Goal: Task Accomplishment & Management: Complete application form

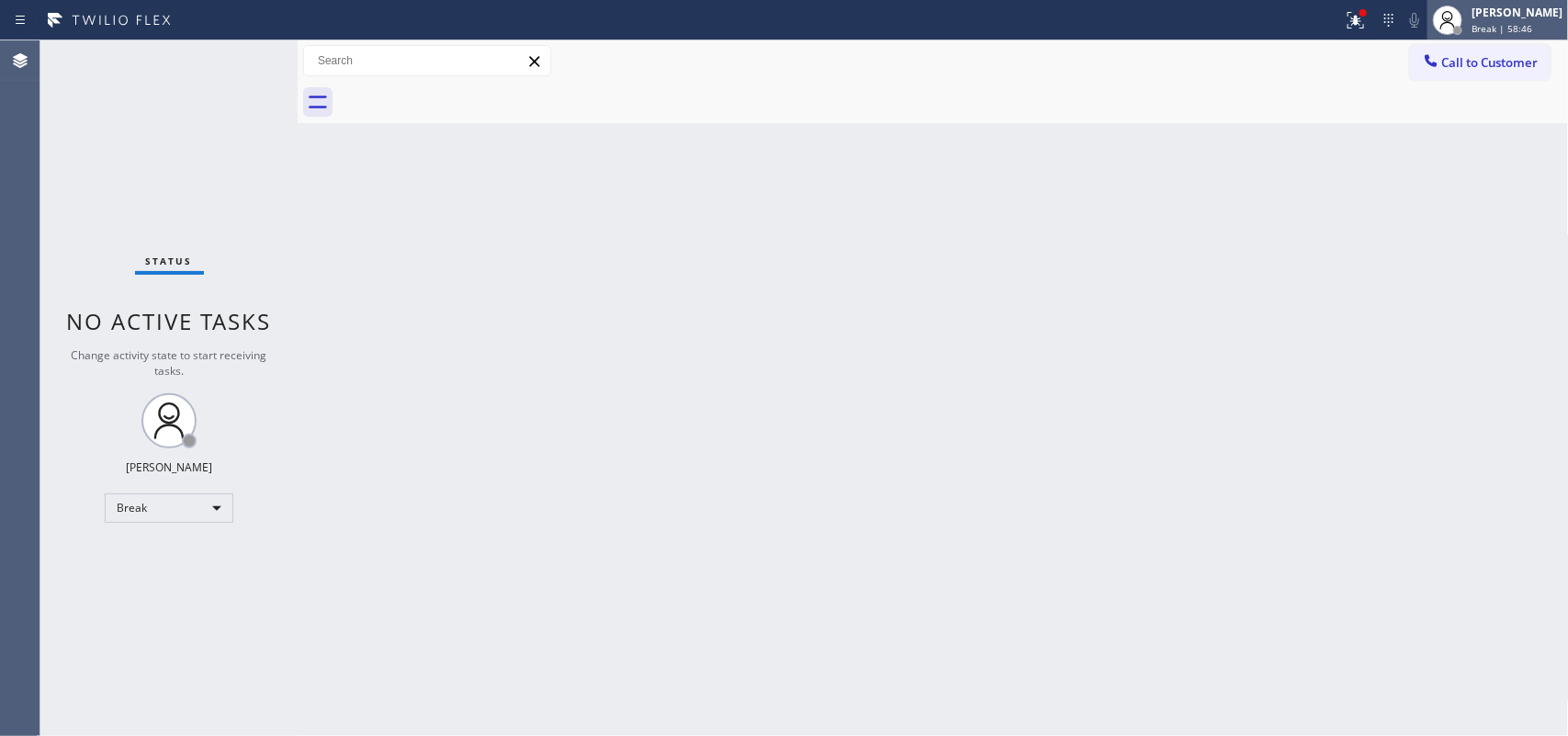
click at [1494, 26] on span "Break | 58:46" at bounding box center [1501, 28] width 61 height 13
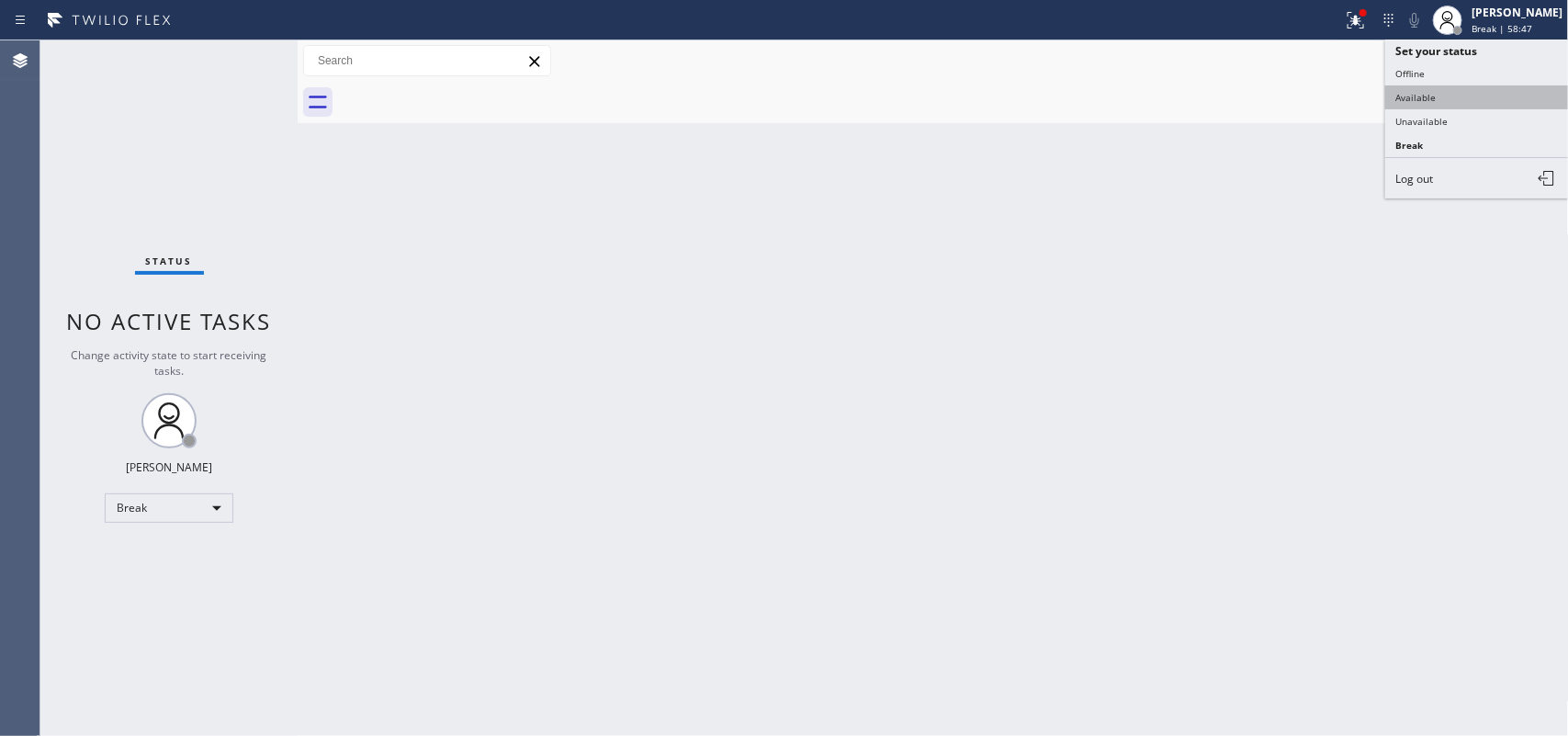
click at [1500, 95] on button "Available" at bounding box center [1477, 97] width 184 height 24
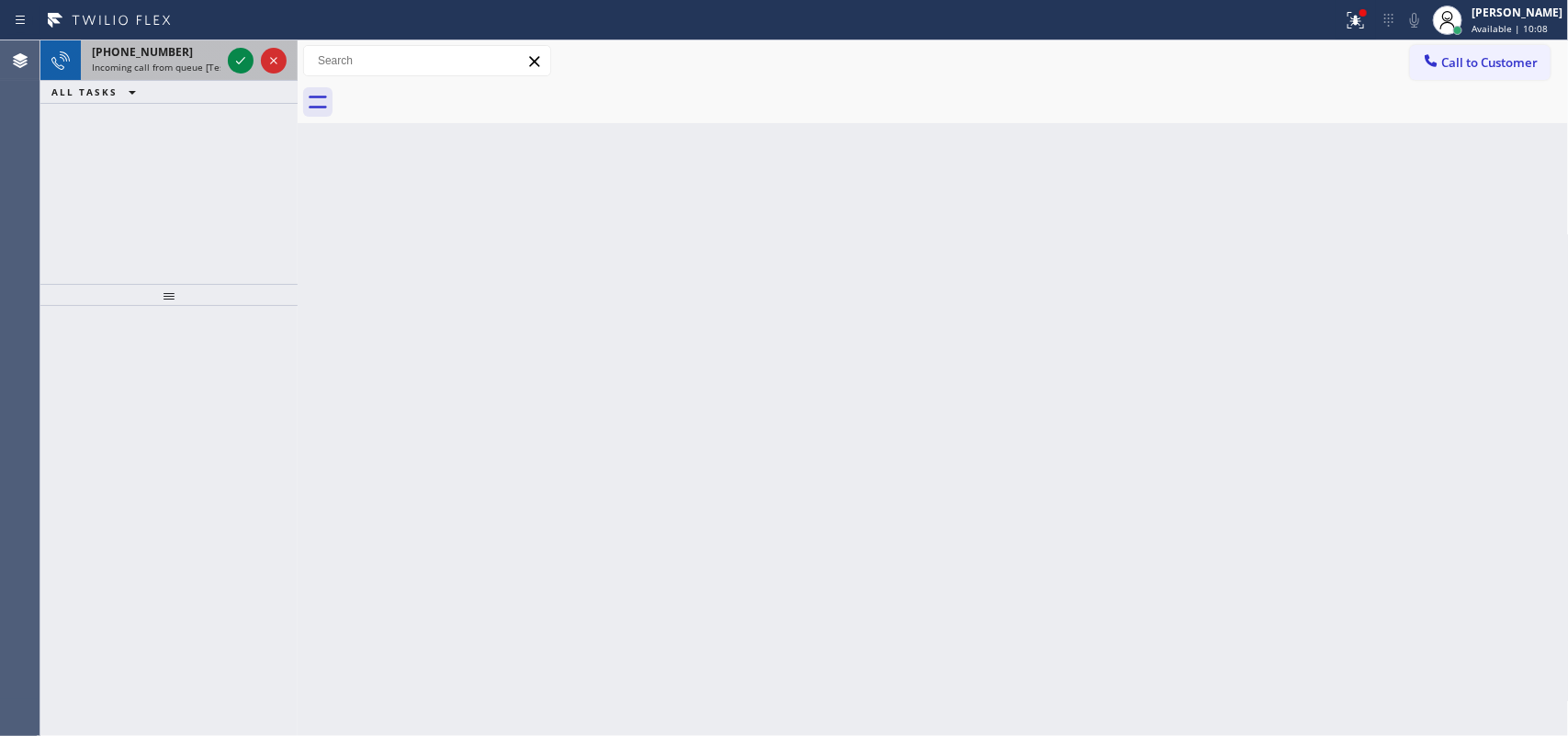
click at [230, 48] on div at bounding box center [257, 61] width 67 height 41
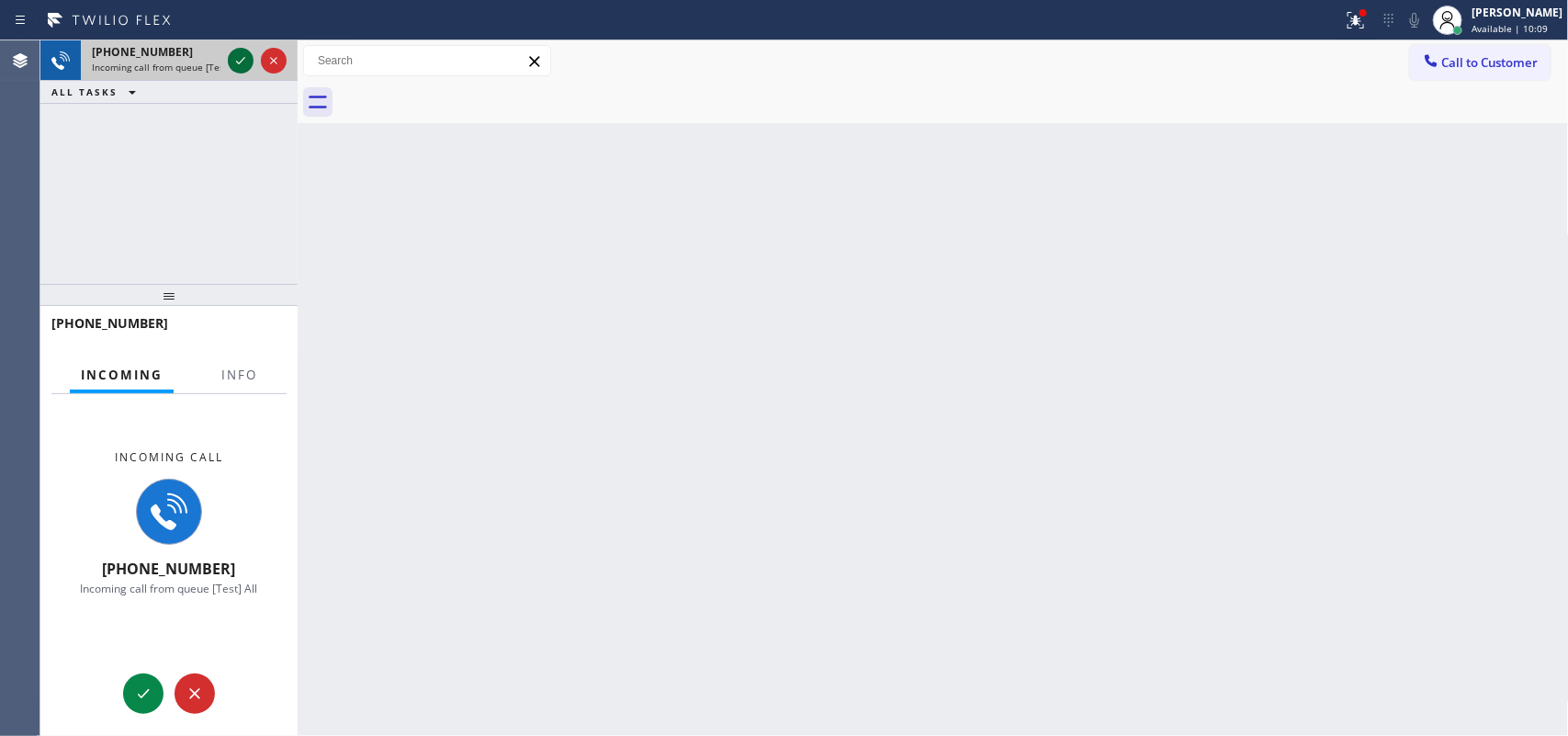
click at [235, 63] on icon at bounding box center [240, 60] width 22 height 22
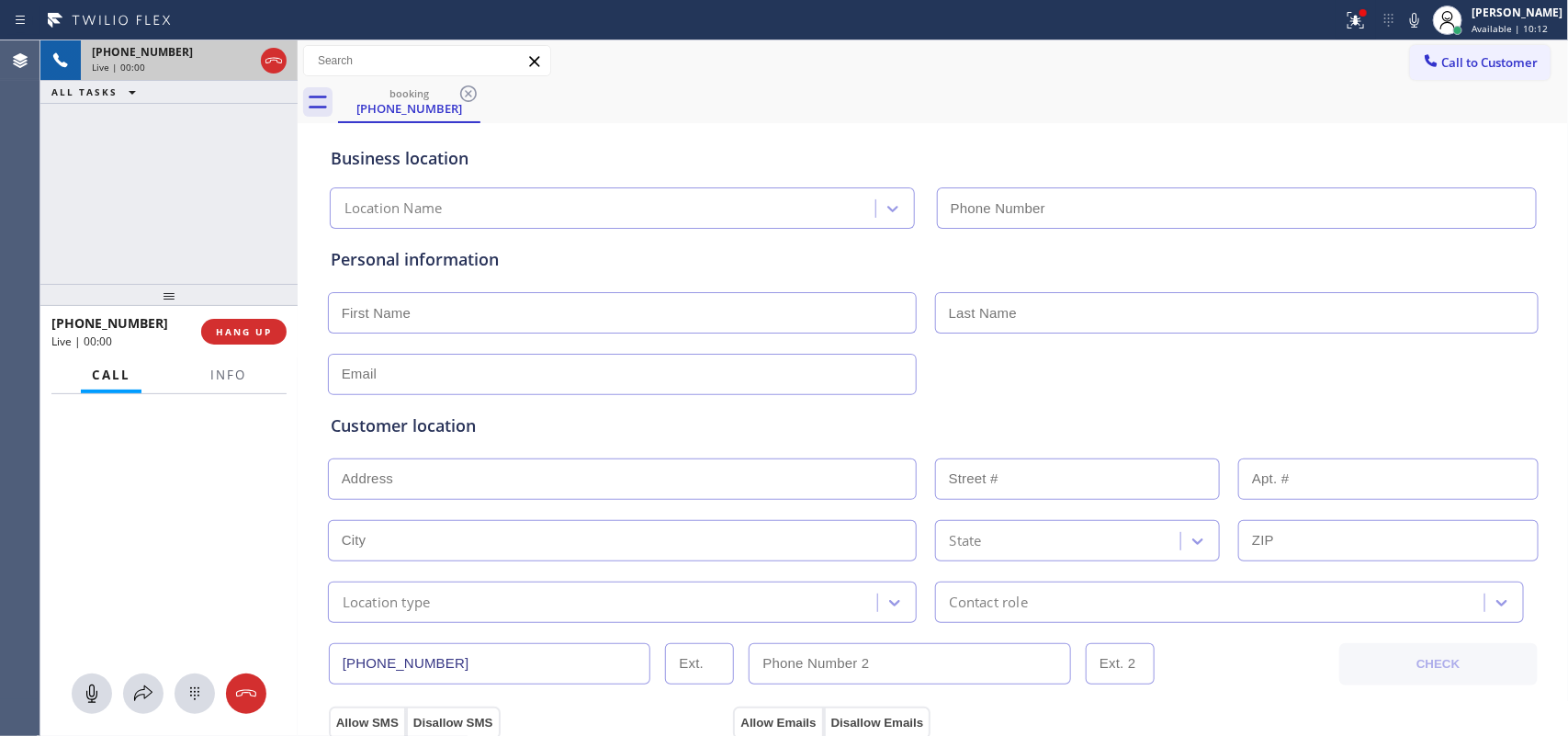
type input "[PHONE_NUMBER]"
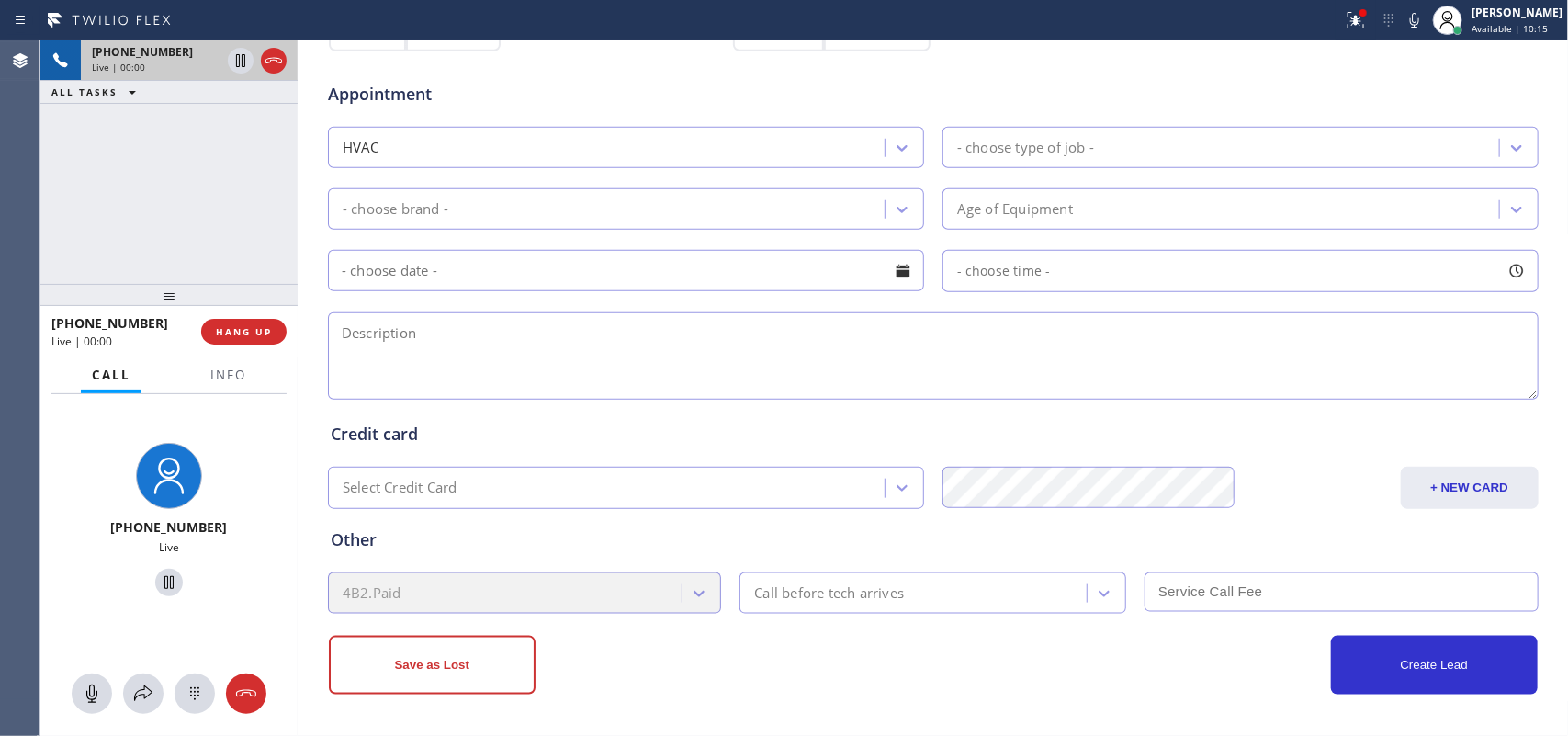
scroll to position [2, 0]
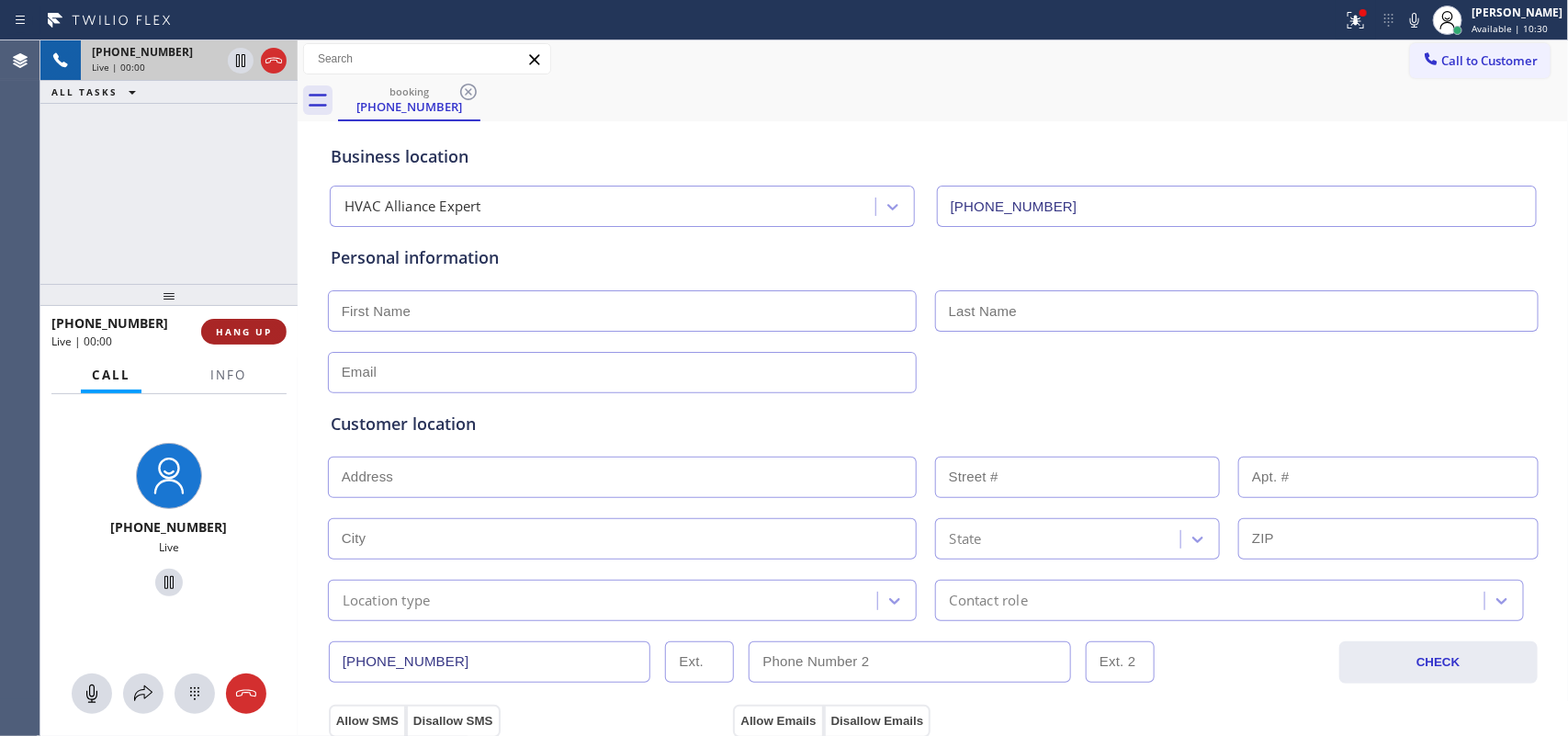
click at [245, 333] on span "HANG UP" at bounding box center [244, 331] width 56 height 13
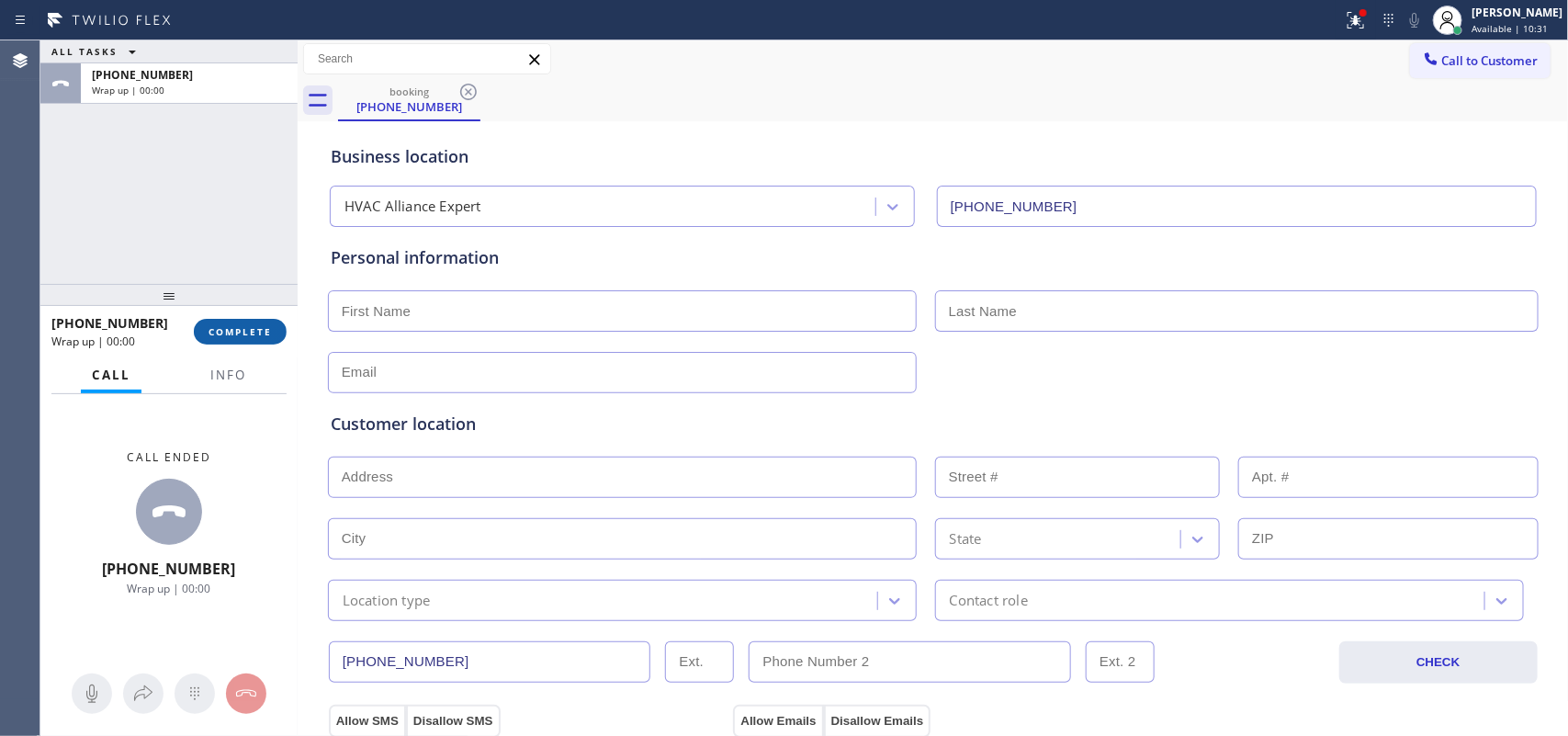
click at [245, 333] on span "COMPLETE" at bounding box center [240, 331] width 64 height 13
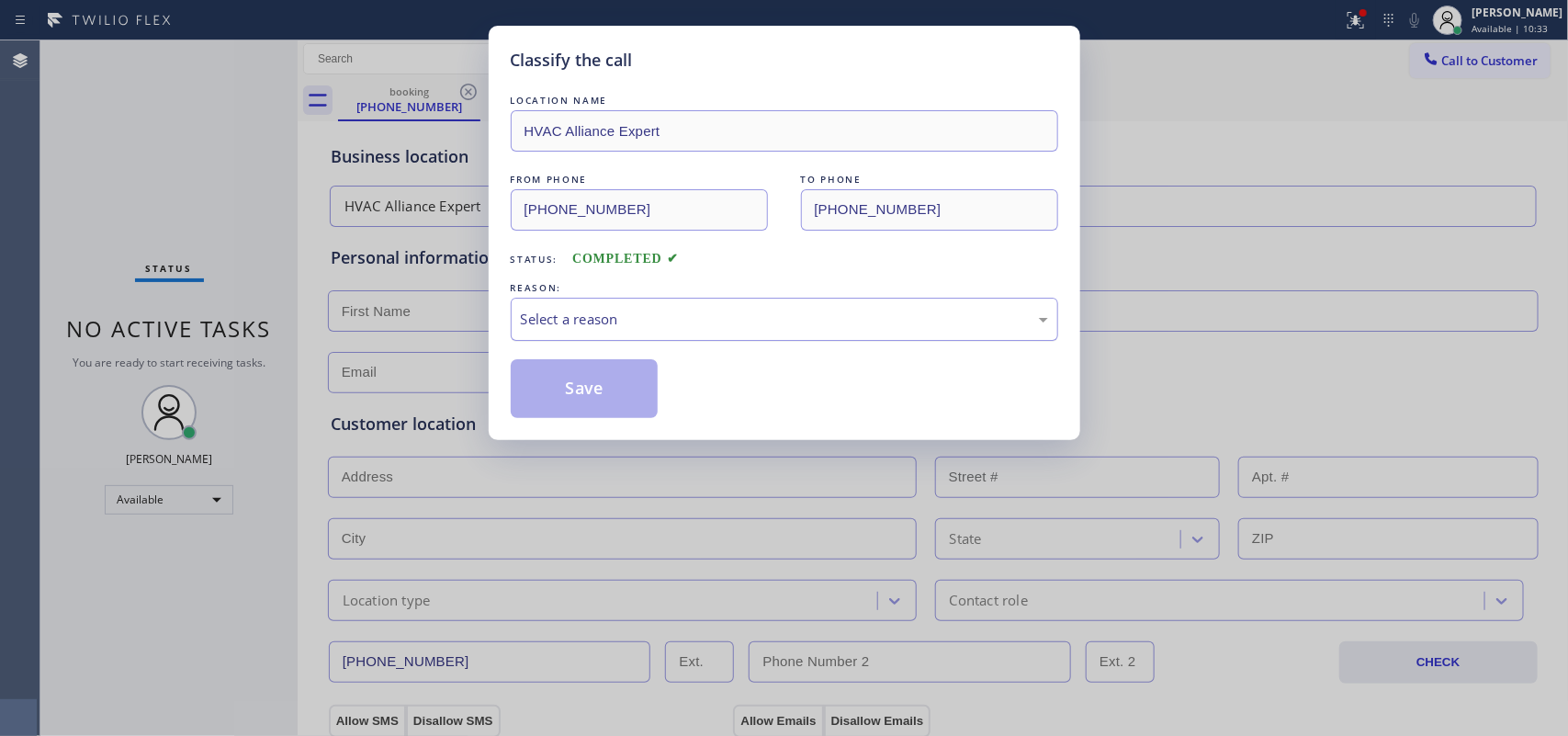
click at [552, 320] on div "Select a reason" at bounding box center [784, 319] width 527 height 21
click at [594, 394] on button "Save" at bounding box center [584, 389] width 148 height 59
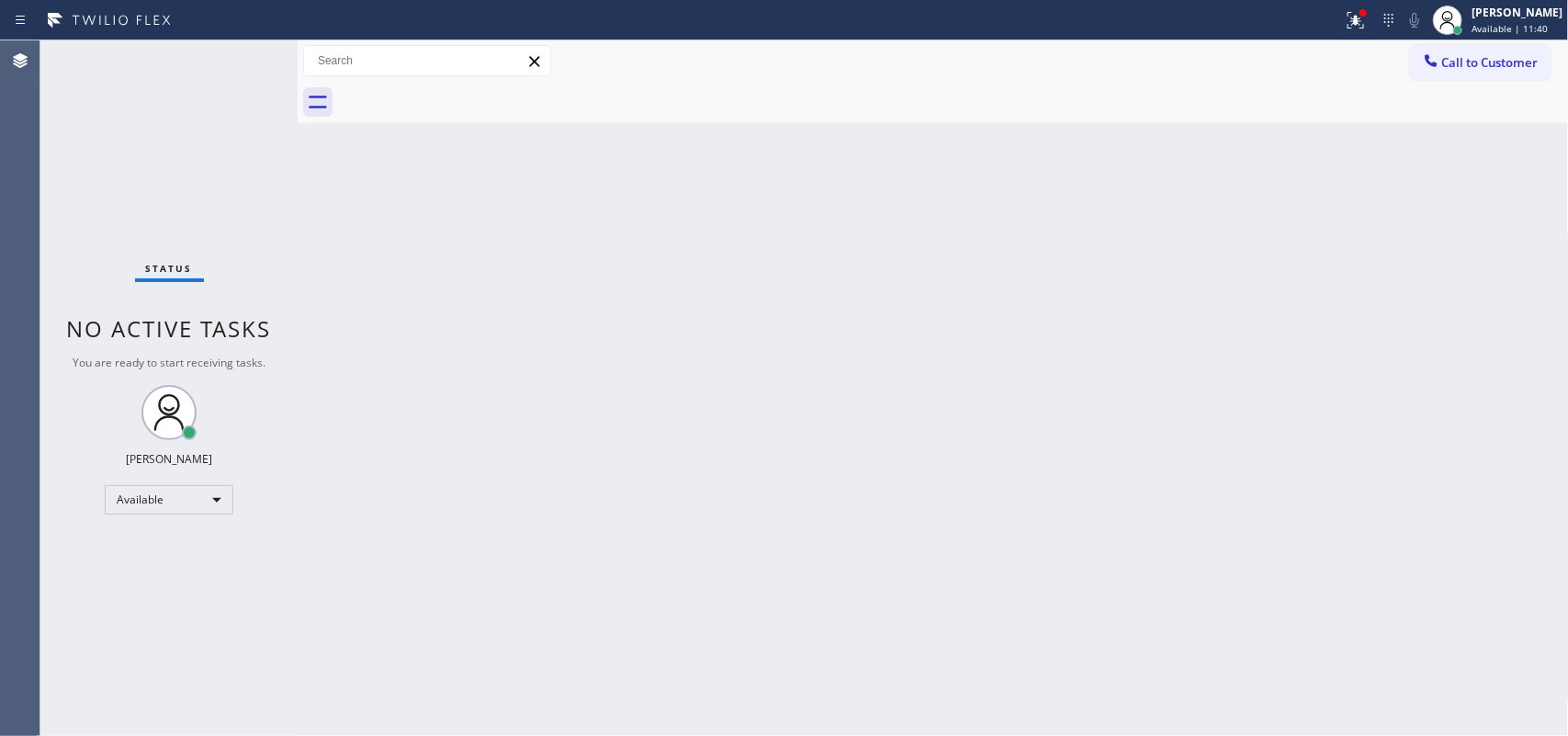
click at [242, 62] on div "Status No active tasks You are ready to start receiving tasks. [PERSON_NAME] Av…" at bounding box center [169, 388] width 257 height 695
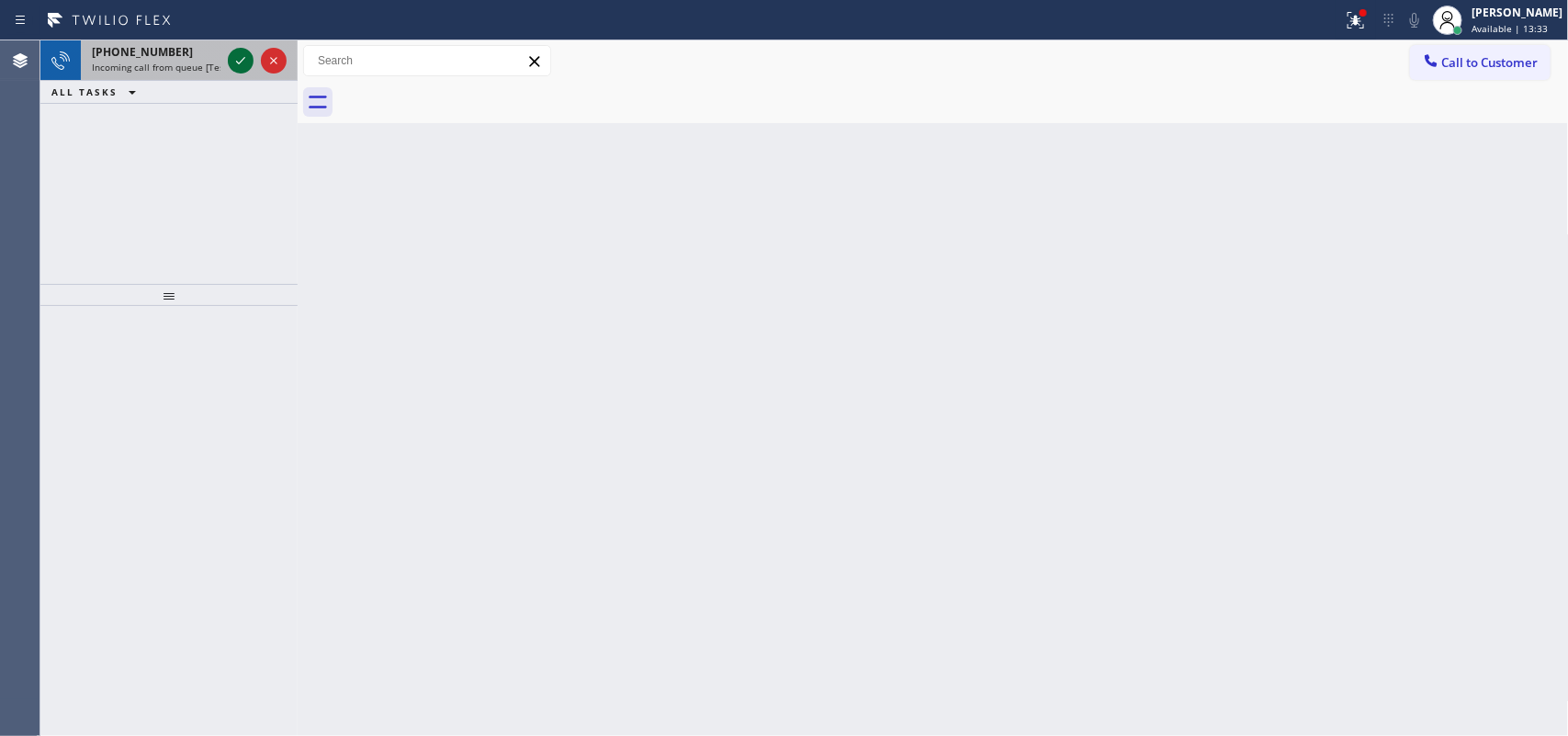
click at [242, 62] on icon at bounding box center [240, 60] width 22 height 22
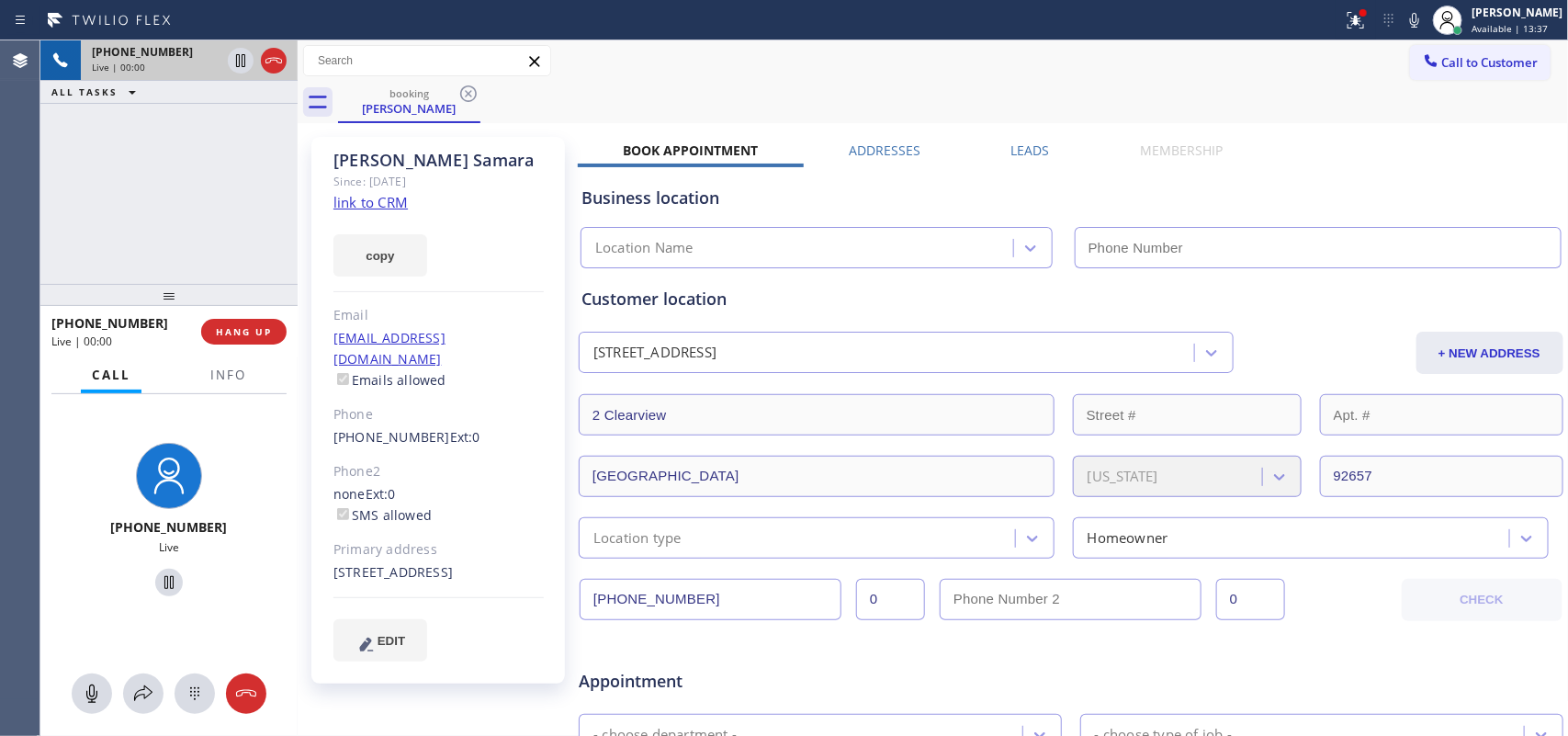
type input "[PHONE_NUMBER]"
click at [410, 204] on div "[PERSON_NAME] Since: [DATE] link to CRM copy Email [EMAIL_ADDRESS][DOMAIN_NAME]…" at bounding box center [438, 410] width 254 height 547
click at [398, 204] on link "link to CRM" at bounding box center [370, 202] width 74 height 18
click at [85, 687] on icon at bounding box center [92, 694] width 22 height 22
click at [158, 585] on icon at bounding box center [169, 583] width 22 height 22
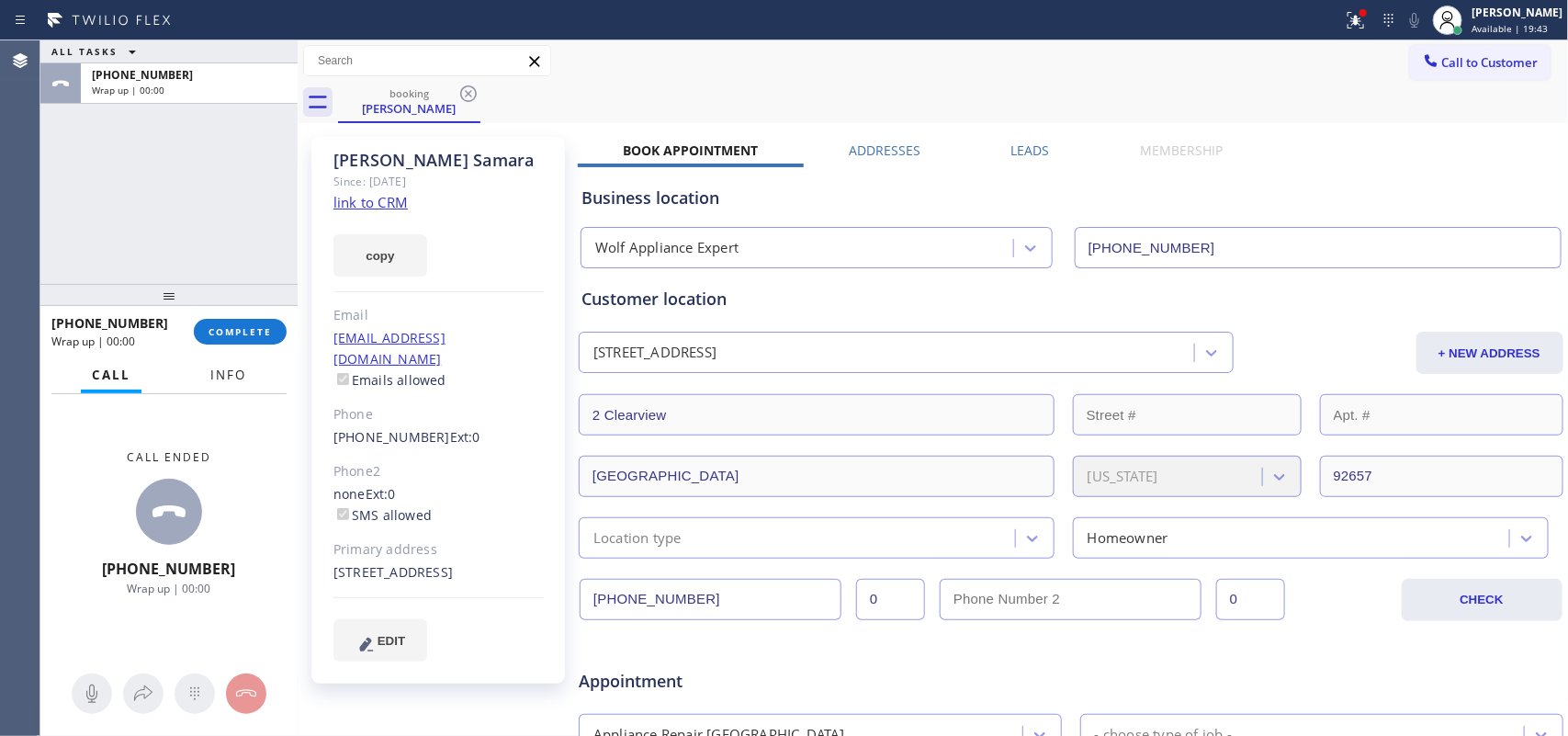
click at [210, 379] on span "Info" at bounding box center [228, 374] width 36 height 16
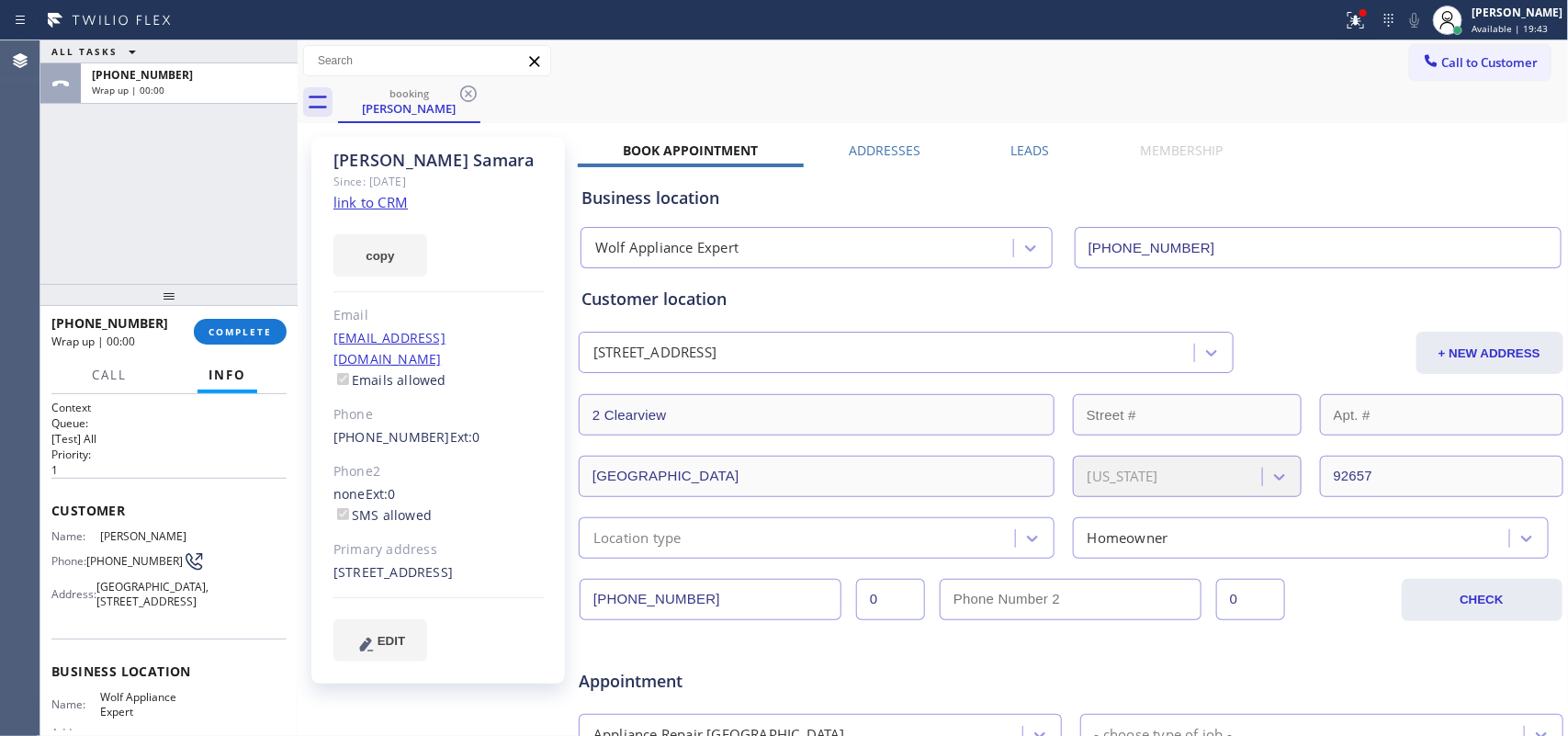
scroll to position [232, 0]
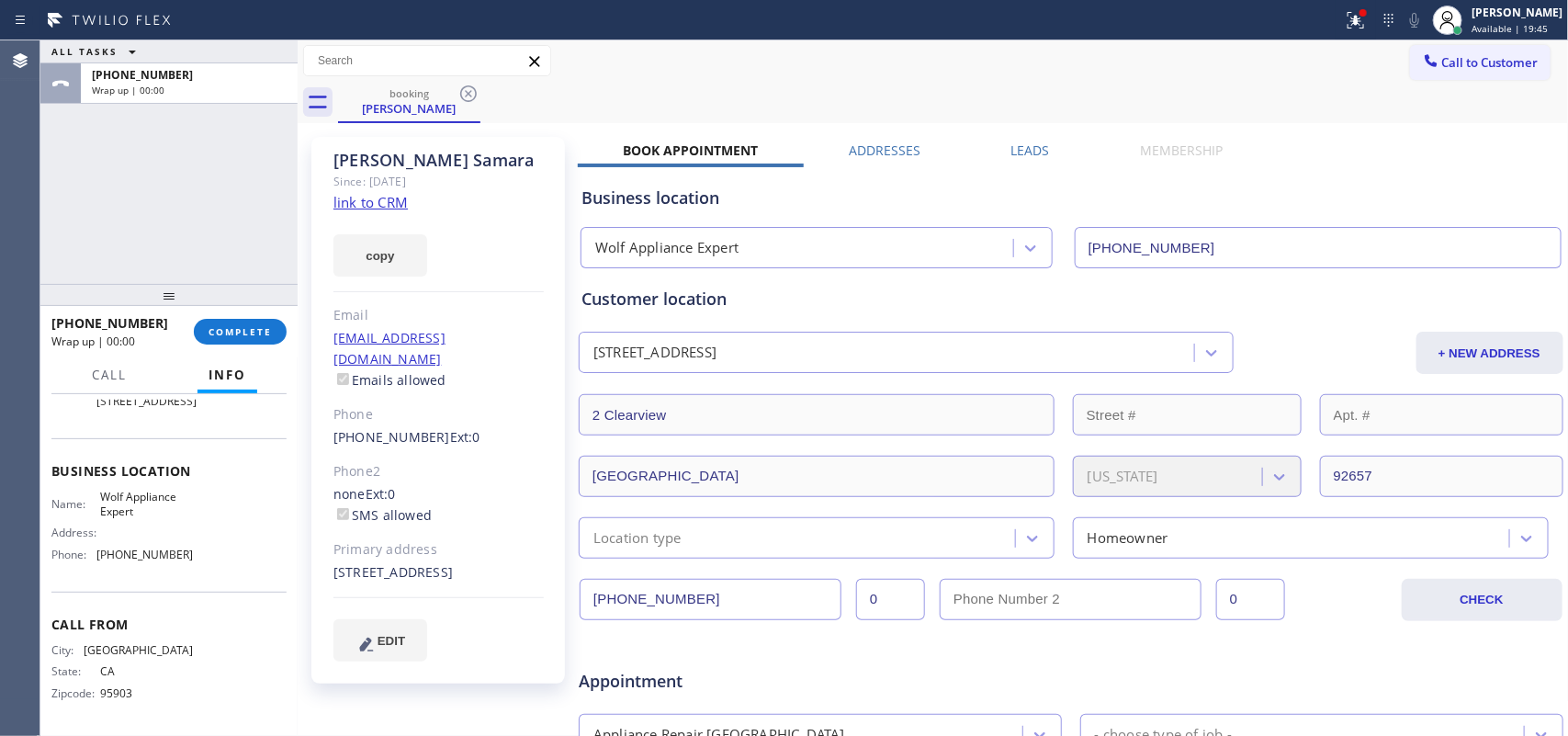
click at [88, 186] on div "ALL TASKS ALL TASKS ACTIVE TASKS TASKS IN WRAP UP [PHONE_NUMBER] Wrap up | 00:00" at bounding box center [169, 162] width 257 height 243
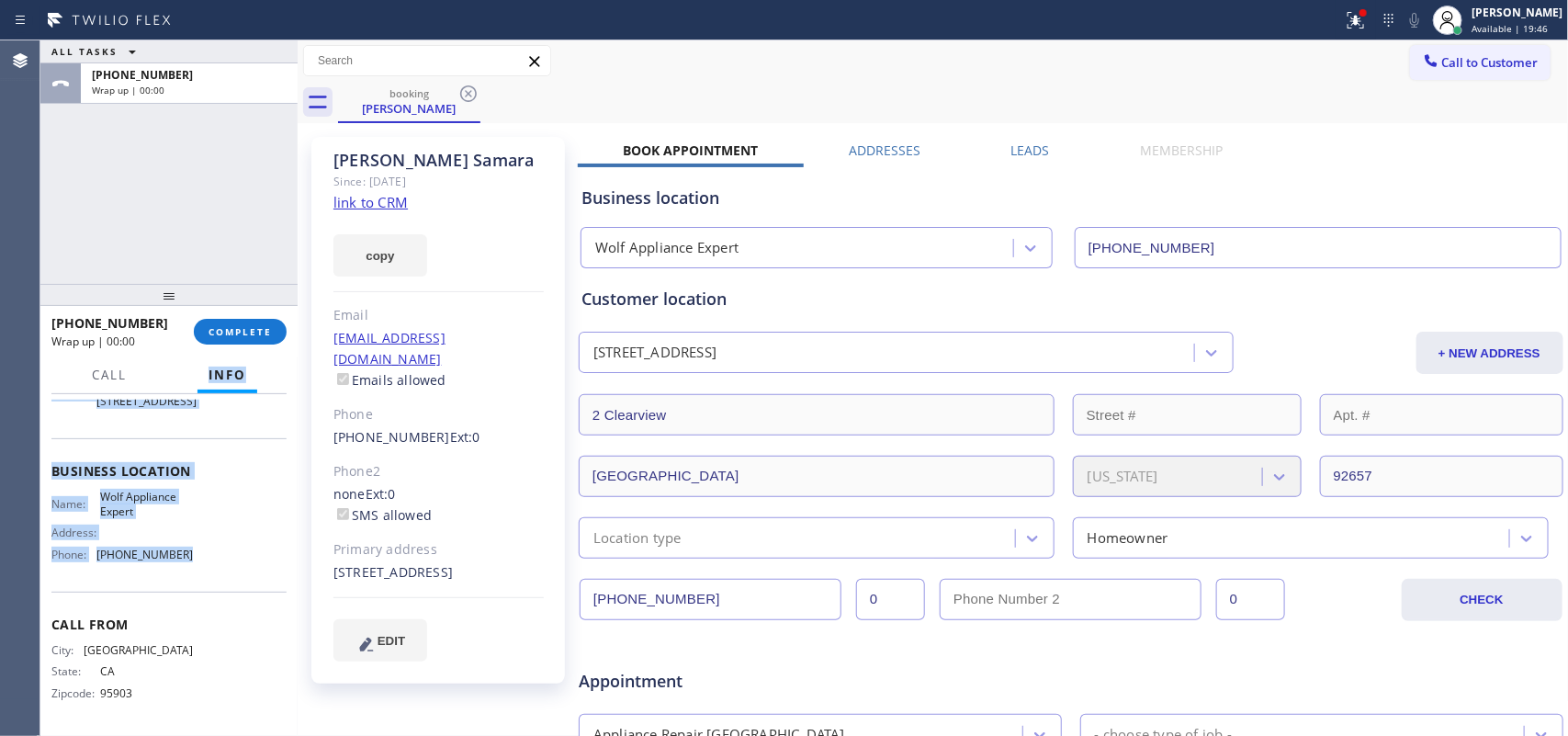
scroll to position [0, 0]
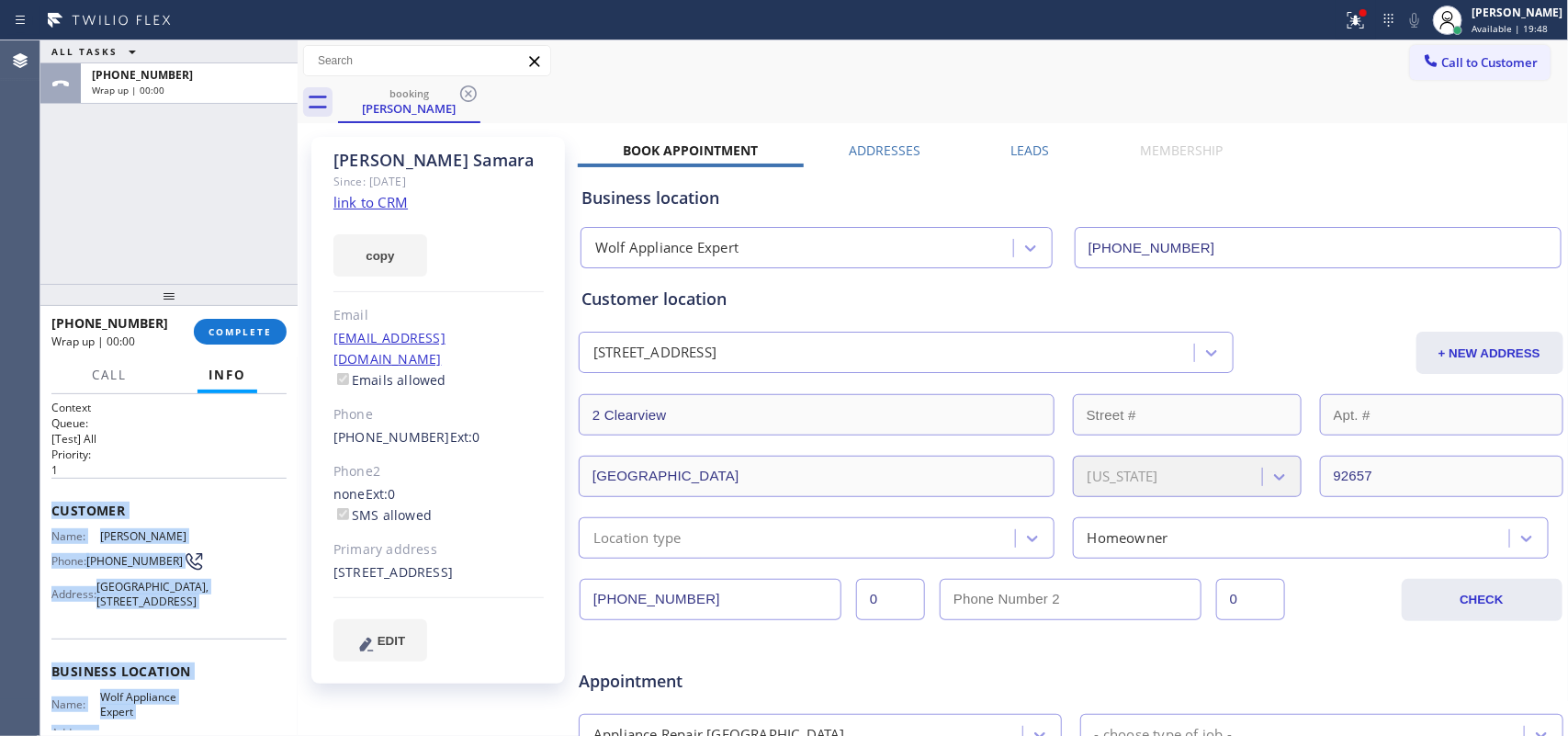
drag, startPoint x: 212, startPoint y: 568, endPoint x: 48, endPoint y: 506, distance: 175.3
click at [48, 506] on div "Context Queue: [Test] All Priority: 1 Customer Name: [PERSON_NAME] Phone: [PHON…" at bounding box center [169, 565] width 257 height 342
copy div "Customer Name: [PERSON_NAME] Phone: [PHONE_NUMBER] Address: [GEOGRAPHIC_DATA][S…"
click at [264, 323] on button "COMPLETE" at bounding box center [240, 332] width 93 height 26
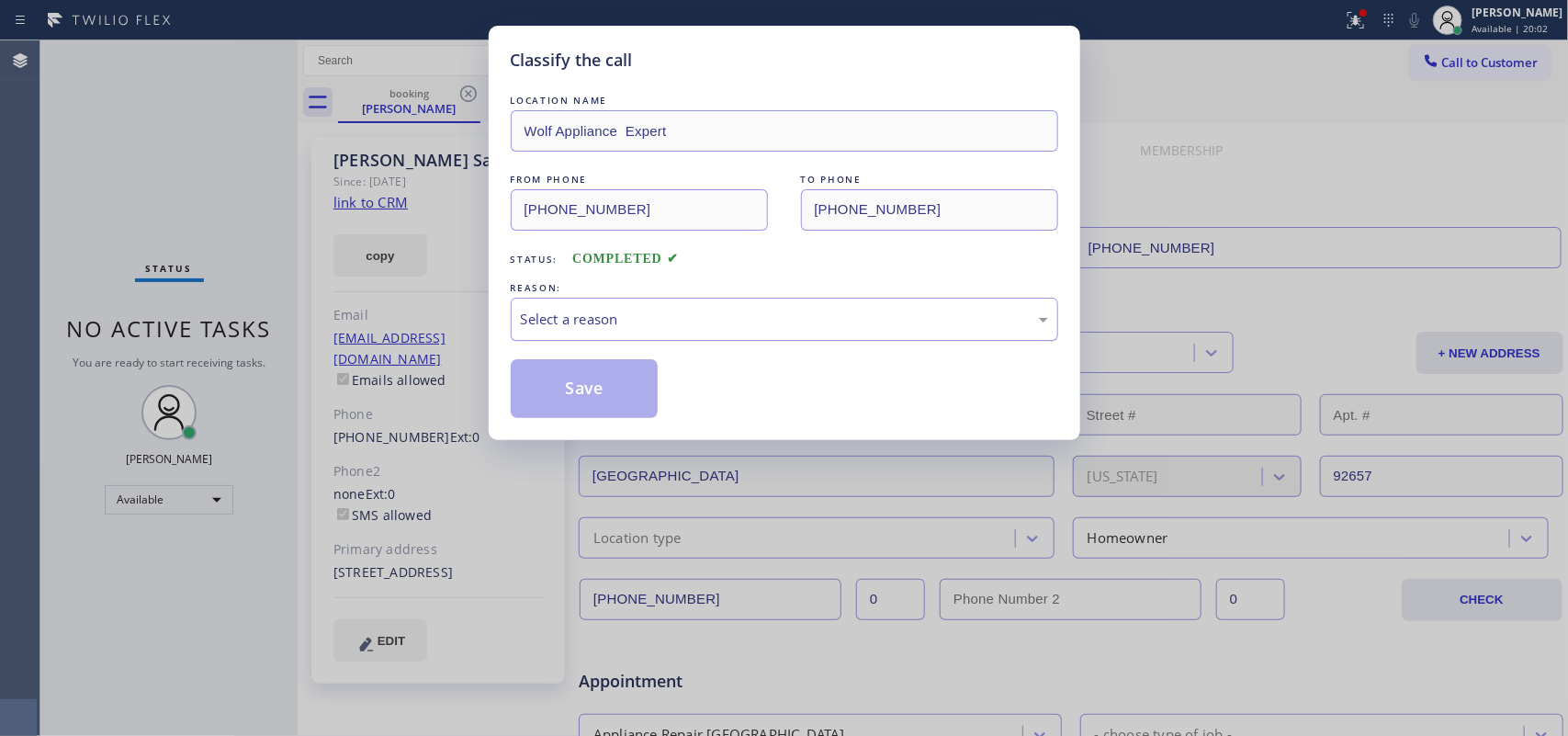
click at [827, 309] on div "Select a reason" at bounding box center [784, 319] width 527 height 21
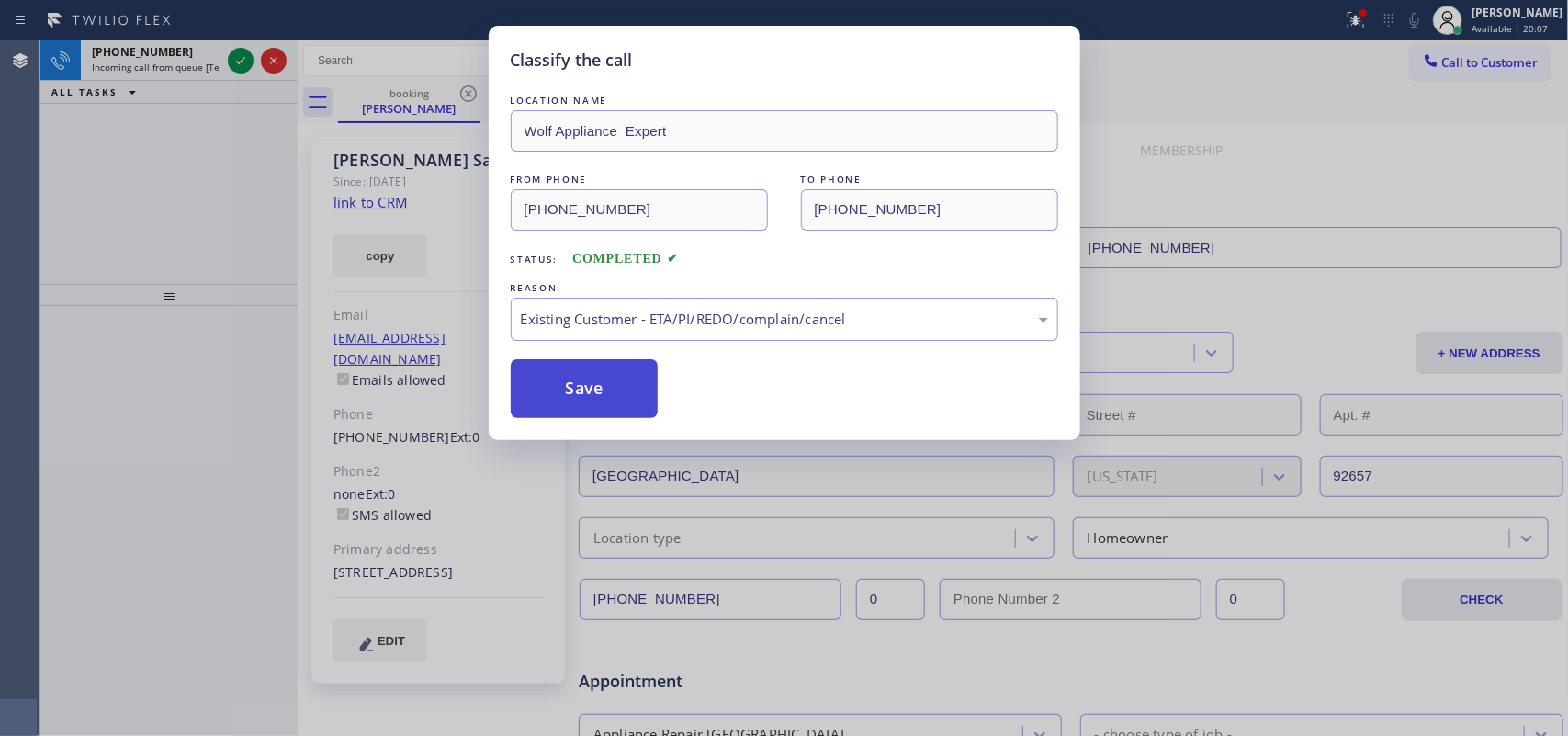
click at [602, 411] on button "Save" at bounding box center [584, 389] width 148 height 59
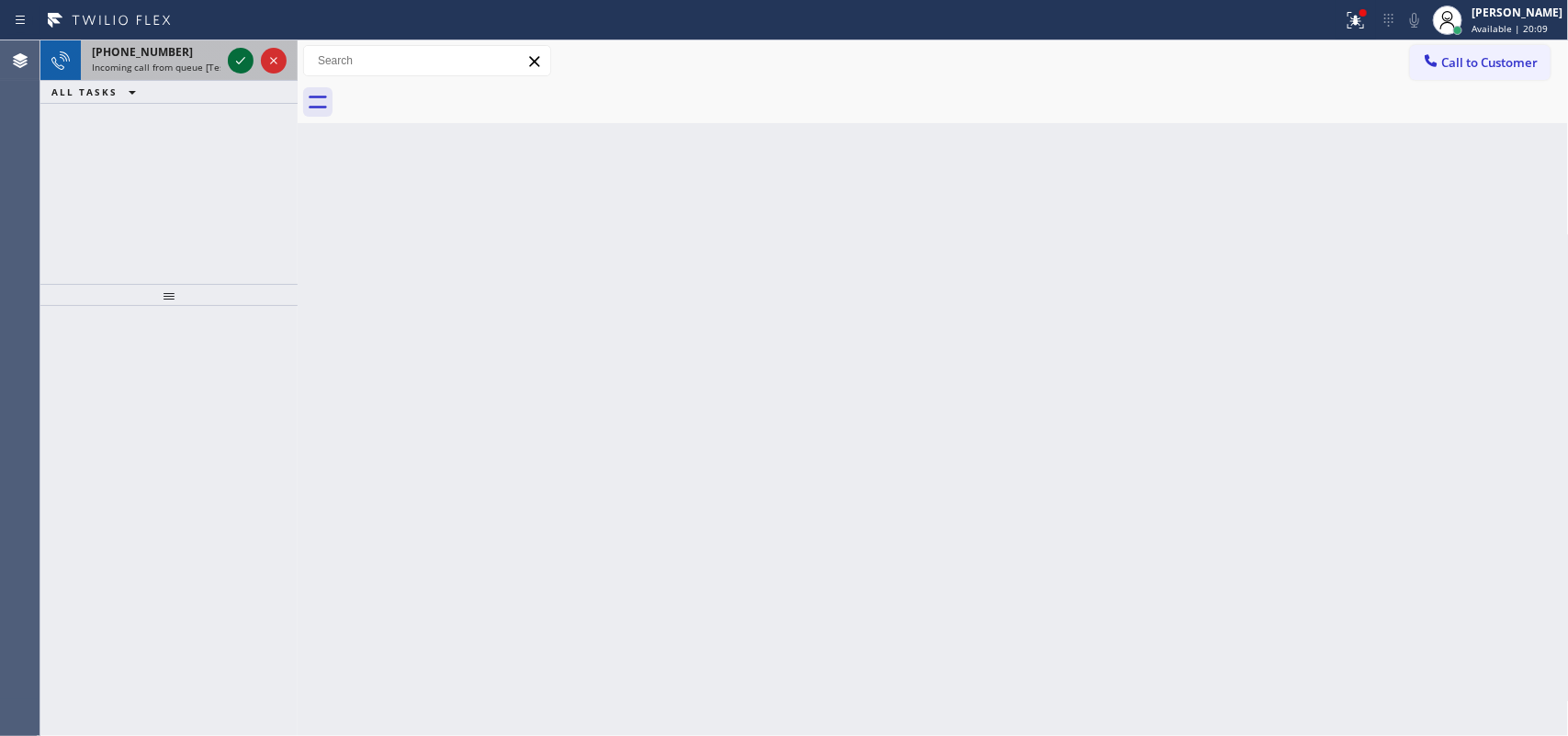
click at [243, 63] on icon at bounding box center [240, 60] width 22 height 22
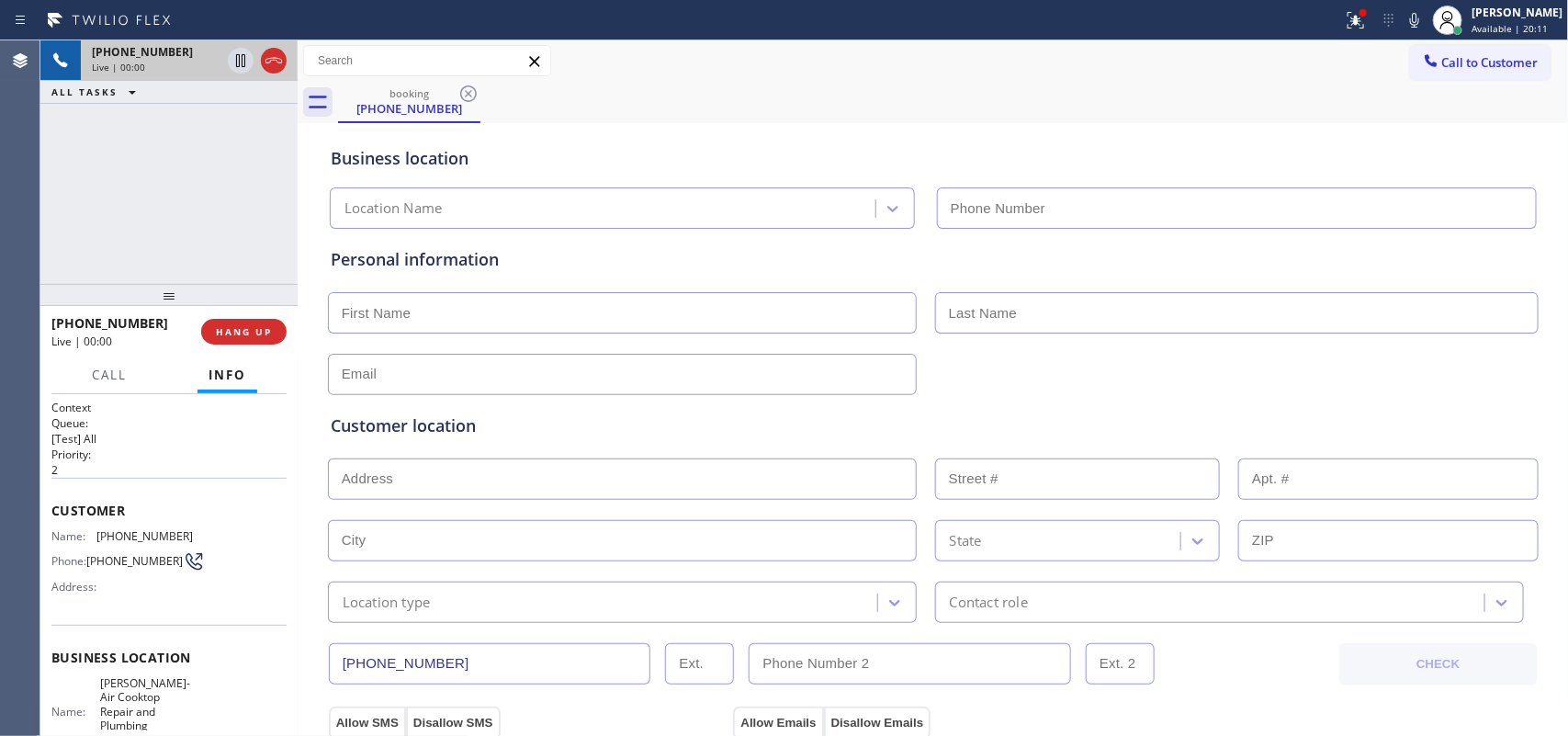
type input "[PHONE_NUMBER]"
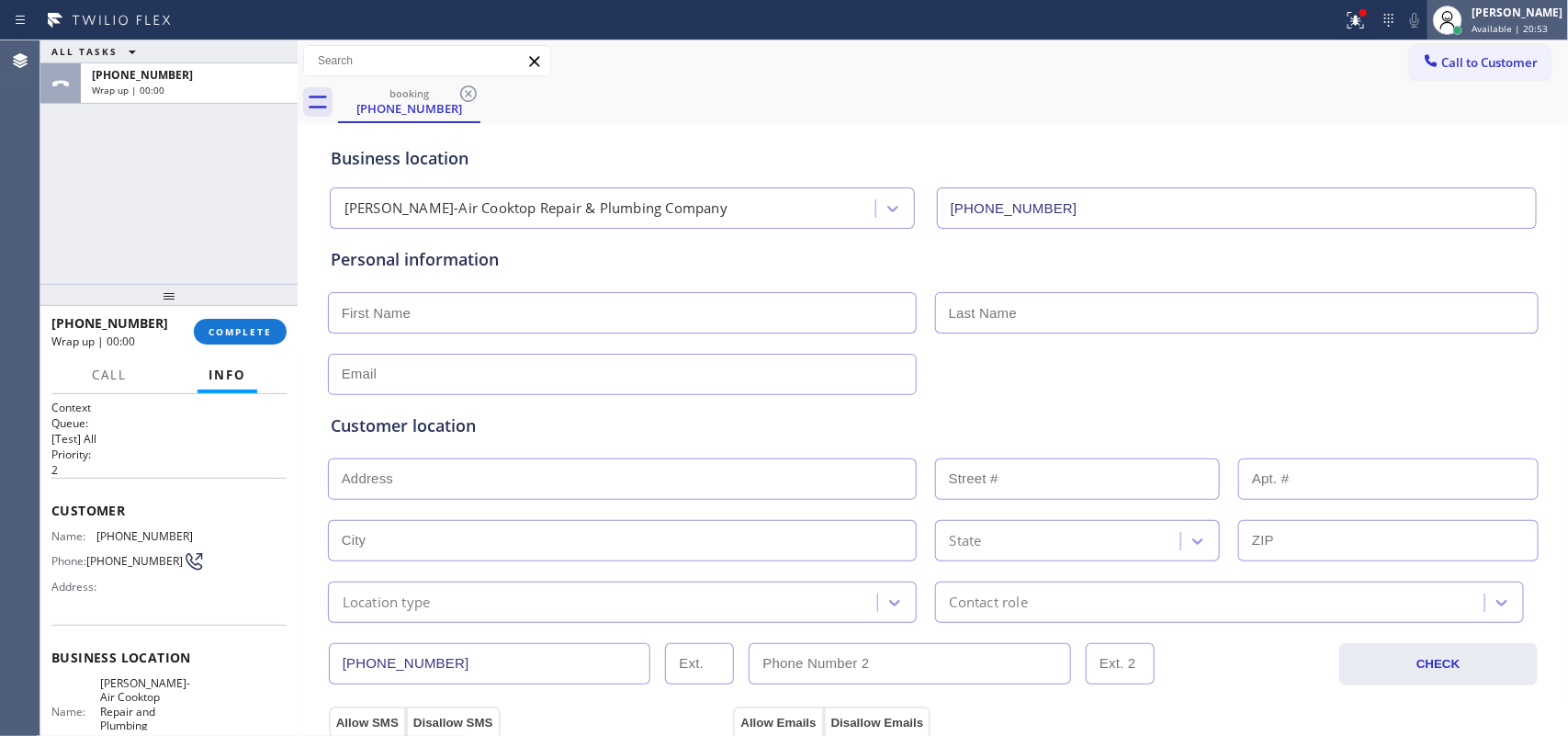
click at [1504, 29] on span "Available | 20:53" at bounding box center [1509, 28] width 76 height 13
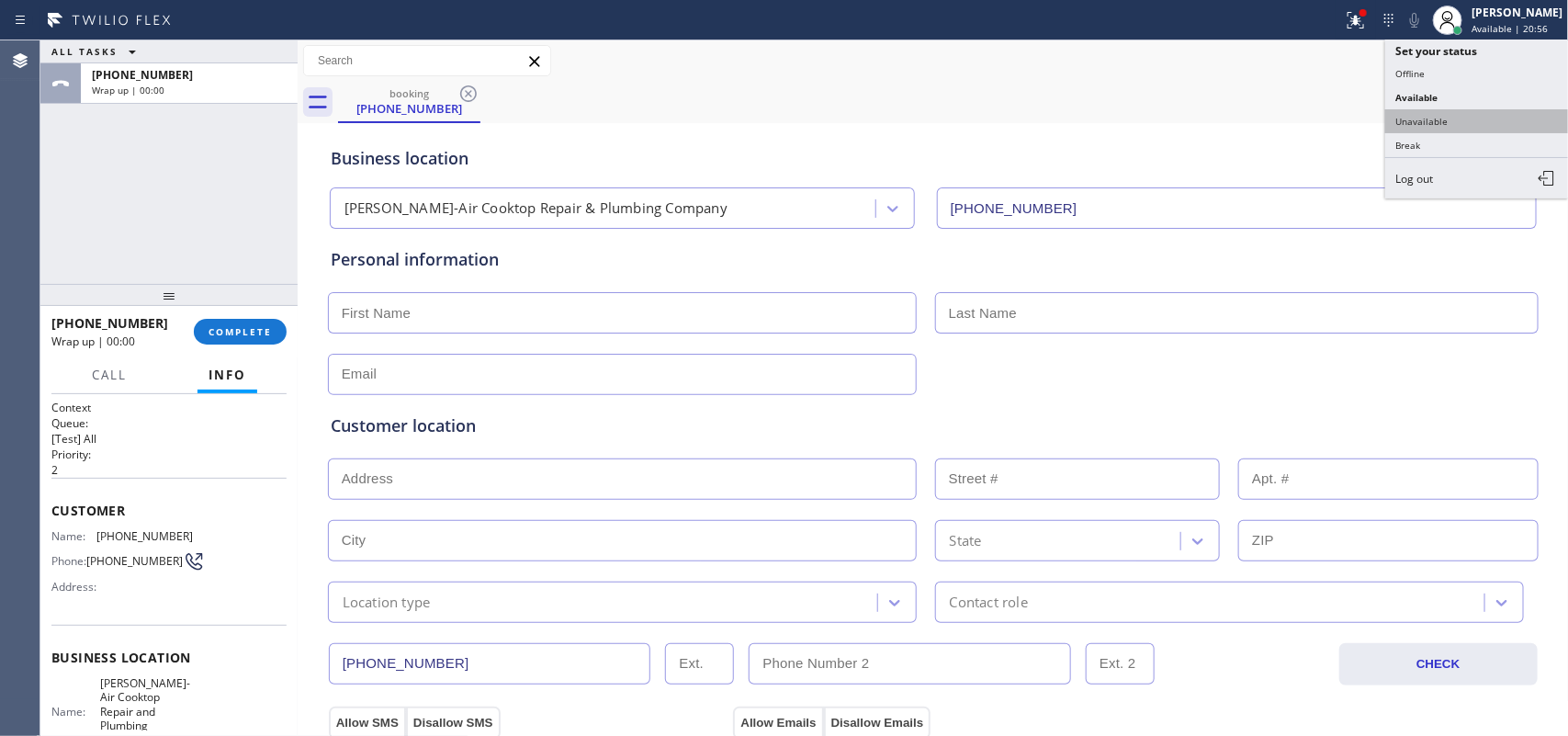
click at [1457, 117] on button "Unavailable" at bounding box center [1477, 121] width 184 height 24
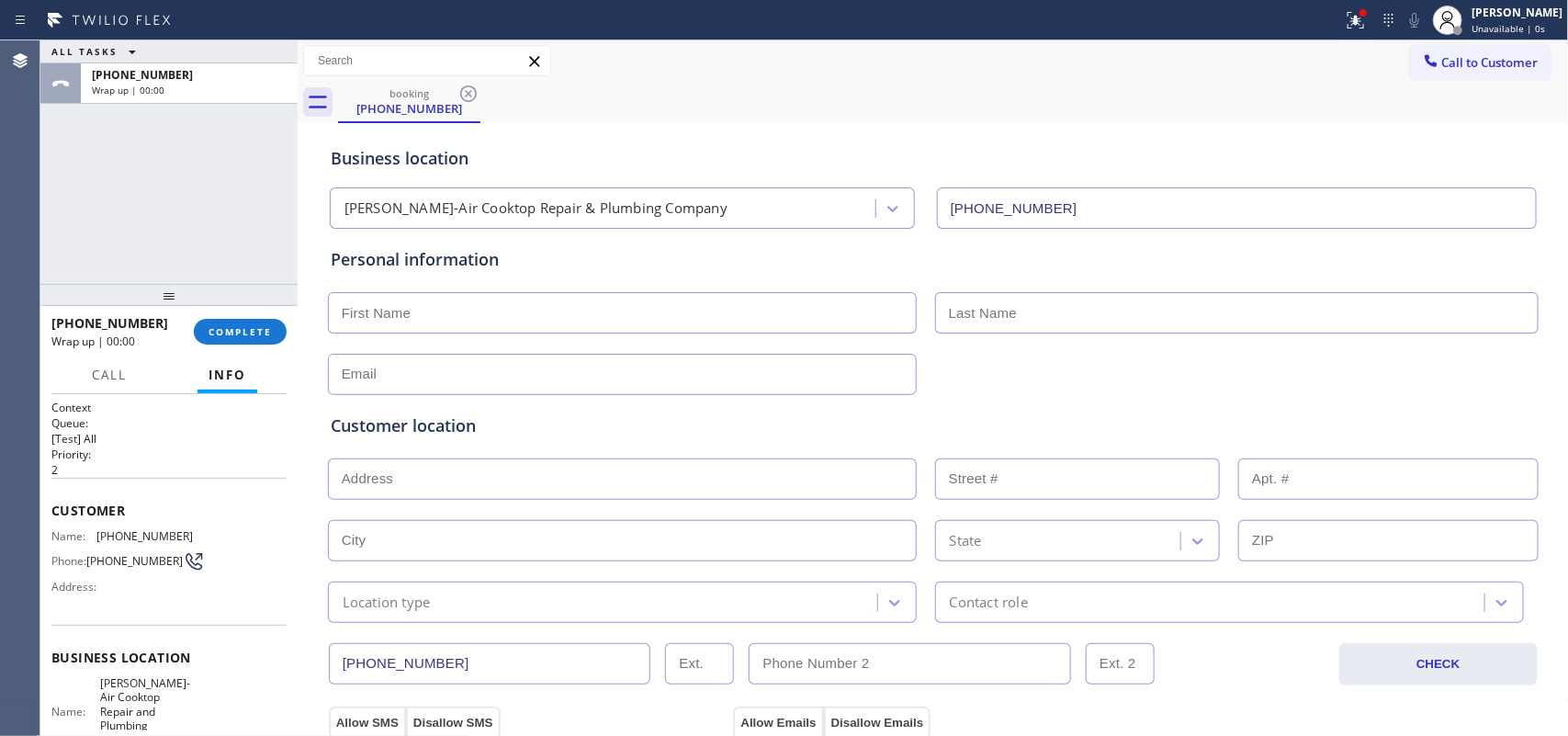
drag, startPoint x: 251, startPoint y: 331, endPoint x: 566, endPoint y: 329, distance: 315.0
click at [251, 329] on span "COMPLETE" at bounding box center [240, 331] width 64 height 13
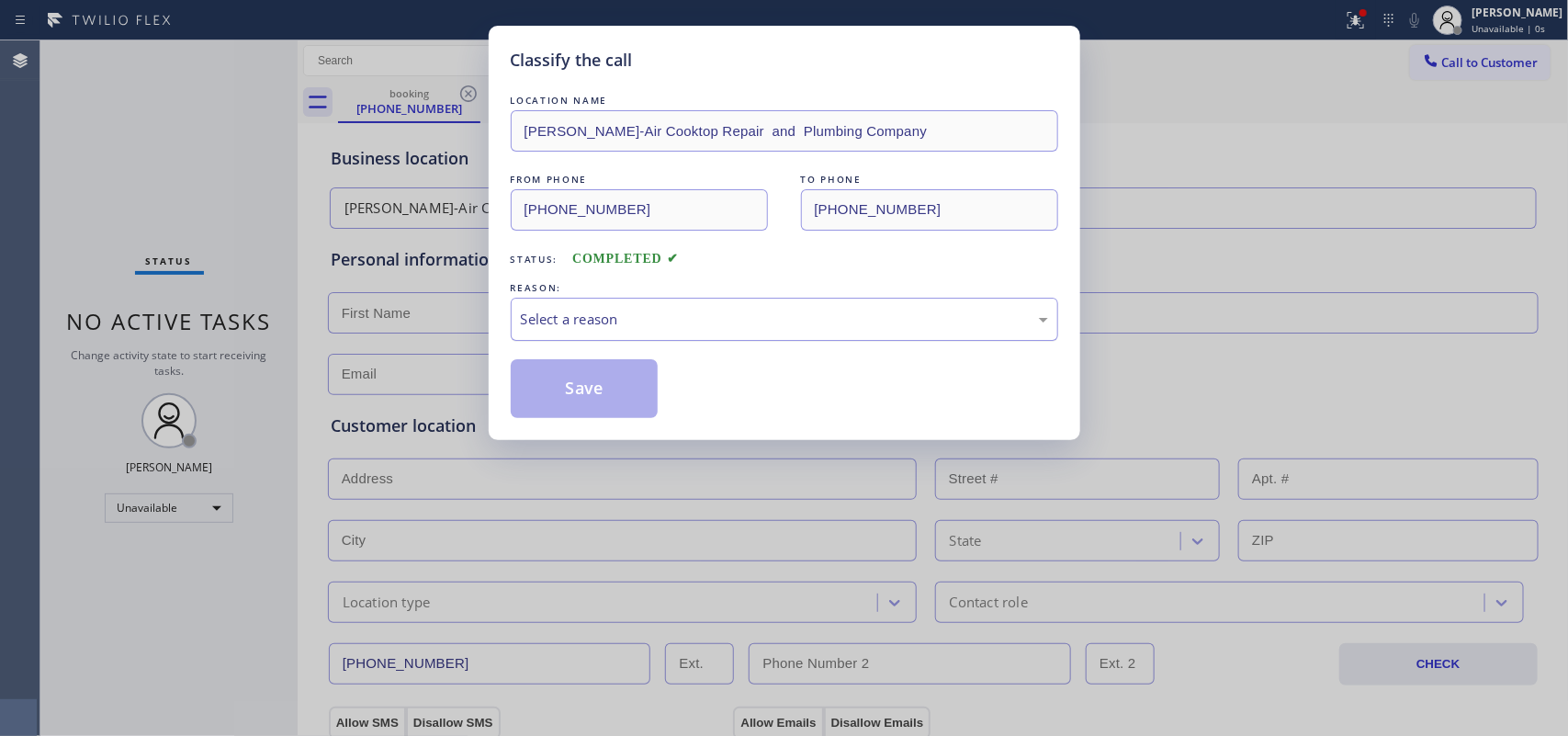
click at [813, 305] on div "Select a reason" at bounding box center [785, 319] width 548 height 43
click at [615, 394] on button "Save" at bounding box center [584, 389] width 148 height 59
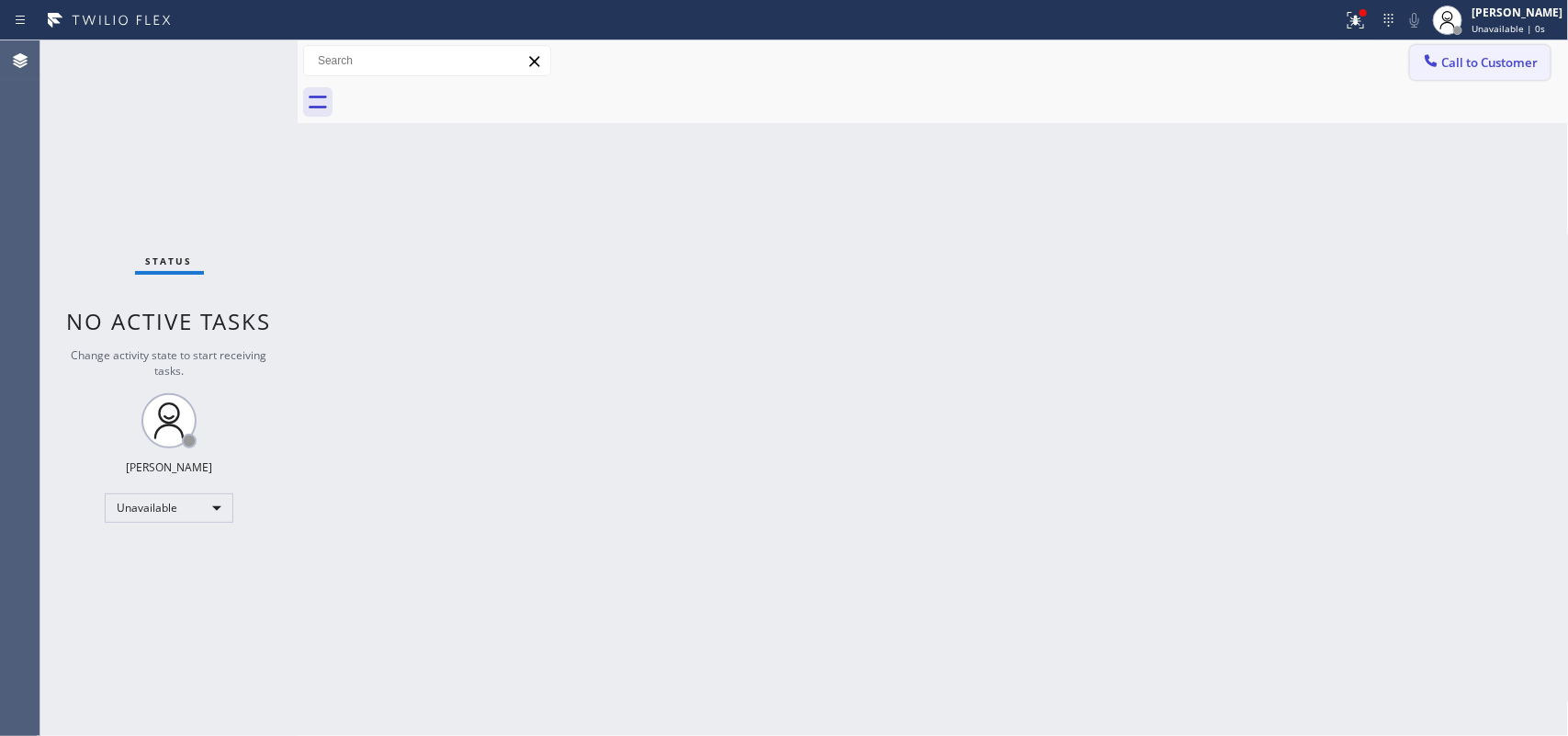
click at [1471, 68] on span "Call to Customer" at bounding box center [1491, 62] width 96 height 16
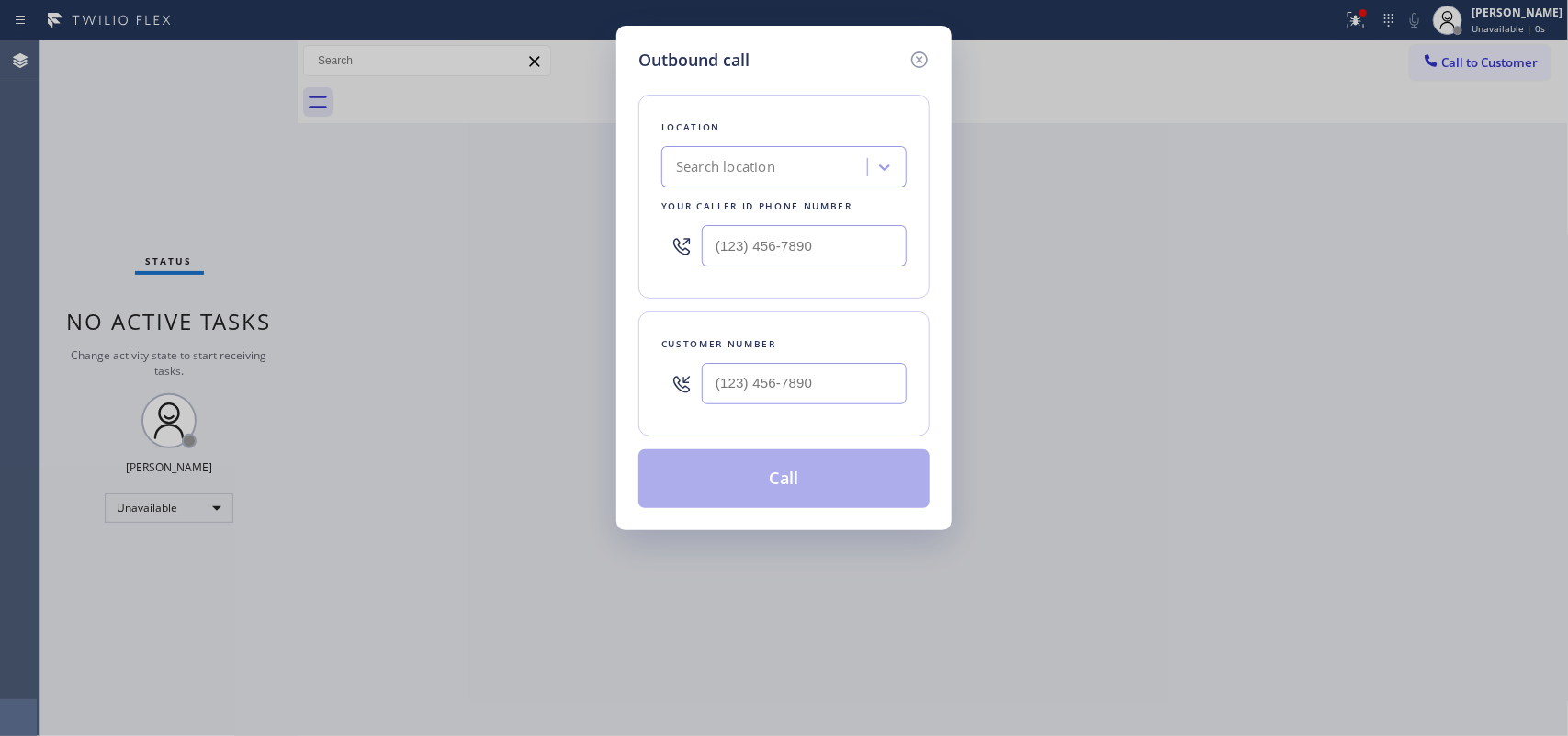
click at [787, 29] on div "Outbound call Location Search location Your caller id phone number Customer num…" at bounding box center [784, 278] width 336 height 504
click at [764, 383] on input "(___) ___-____" at bounding box center [804, 383] width 204 height 41
paste input "530) 788-3838"
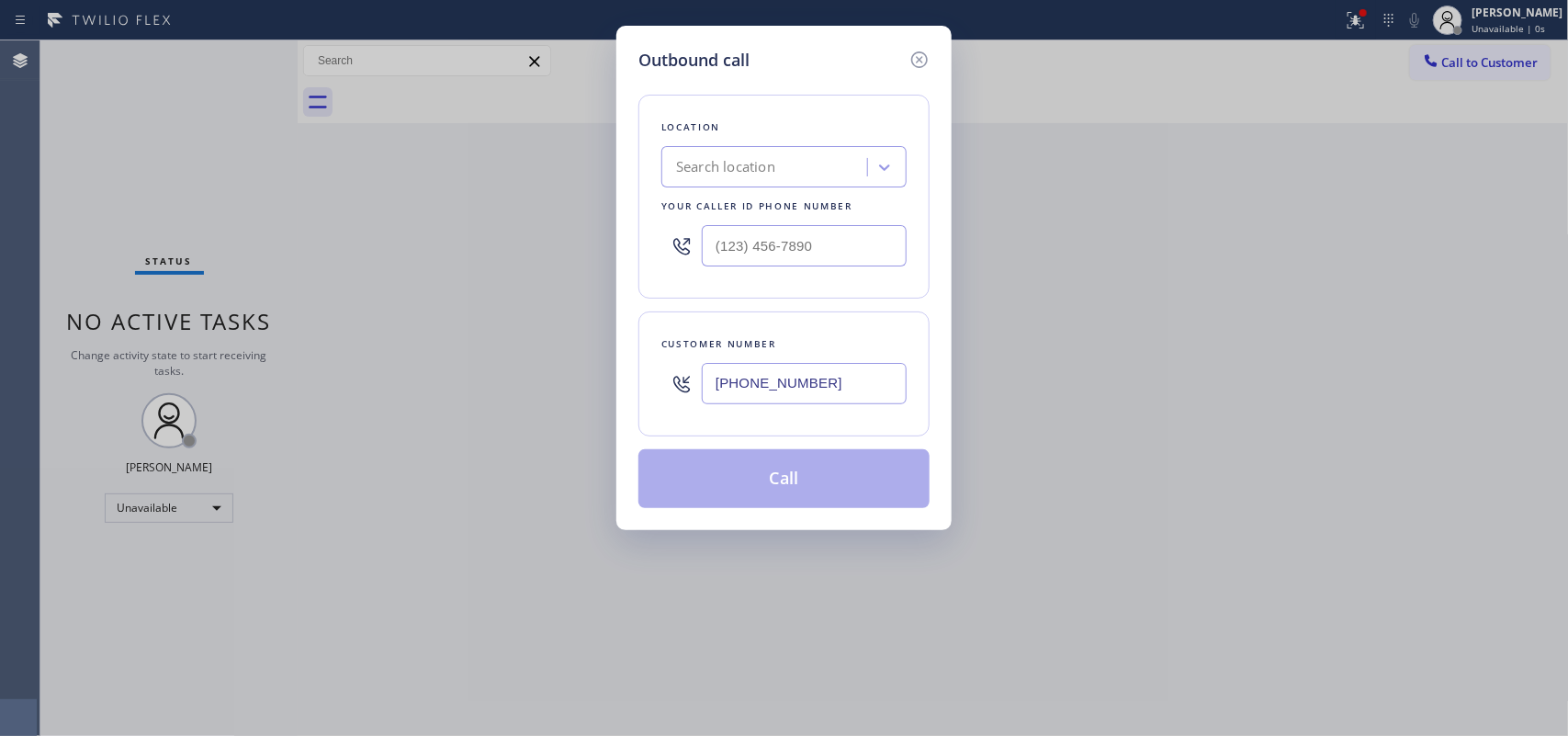
type input "[PHONE_NUMBER]"
click at [778, 41] on div "Outbound call Location Search location Your caller id phone number Customer num…" at bounding box center [784, 278] width 336 height 504
click at [764, 253] on input "(___) ___-____" at bounding box center [804, 245] width 204 height 41
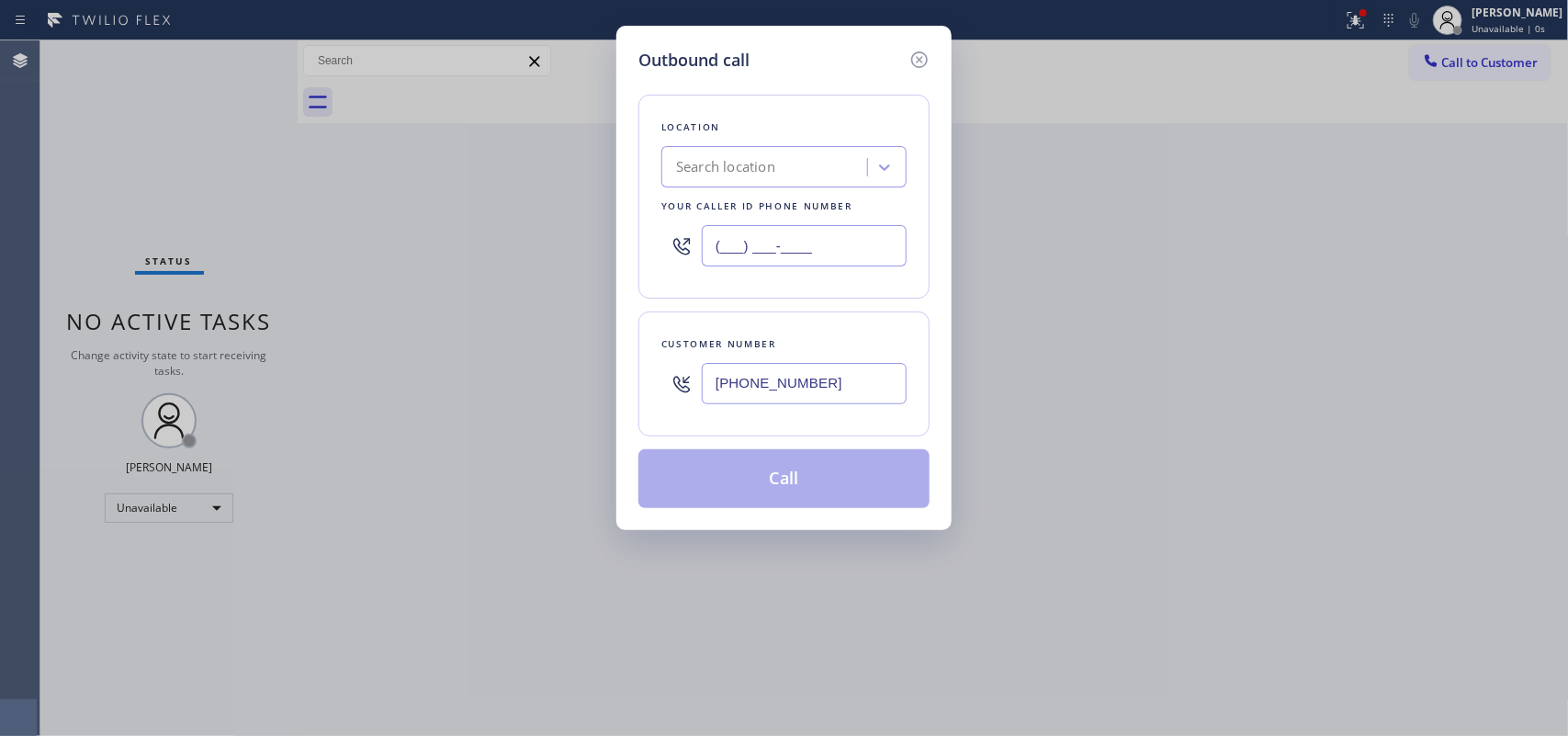
paste input "949) 536-9698"
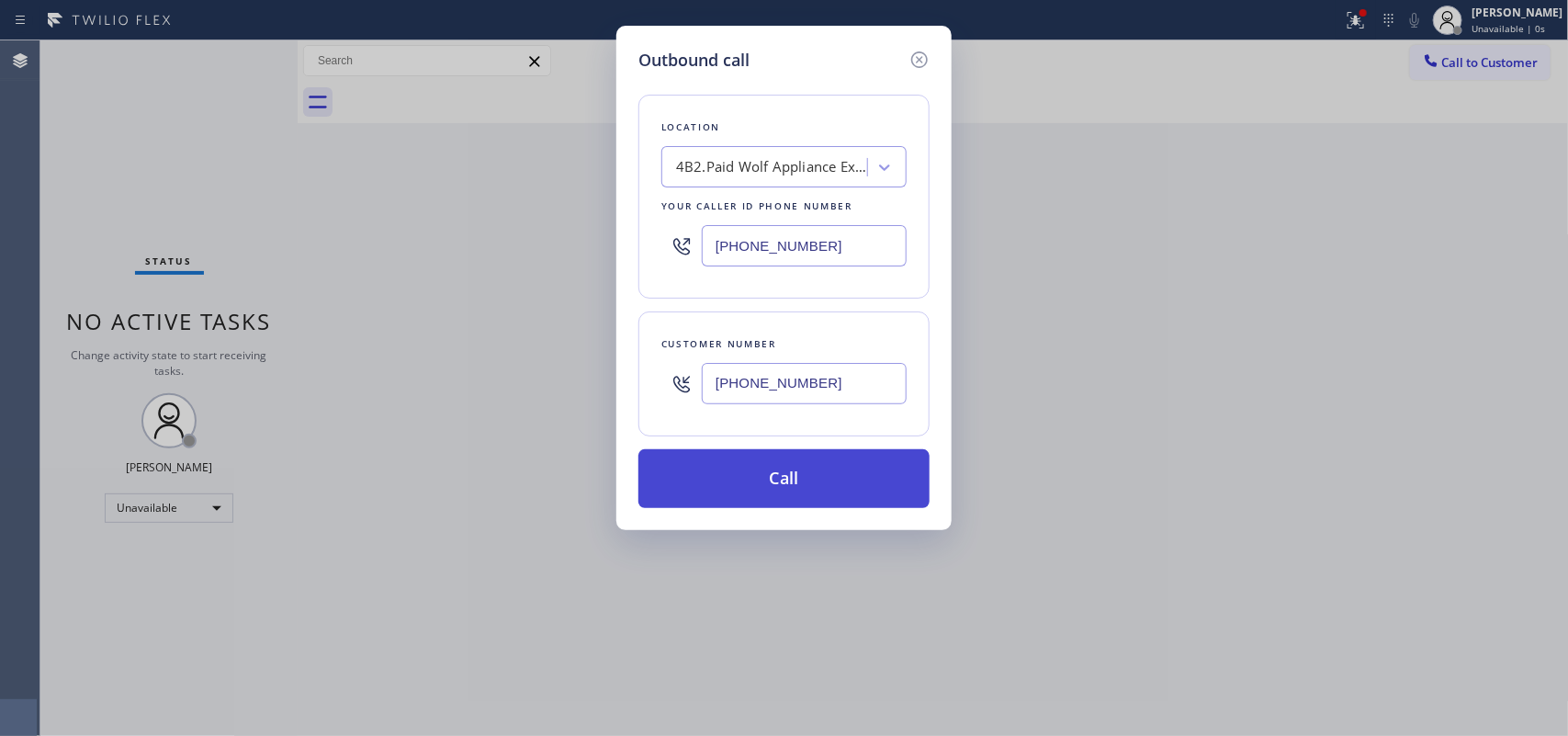
type input "[PHONE_NUMBER]"
click at [795, 477] on button "Call" at bounding box center [784, 478] width 291 height 59
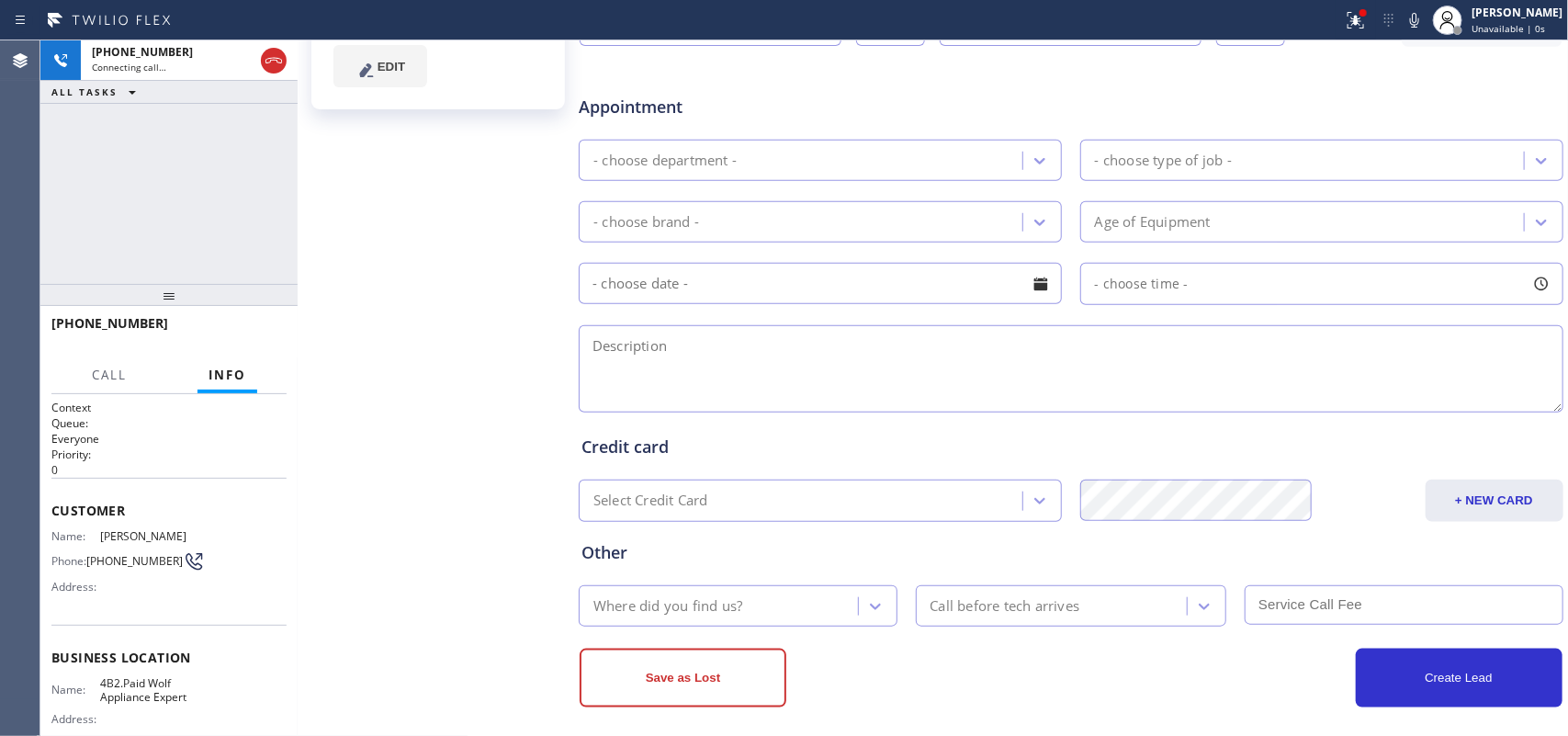
scroll to position [588, 0]
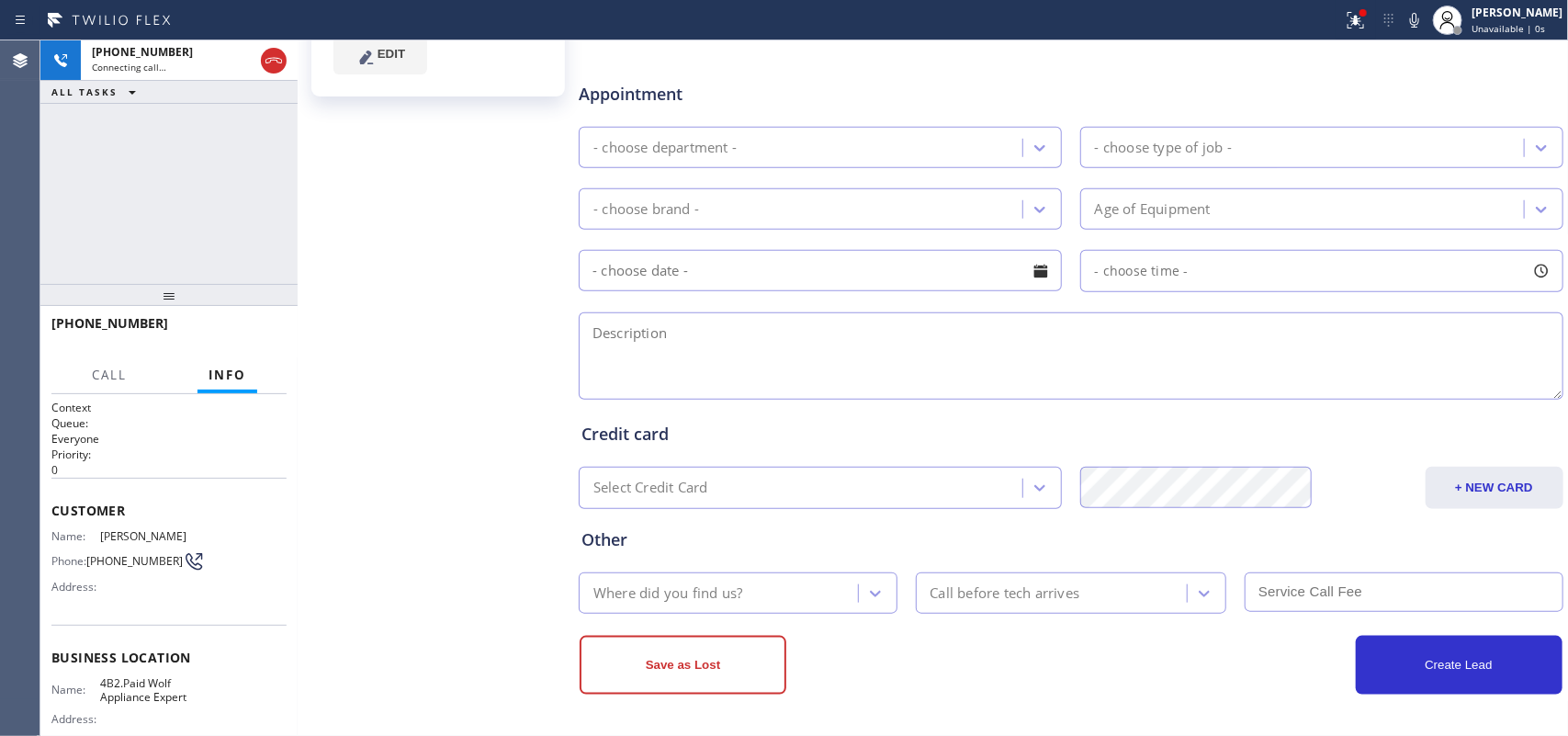
type input "[PHONE_NUMBER]"
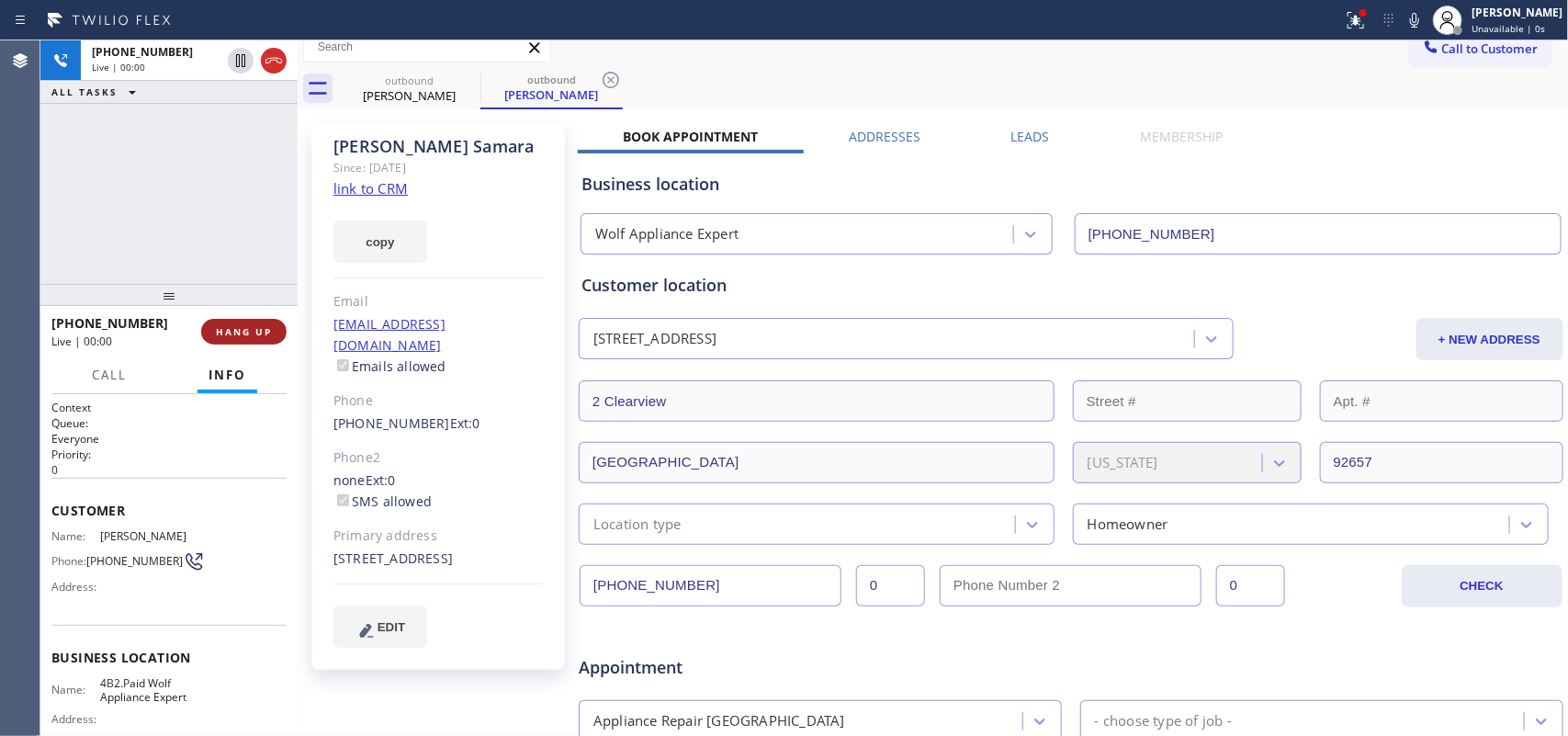
click at [266, 336] on span "HANG UP" at bounding box center [244, 331] width 56 height 13
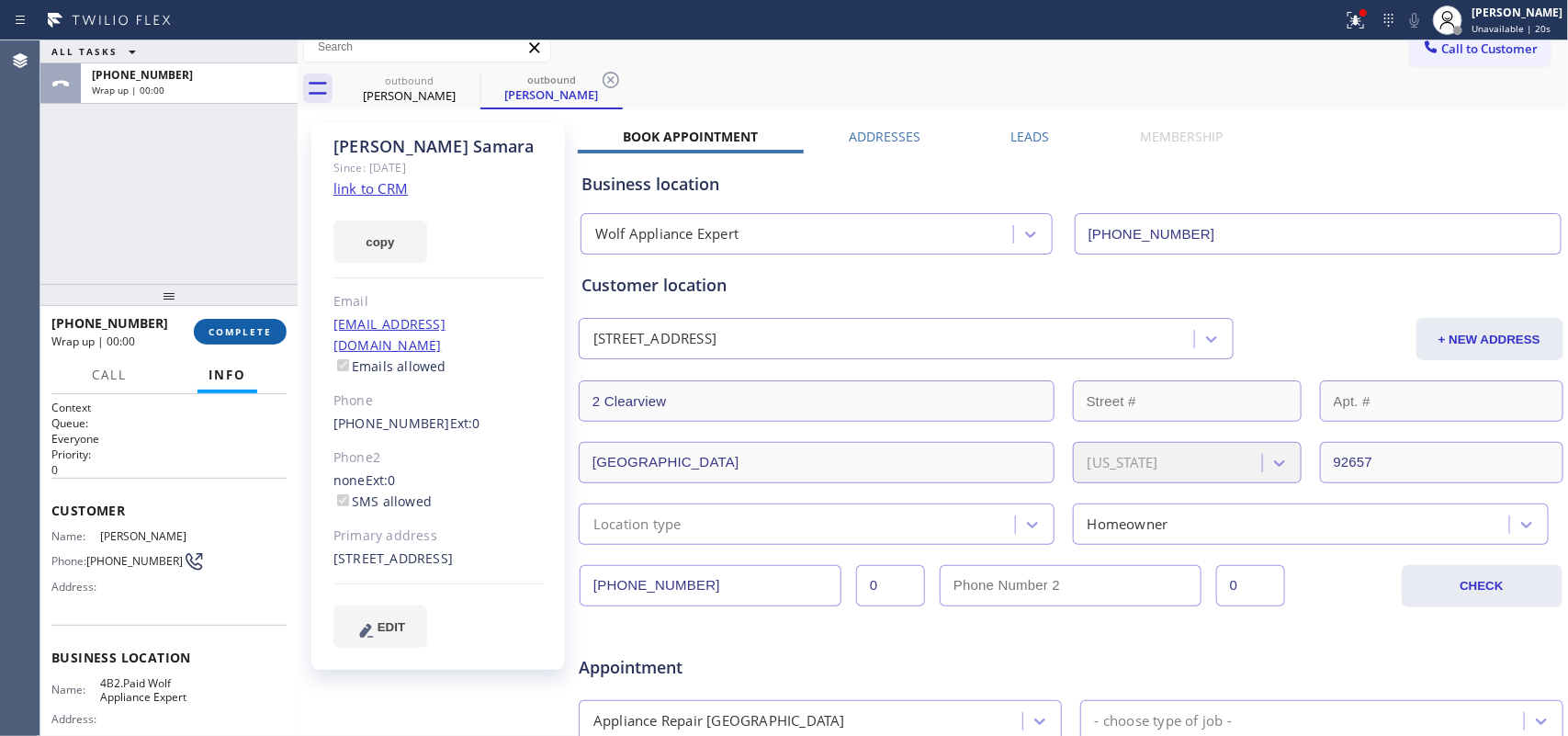
click at [242, 334] on span "COMPLETE" at bounding box center [240, 331] width 64 height 13
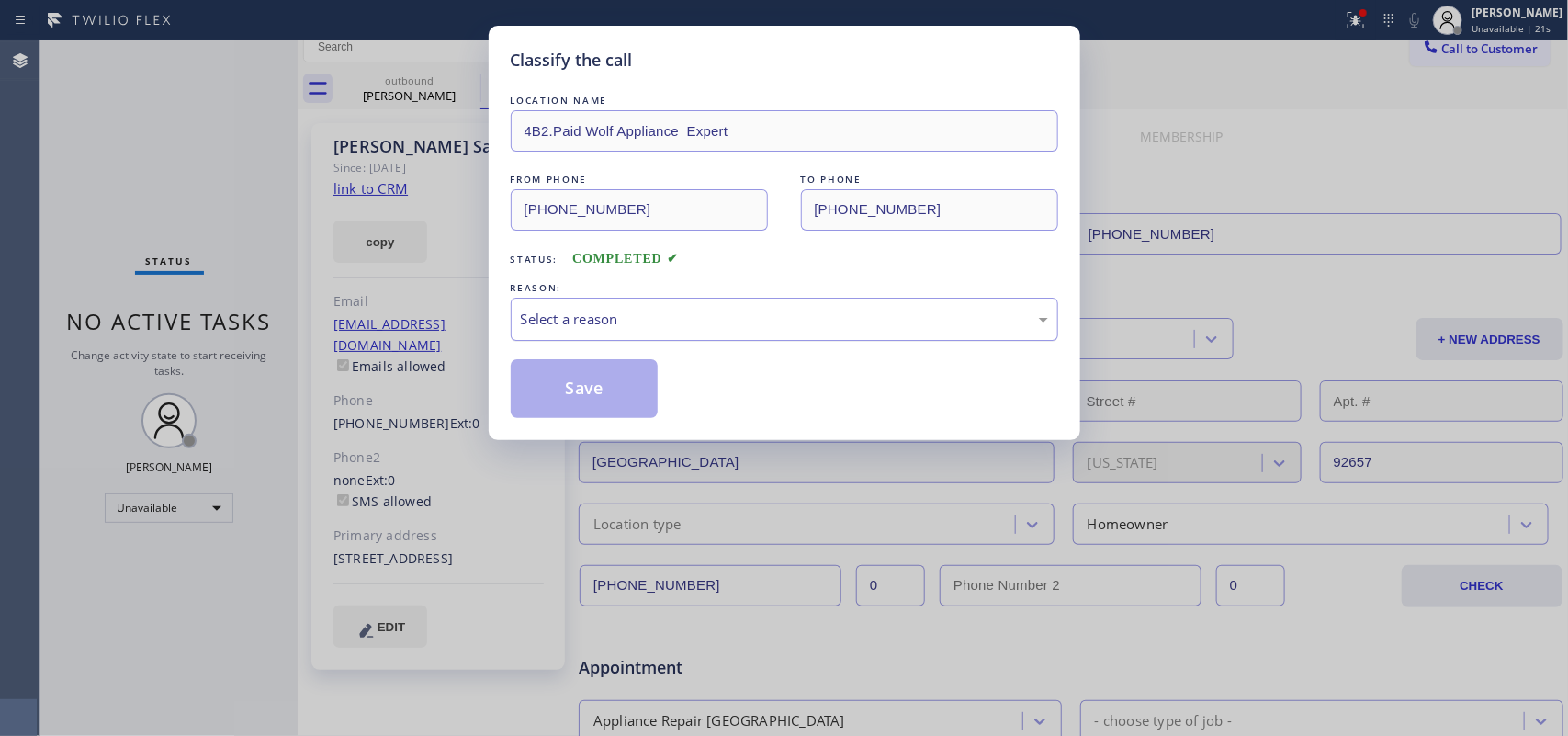
click at [602, 322] on div "Select a reason" at bounding box center [784, 319] width 527 height 21
click at [557, 389] on button "Save" at bounding box center [584, 389] width 148 height 59
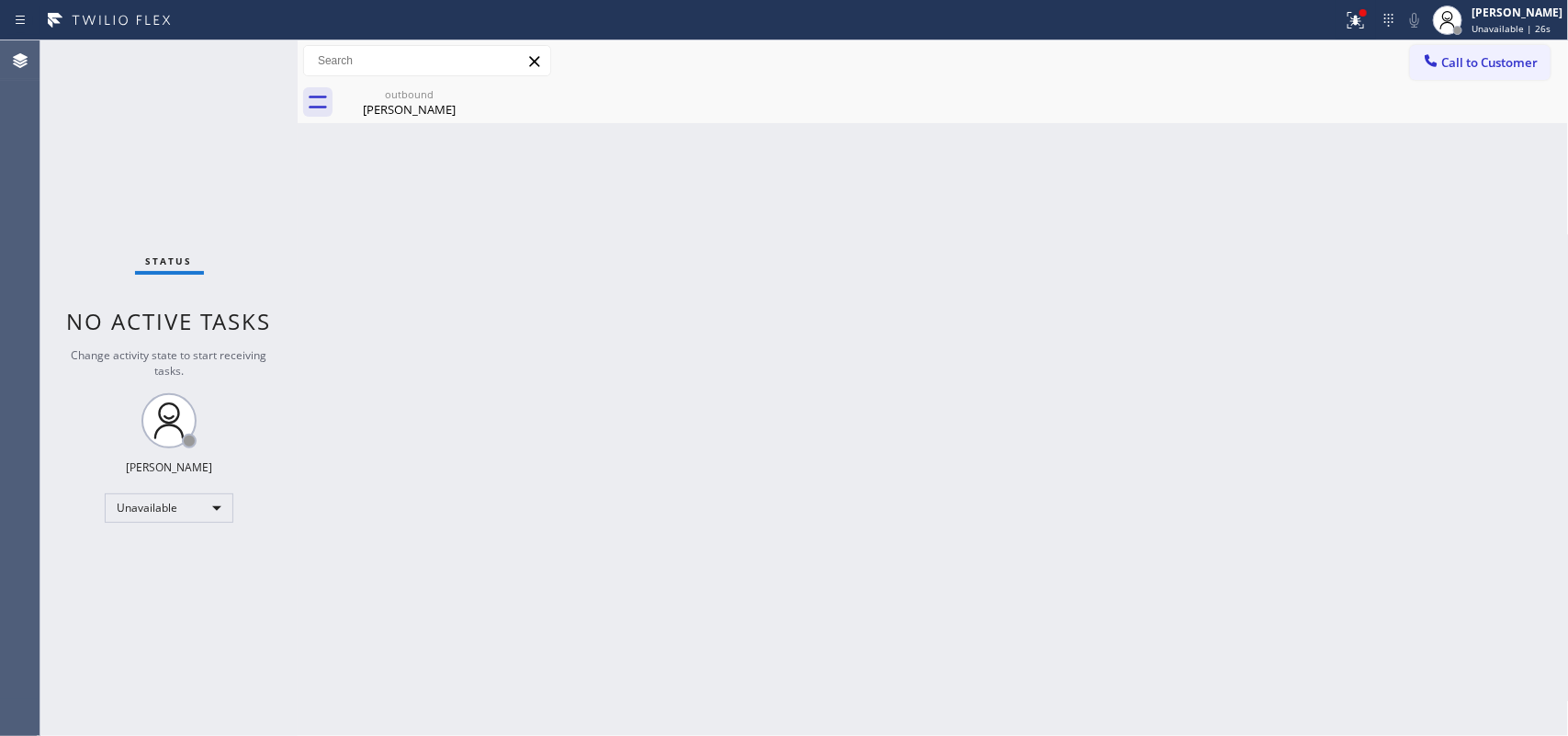
click at [1551, 23] on span "Unavailable | 26s" at bounding box center [1511, 28] width 79 height 13
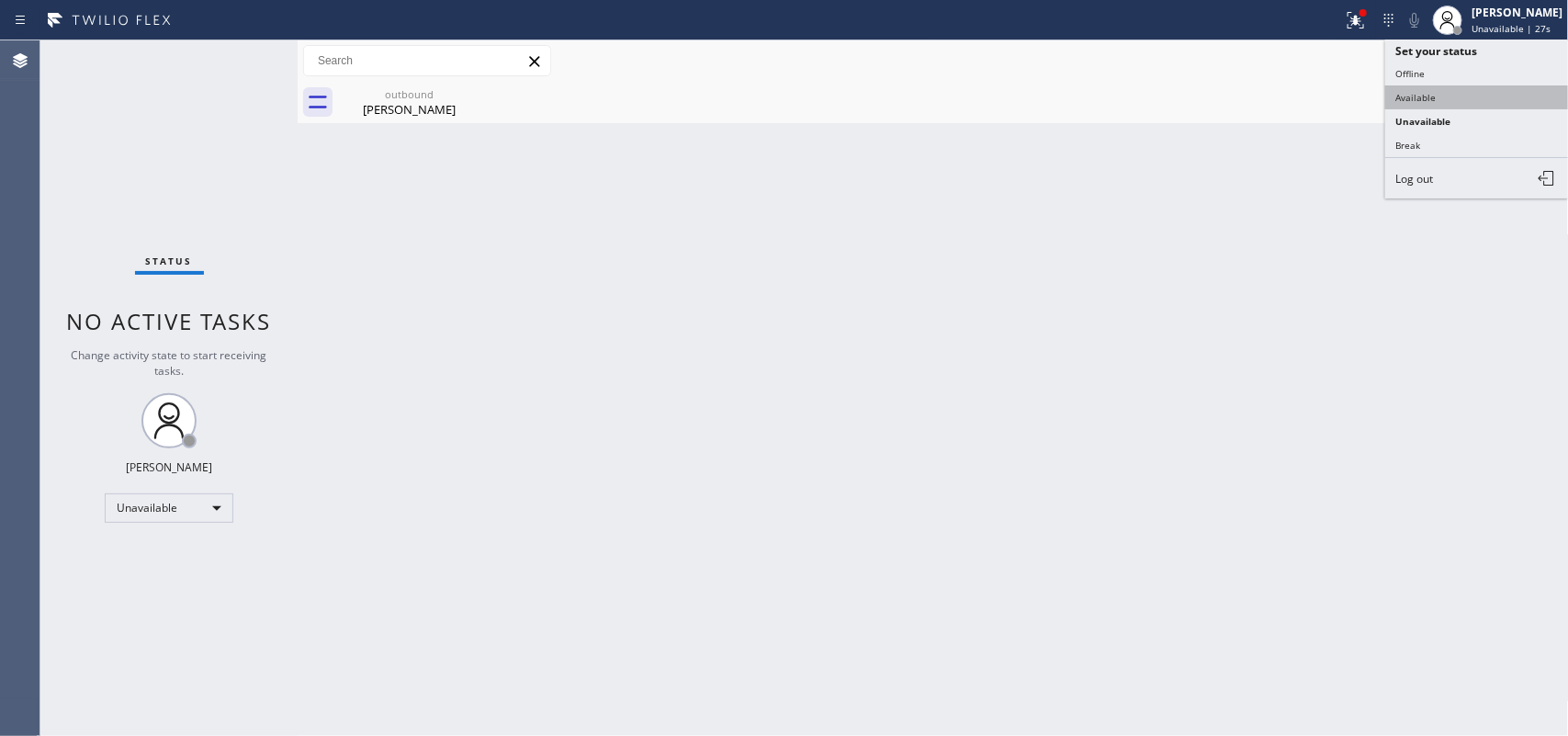
click at [1409, 98] on button "Available" at bounding box center [1477, 97] width 184 height 24
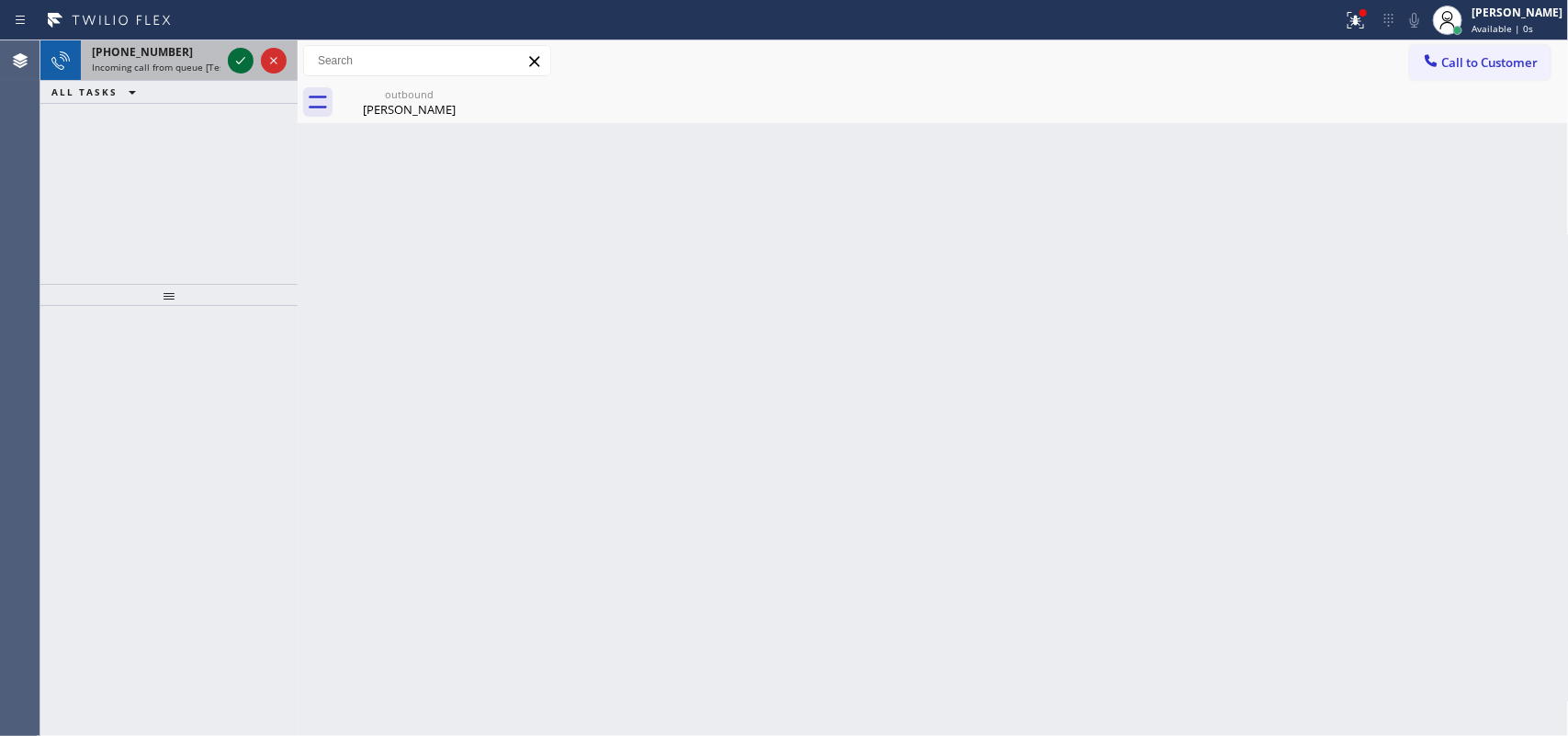
click at [240, 53] on icon at bounding box center [240, 60] width 22 height 22
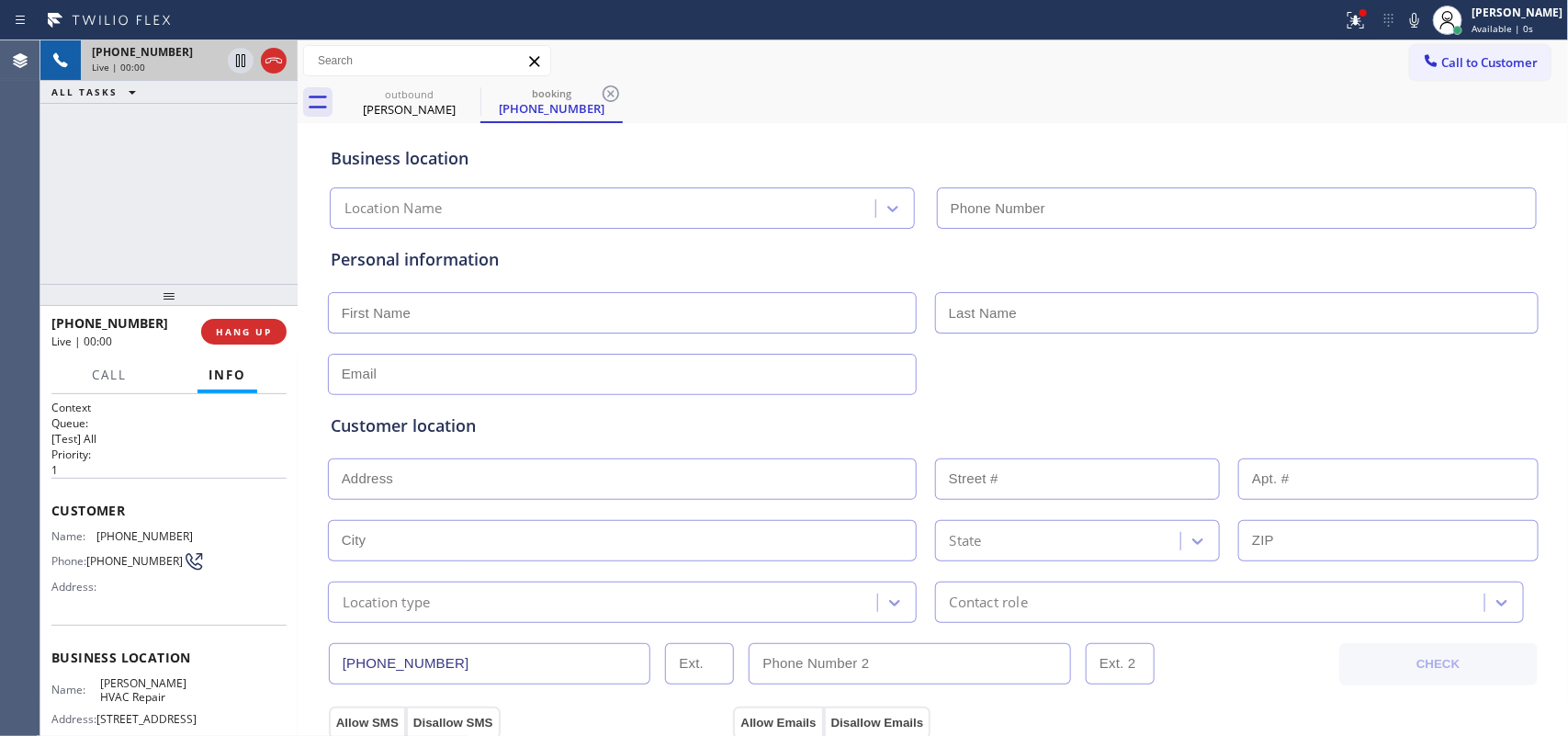
type input "[PHONE_NUMBER]"
click at [250, 338] on span "HANG UP" at bounding box center [244, 331] width 56 height 13
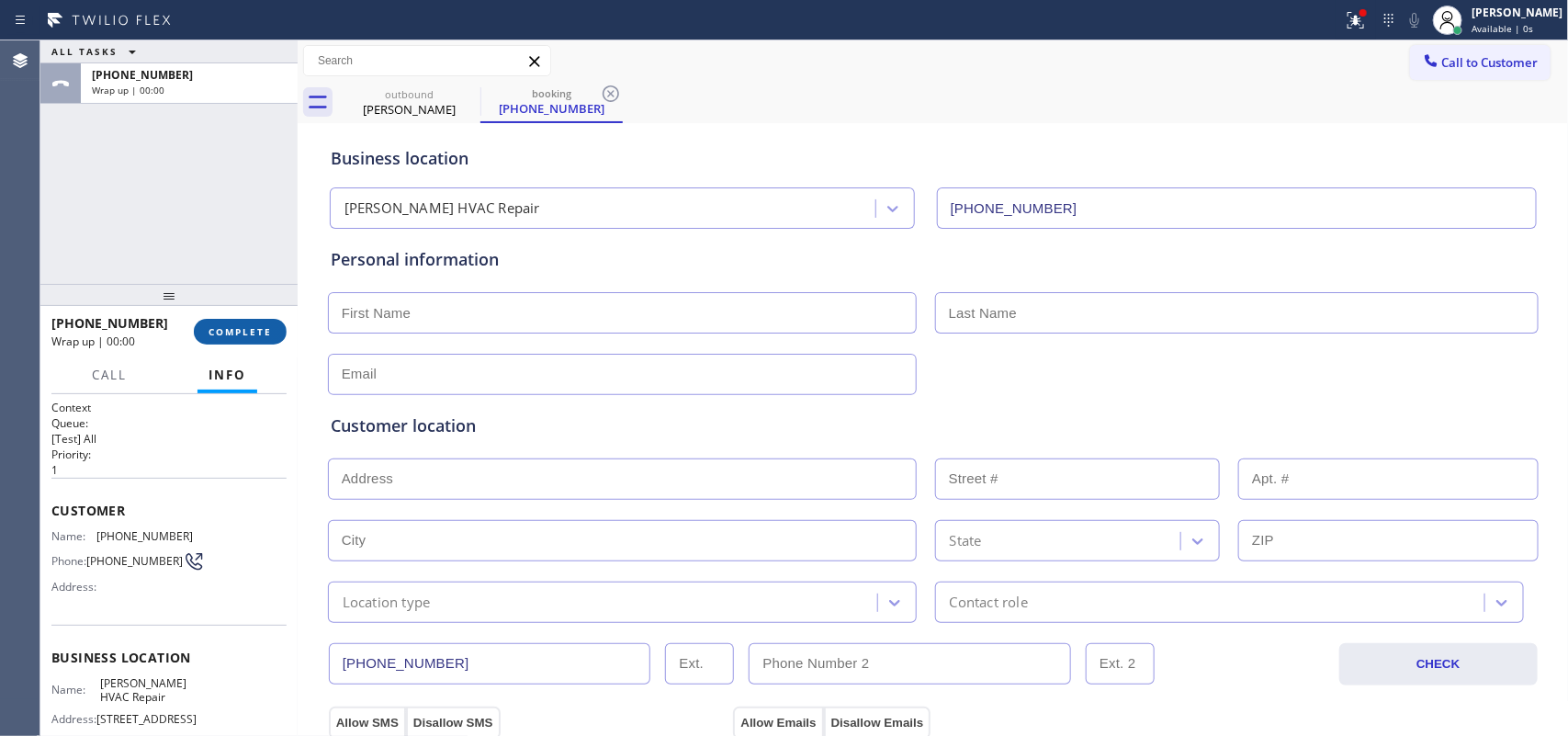
click at [250, 338] on span "COMPLETE" at bounding box center [240, 331] width 64 height 13
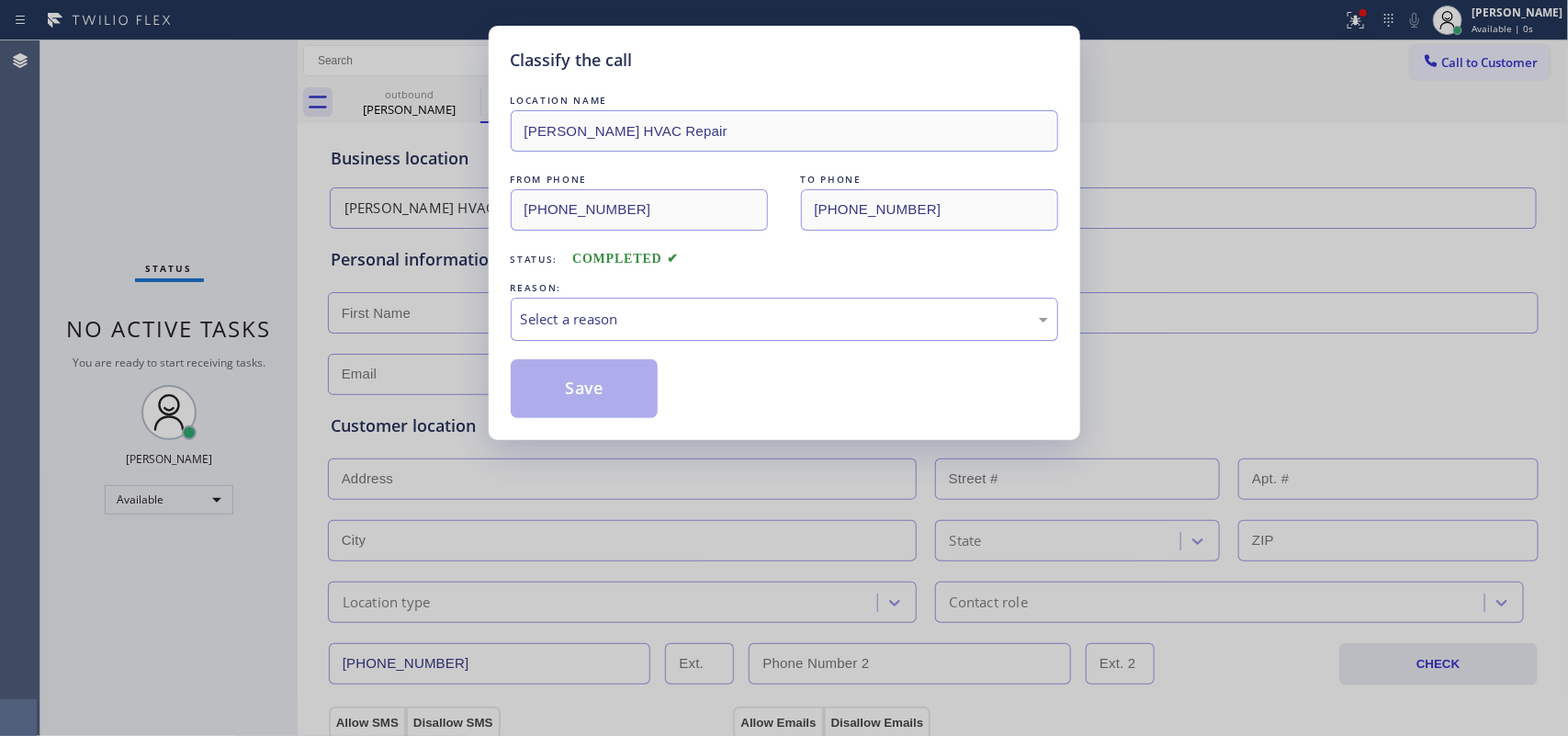
click at [617, 318] on div "Select a reason" at bounding box center [784, 319] width 527 height 21
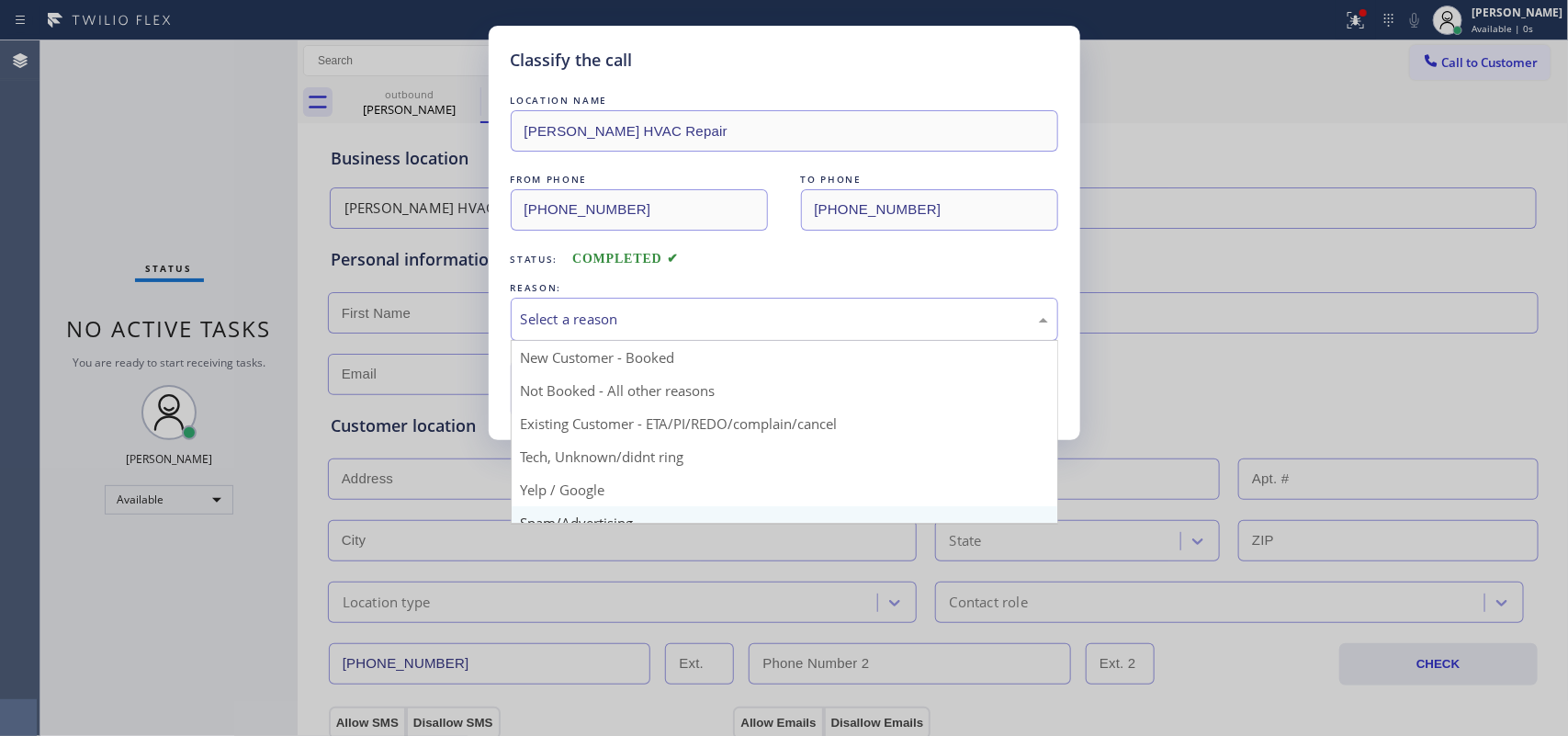
scroll to position [126, 0]
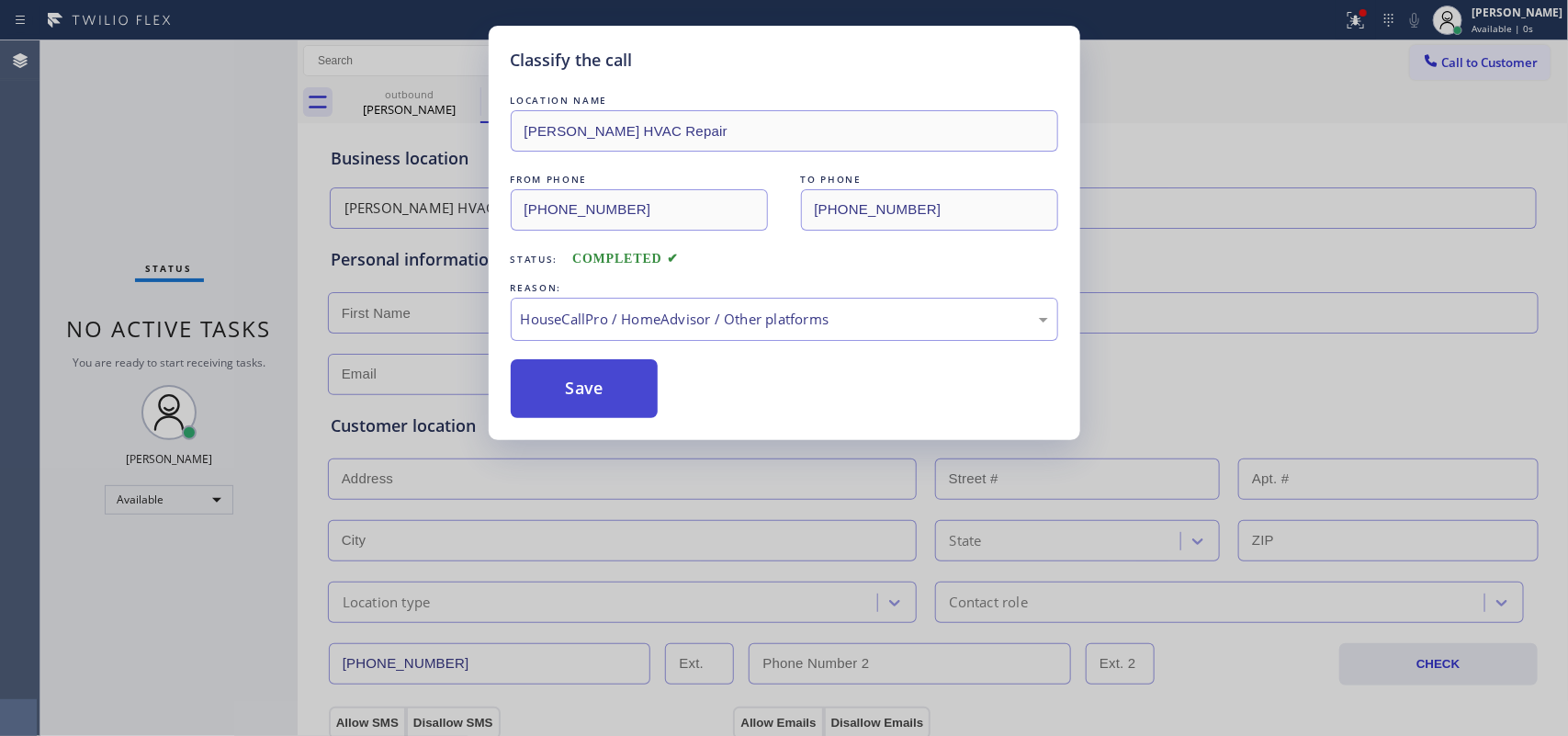
click at [608, 402] on button "Save" at bounding box center [584, 389] width 148 height 59
type input "[PHONE_NUMBER]"
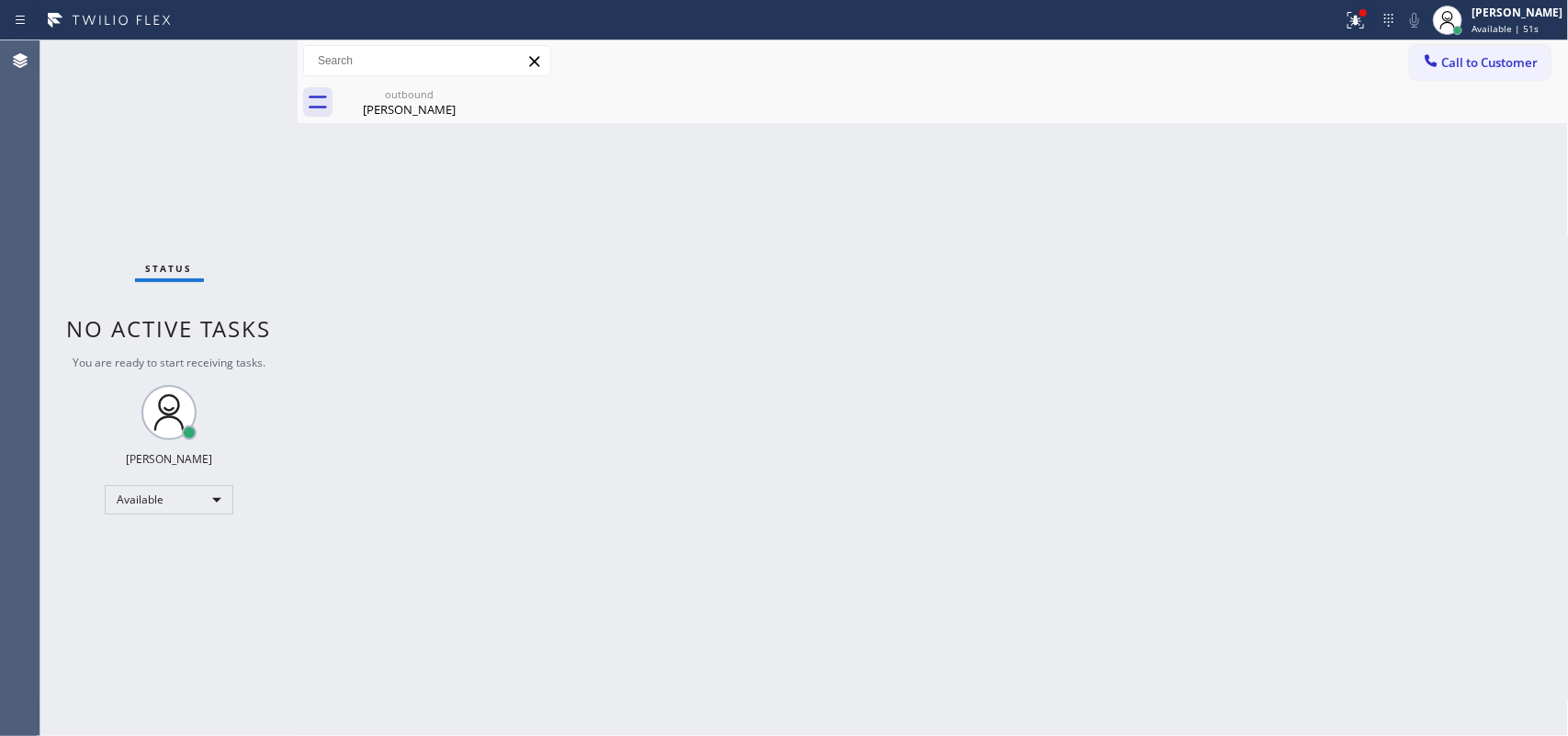
click at [235, 55] on div "Status No active tasks You are ready to start receiving tasks. [PERSON_NAME] Av…" at bounding box center [169, 388] width 257 height 695
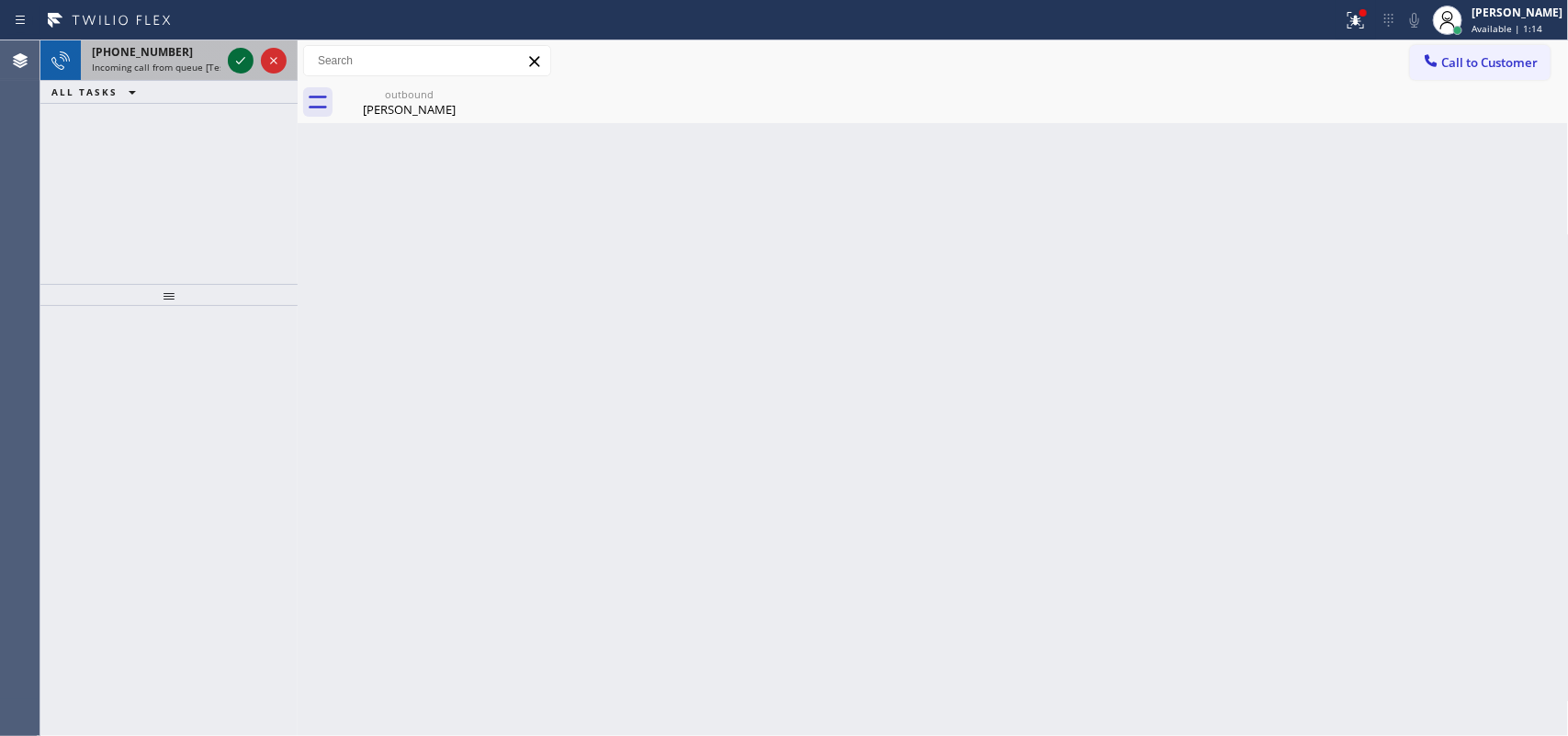
click at [237, 58] on icon at bounding box center [240, 60] width 22 height 22
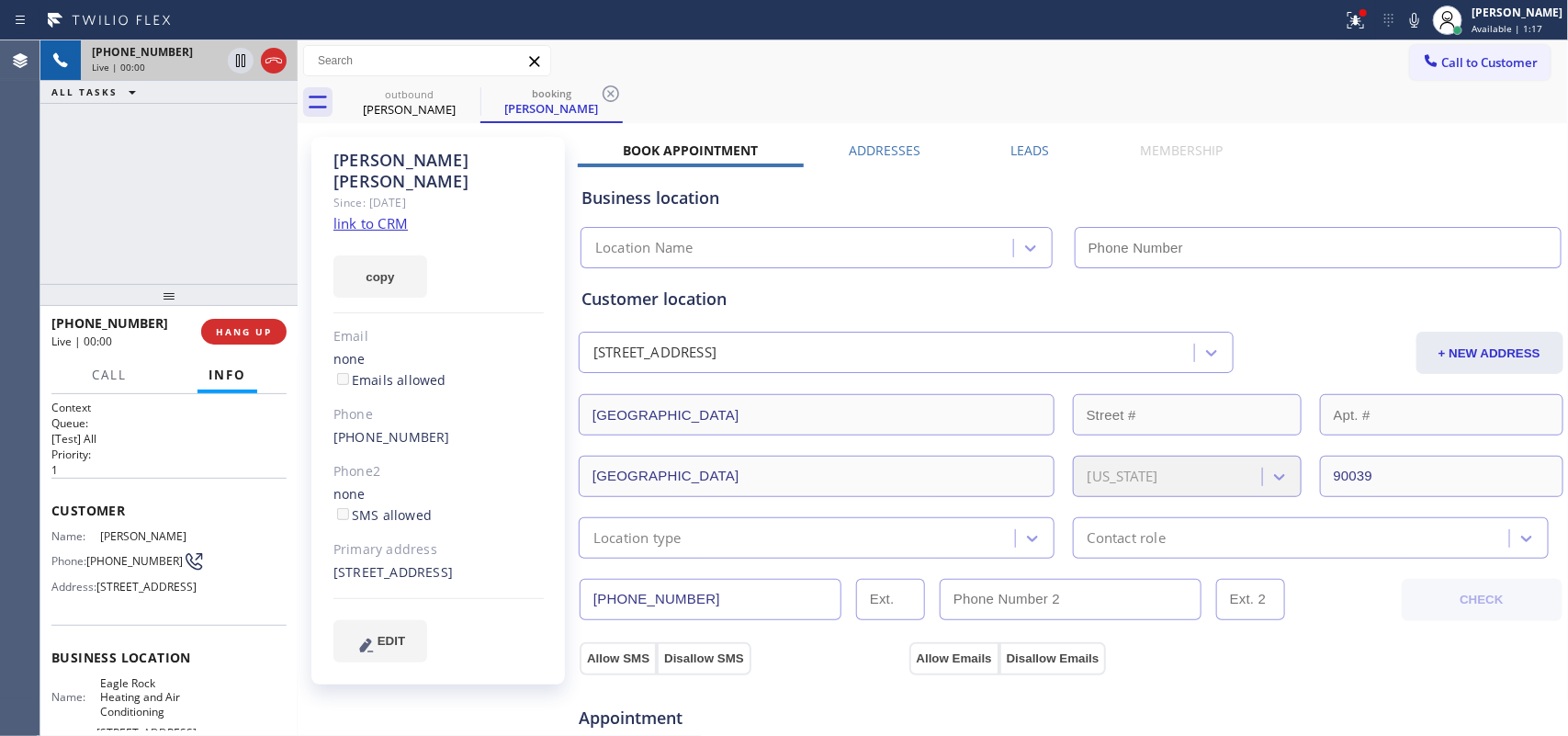
type input "[PHONE_NUMBER]"
click at [399, 214] on link "link to CRM" at bounding box center [370, 223] width 74 height 18
click at [138, 254] on div "[PHONE_NUMBER] Live | 02:28 ALL TASKS ALL TASKS ACTIVE TASKS TASKS IN WRAP UP" at bounding box center [169, 162] width 257 height 243
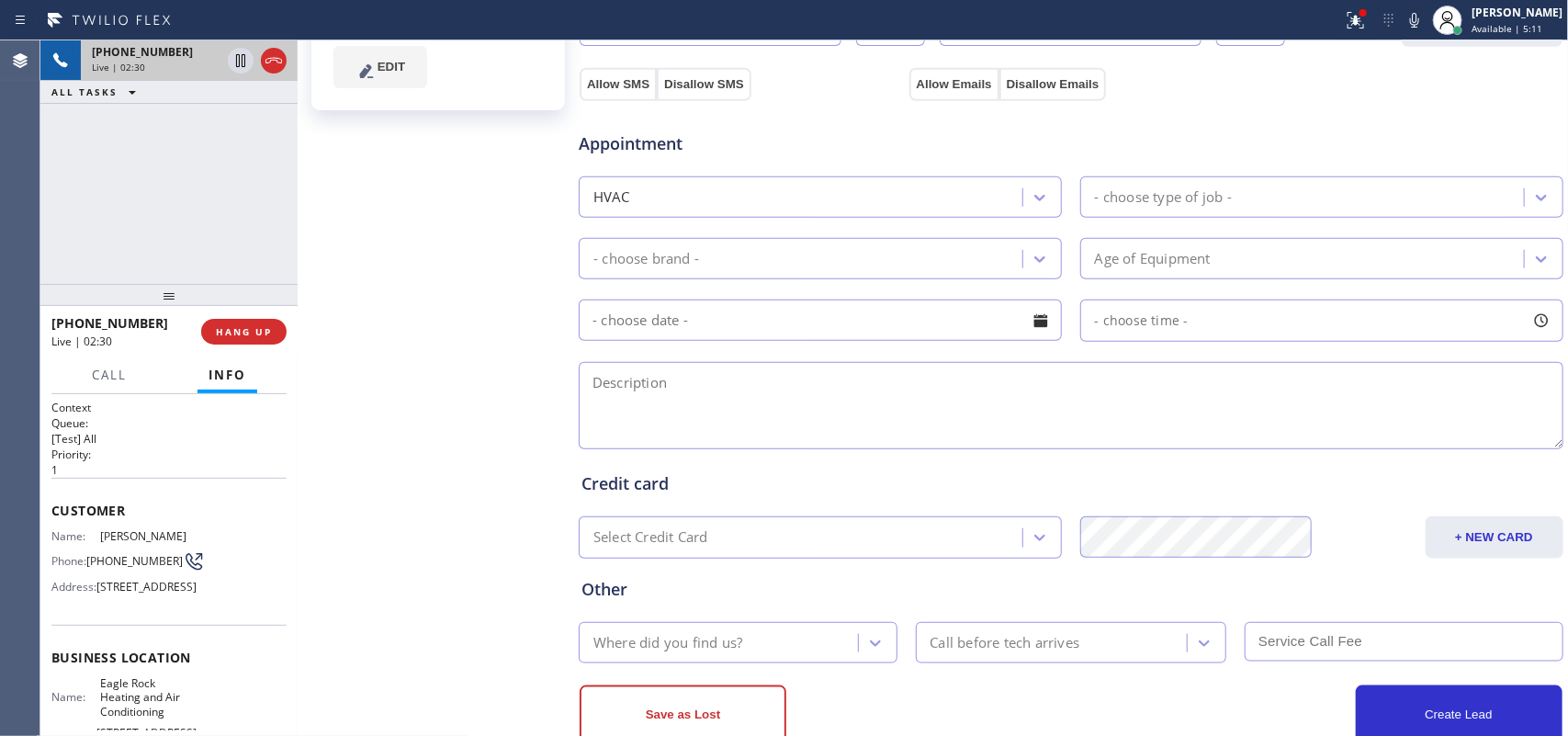
scroll to position [625, 0]
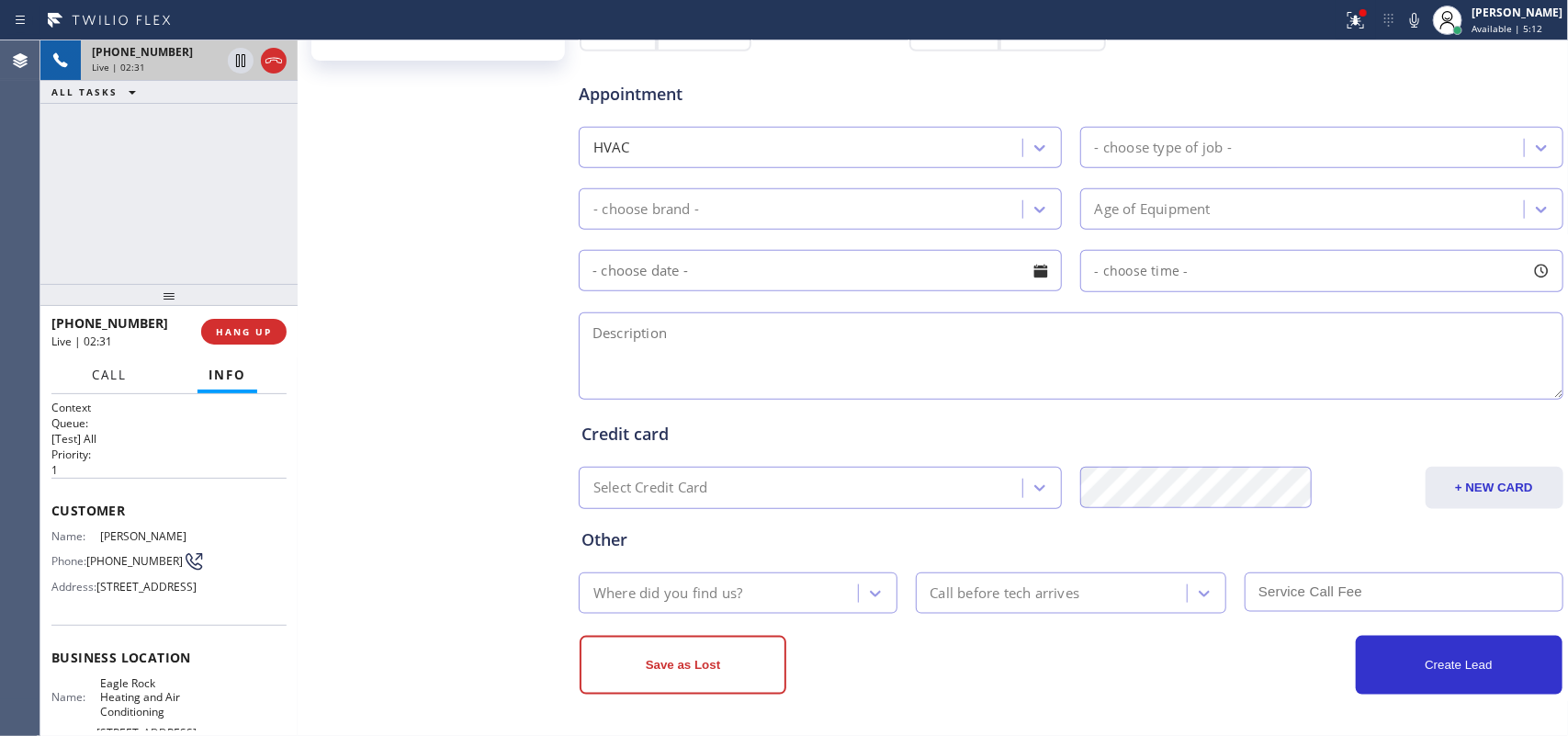
click at [104, 374] on span "Call" at bounding box center [109, 374] width 35 height 16
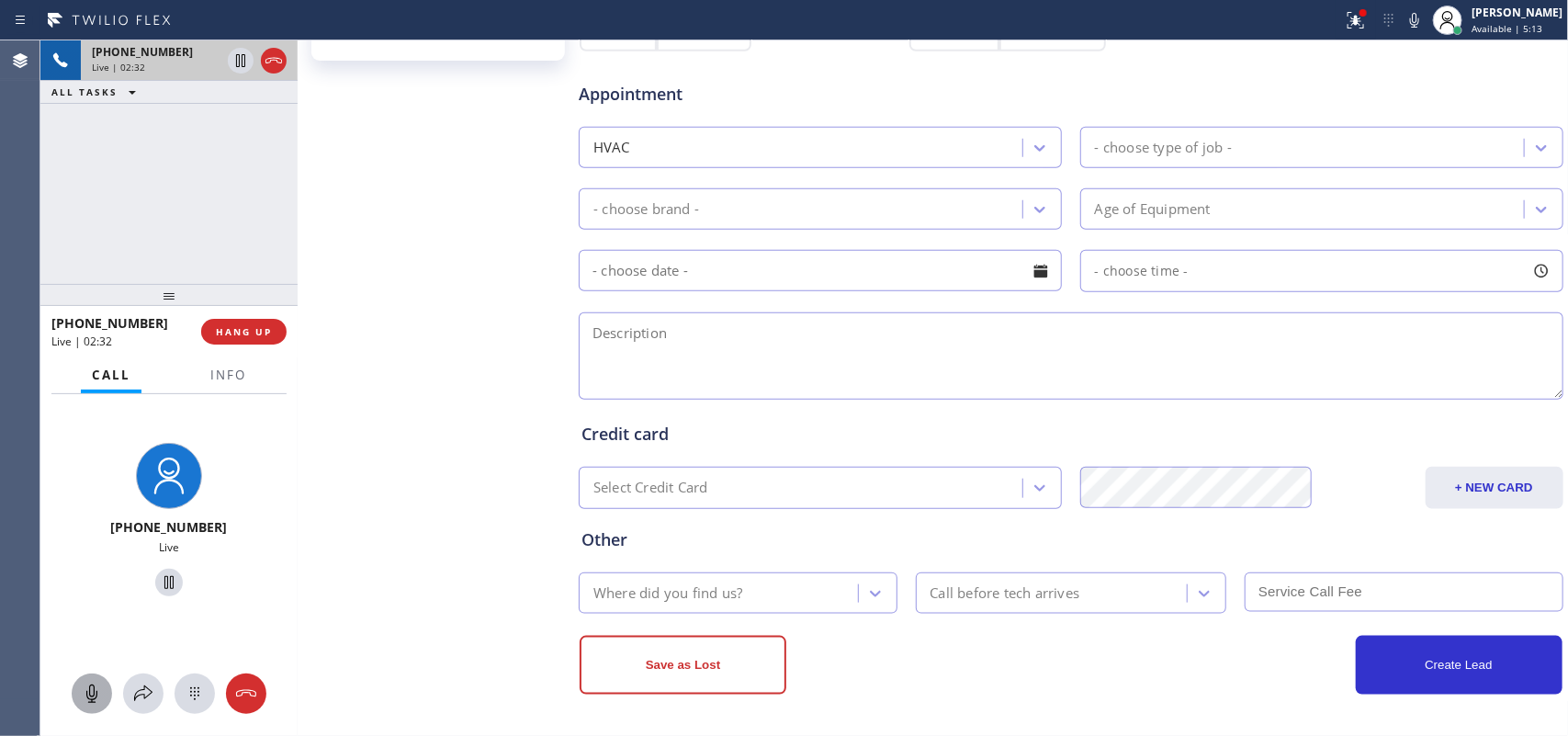
drag, startPoint x: 94, startPoint y: 687, endPoint x: 111, endPoint y: 613, distance: 75.9
click at [93, 687] on icon at bounding box center [92, 694] width 22 height 22
drag, startPoint x: 163, startPoint y: 579, endPoint x: 143, endPoint y: 489, distance: 92.2
click at [164, 579] on icon at bounding box center [169, 583] width 22 height 22
click at [94, 692] on icon at bounding box center [92, 694] width 22 height 22
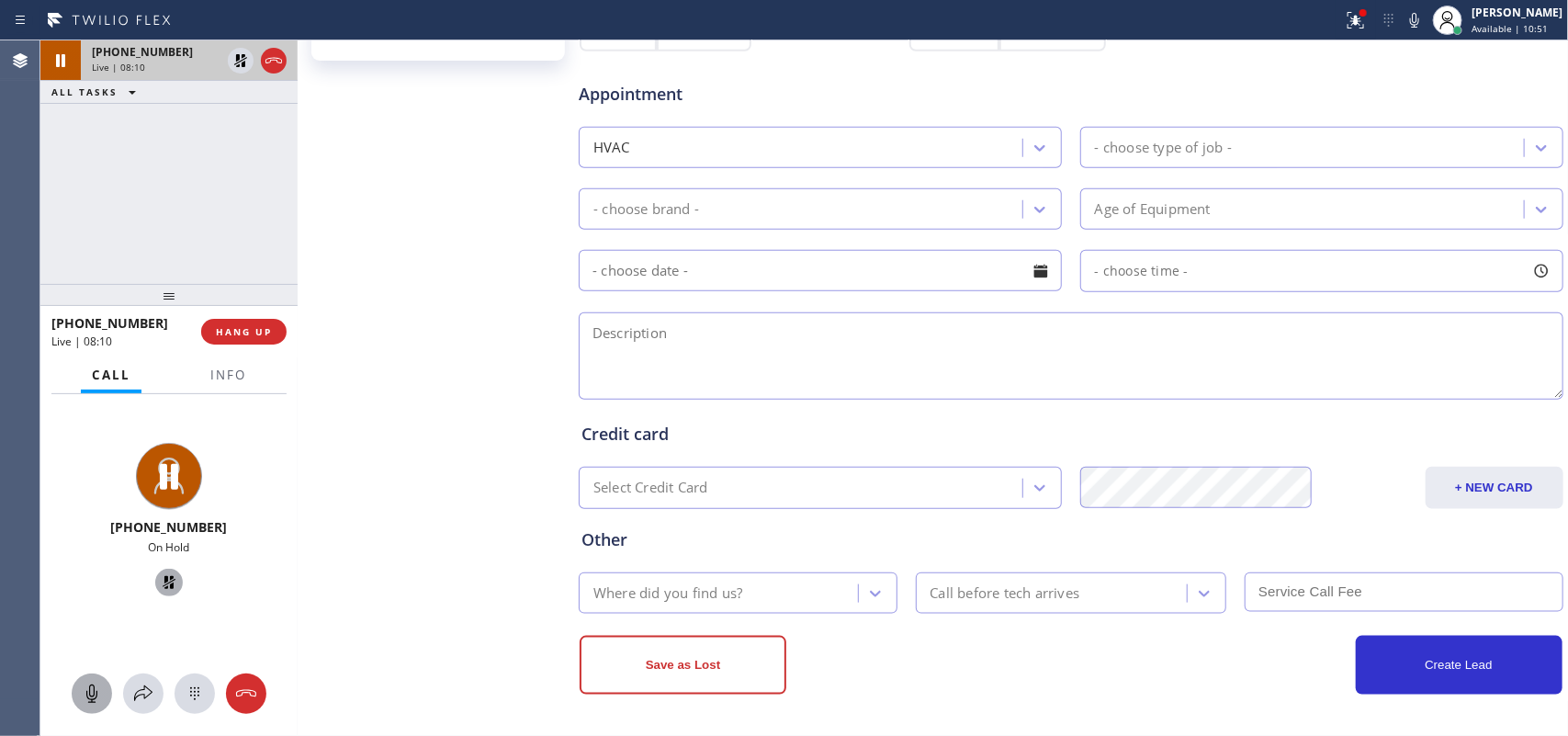
click at [164, 577] on icon at bounding box center [169, 582] width 13 height 13
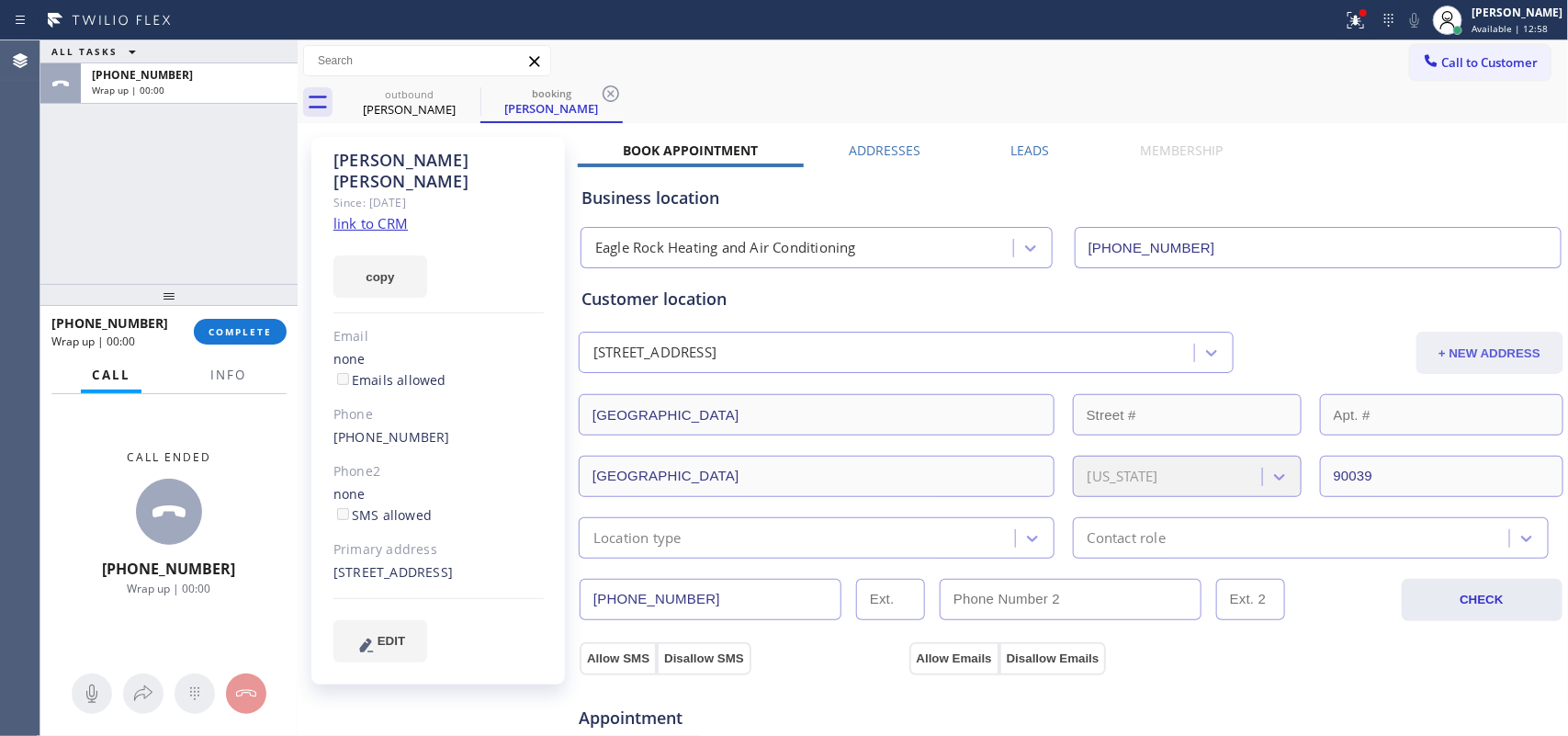
click at [1463, 361] on button "+ NEW ADDRESS" at bounding box center [1490, 353] width 147 height 42
click at [500, 283] on div "[PERSON_NAME] Since: [DATE] link to CRM copy Email none Emails allowed Phone [P…" at bounding box center [438, 411] width 254 height 548
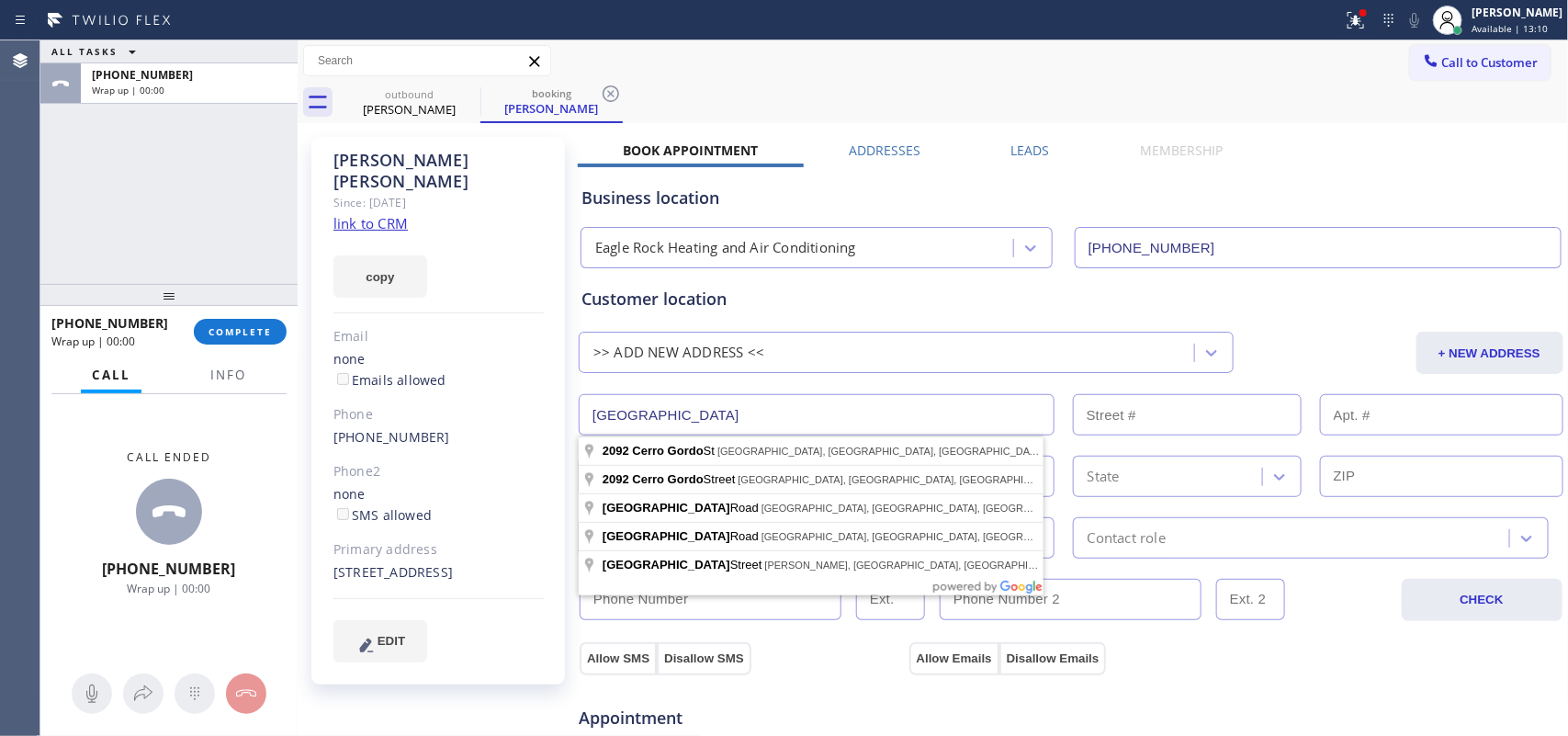
drag, startPoint x: 617, startPoint y: 402, endPoint x: 591, endPoint y: 407, distance: 26.5
click at [591, 407] on input "[GEOGRAPHIC_DATA]" at bounding box center [817, 415] width 476 height 41
paste input "[STREET_ADDRESS]"
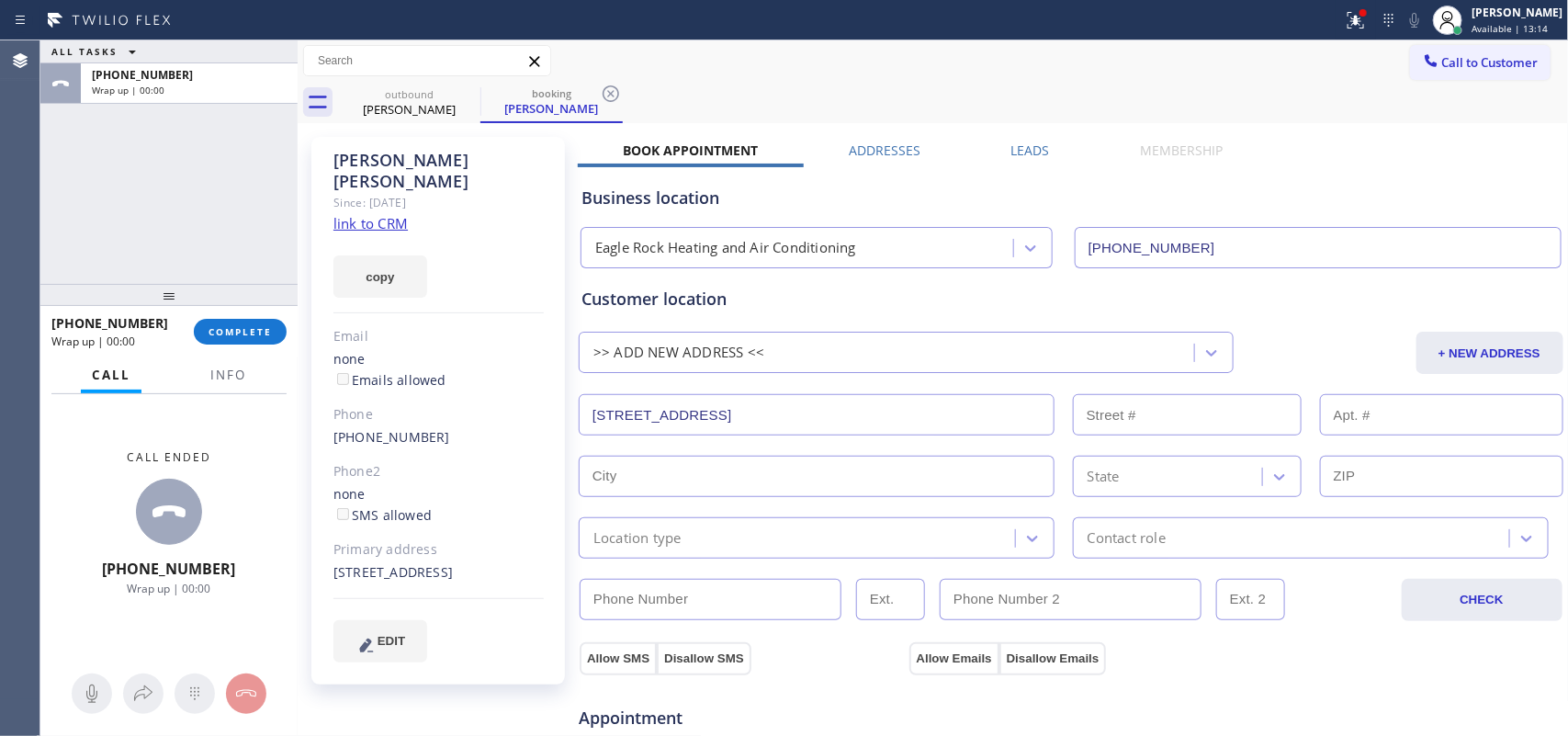
type input "[STREET_ADDRESS]"
type input "1890"
type input "[GEOGRAPHIC_DATA]"
type input "90042"
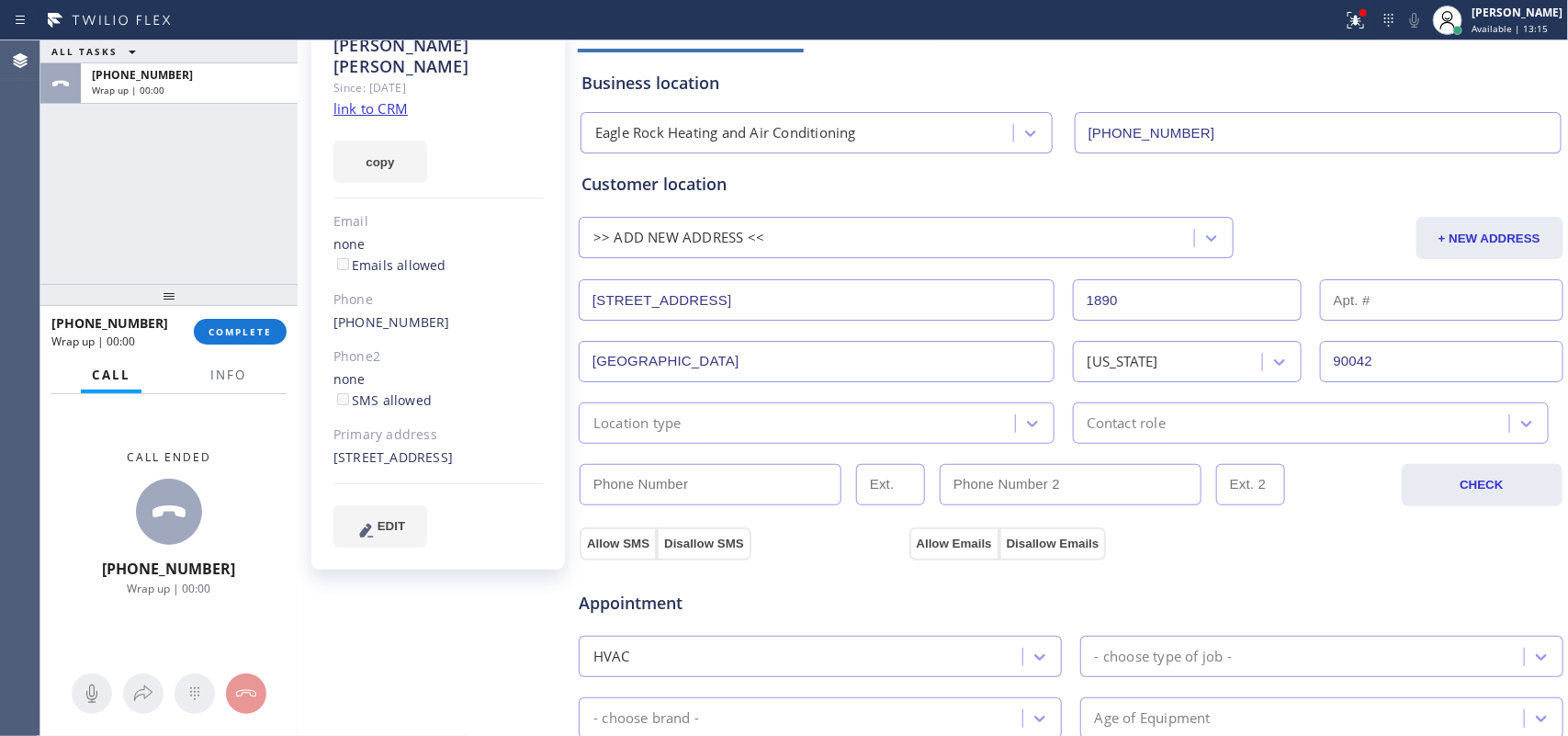
click at [876, 368] on input "[GEOGRAPHIC_DATA]" at bounding box center [817, 361] width 476 height 41
click at [831, 435] on div "Location type" at bounding box center [817, 423] width 476 height 41
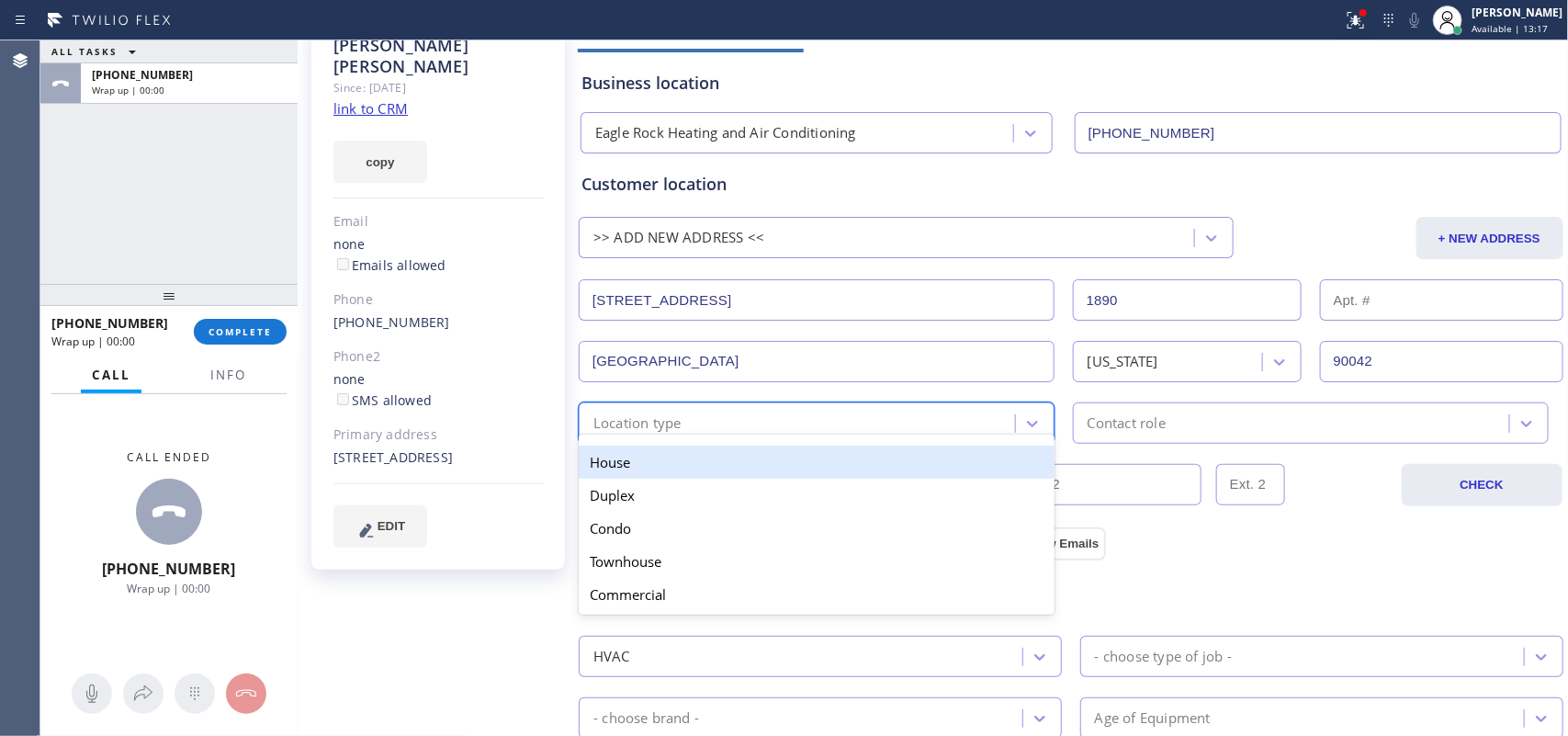
click at [783, 477] on div "House" at bounding box center [817, 462] width 476 height 33
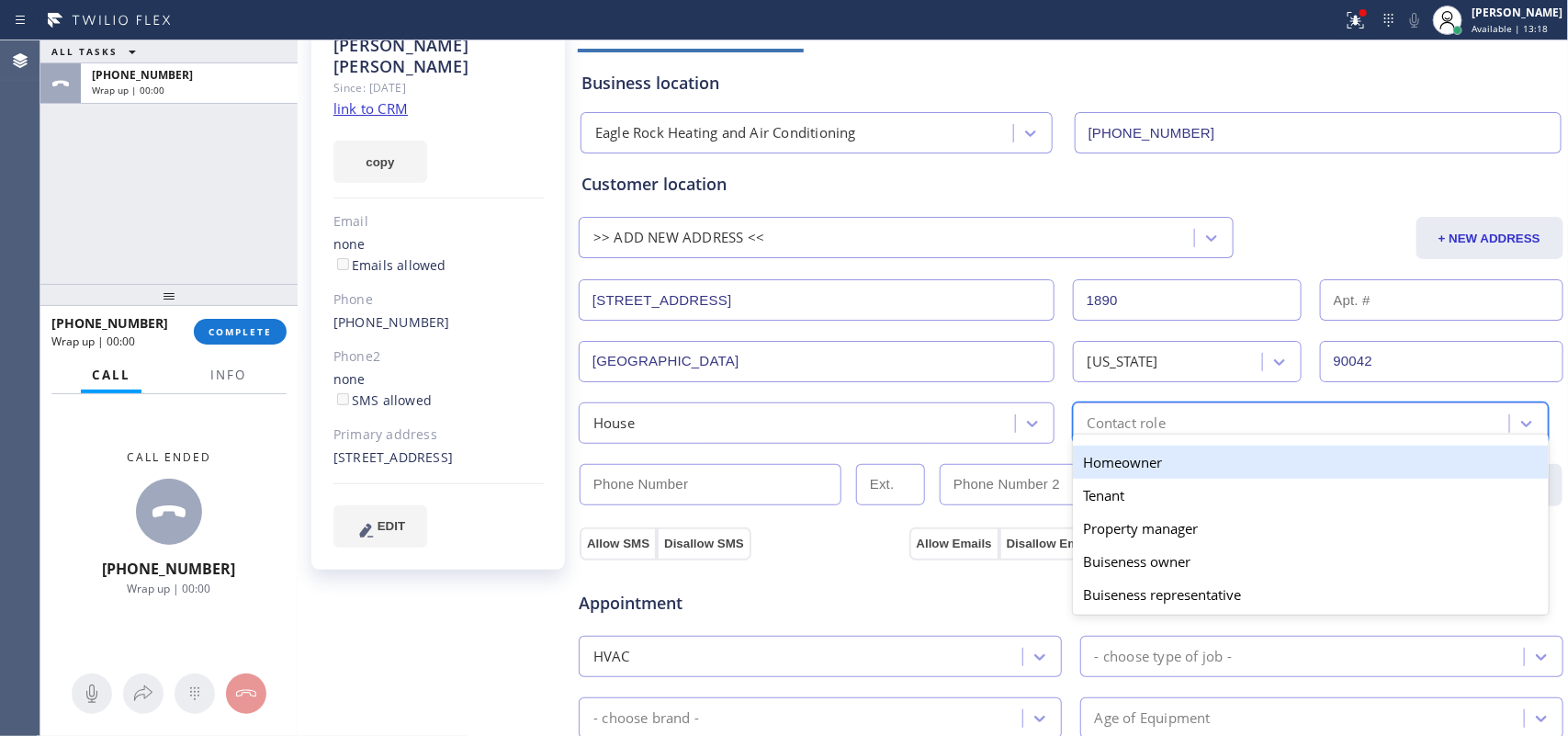
click at [1100, 419] on div "Contact role" at bounding box center [1126, 423] width 78 height 21
click at [1096, 464] on div "Homeowner" at bounding box center [1311, 462] width 476 height 33
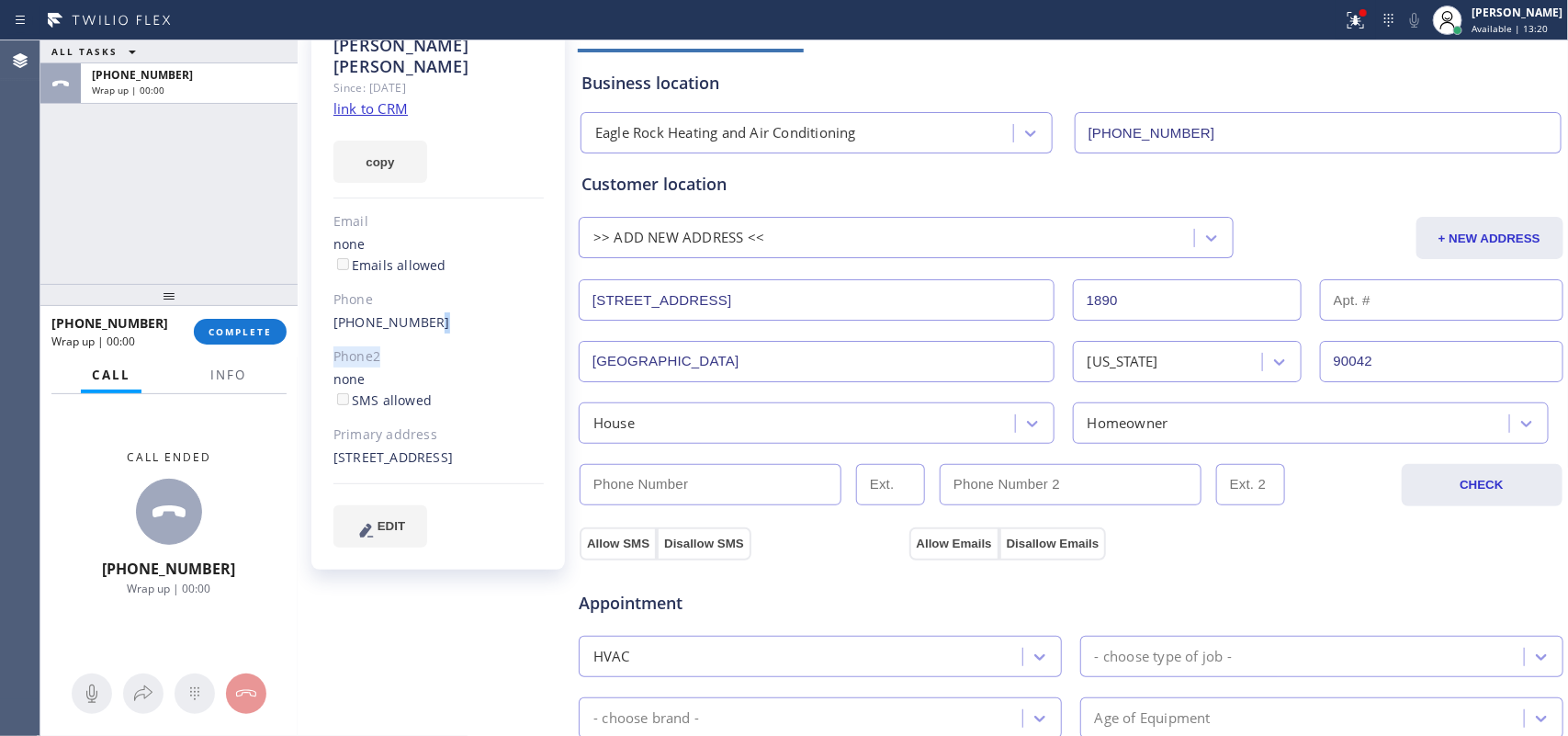
drag, startPoint x: 414, startPoint y: 302, endPoint x: 483, endPoint y: 303, distance: 69.0
click at [472, 322] on div "[PERSON_NAME] Since: [DATE] link to CRM copy Email none Emails allowed Phone [P…" at bounding box center [438, 296] width 254 height 548
click at [483, 313] on div "[PHONE_NUMBER]" at bounding box center [439, 323] width 210 height 21
drag, startPoint x: 442, startPoint y: 305, endPoint x: 323, endPoint y: 310, distance: 119.1
click at [323, 310] on div "[PERSON_NAME] Since: [DATE] link to CRM copy Email none Emails allowed Phone [P…" at bounding box center [438, 296] width 254 height 548
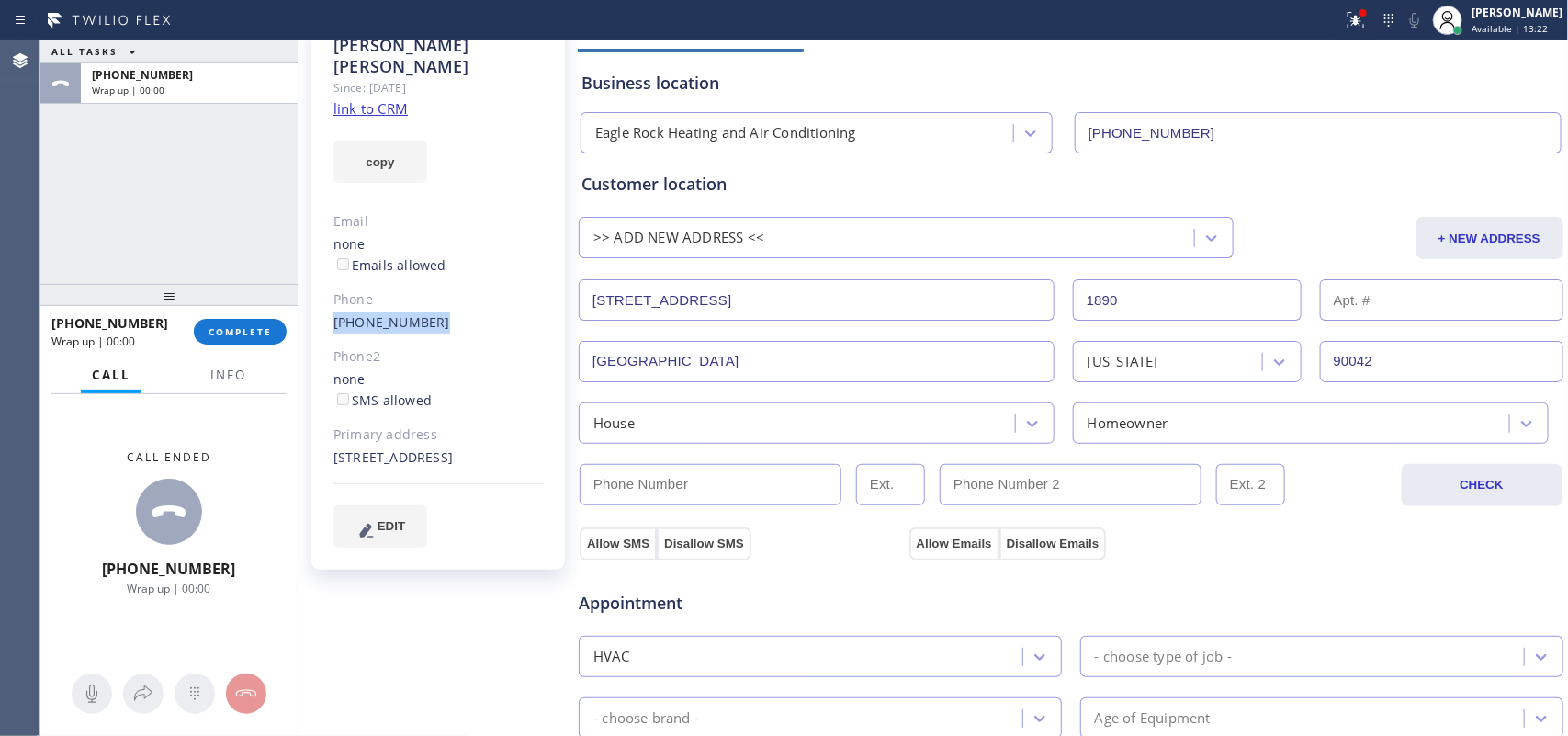
copy link "[PHONE_NUMBER]"
click at [659, 484] on input "(___) ___-____" at bounding box center [711, 484] width 262 height 41
paste input "312) 504-2661"
type input "[PHONE_NUMBER]"
click at [638, 549] on button "Allow SMS" at bounding box center [618, 544] width 77 height 33
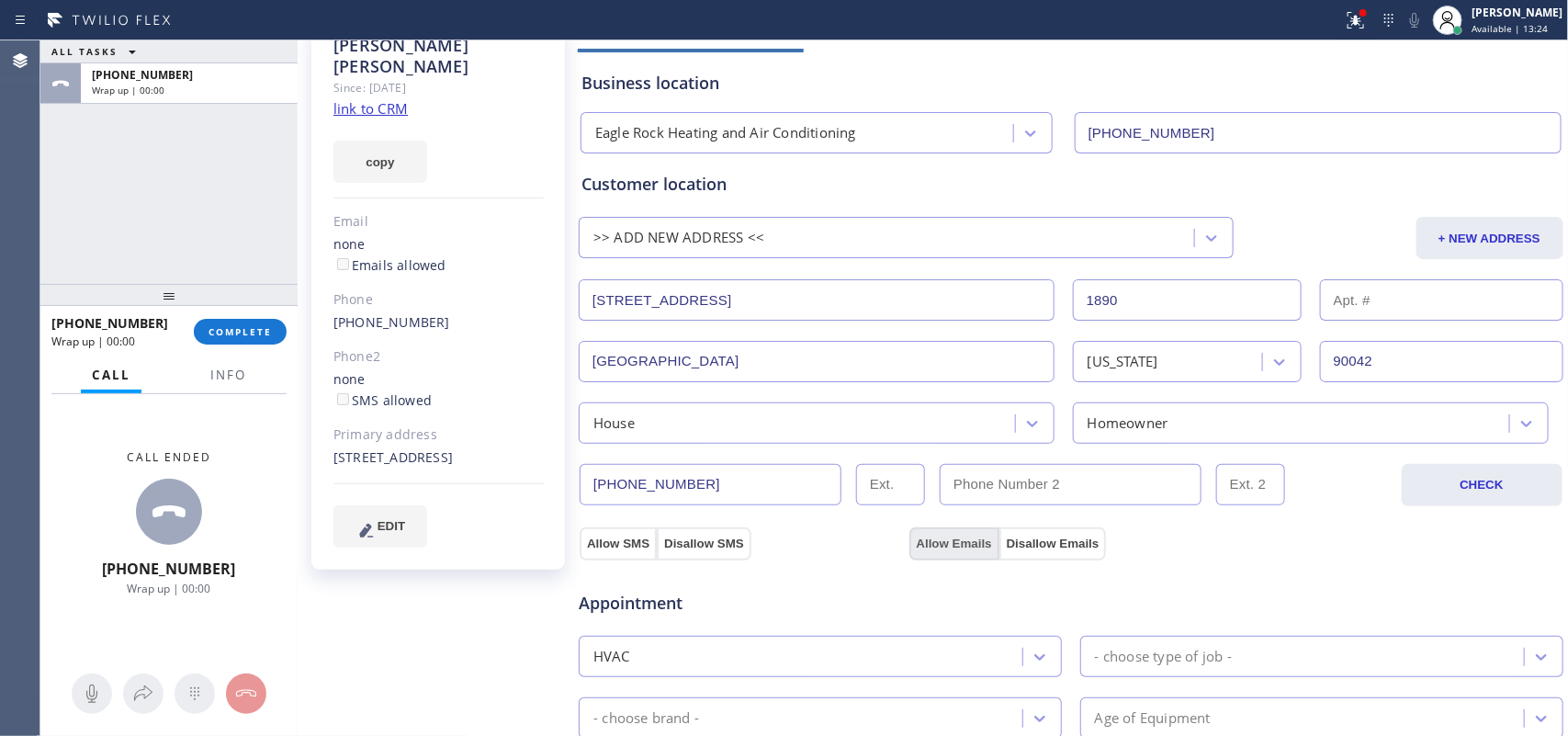
click at [960, 545] on button "Allow Emails" at bounding box center [954, 544] width 90 height 33
checkbox input "true"
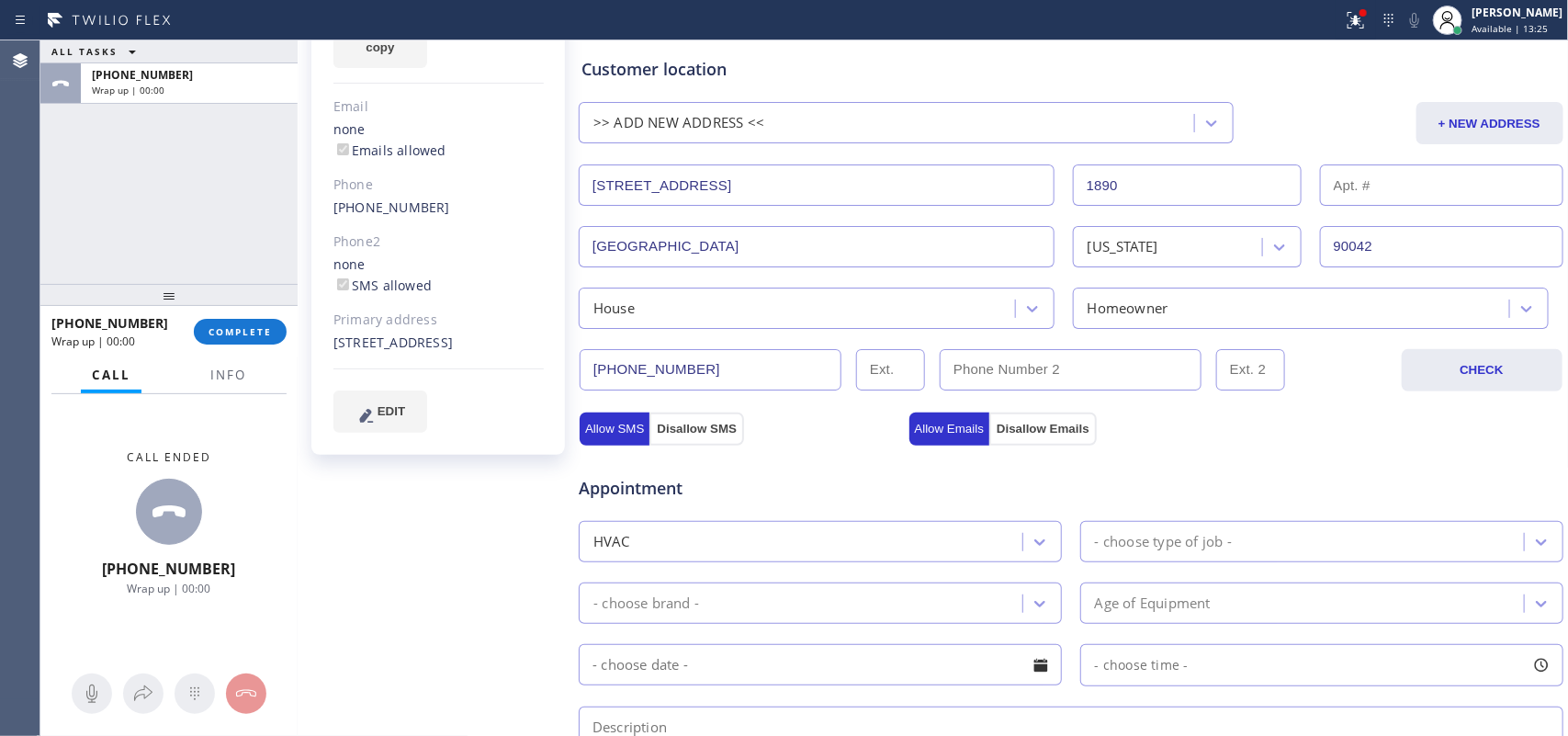
scroll to position [459, 0]
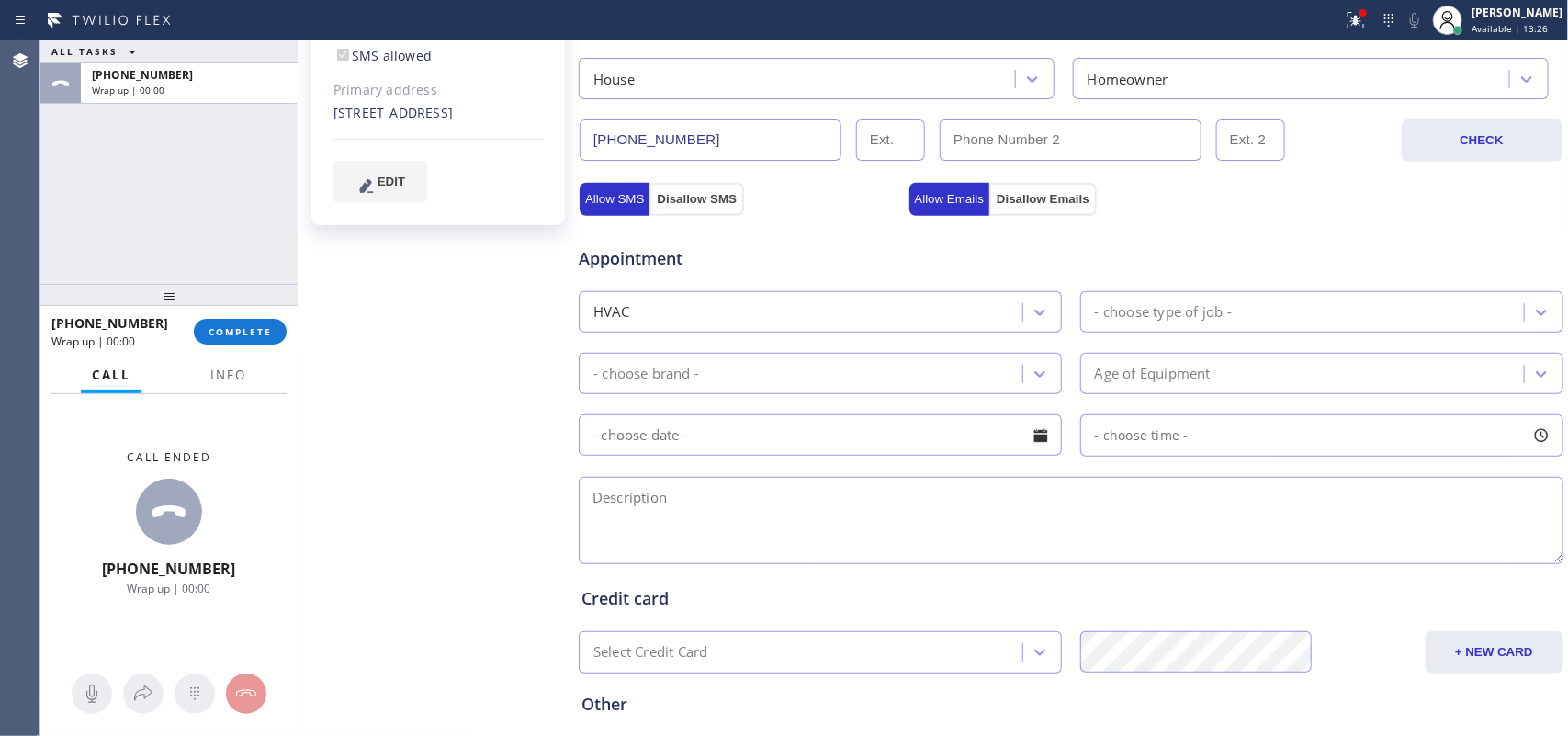
click at [1202, 311] on div "- choose type of job -" at bounding box center [1164, 313] width 137 height 21
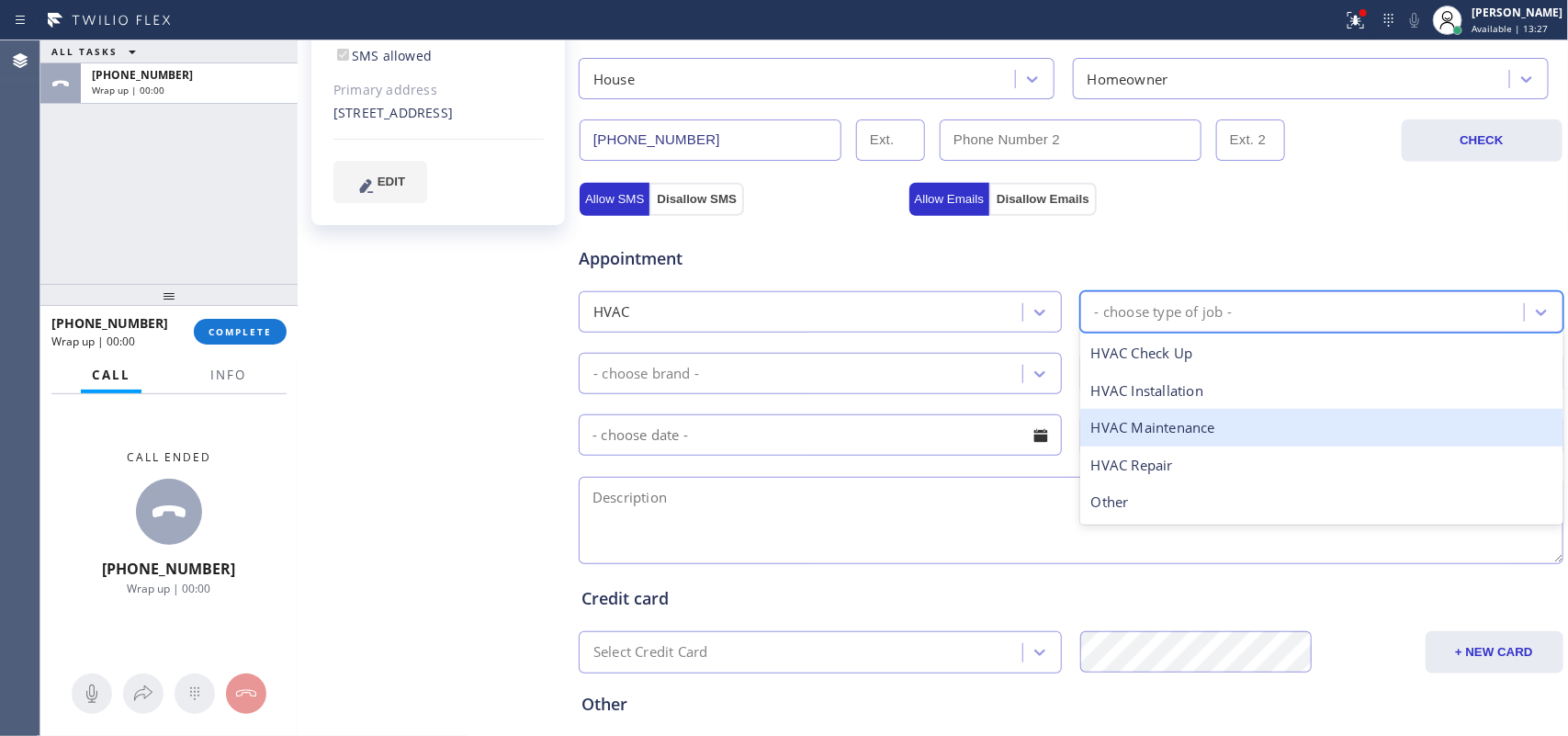
click at [1222, 423] on div "HVAC Maintenance" at bounding box center [1322, 427] width 483 height 38
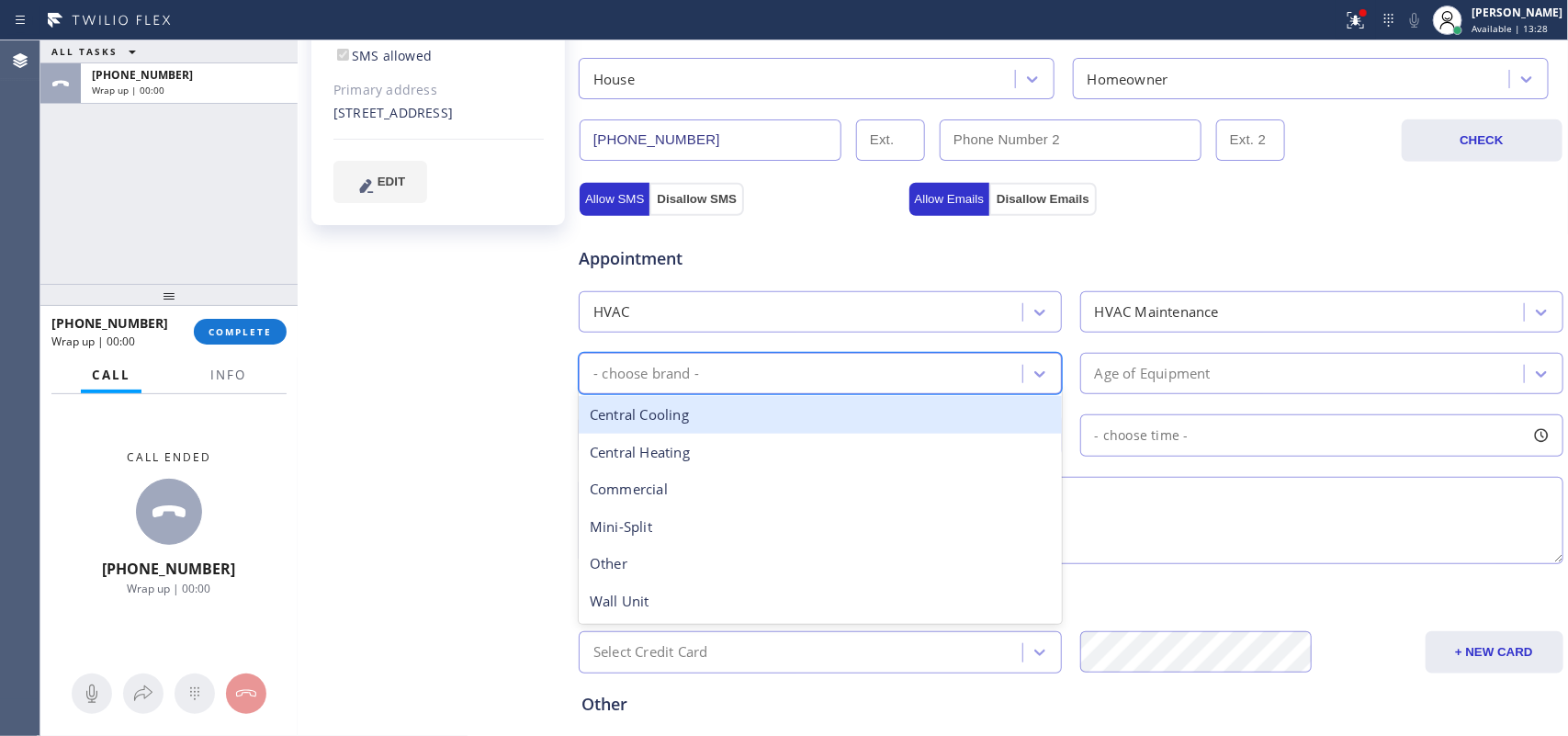
click at [974, 366] on div "- choose brand -" at bounding box center [803, 373] width 438 height 32
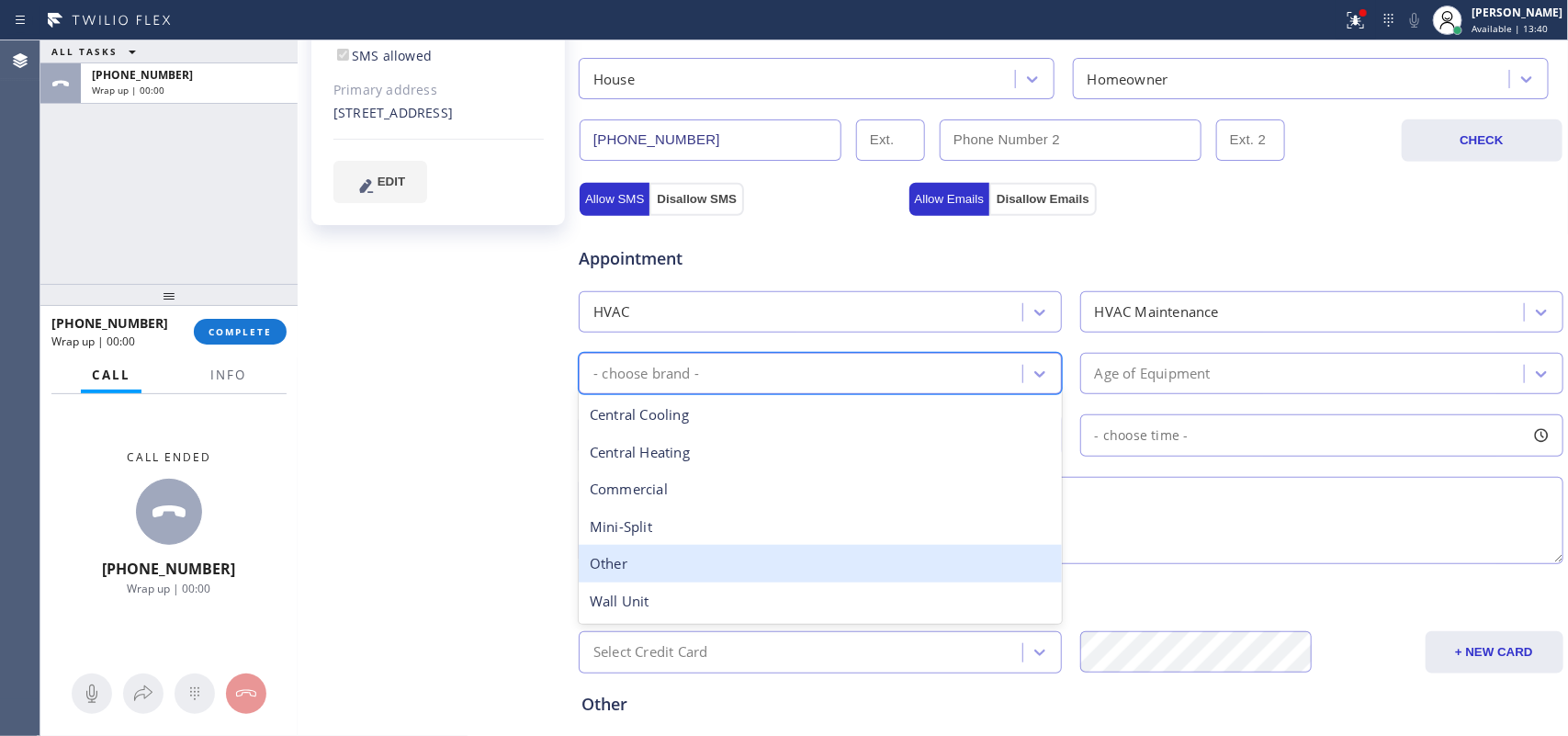
click at [742, 557] on div "Other" at bounding box center [820, 563] width 483 height 38
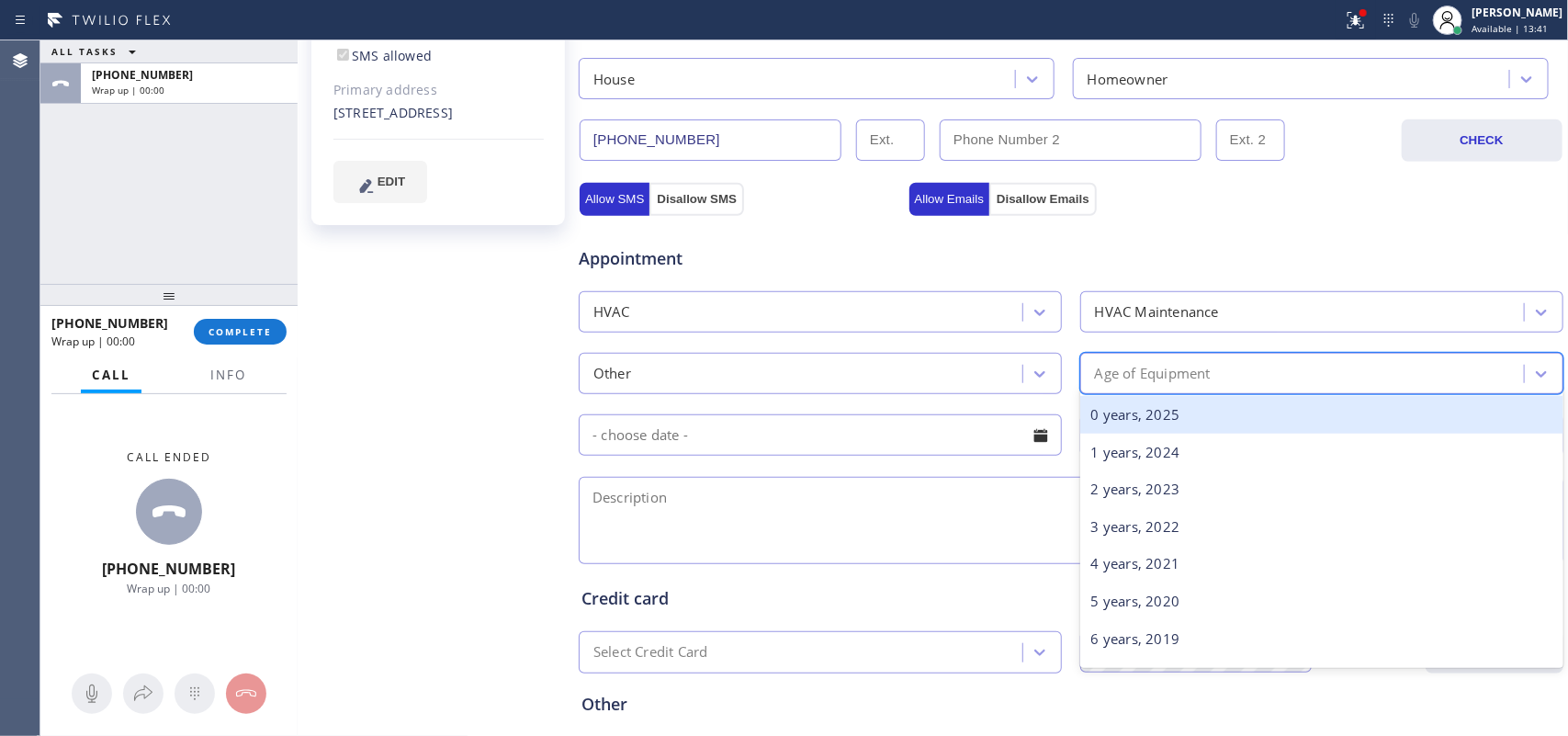
click at [1137, 366] on div "Age of Equipment" at bounding box center [1153, 373] width 116 height 21
click at [1159, 401] on div "0 years, 2025" at bounding box center [1322, 415] width 483 height 38
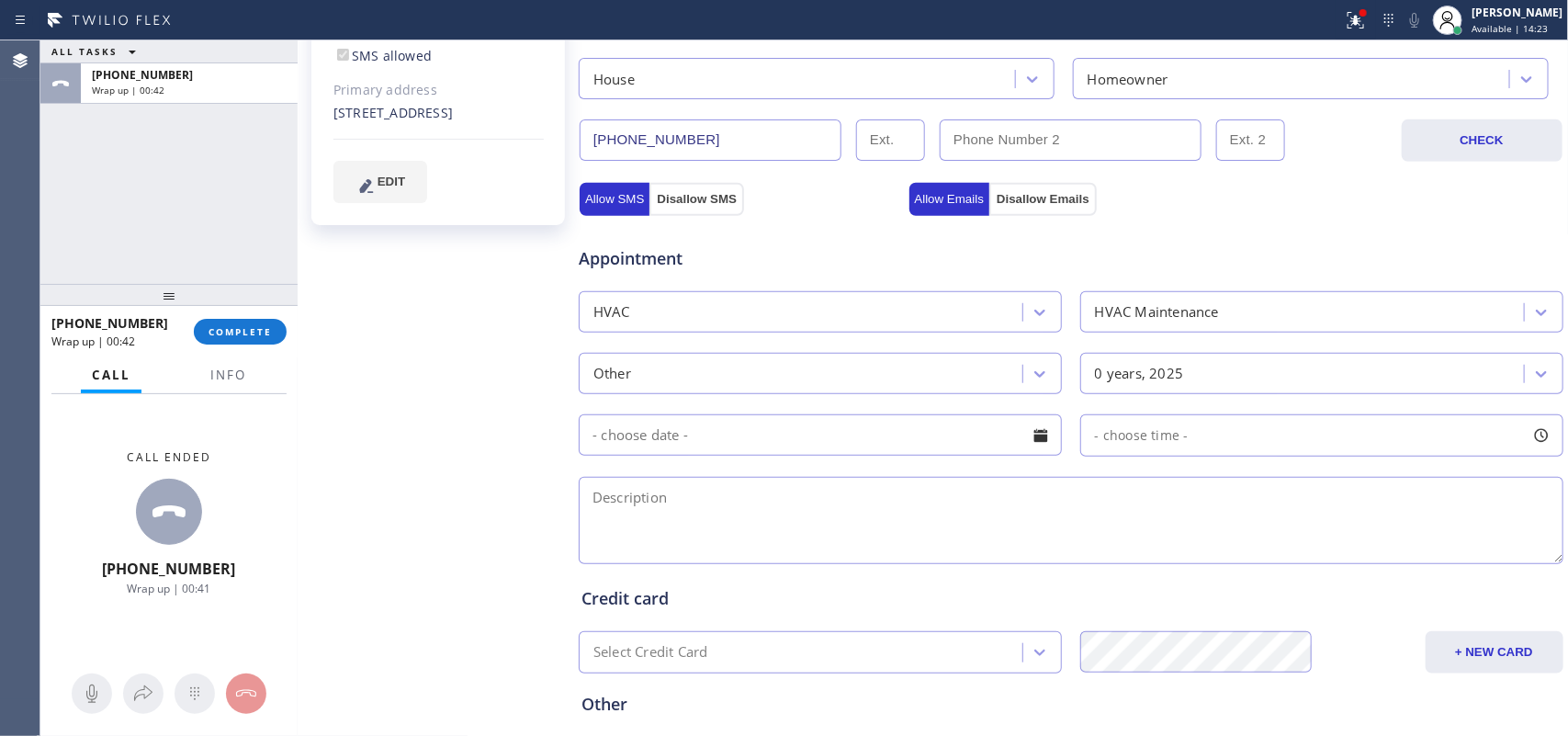
click at [447, 560] on div "[PERSON_NAME] Since: [DATE] link to CRM copy Email none Emails allowed Phone [P…" at bounding box center [440, 282] width 276 height 1228
click at [726, 521] on textarea at bounding box center [1070, 521] width 985 height 88
paste textarea "need 2 things 1st: need an HVAC expert to inspect the house and says that it's …"
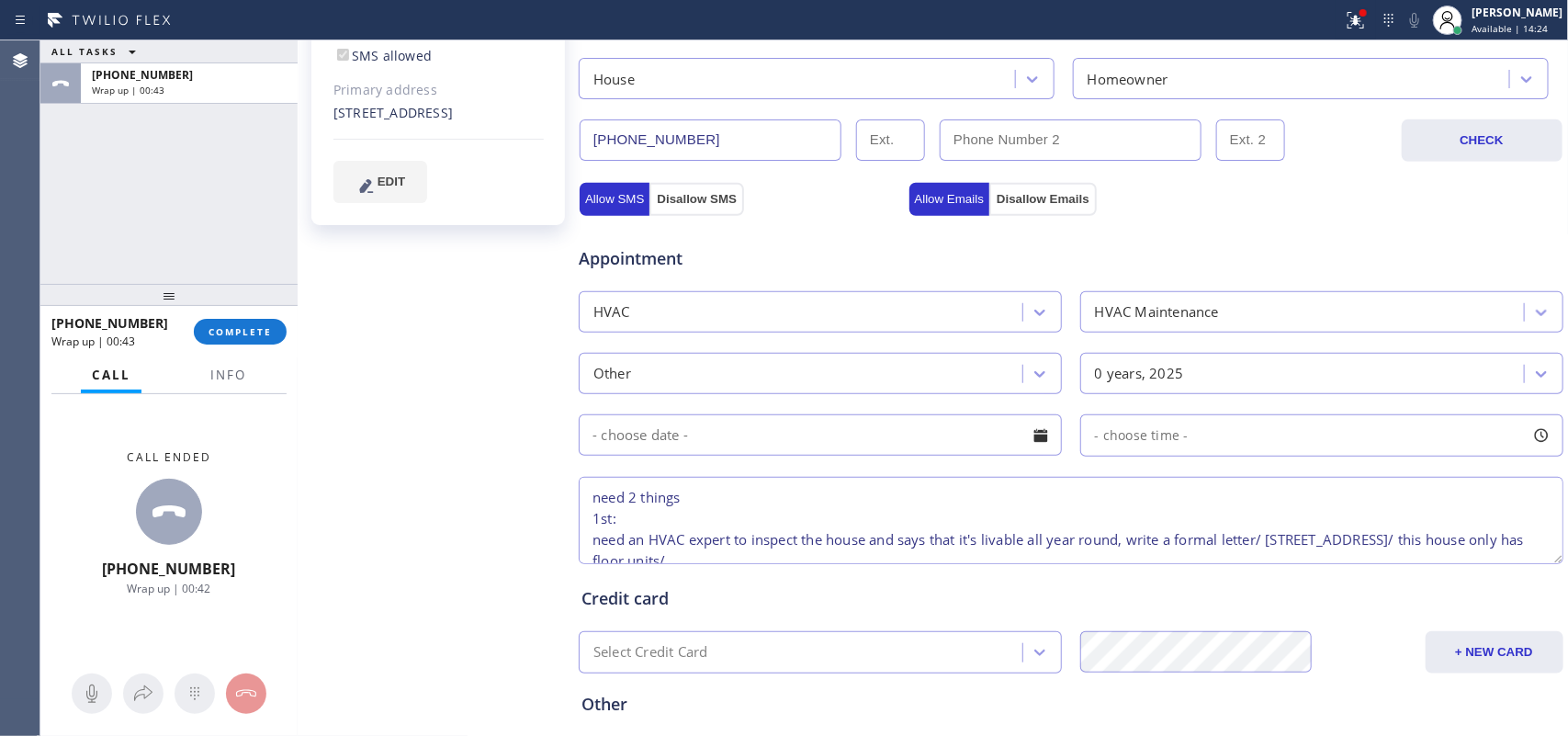
scroll to position [70, 0]
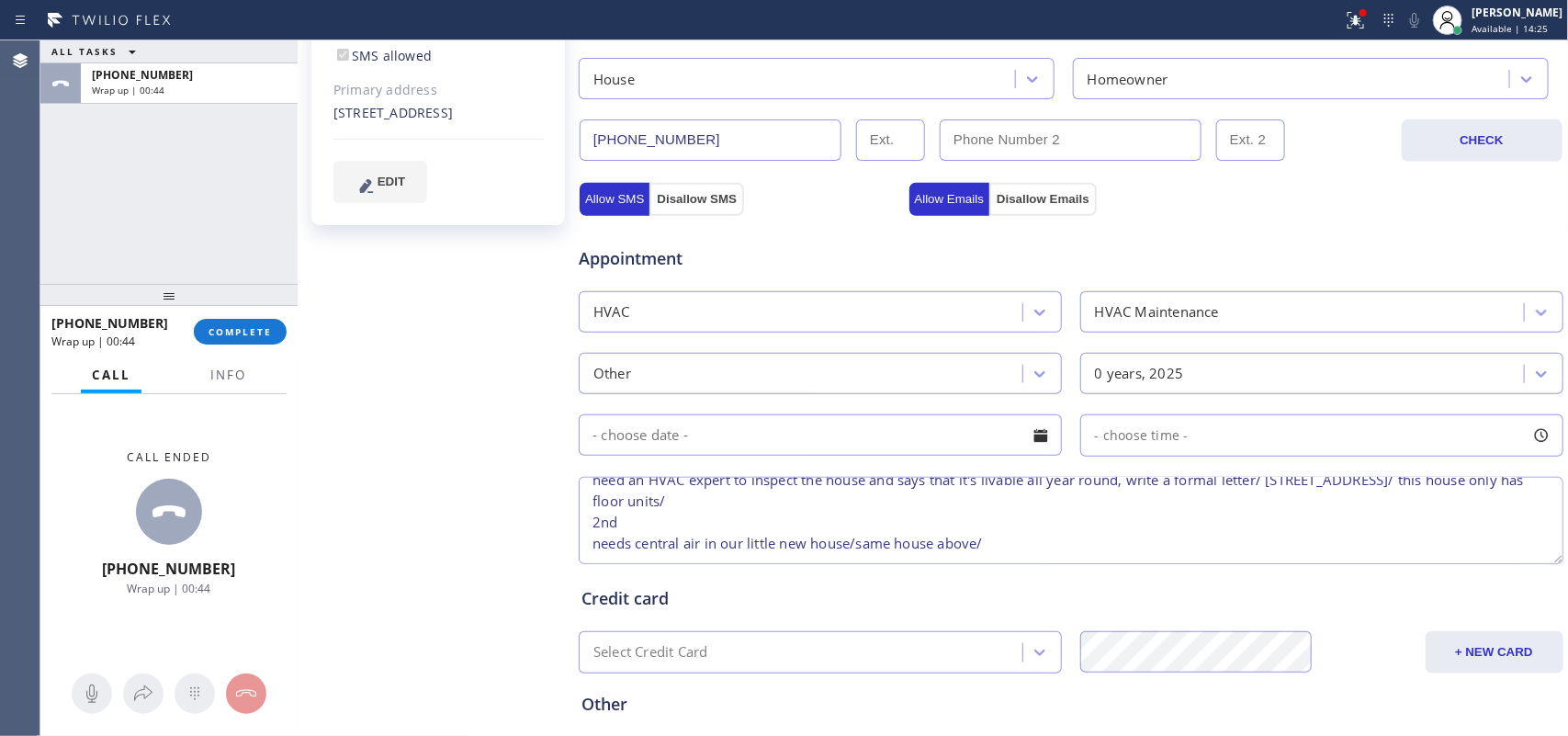
click at [901, 513] on textarea "need 2 things 1st: need an HVAC expert to inspect the house and says that it's …" at bounding box center [1070, 521] width 985 height 88
click at [1036, 555] on textarea "need 2 things 1st: need an HVAC expert to inspect the house and says that it's …" at bounding box center [1070, 521] width 985 height 88
click at [882, 533] on textarea "need 2 things 1st: need an HVAC expert to inspect the house and says that it's …" at bounding box center [1070, 521] width 985 height 88
click at [1190, 550] on textarea "need 2 things 1st: need an HVAC expert to inspect the house and says that it's …" at bounding box center [1070, 521] width 985 height 88
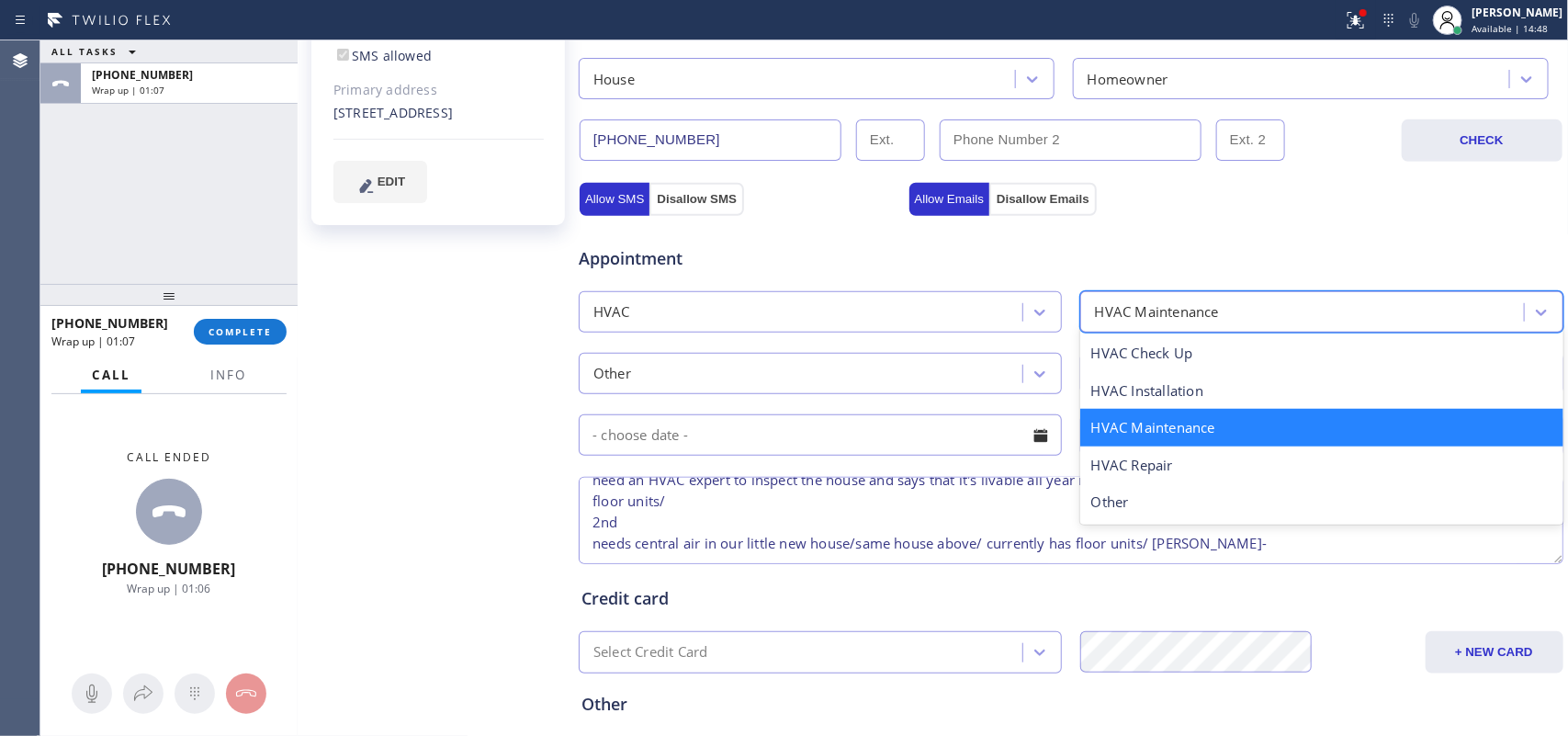
click at [1268, 309] on div "HVAC Maintenance" at bounding box center [1305, 312] width 438 height 32
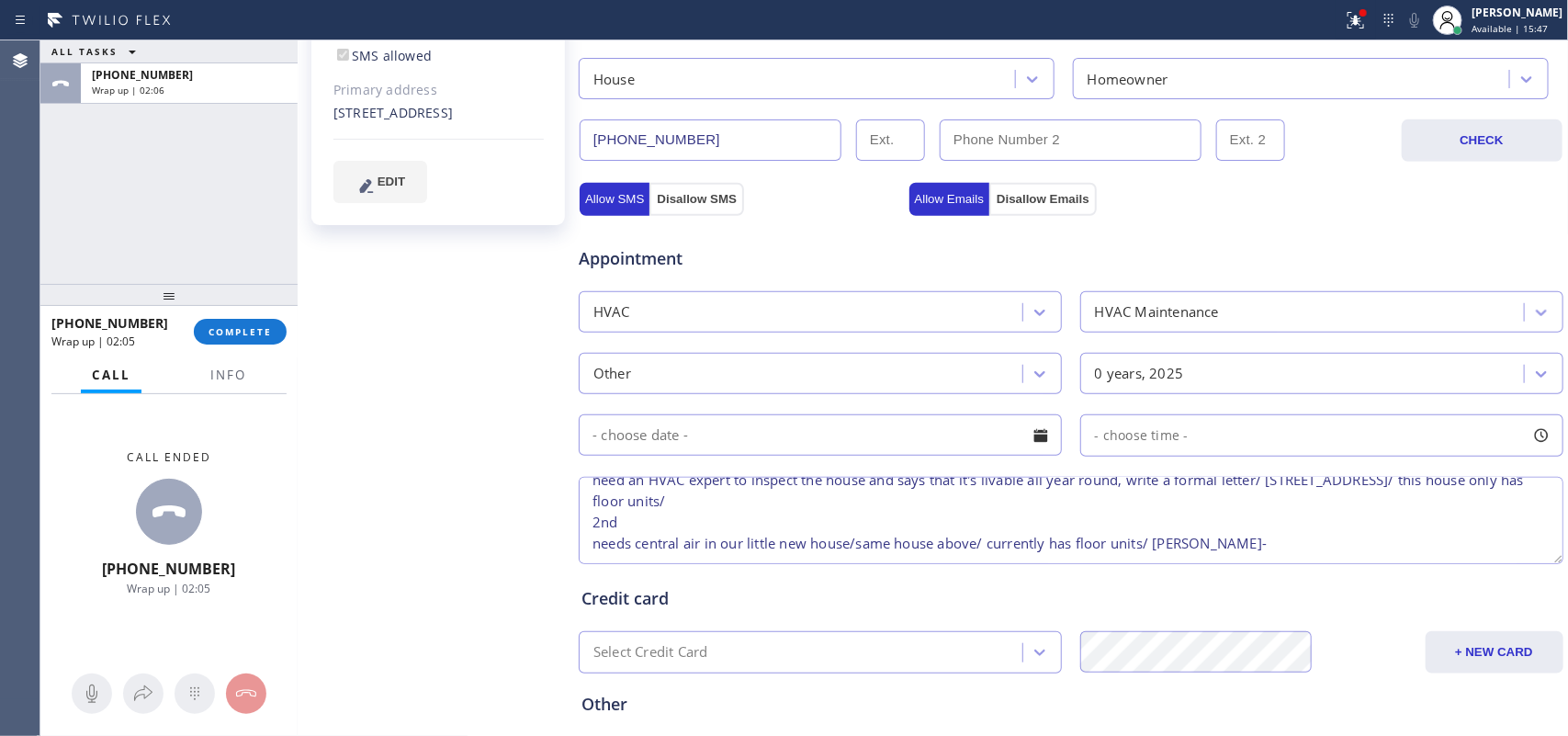
click at [1030, 519] on textarea "need 2 things 1st: need an HVAC expert to inspect the house and says that it's …" at bounding box center [1070, 521] width 985 height 88
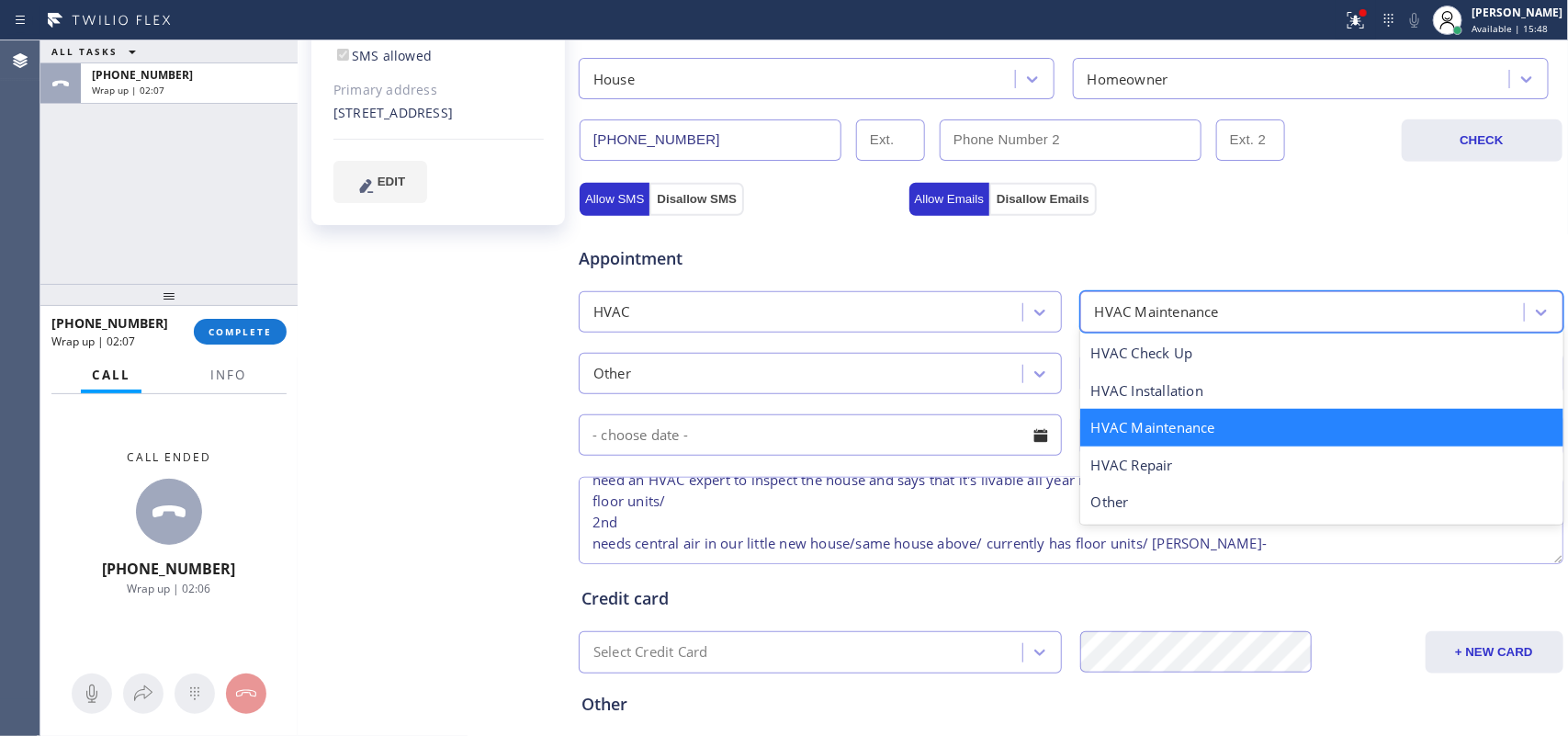
click at [1251, 294] on div "HVAC Maintenance" at bounding box center [1322, 312] width 483 height 41
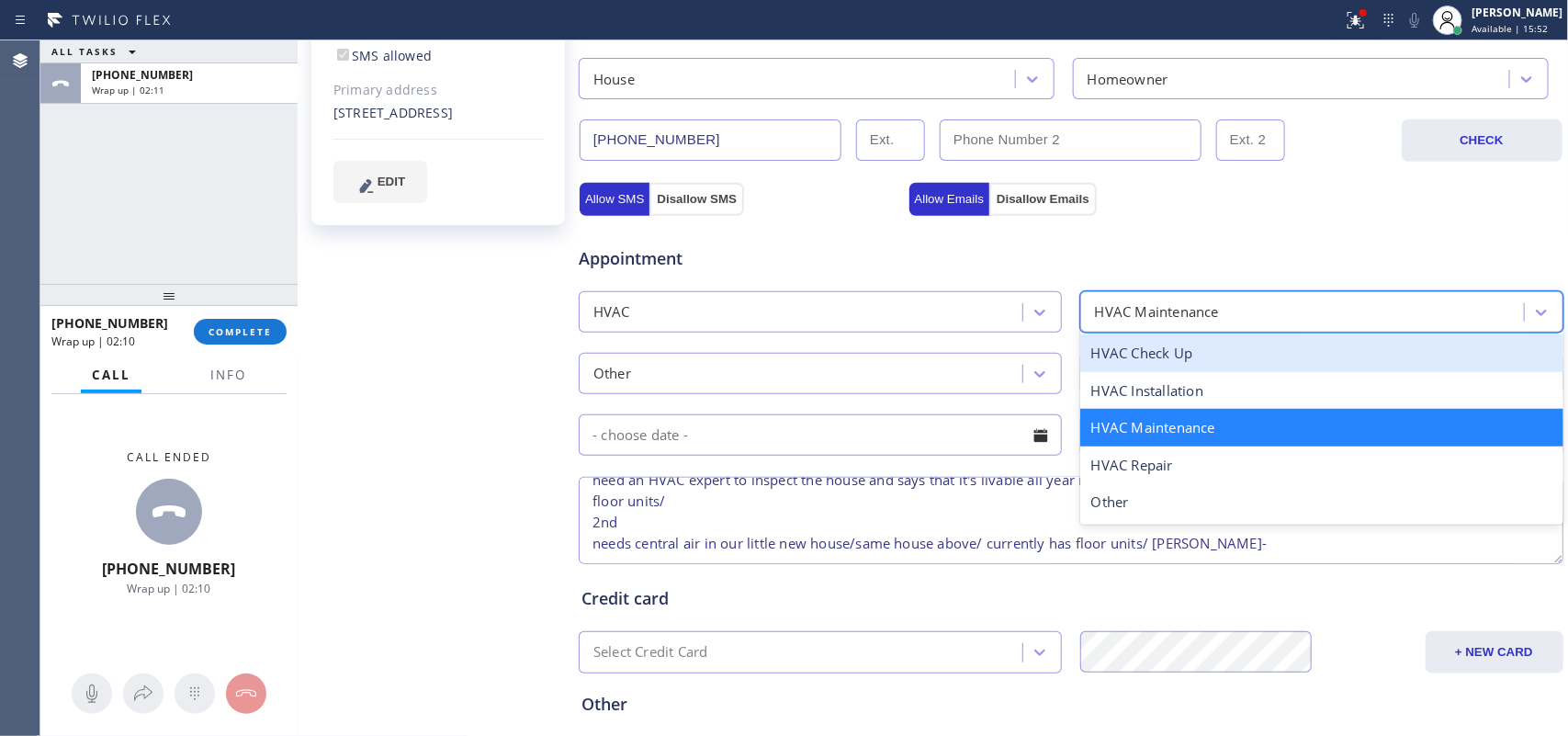
click at [1242, 341] on div "HVAC Check Up" at bounding box center [1322, 353] width 483 height 38
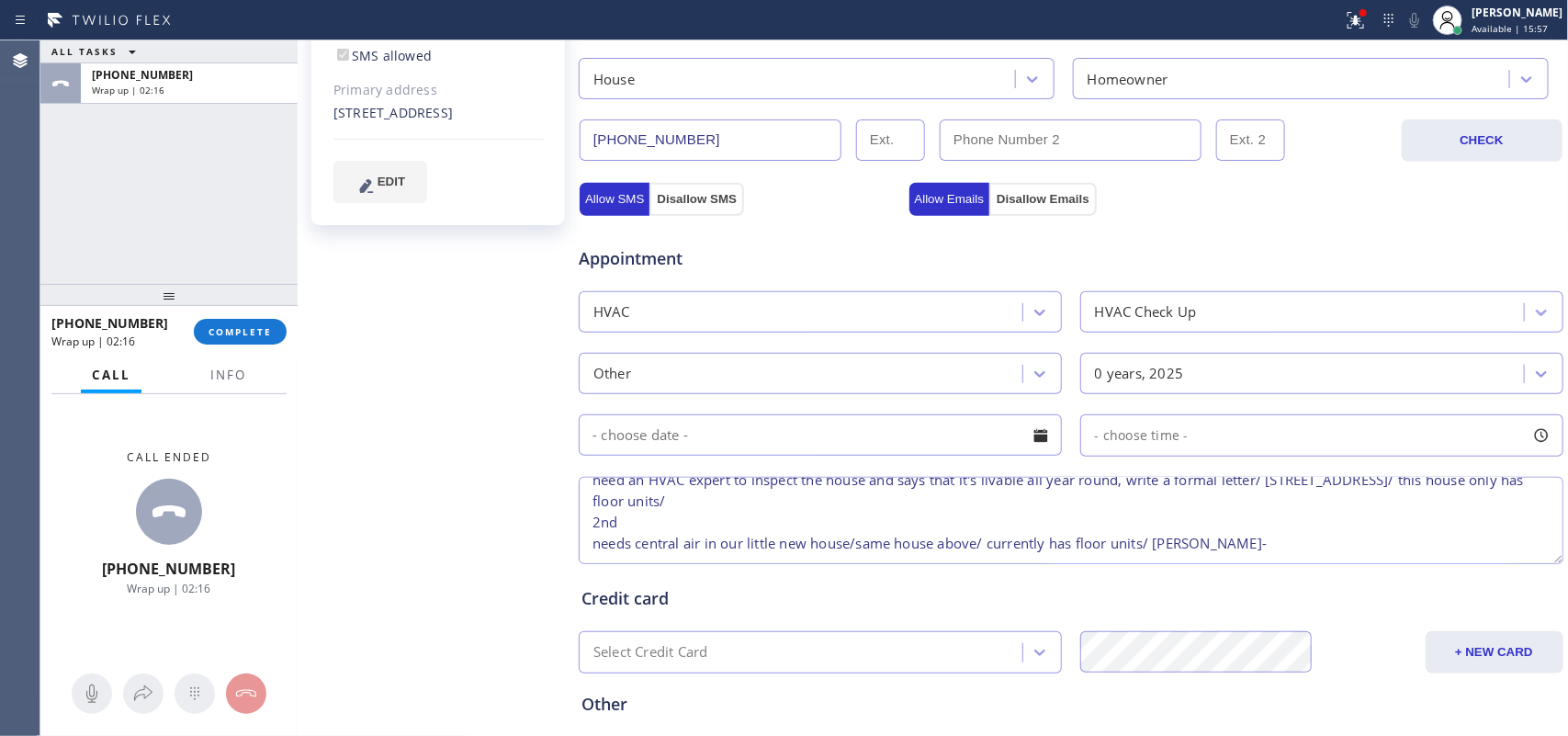
click at [1273, 550] on textarea "need 2 things 1st: need an HVAC expert to inspect the house and says that it's …" at bounding box center [1070, 521] width 985 height 88
type textarea "need 2 things 1st: need an HVAC expert to inspect the house and says that it's …"
click at [1296, 552] on textarea "need 2 things 1st: need an HVAC expert to inspect the house and says that it's …" at bounding box center [1070, 521] width 985 height 88
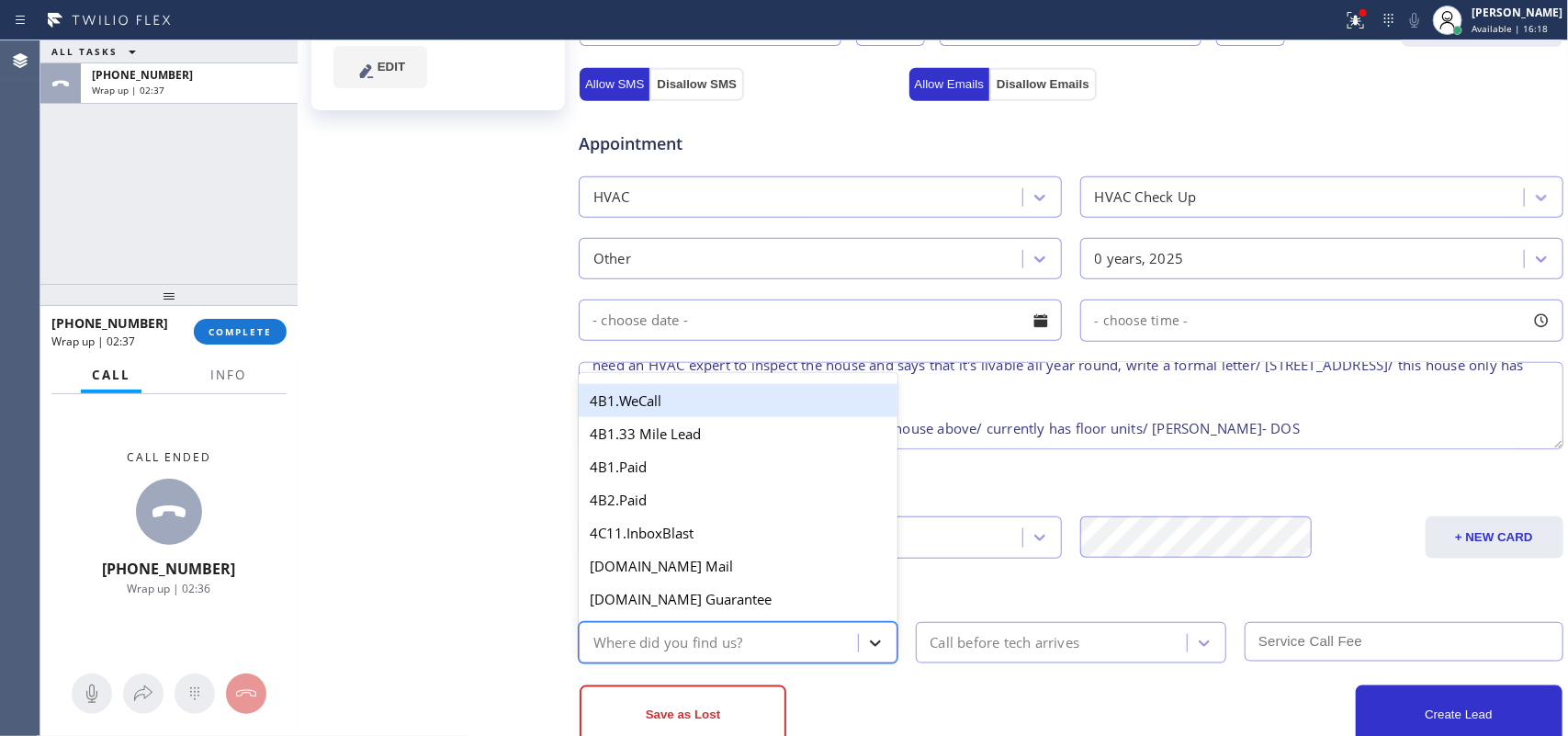
click at [867, 646] on icon at bounding box center [876, 642] width 18 height 18
type input "g"
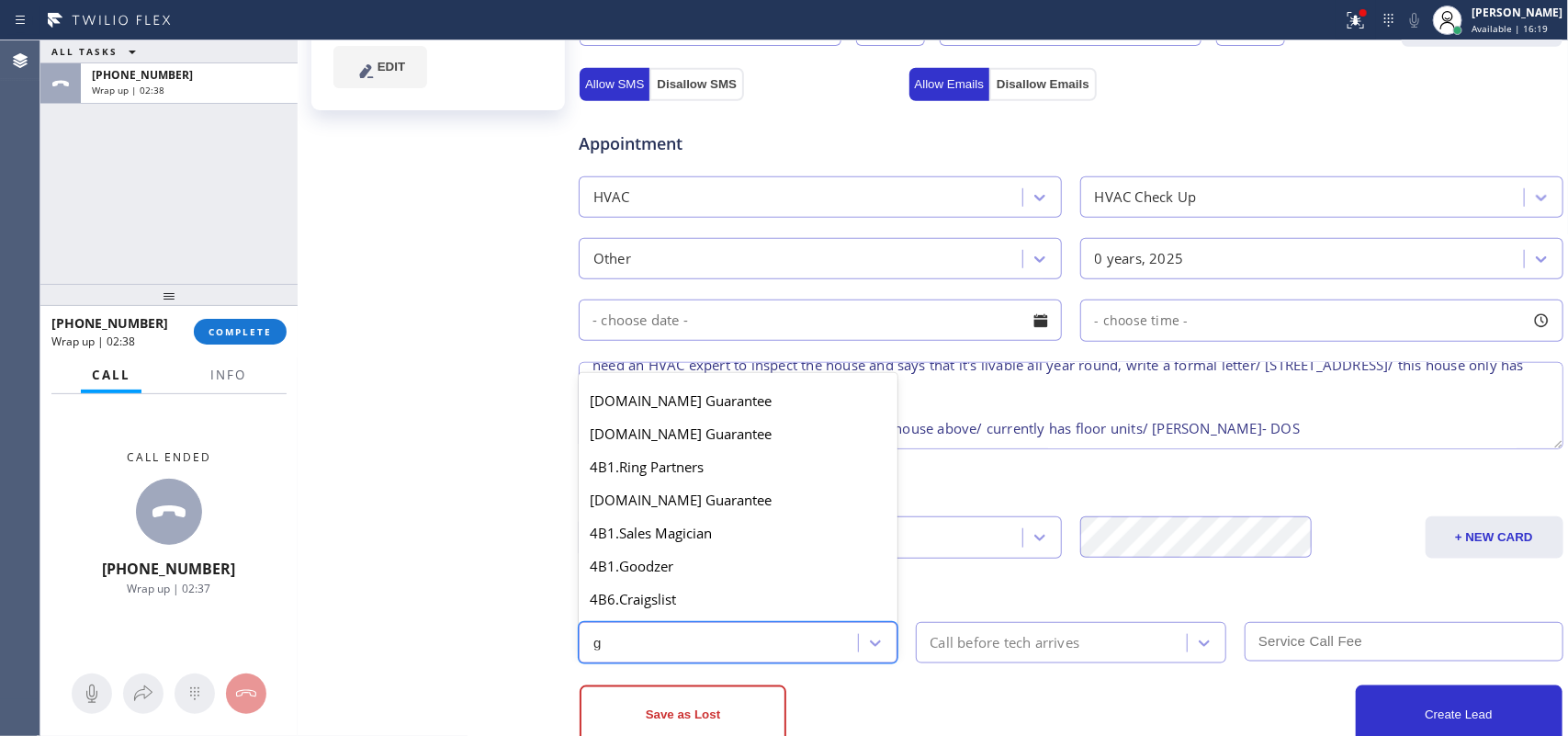
scroll to position [366, 0]
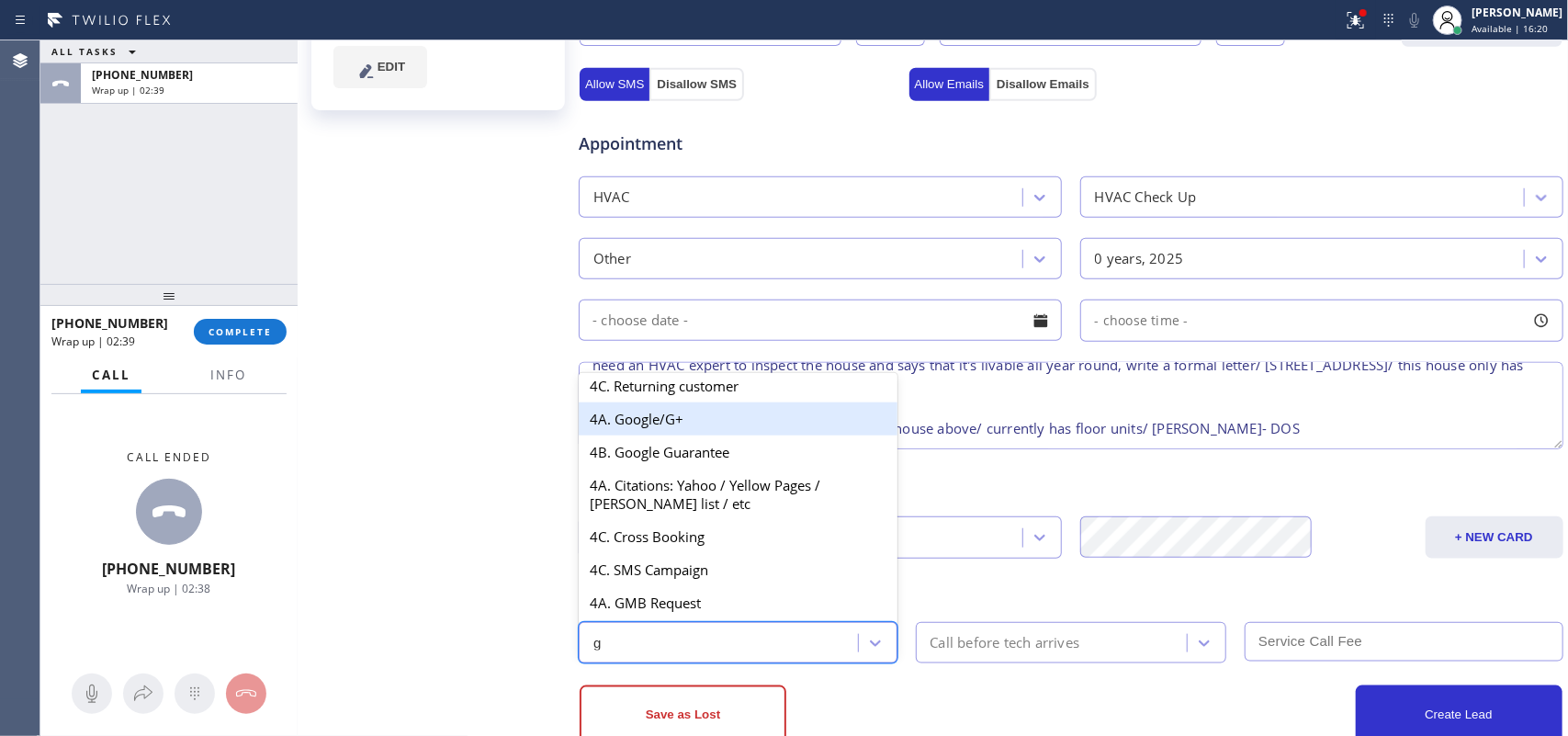
click at [729, 402] on div "4A. Google/G+" at bounding box center [738, 419] width 319 height 33
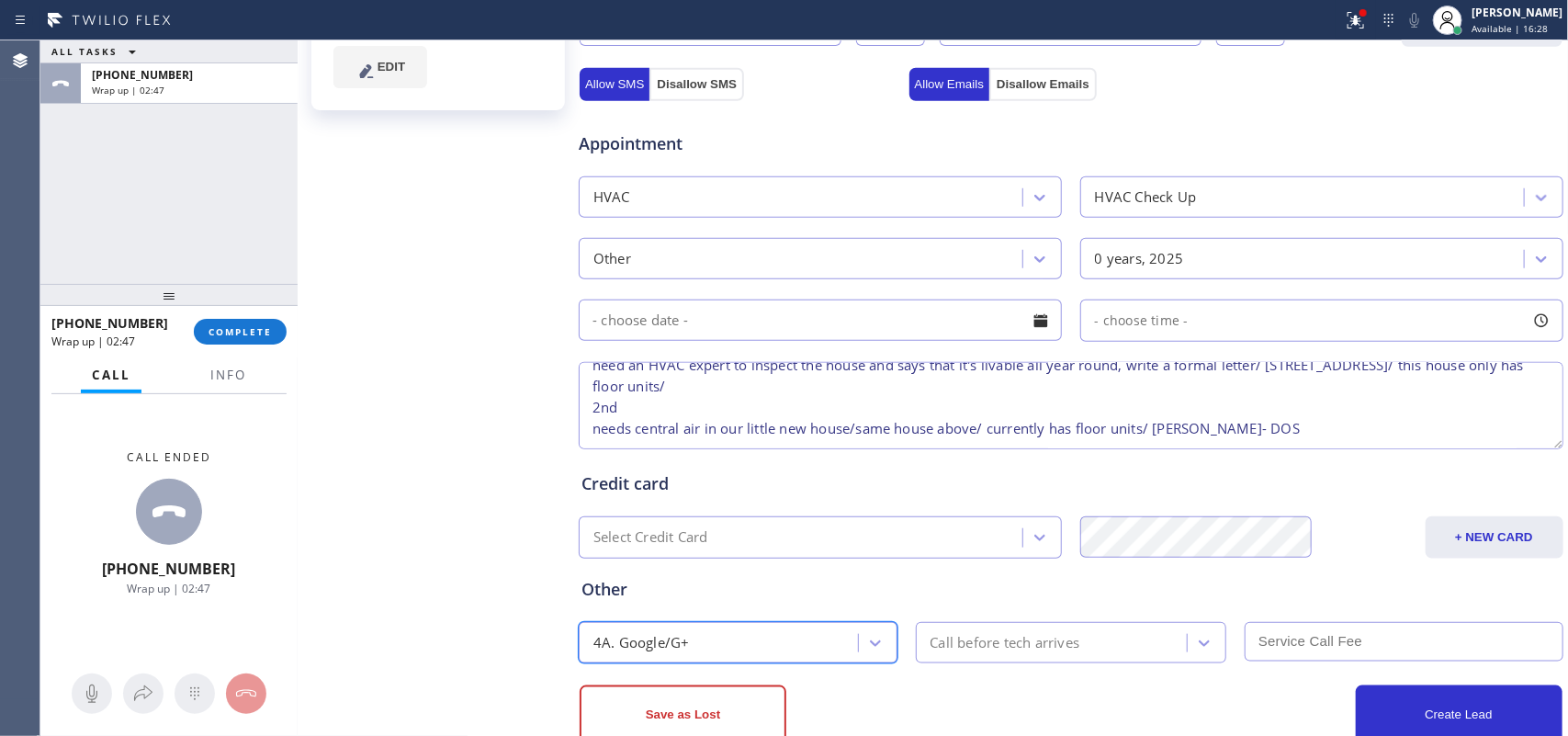
scroll to position [625, 0]
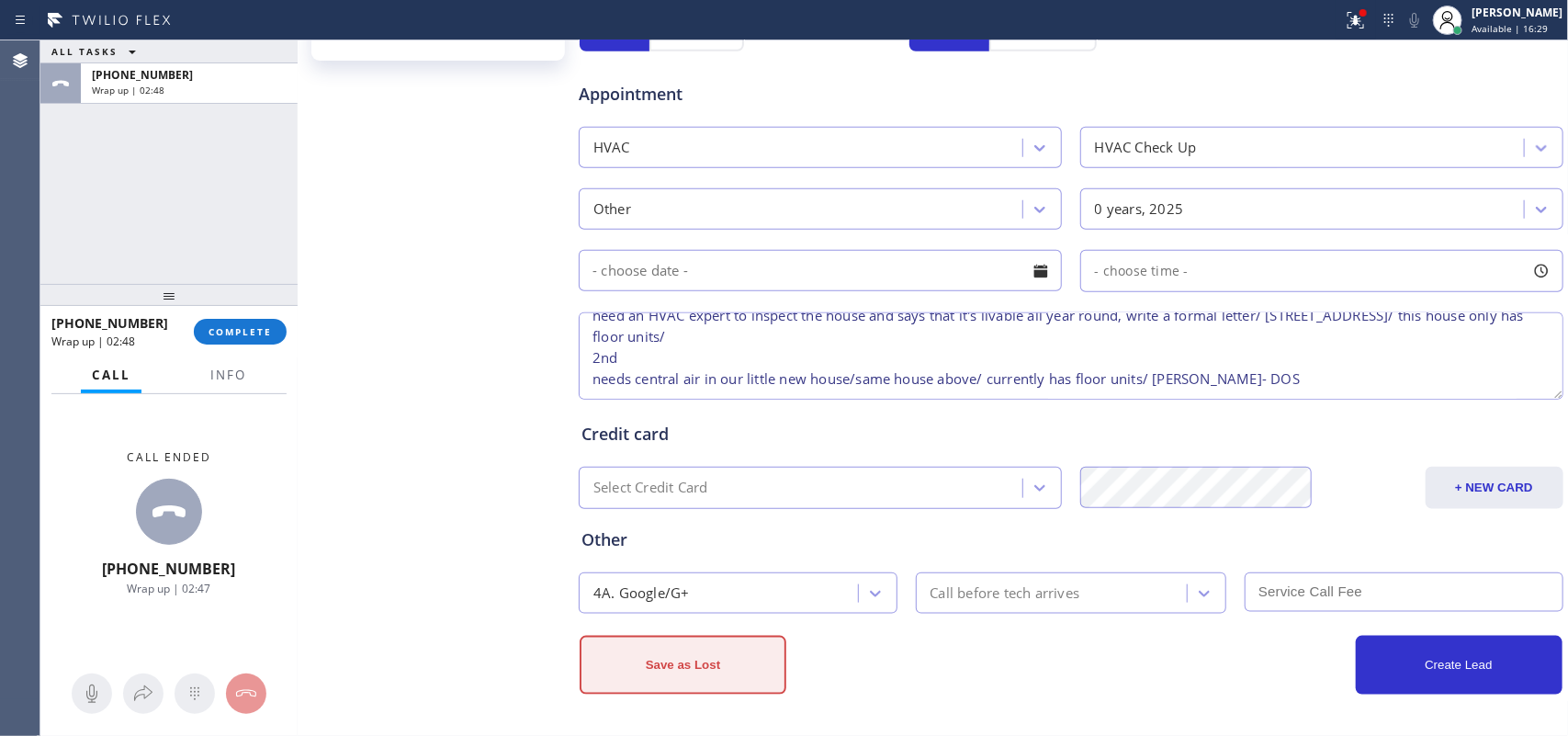
click at [736, 660] on button "Save as Lost" at bounding box center [683, 665] width 206 height 59
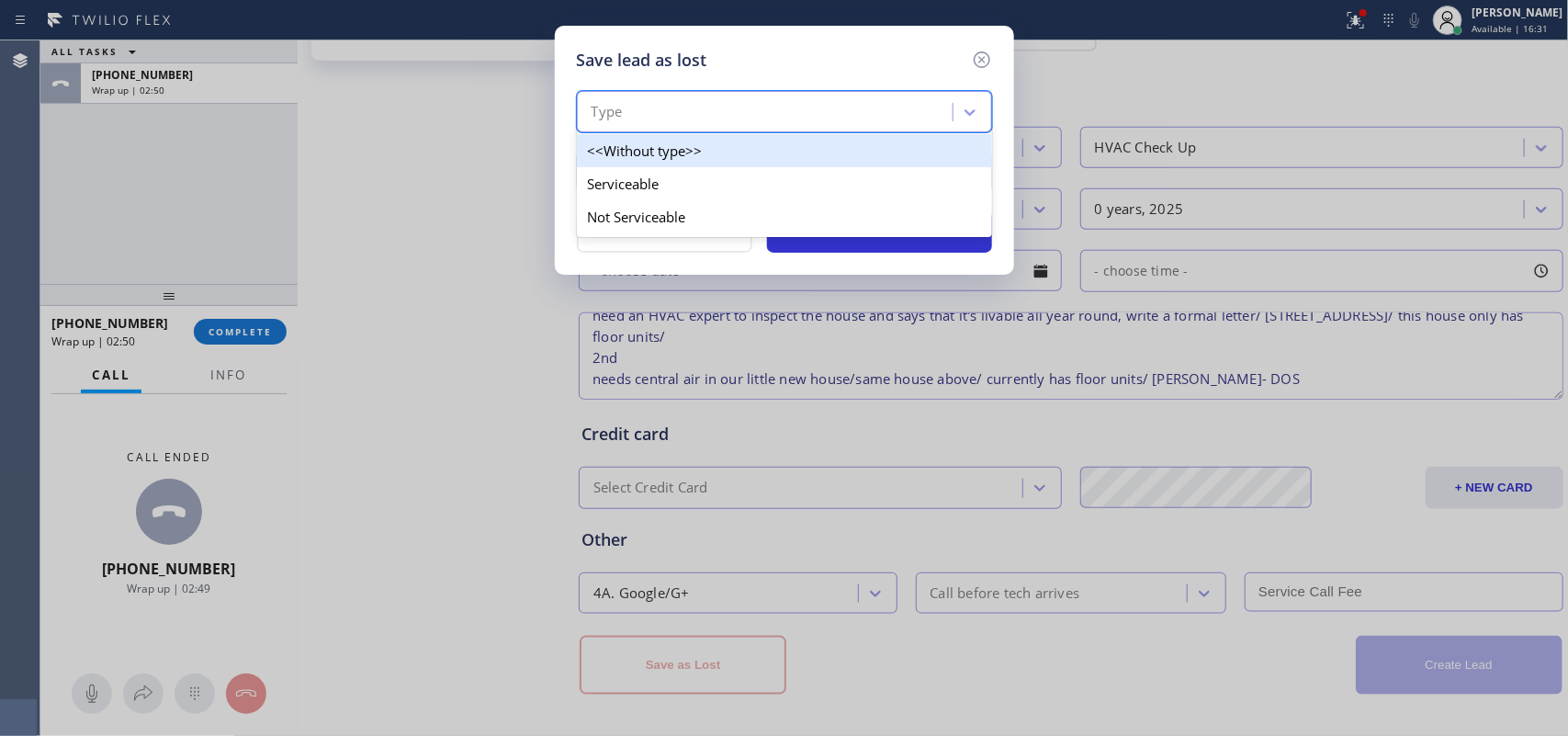
click at [938, 124] on div "Type" at bounding box center [768, 112] width 370 height 32
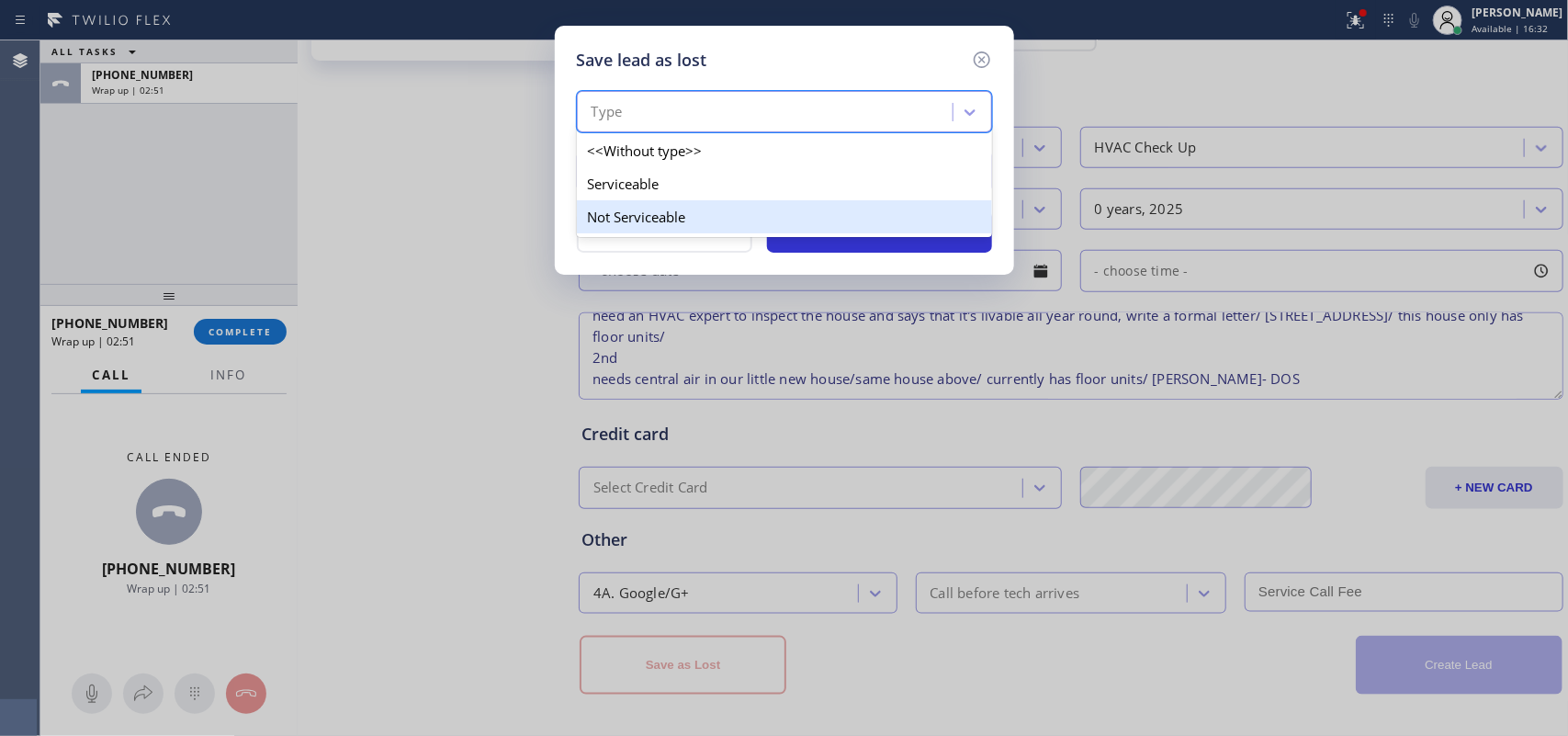
click at [935, 213] on div "Not Serviceable" at bounding box center [784, 217] width 416 height 33
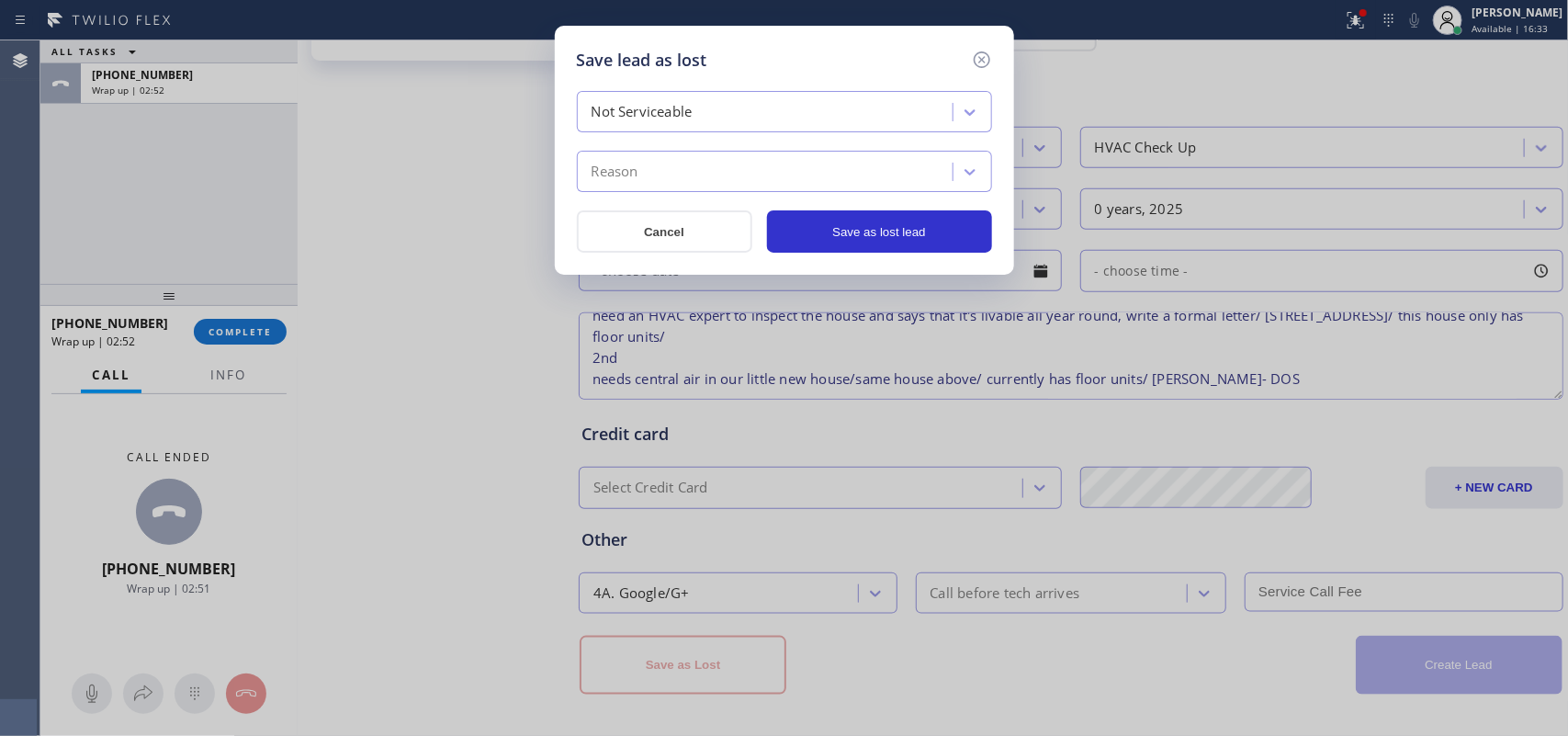
click at [940, 176] on div "Reason" at bounding box center [768, 172] width 370 height 32
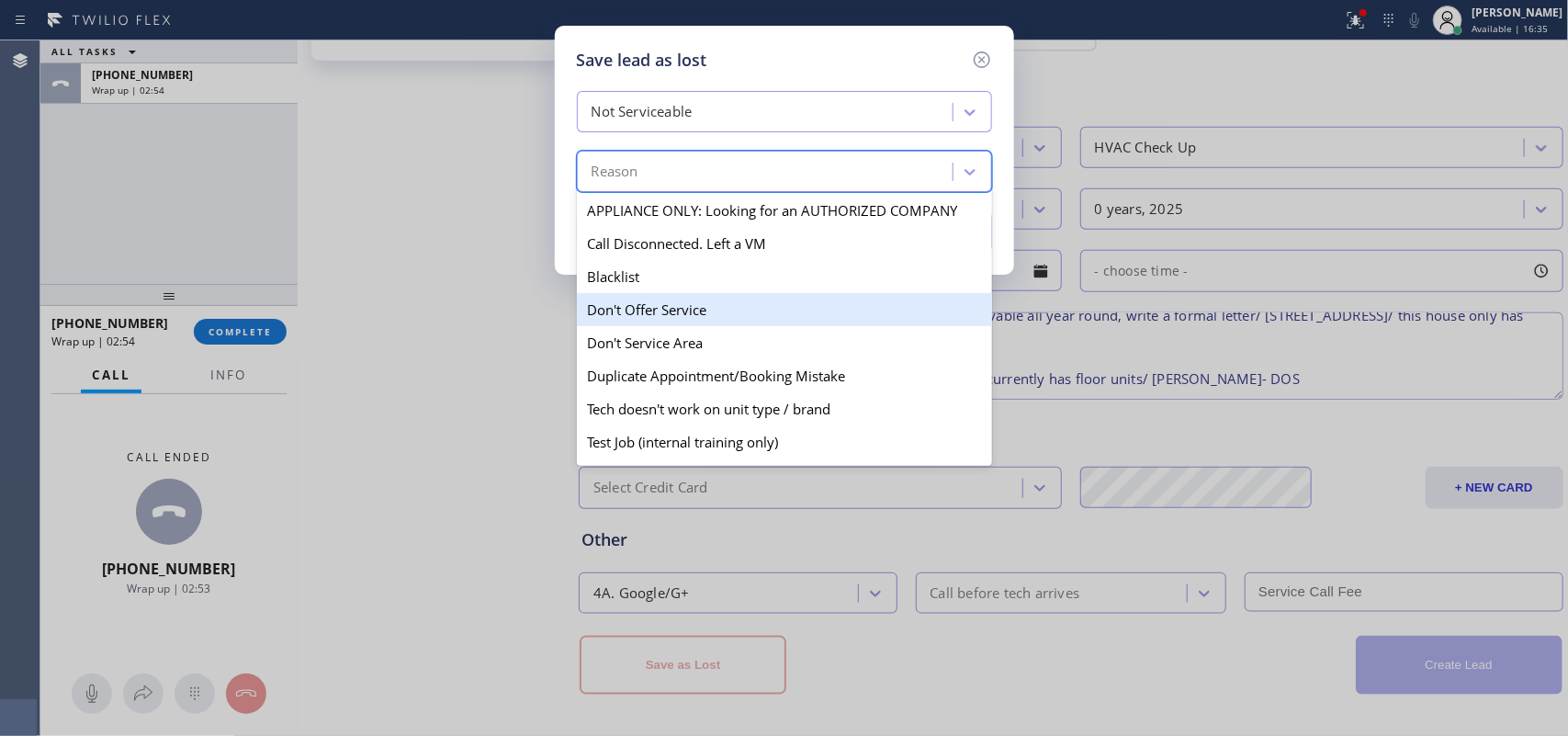
click at [874, 315] on div "Don't Offer Service" at bounding box center [784, 310] width 416 height 33
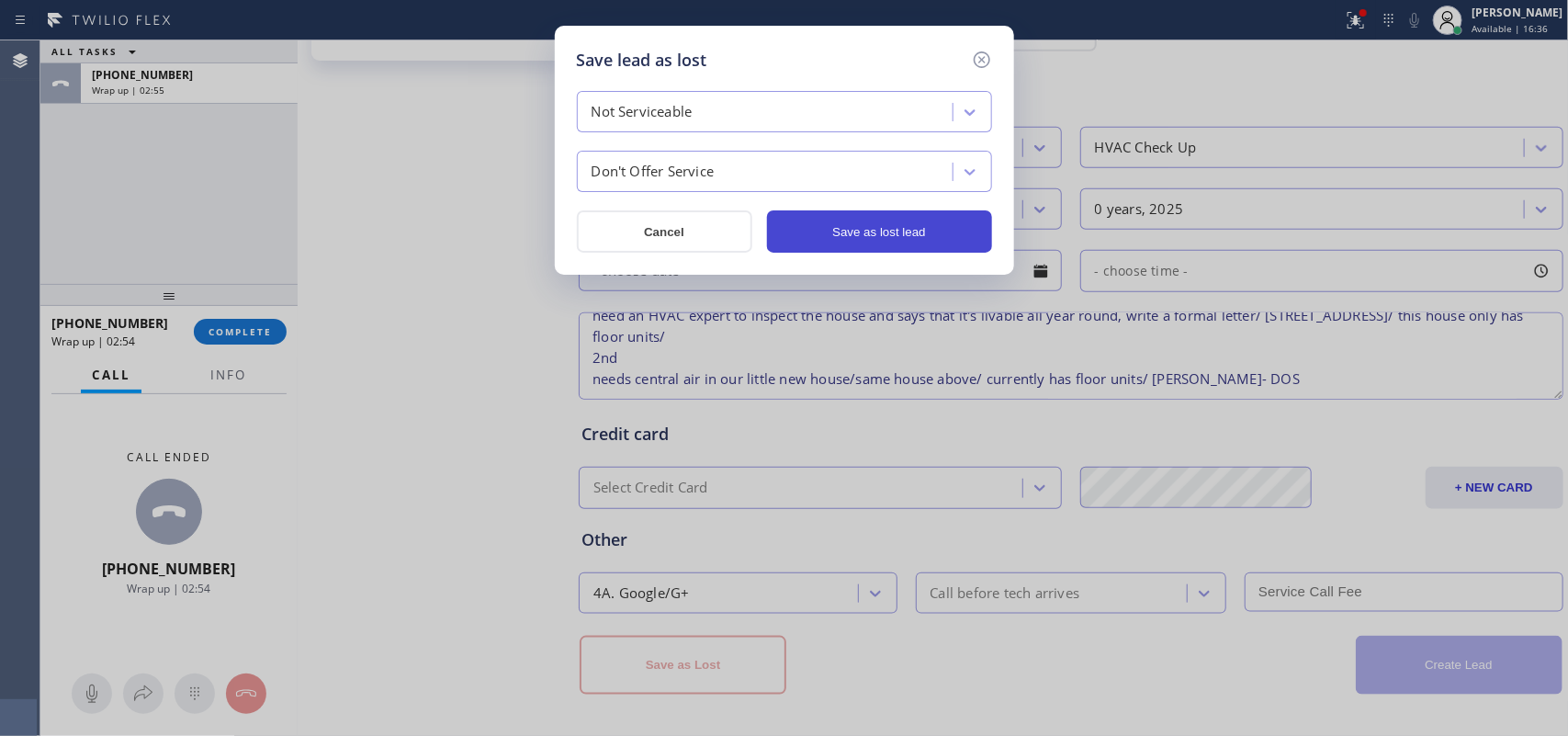
click at [909, 236] on button "Save as lost lead" at bounding box center [879, 232] width 225 height 42
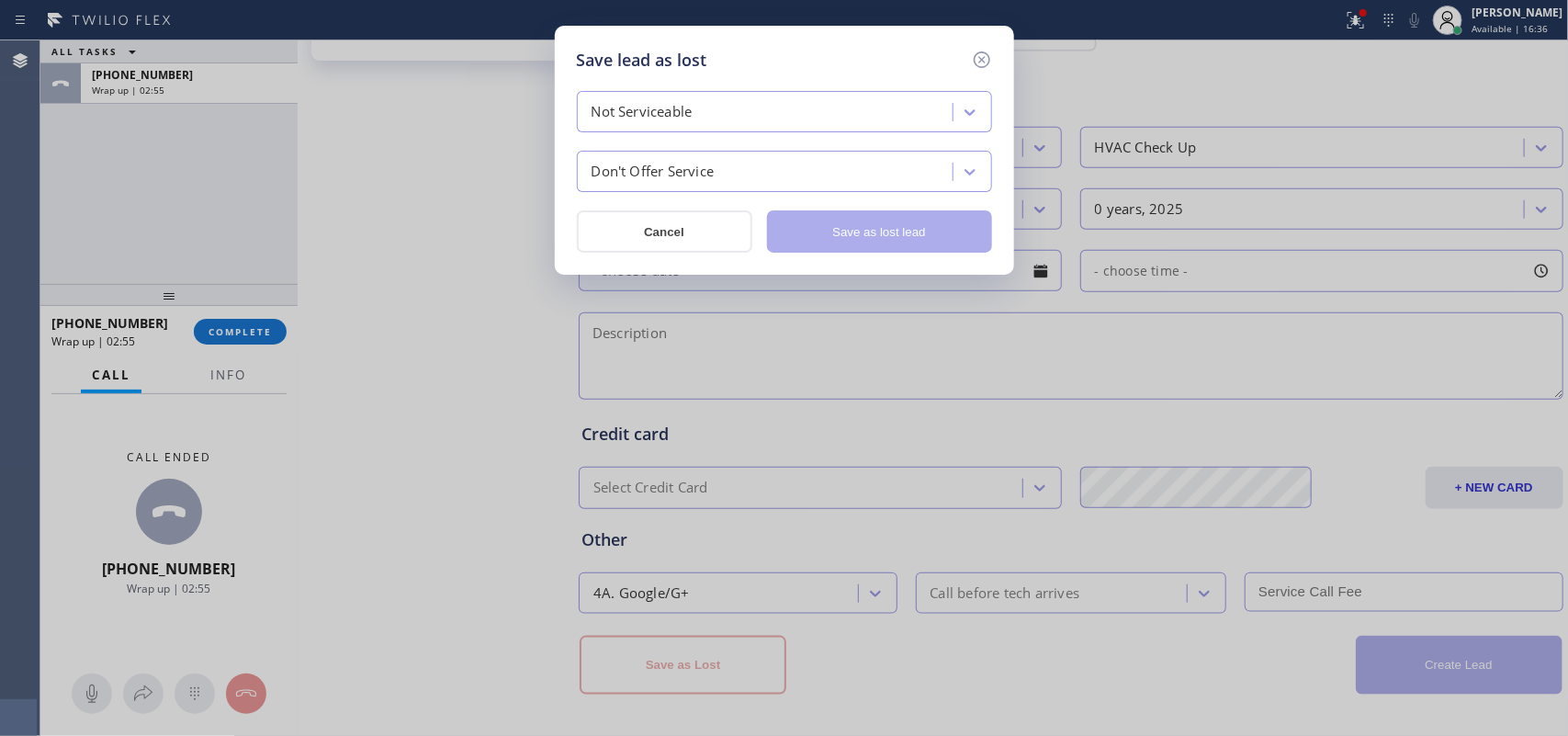
scroll to position [0, 0]
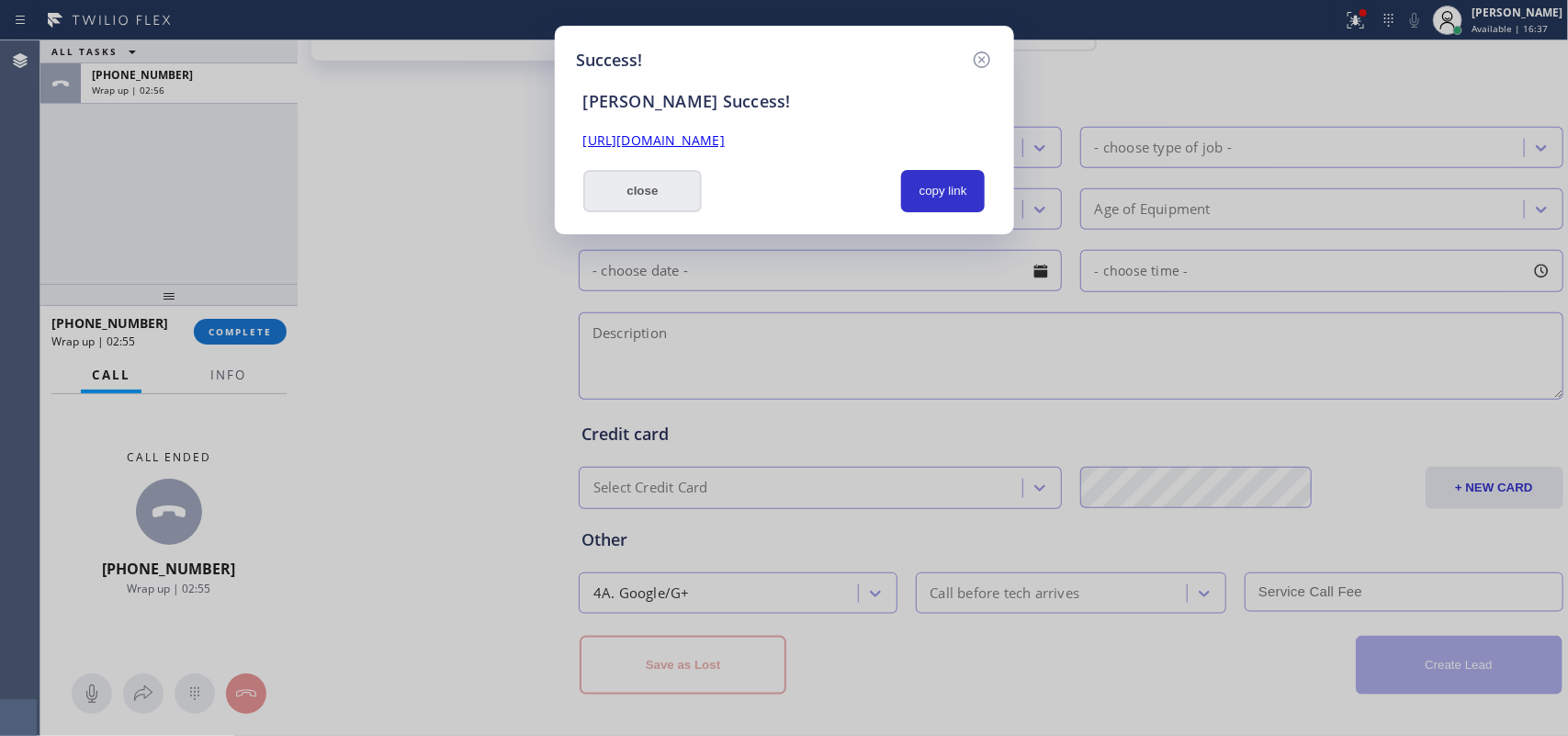
click at [654, 196] on button "close" at bounding box center [643, 191] width 120 height 42
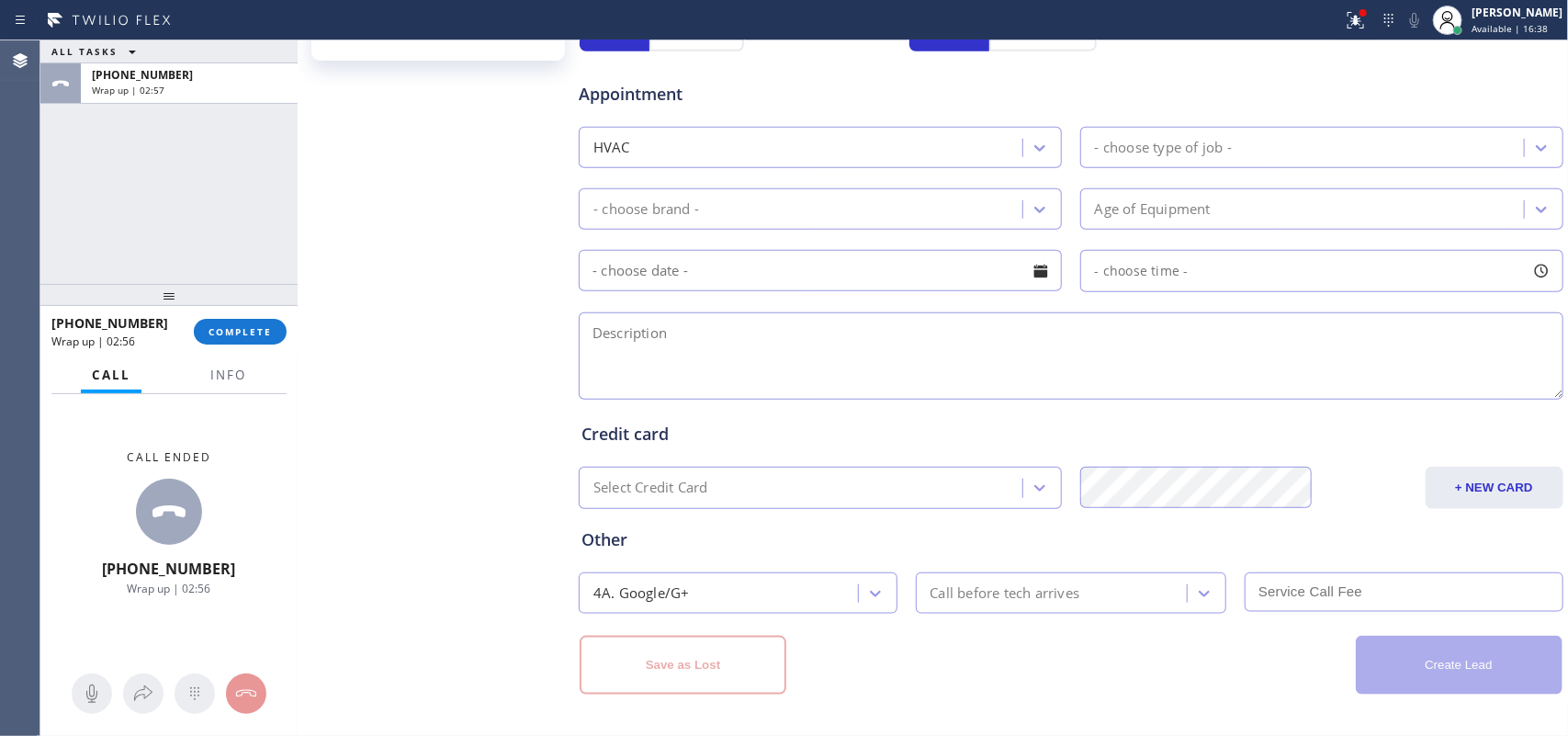
drag, startPoint x: 245, startPoint y: 333, endPoint x: 650, endPoint y: 320, distance: 405.2
click at [246, 332] on span "COMPLETE" at bounding box center [240, 331] width 64 height 13
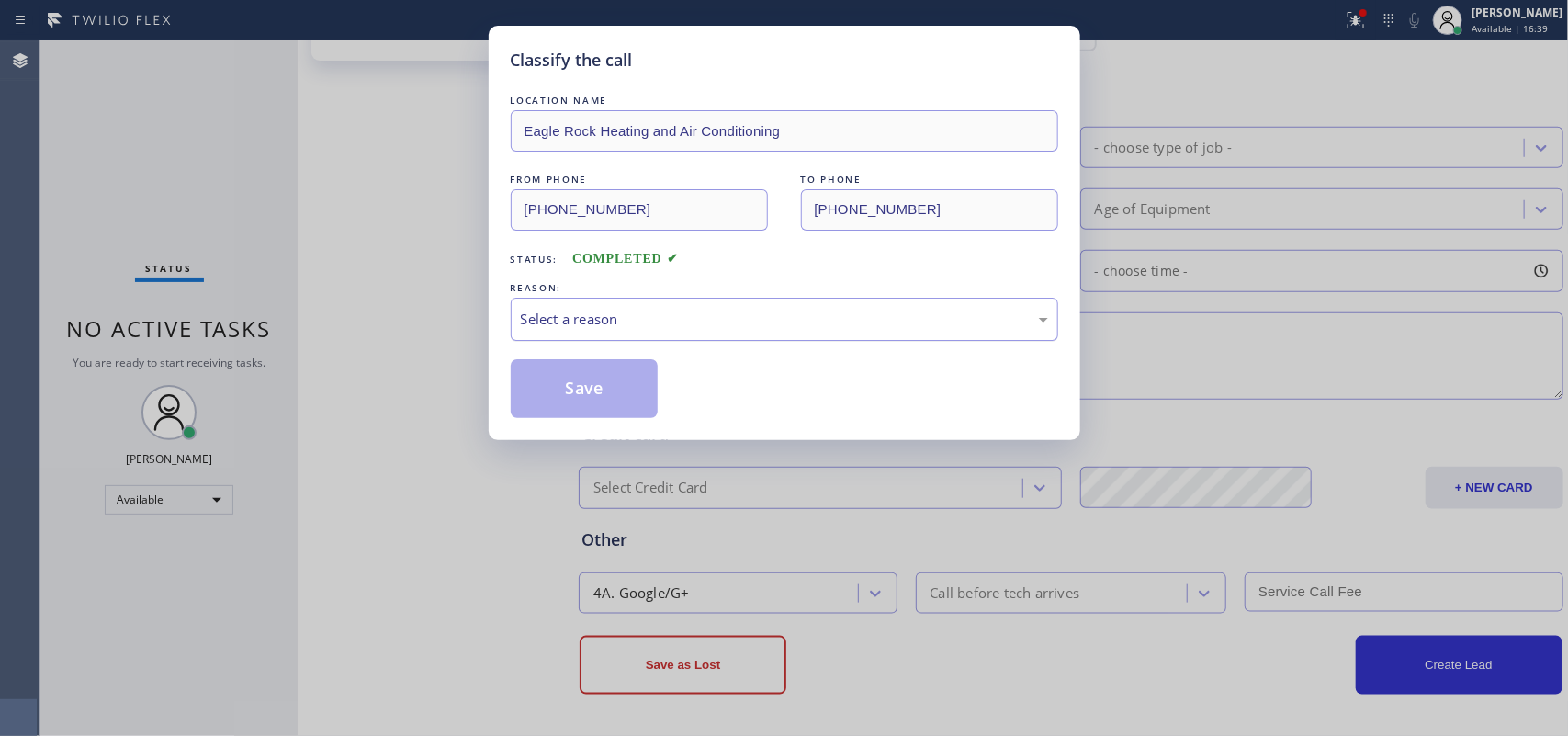
click at [746, 321] on div "Select a reason" at bounding box center [784, 319] width 527 height 21
click at [613, 395] on button "Save" at bounding box center [584, 389] width 148 height 59
type input "[PHONE_NUMBER]"
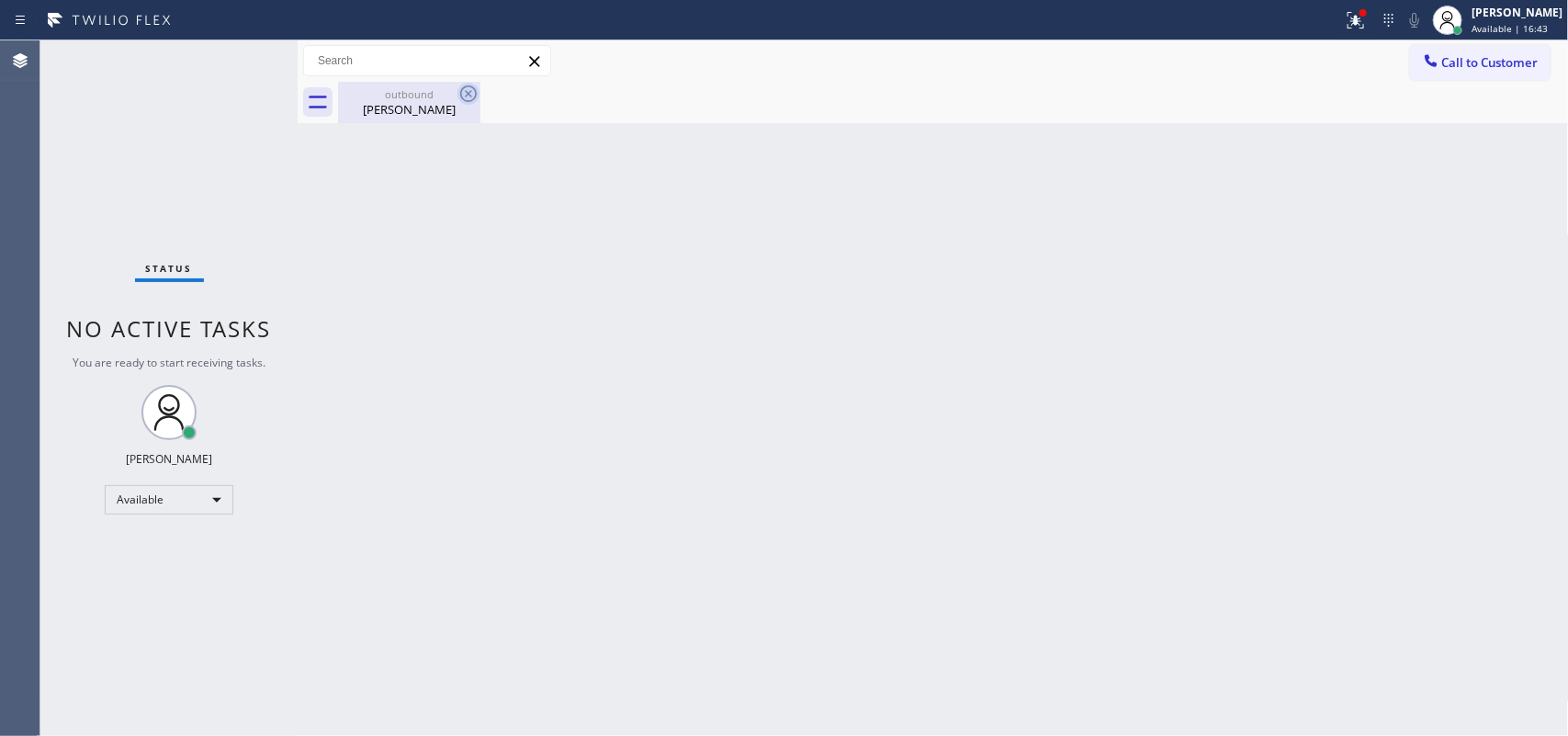
click at [466, 90] on icon at bounding box center [468, 94] width 16 height 16
click at [466, 94] on icon at bounding box center [469, 94] width 22 height 22
drag, startPoint x: 432, startPoint y: 92, endPoint x: 448, endPoint y: 90, distance: 16.1
click at [441, 93] on div "outbound" at bounding box center [410, 95] width 139 height 14
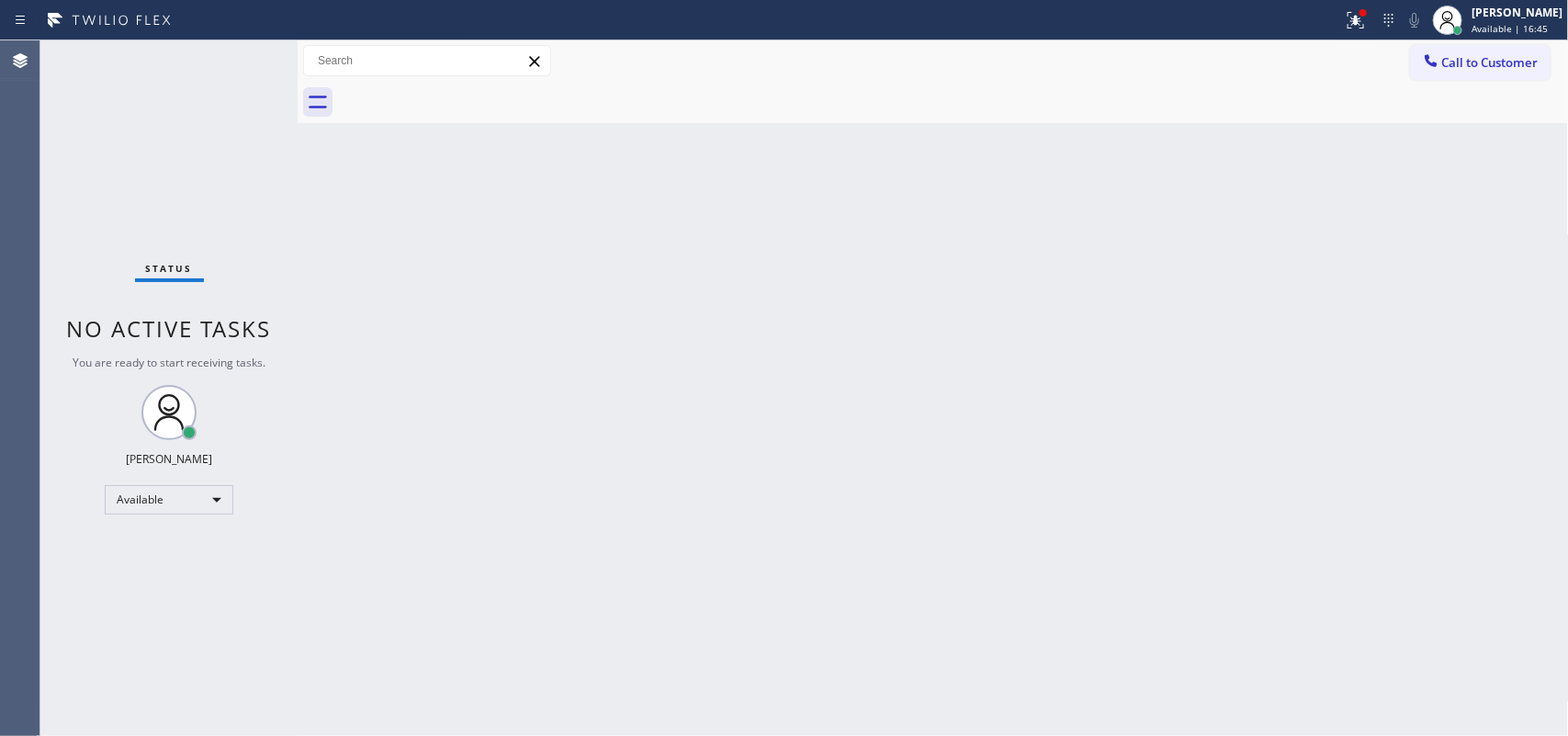
click at [460, 89] on div at bounding box center [954, 102] width 1231 height 41
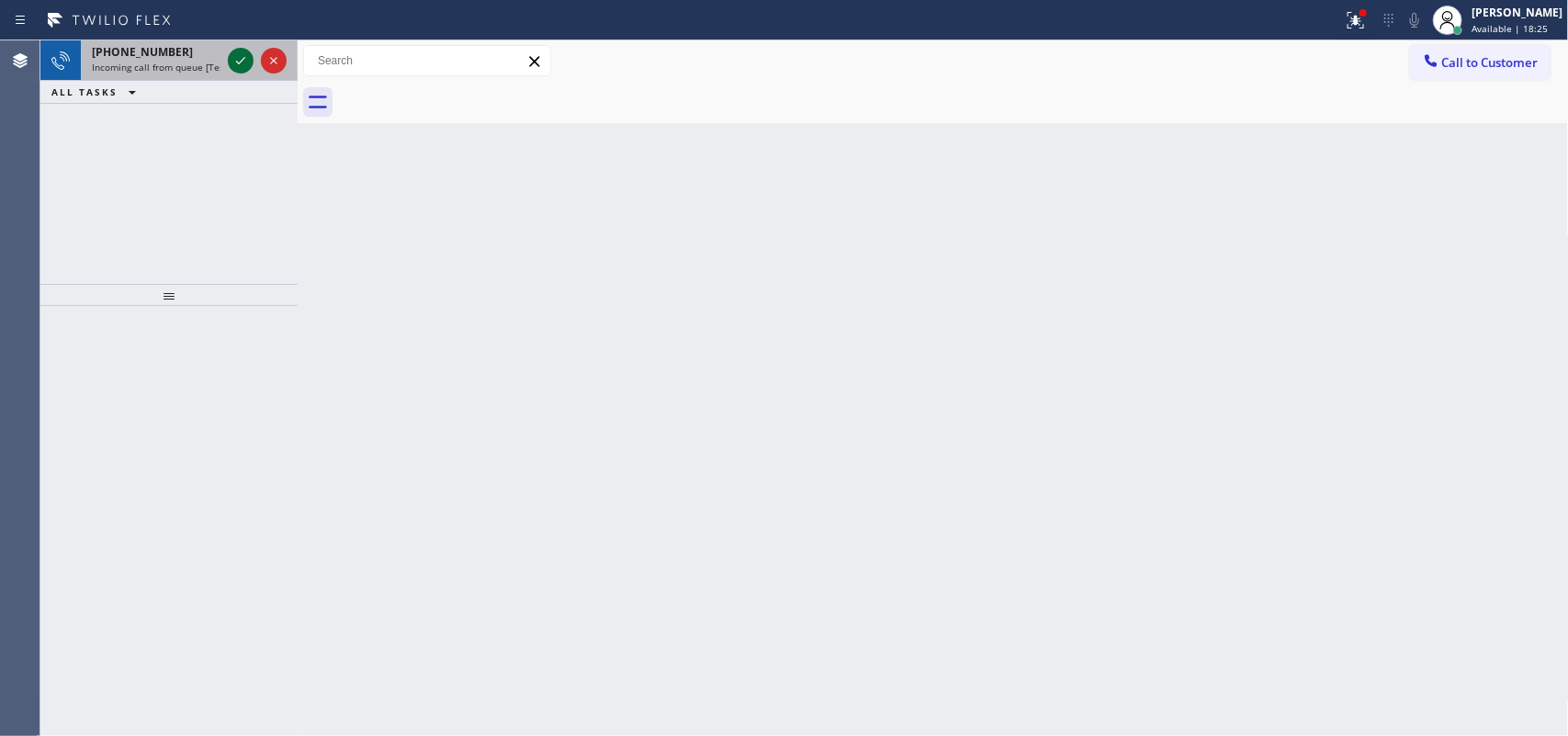
click at [230, 62] on icon at bounding box center [240, 60] width 22 height 22
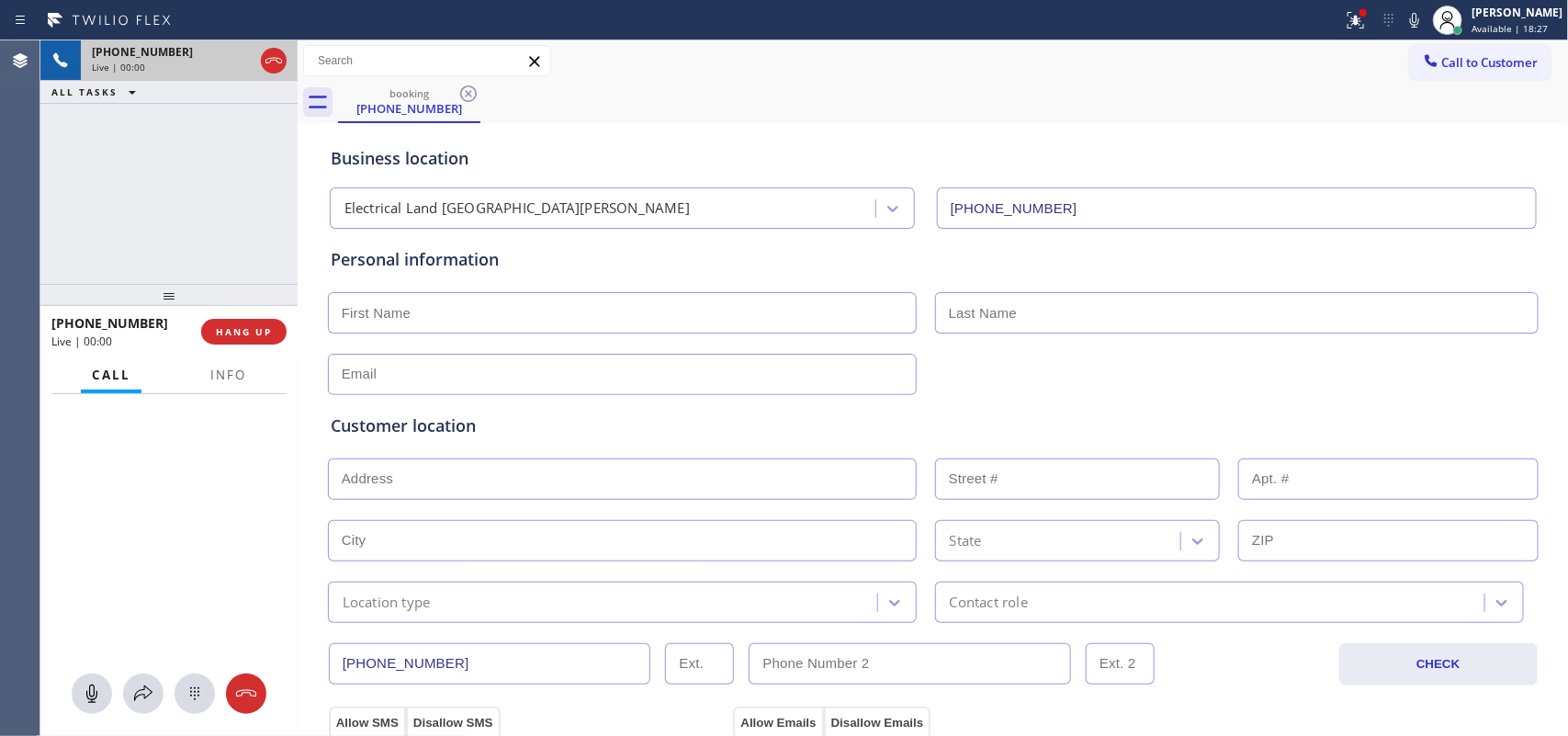
type input "[PHONE_NUMBER]"
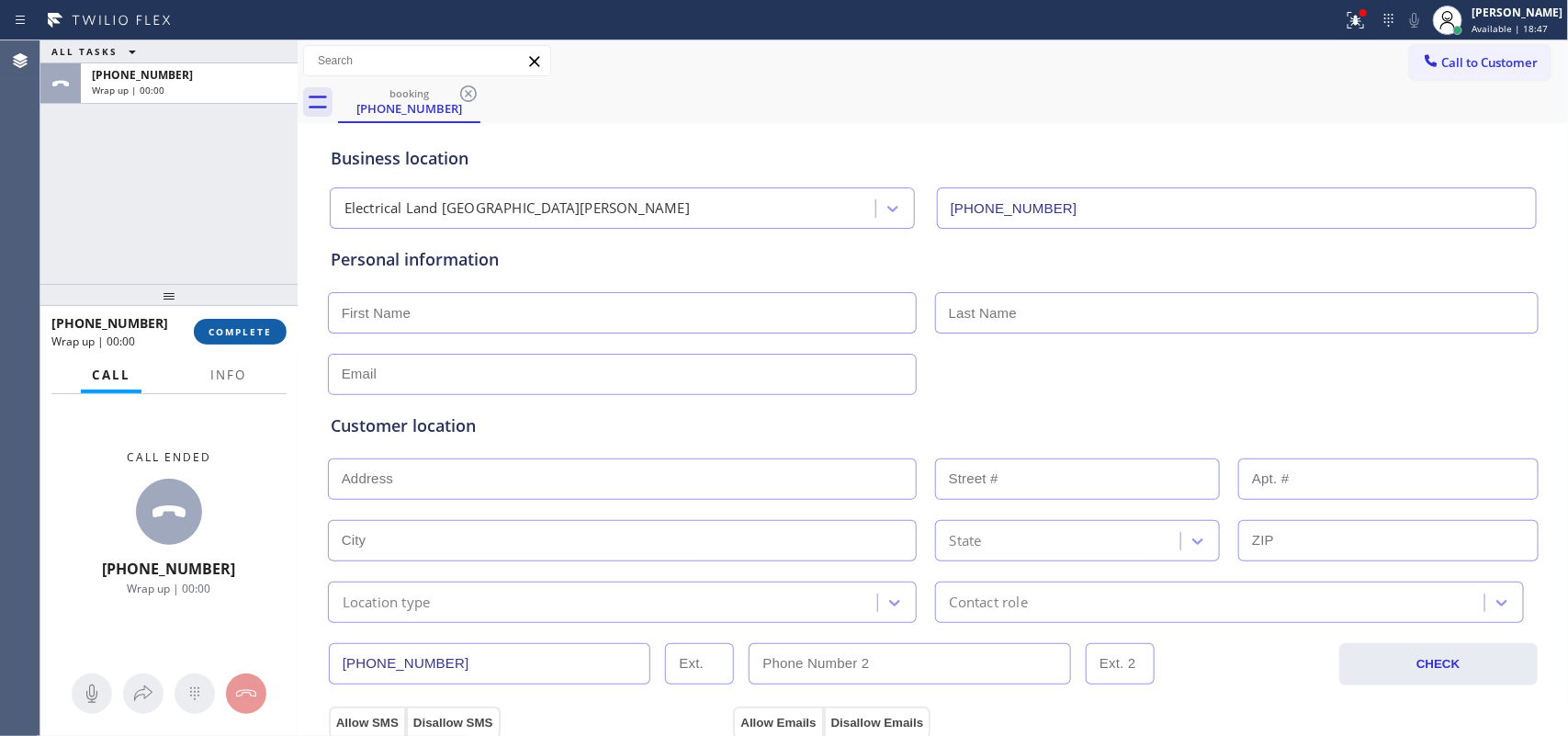
click at [266, 336] on span "COMPLETE" at bounding box center [240, 331] width 64 height 13
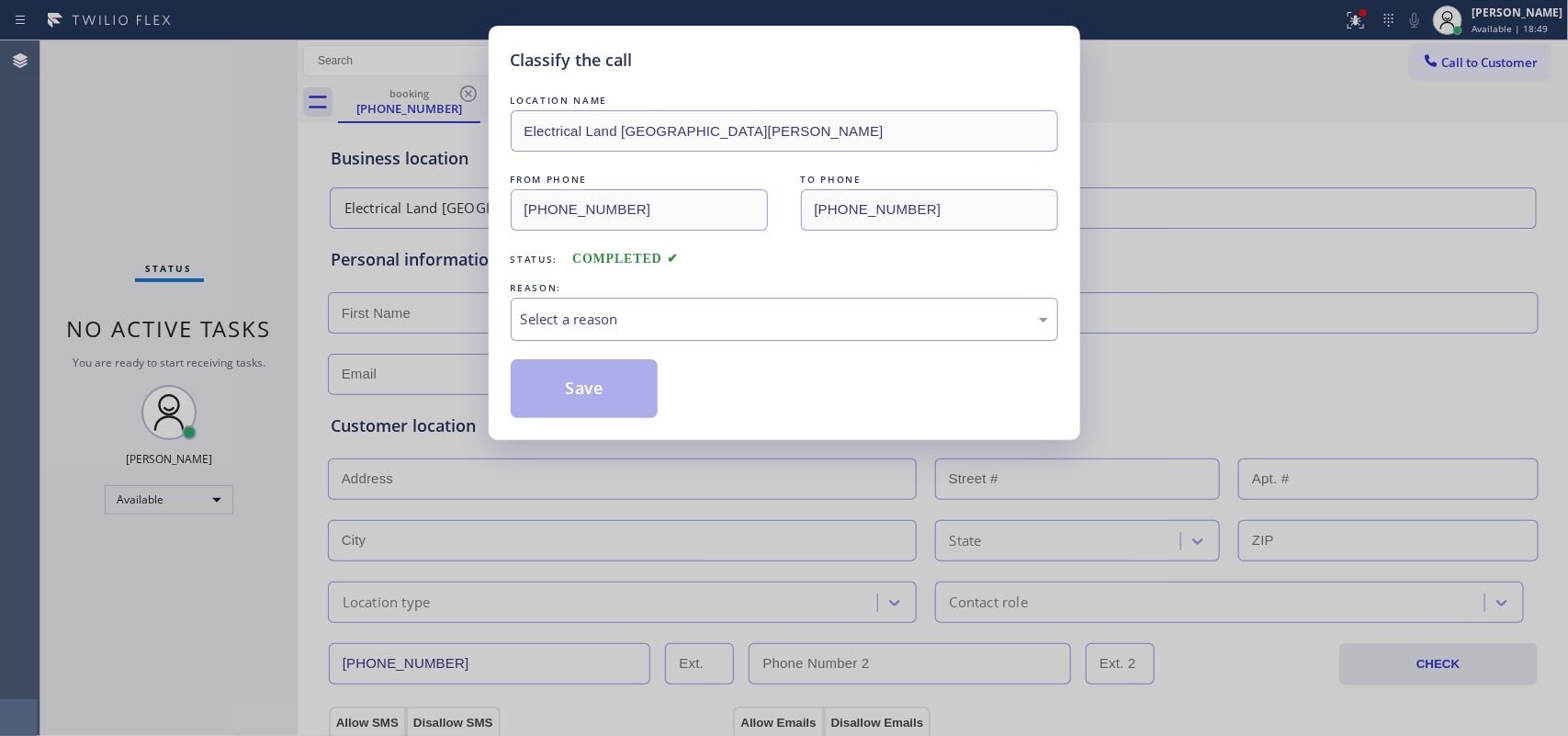
click at [544, 306] on div "Select a reason" at bounding box center [785, 319] width 548 height 43
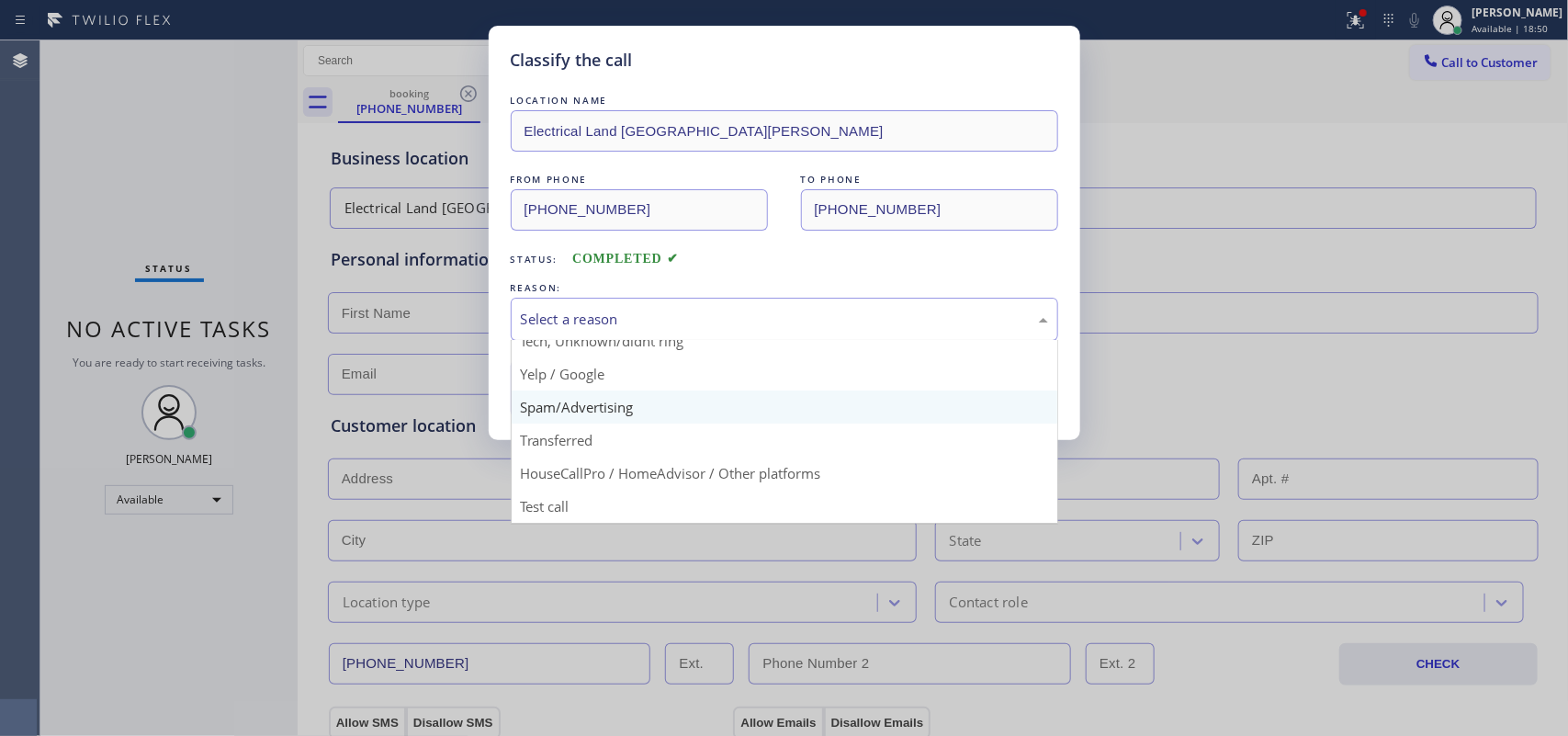
scroll to position [11, 0]
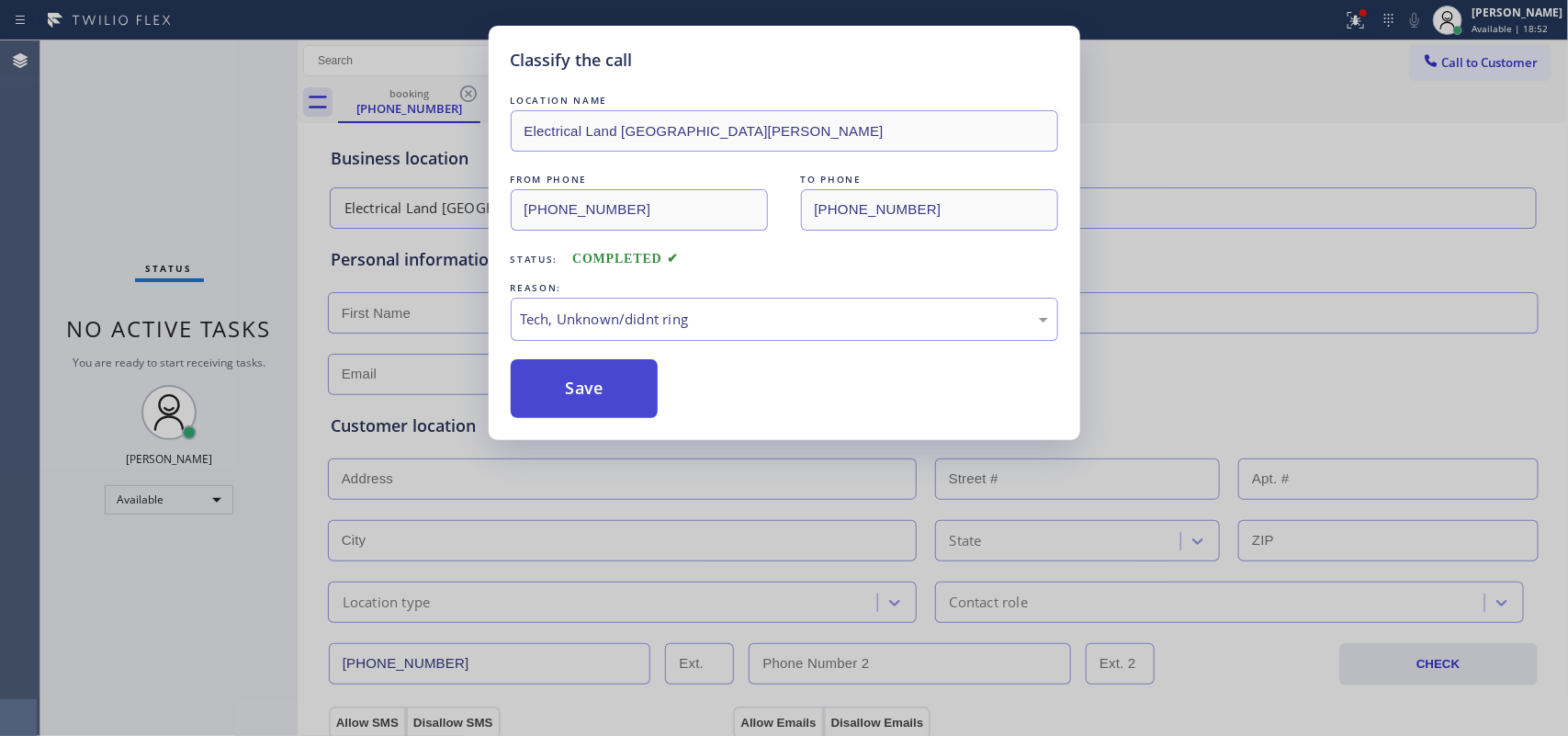
click at [575, 404] on button "Save" at bounding box center [584, 389] width 148 height 59
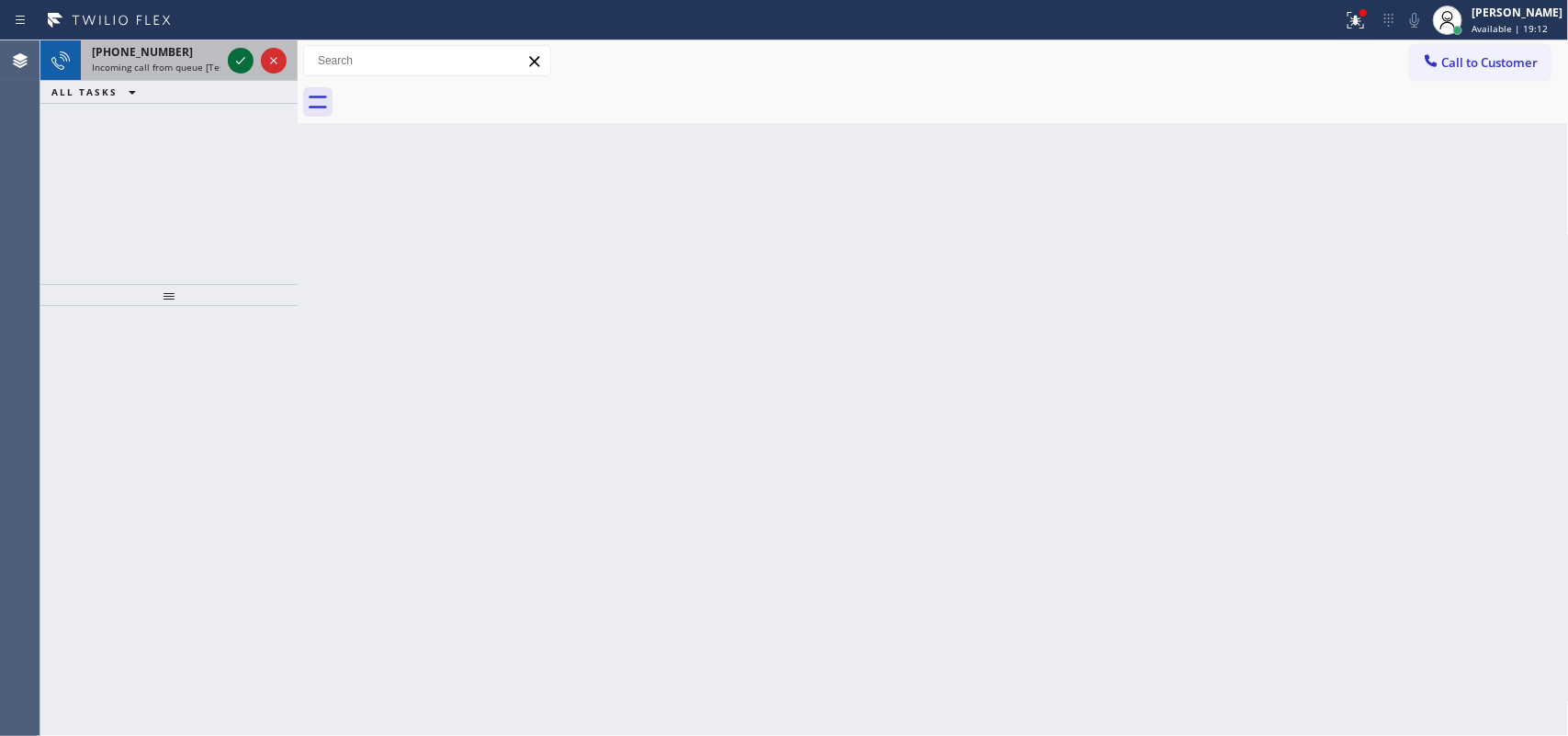
drag, startPoint x: 230, startPoint y: 52, endPoint x: 239, endPoint y: 57, distance: 10.3
click at [236, 55] on icon at bounding box center [240, 60] width 22 height 22
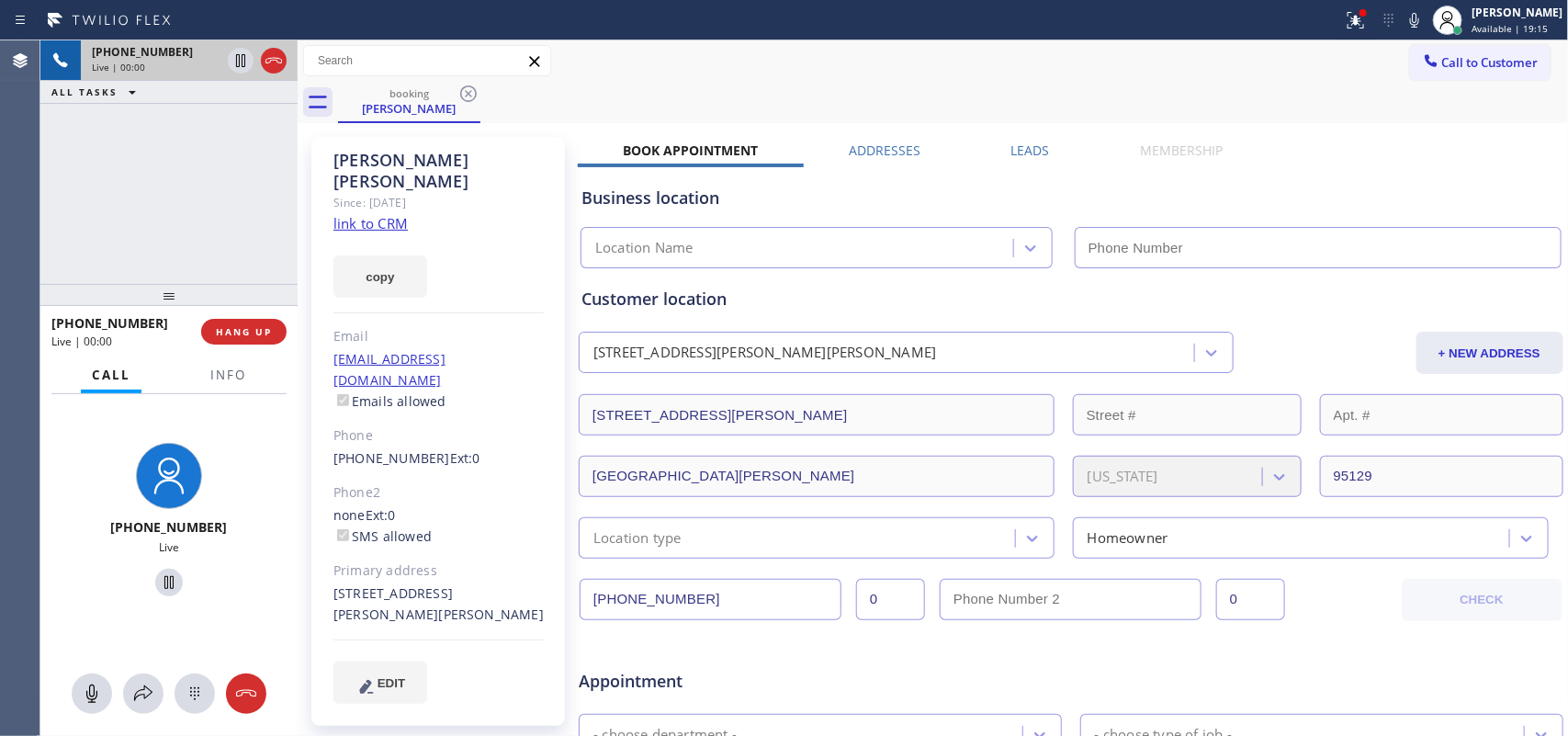
type input "[PHONE_NUMBER]"
click at [391, 214] on link "link to CRM" at bounding box center [370, 223] width 74 height 18
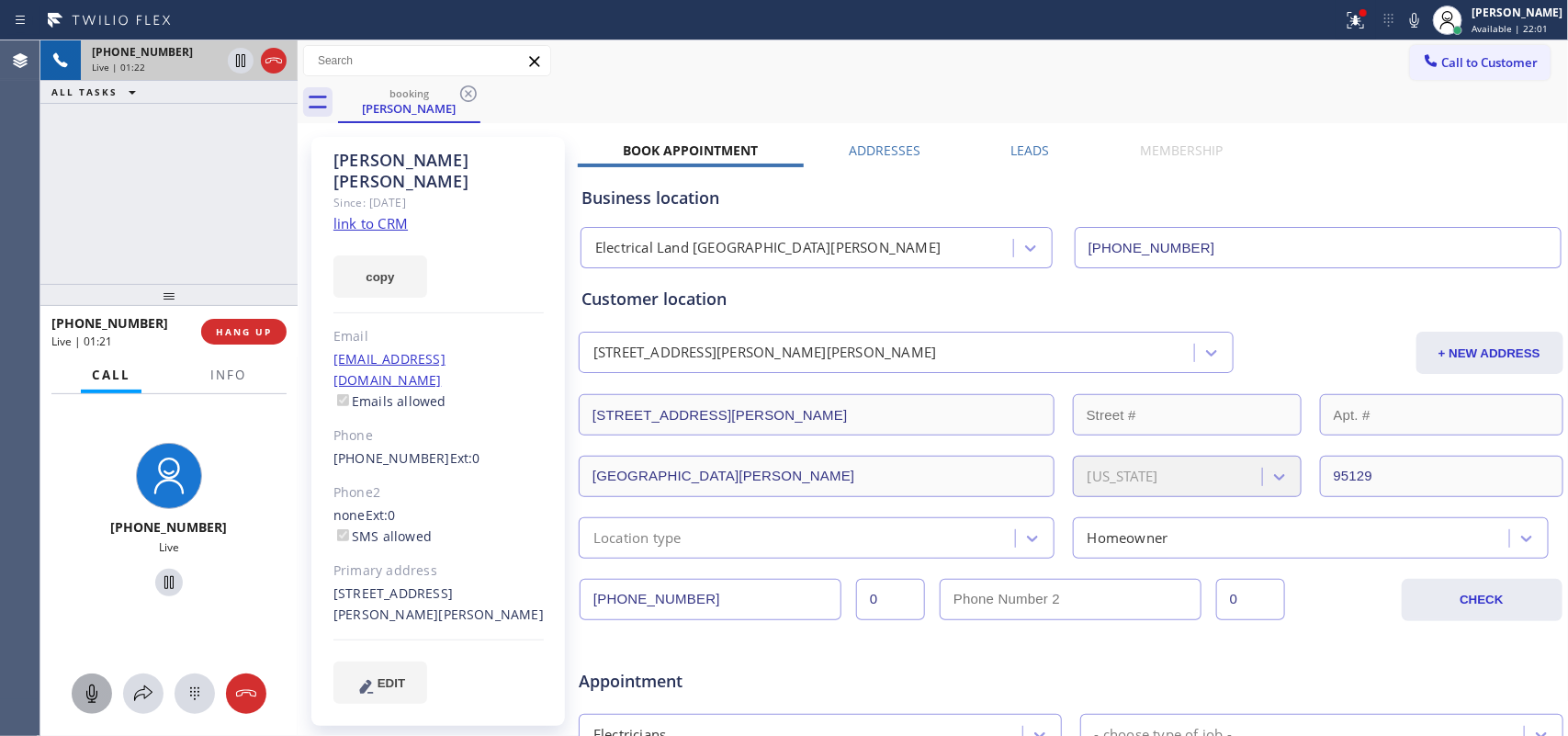
click at [88, 695] on icon at bounding box center [92, 694] width 22 height 22
click at [161, 581] on icon at bounding box center [169, 583] width 22 height 22
drag, startPoint x: 85, startPoint y: 686, endPoint x: 94, endPoint y: 673, distance: 15.8
click at [85, 683] on icon at bounding box center [92, 694] width 22 height 22
click at [158, 581] on icon at bounding box center [169, 583] width 22 height 22
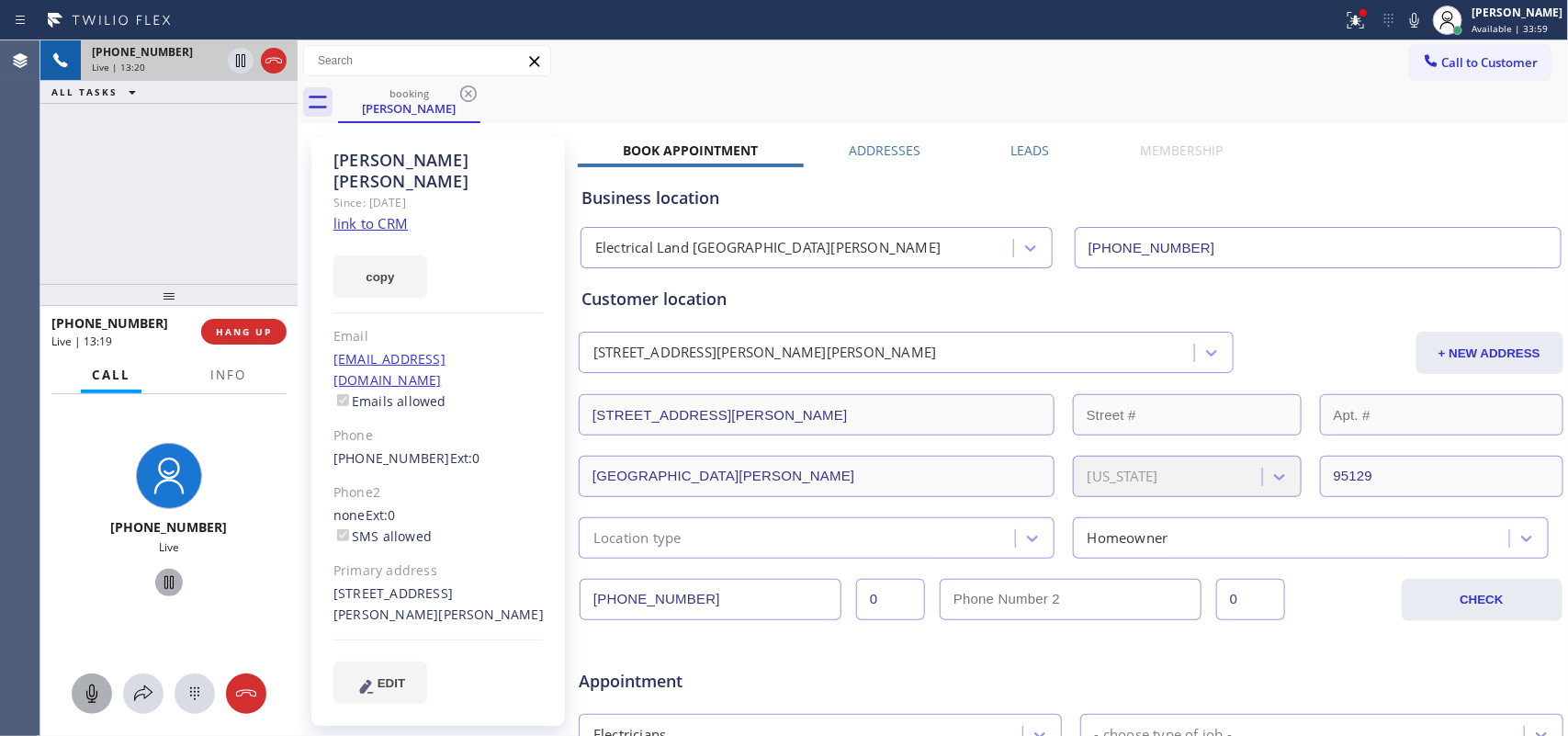
click at [88, 692] on icon at bounding box center [92, 694] width 22 height 22
click at [158, 580] on icon at bounding box center [169, 583] width 22 height 22
click at [85, 701] on icon at bounding box center [92, 694] width 22 height 22
click at [170, 577] on icon at bounding box center [169, 583] width 22 height 22
click at [90, 688] on icon at bounding box center [92, 694] width 22 height 22
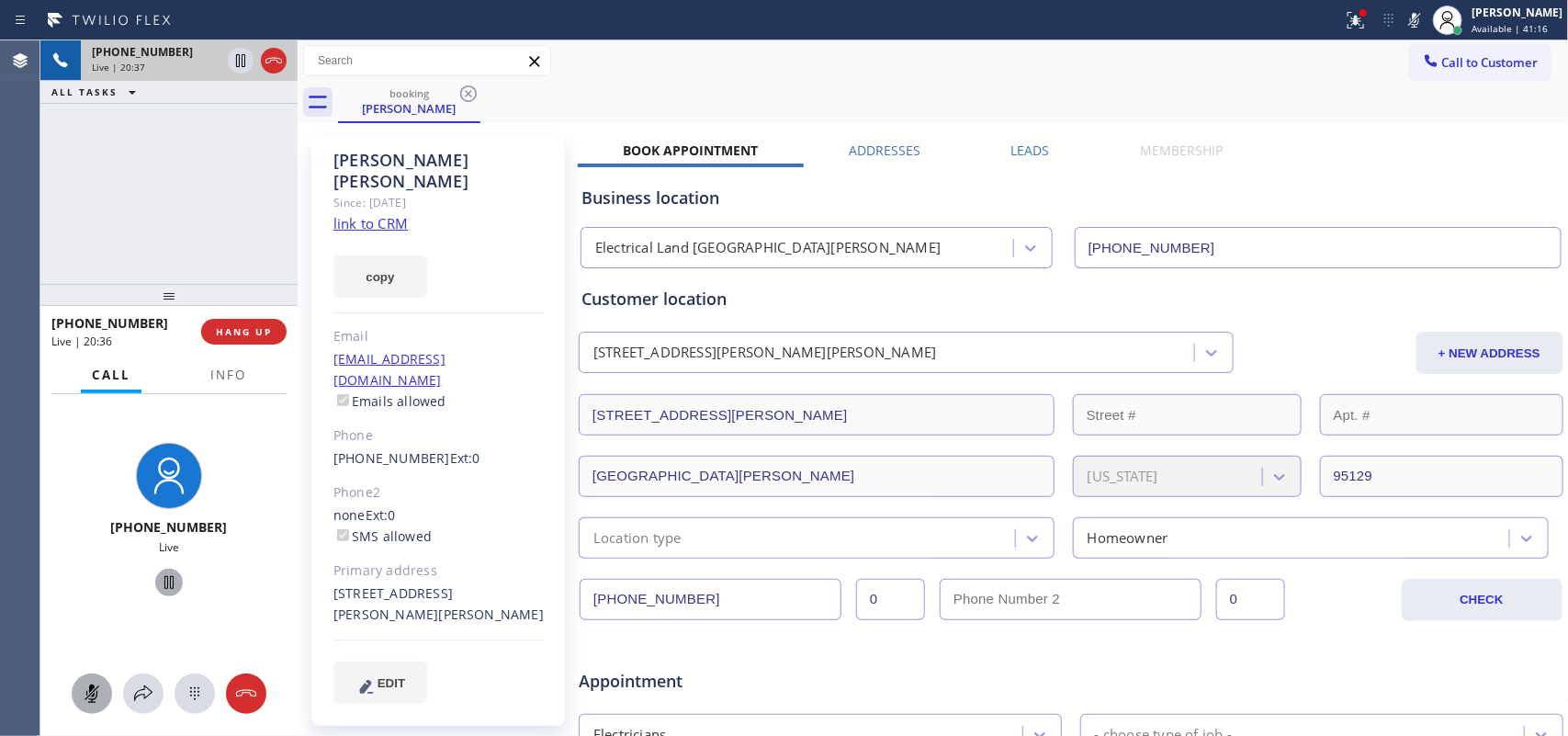
click at [158, 585] on icon at bounding box center [169, 583] width 22 height 22
click at [90, 687] on icon at bounding box center [92, 694] width 11 height 18
click at [158, 575] on icon at bounding box center [169, 583] width 22 height 22
click at [269, 328] on span "HANG UP" at bounding box center [244, 331] width 56 height 13
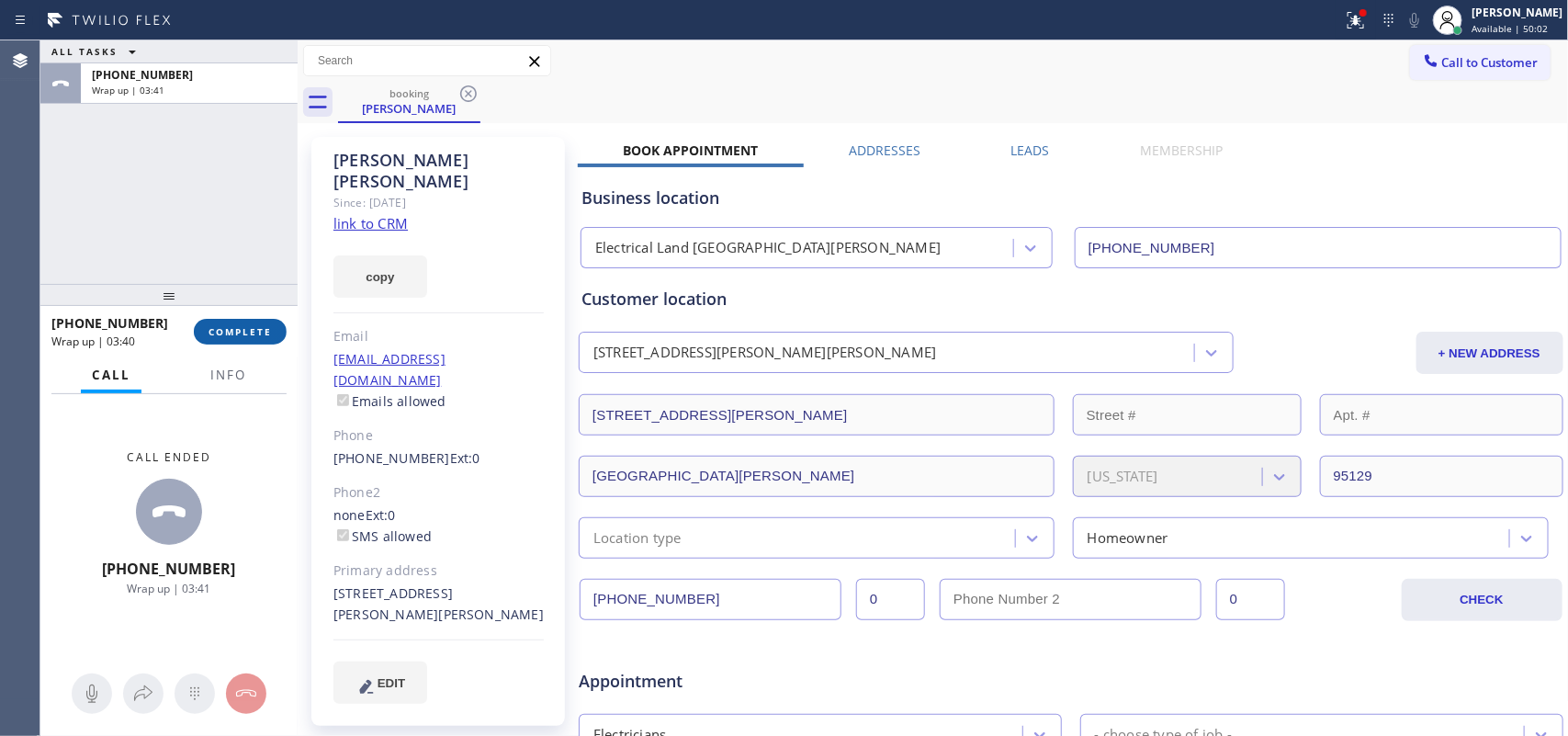
click at [276, 336] on button "COMPLETE" at bounding box center [240, 332] width 93 height 26
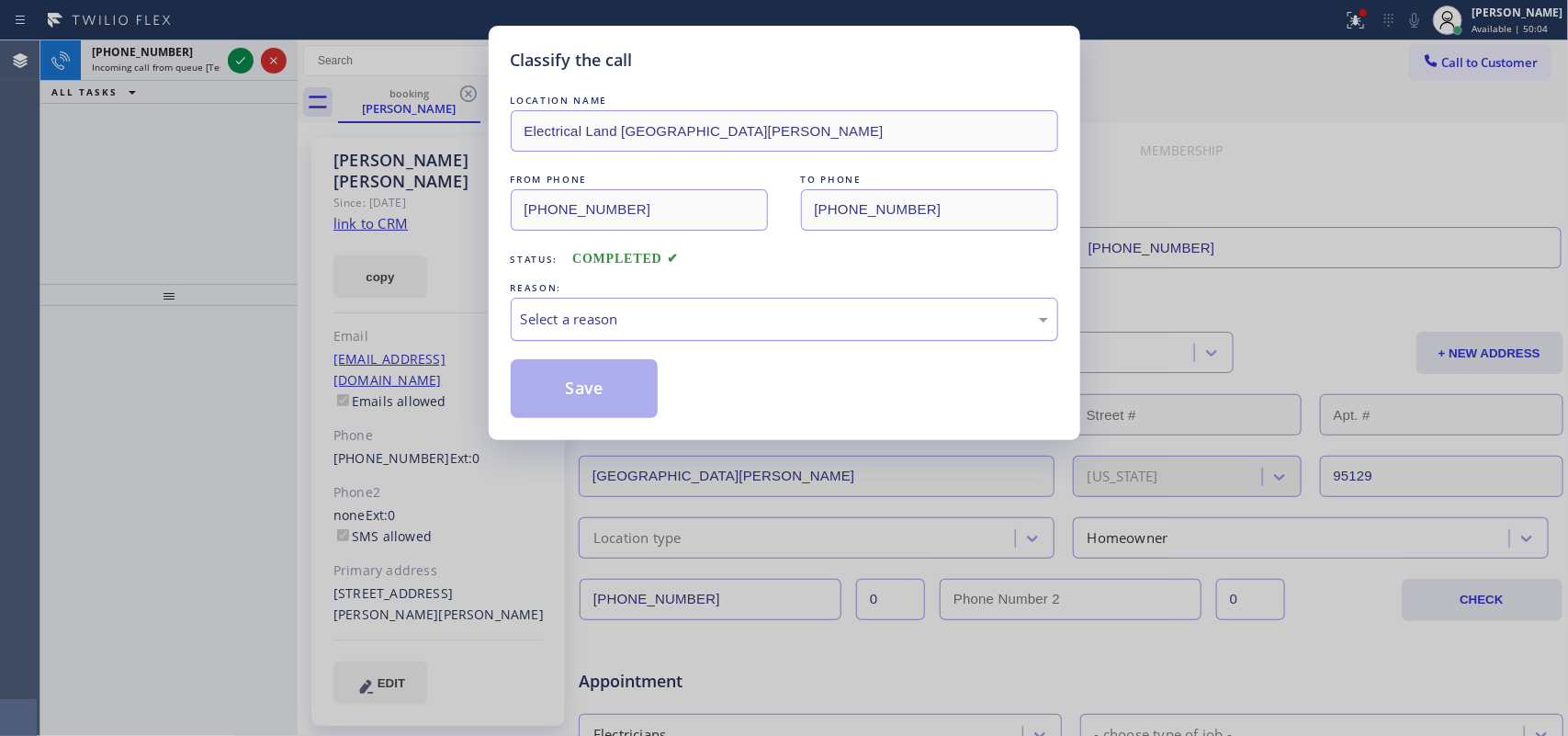
click at [741, 313] on div "Select a reason" at bounding box center [784, 319] width 527 height 21
click at [633, 386] on button "Save" at bounding box center [584, 389] width 148 height 59
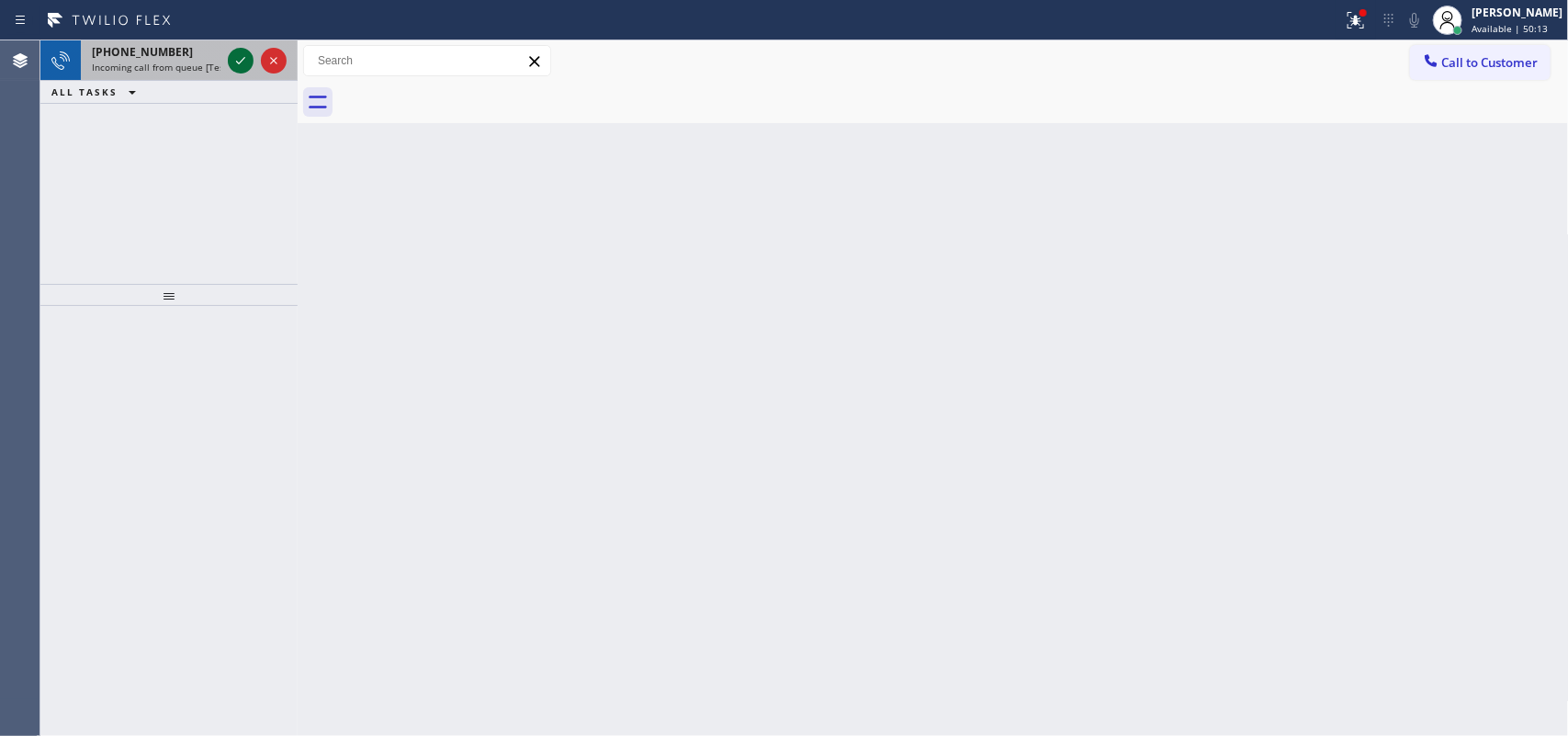
click at [236, 68] on icon at bounding box center [240, 60] width 22 height 22
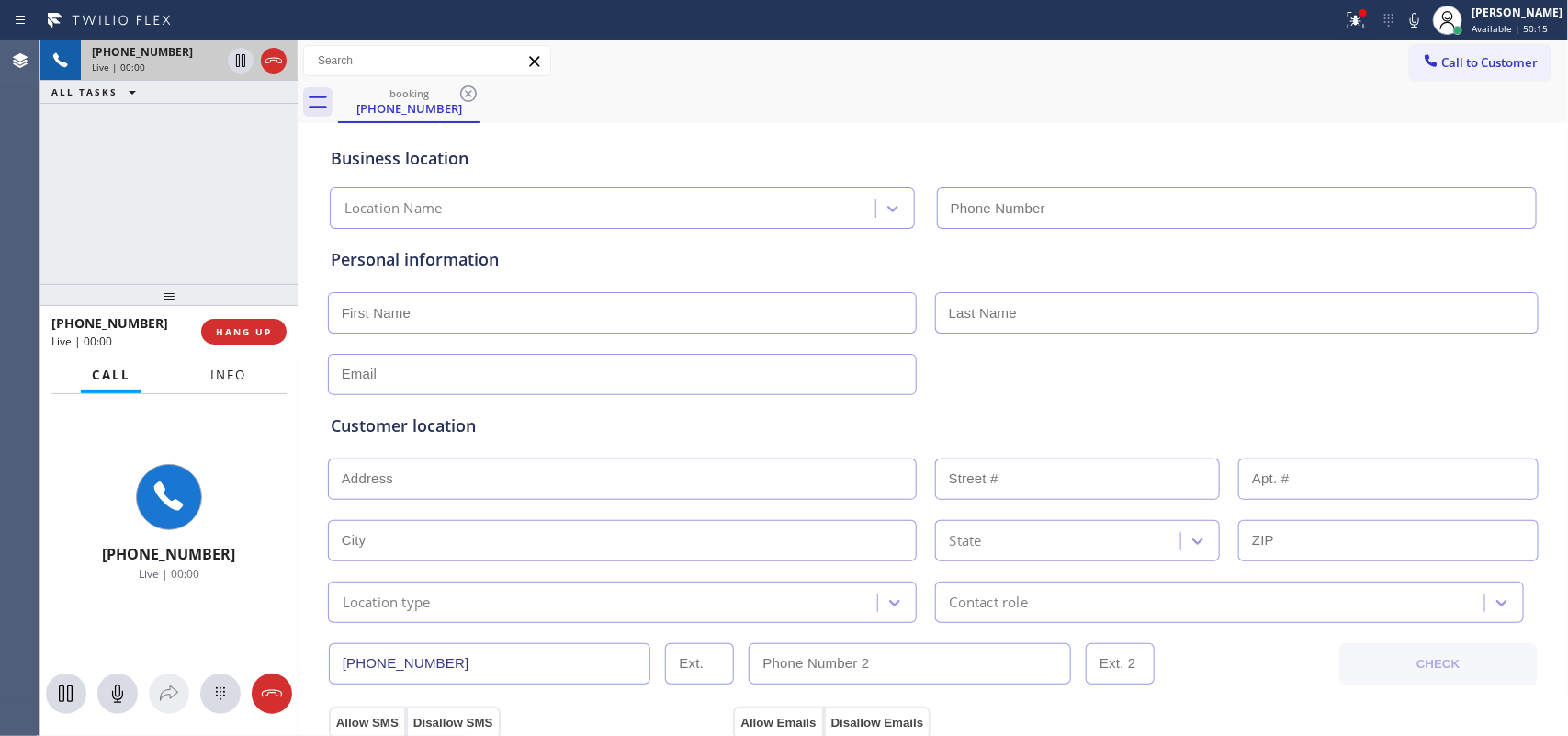
click at [248, 365] on button "Info" at bounding box center [229, 375] width 58 height 36
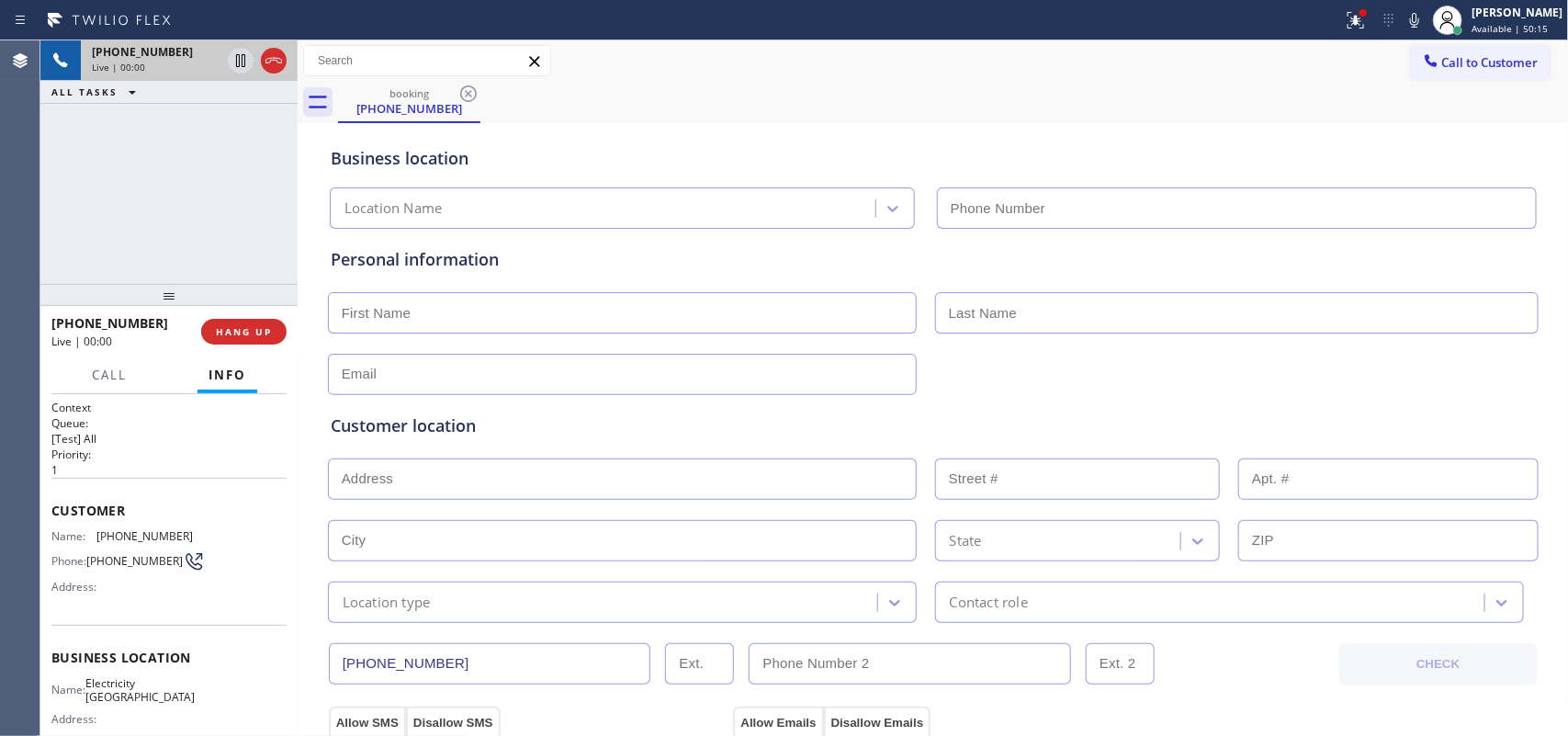
type input "[PHONE_NUMBER]"
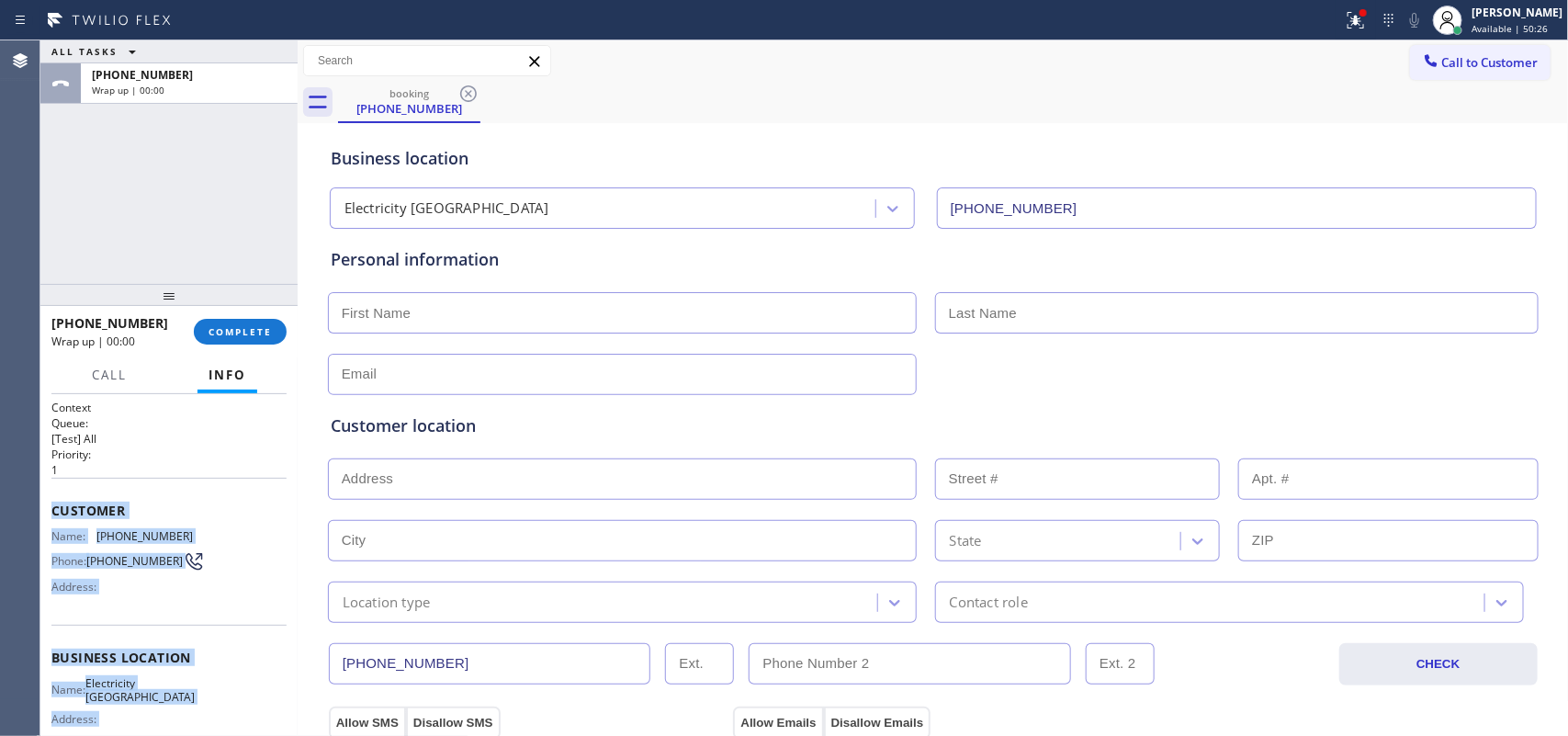
drag, startPoint x: 216, startPoint y: 567, endPoint x: 71, endPoint y: 504, distance: 158.1
click at [48, 510] on div "Context Queue: [Test] All Priority: 1 Customer Name: [PHONE_NUMBER] Phone: [PHO…" at bounding box center [169, 565] width 257 height 342
copy div "Customer Name: [PHONE_NUMBER] Phone: [PHONE_NUMBER] Address: Business location …"
drag, startPoint x: 255, startPoint y: 327, endPoint x: 271, endPoint y: 326, distance: 16.0
click at [257, 327] on span "COMPLETE" at bounding box center [240, 331] width 64 height 13
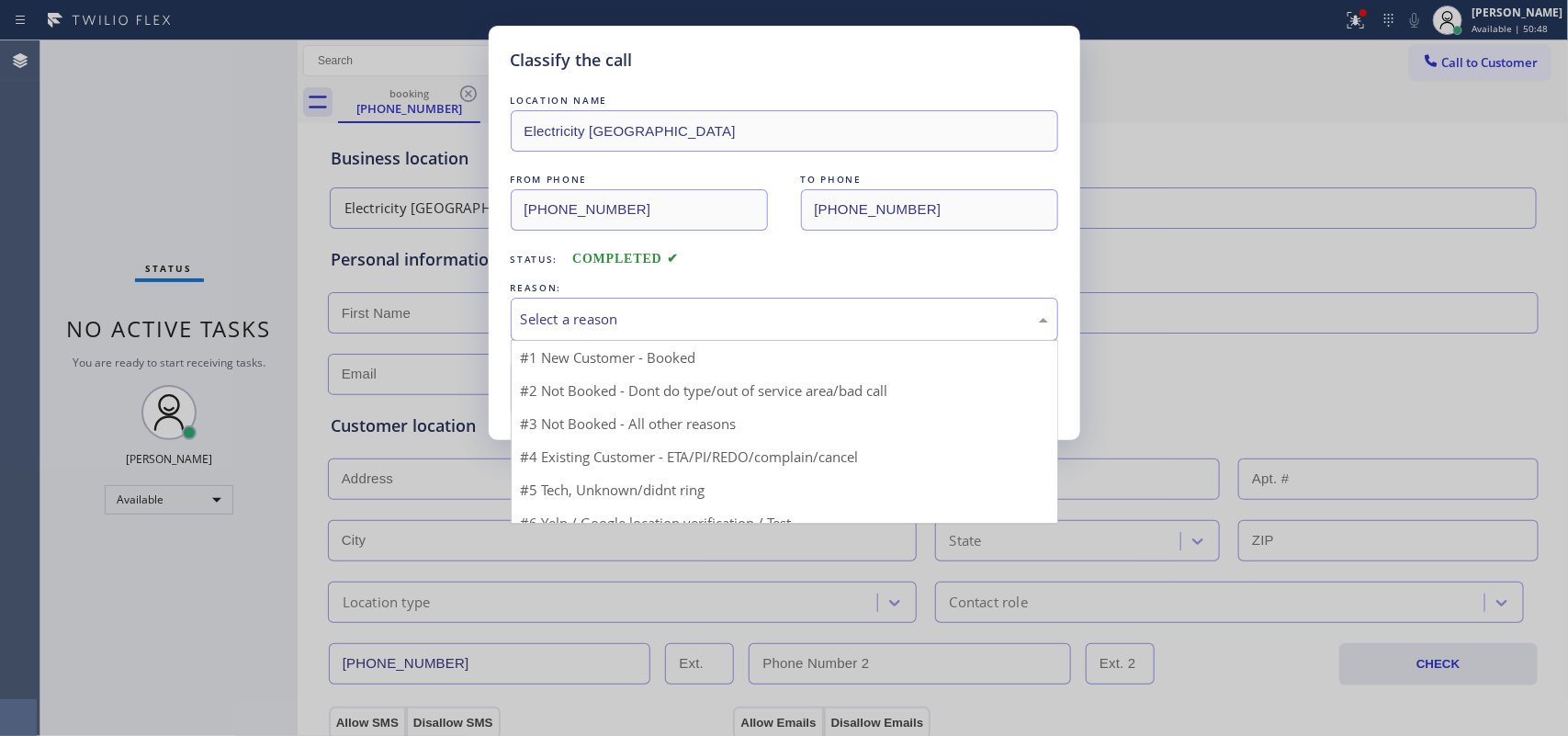
click at [659, 324] on div "Select a reason" at bounding box center [784, 319] width 527 height 21
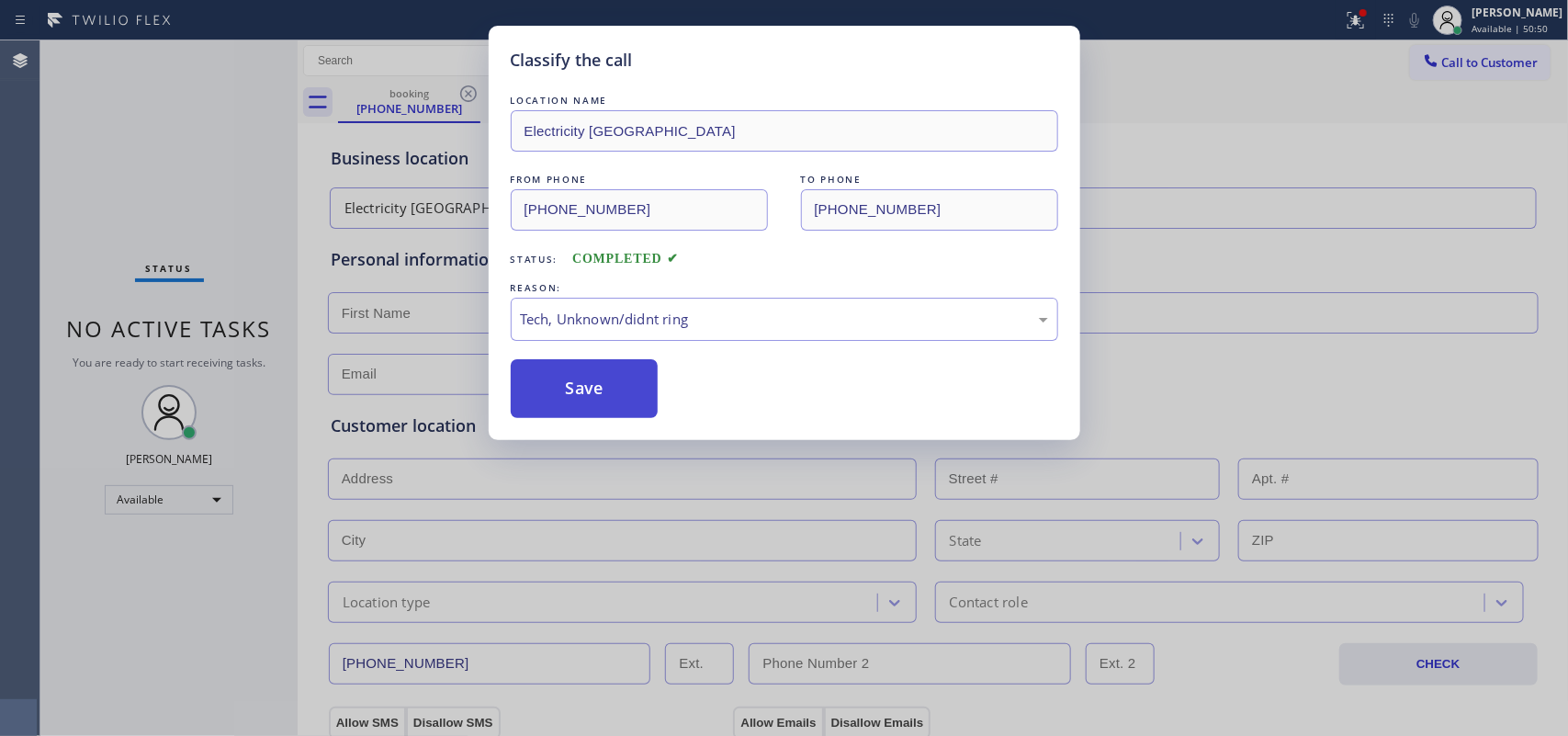
click at [594, 401] on button "Save" at bounding box center [584, 389] width 148 height 59
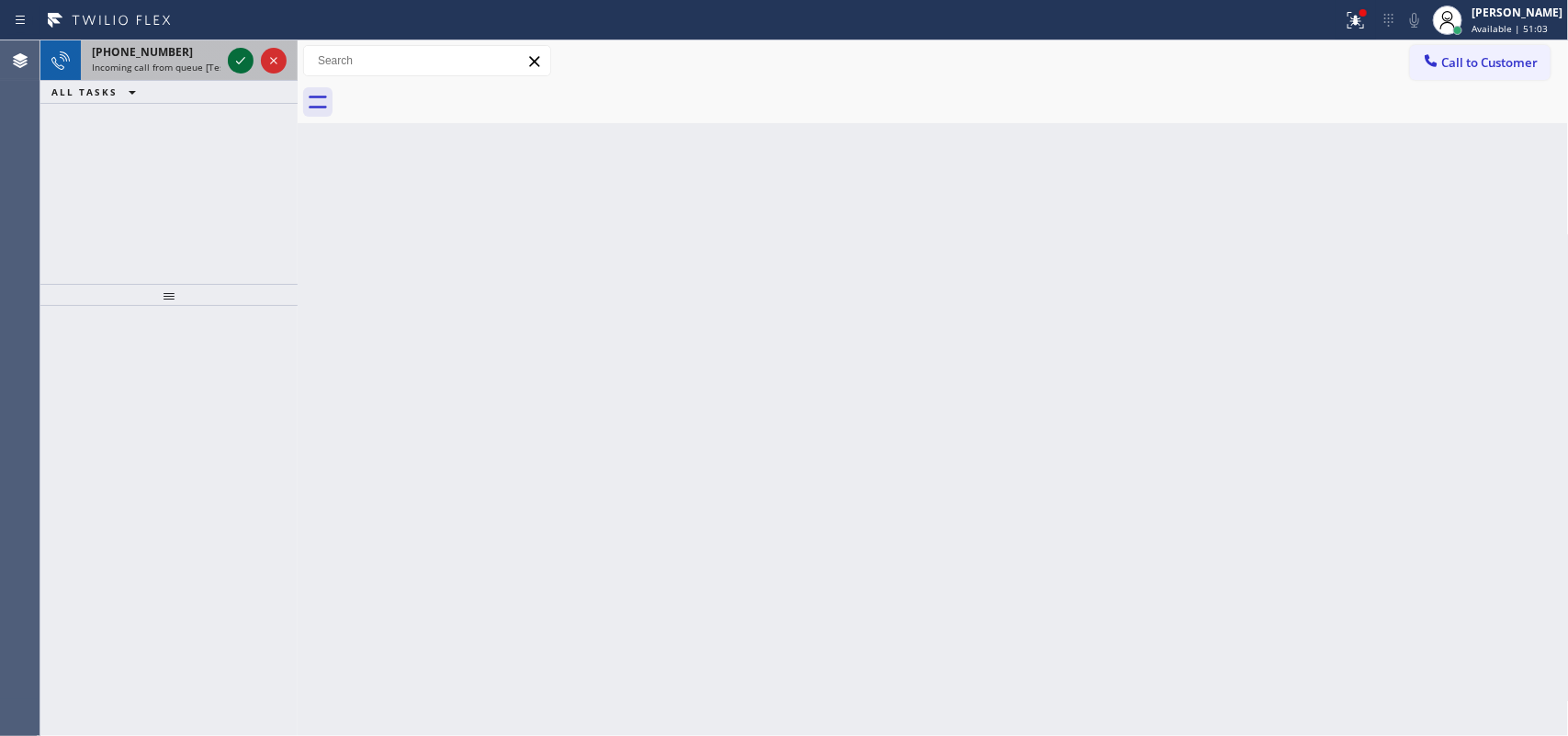
click at [241, 68] on icon at bounding box center [240, 60] width 22 height 22
click at [162, 50] on span "[PHONE_NUMBER]" at bounding box center [142, 52] width 101 height 15
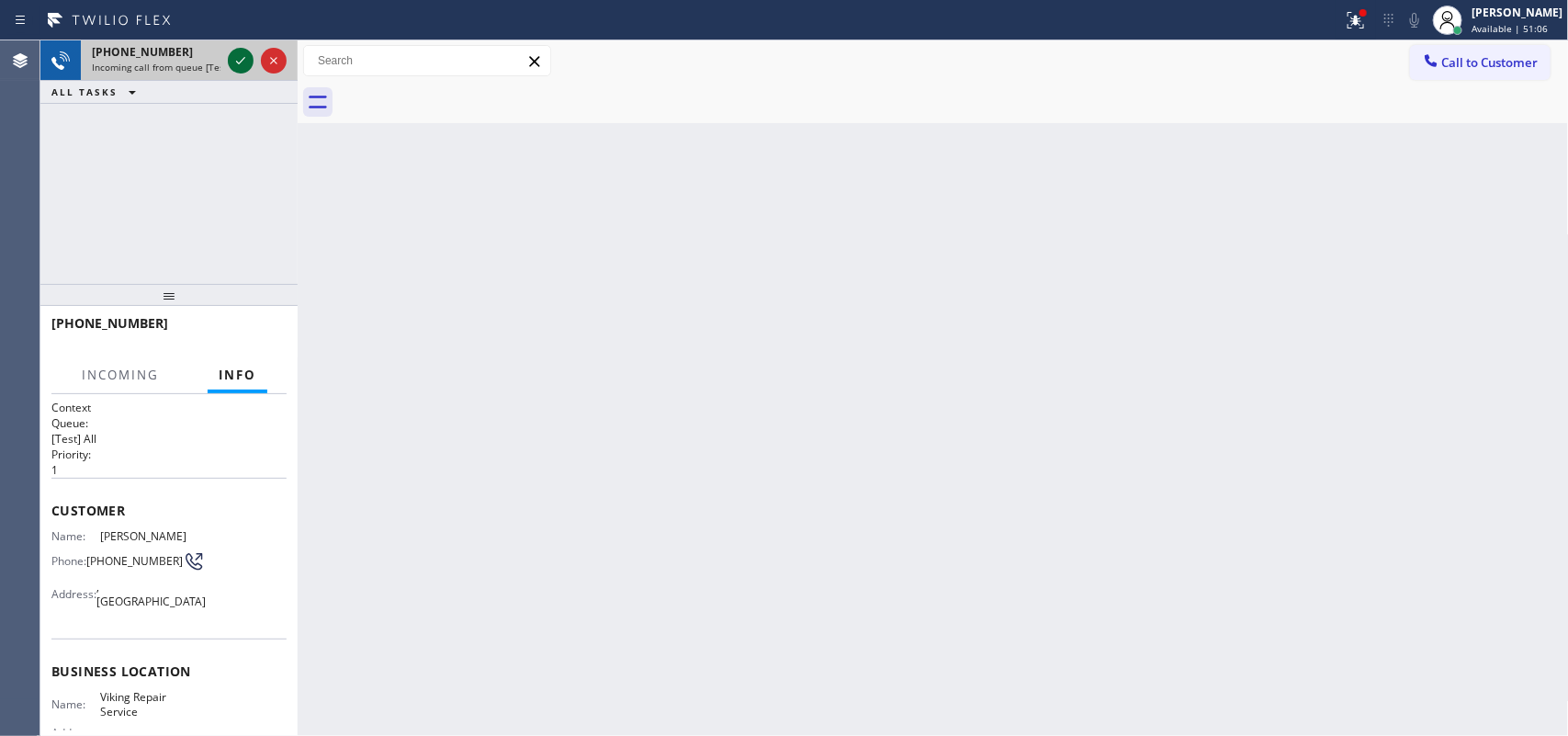
click at [243, 62] on icon at bounding box center [240, 60] width 22 height 22
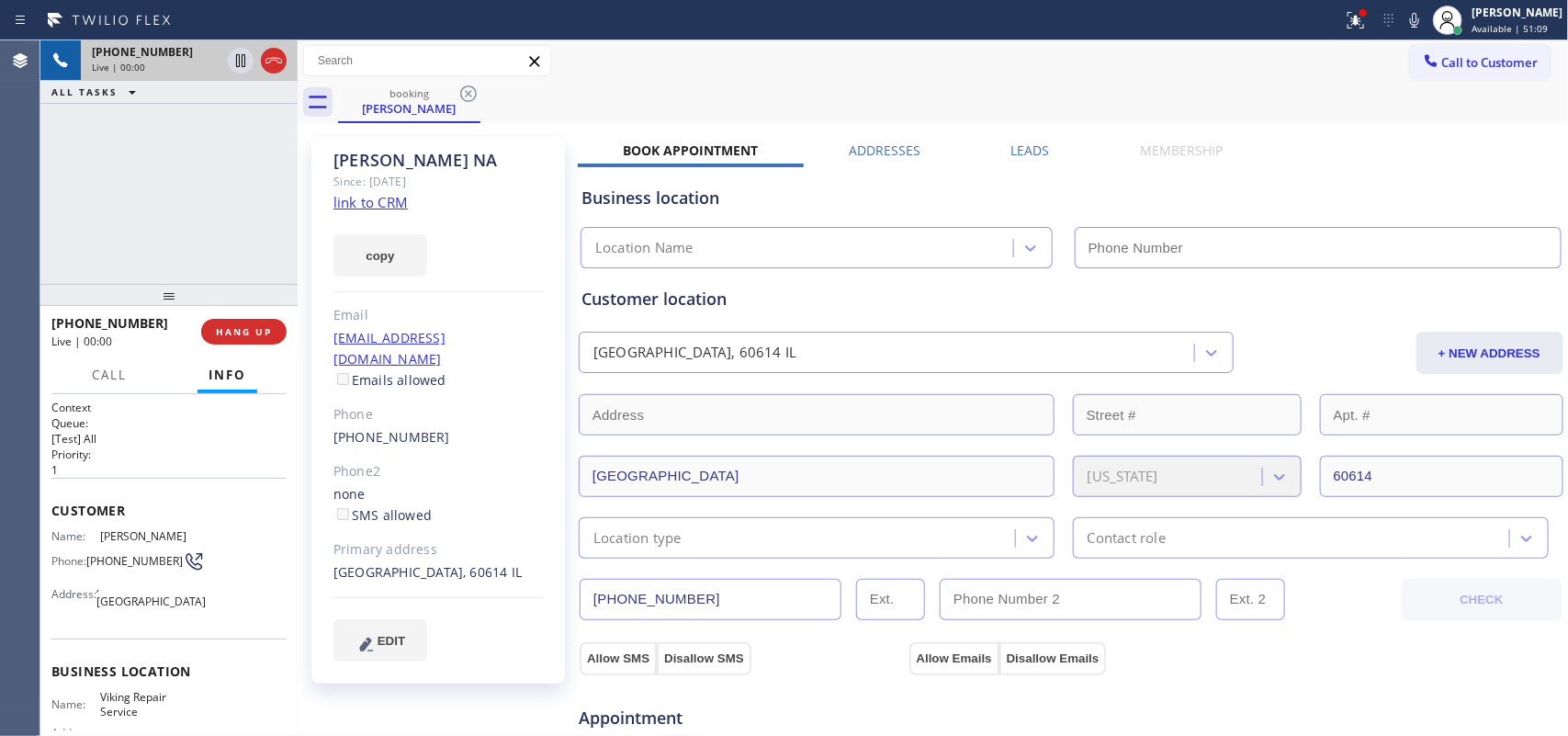
type input "[PHONE_NUMBER]"
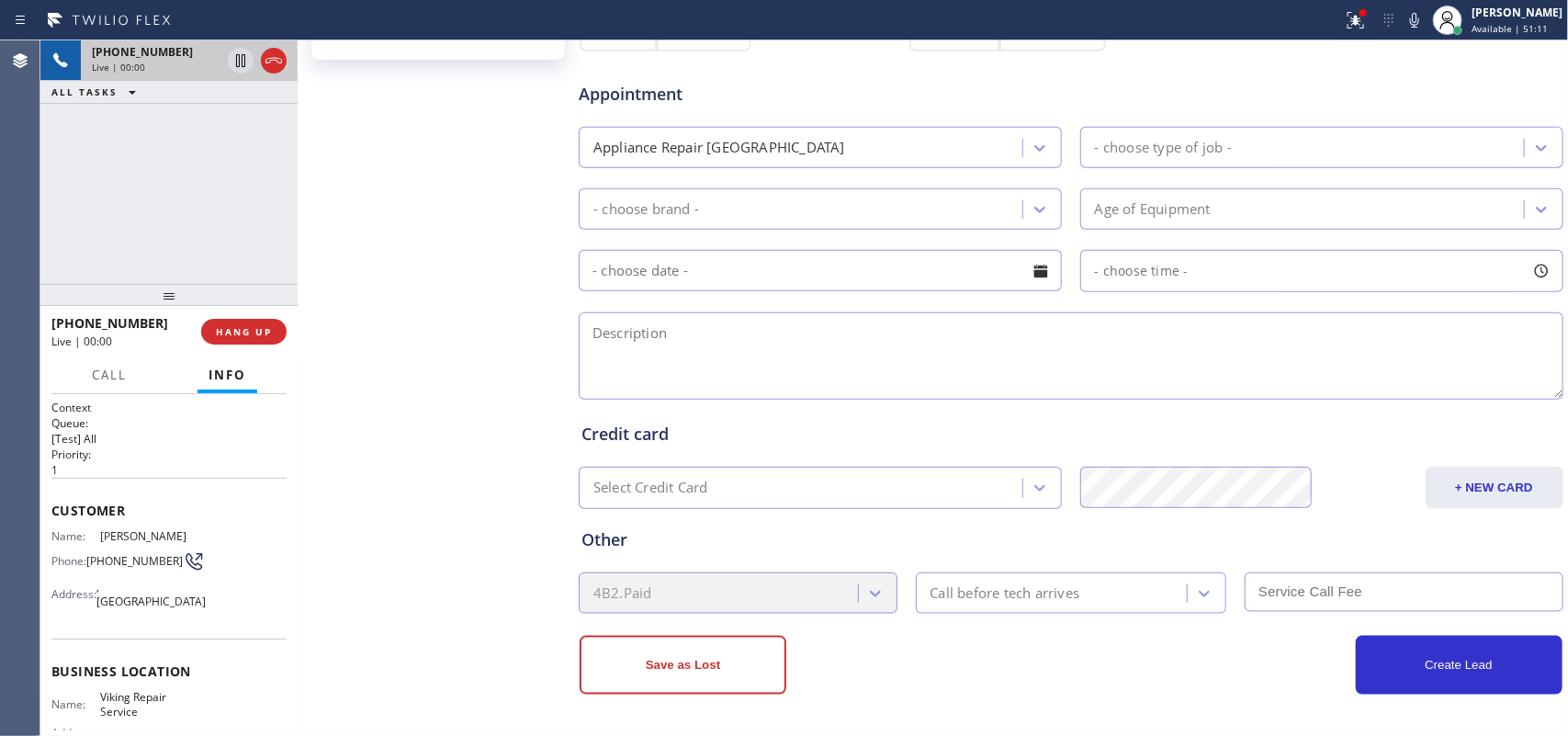
scroll to position [51, 0]
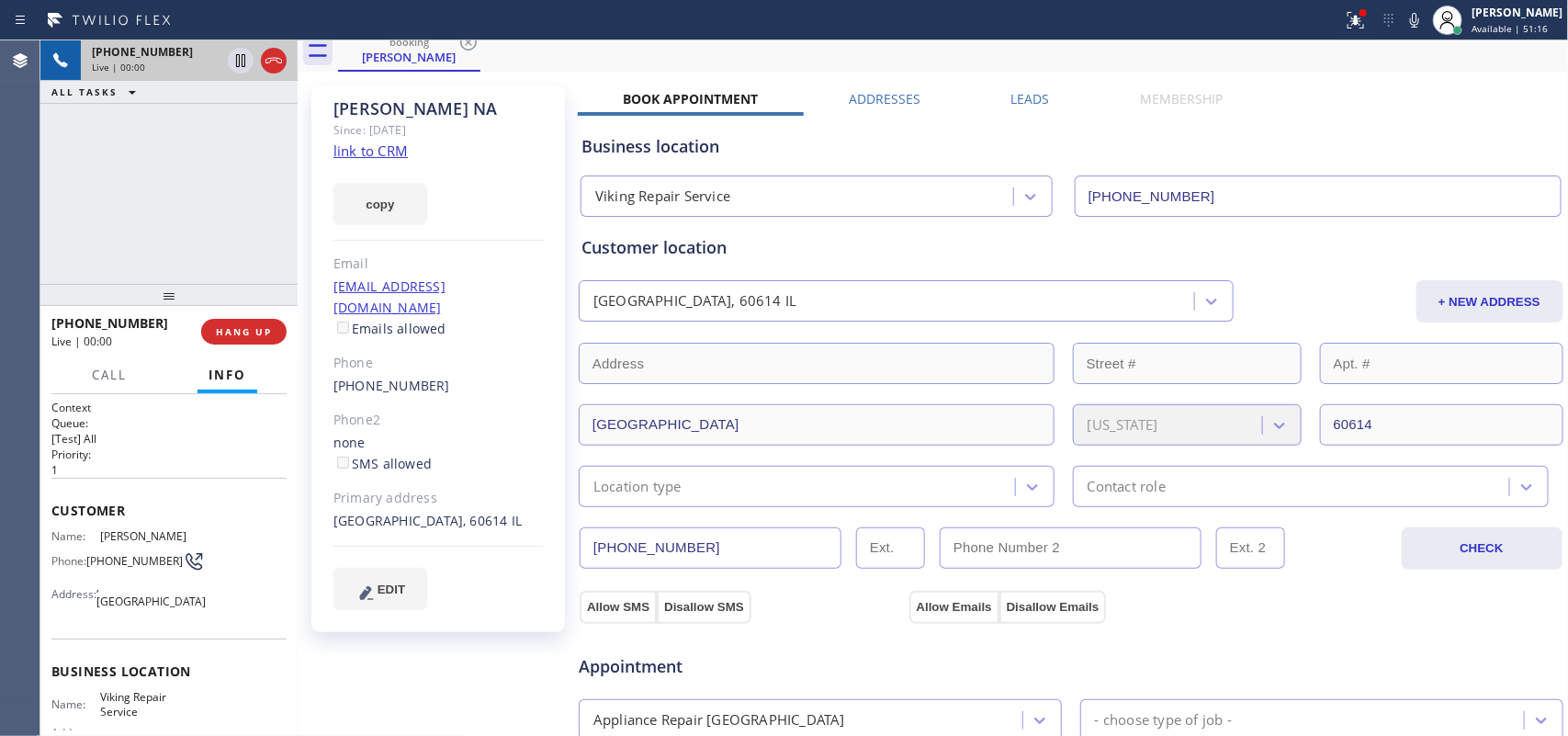
click at [387, 149] on link "link to CRM" at bounding box center [370, 150] width 74 height 18
click at [263, 336] on span "HANG UP" at bounding box center [244, 331] width 56 height 13
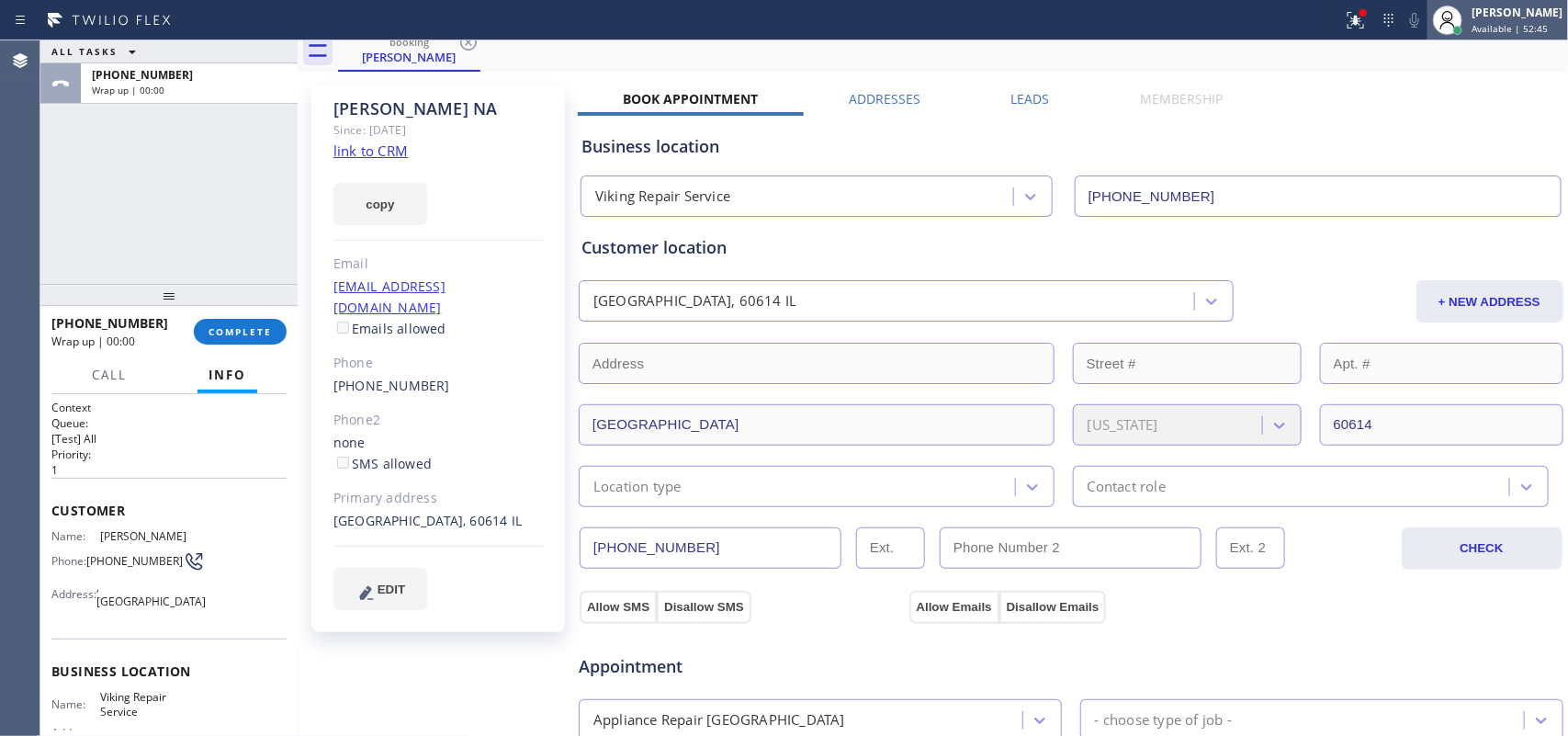
click at [1526, 19] on div "[PERSON_NAME]" at bounding box center [1517, 13] width 91 height 15
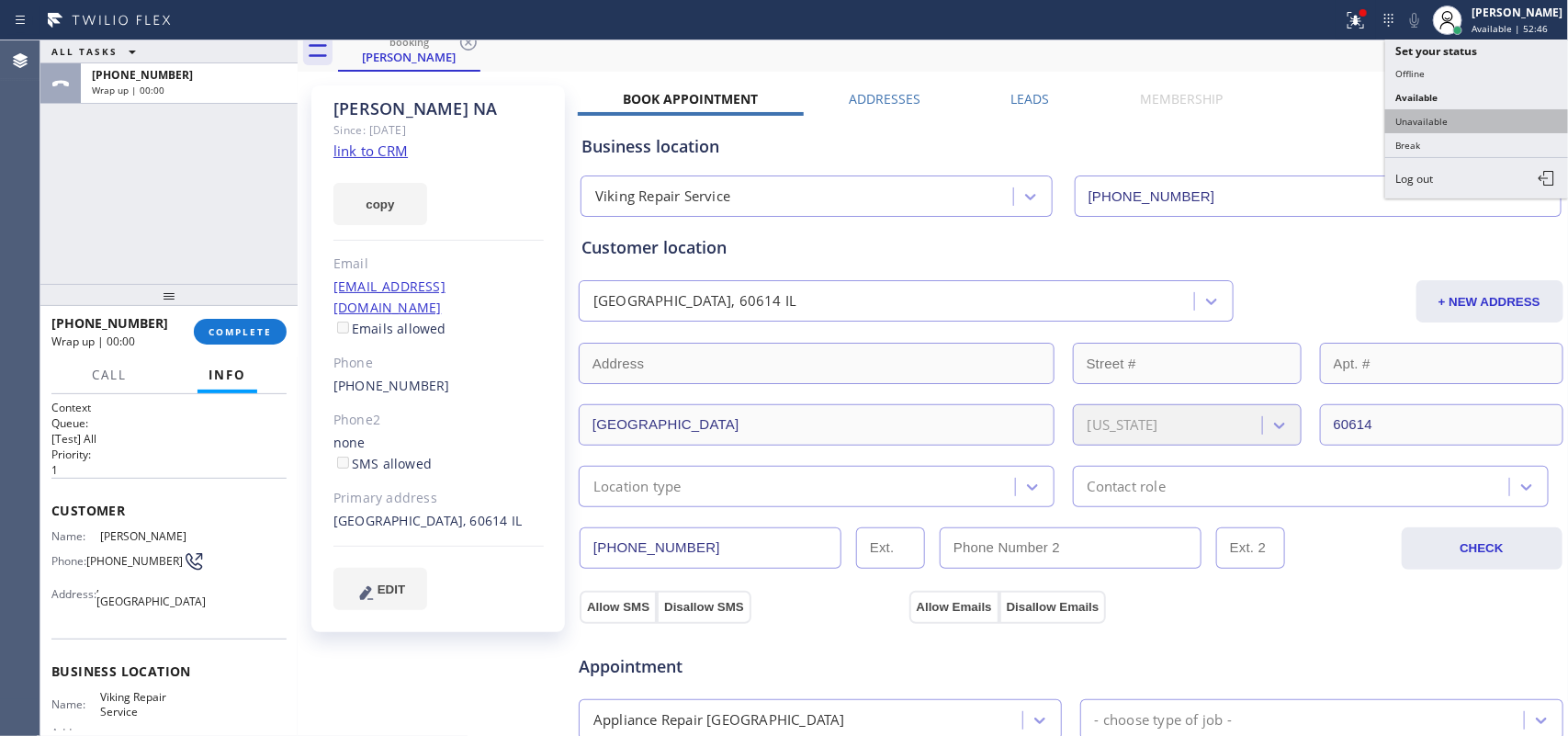
click at [1486, 121] on button "Unavailable" at bounding box center [1477, 121] width 184 height 24
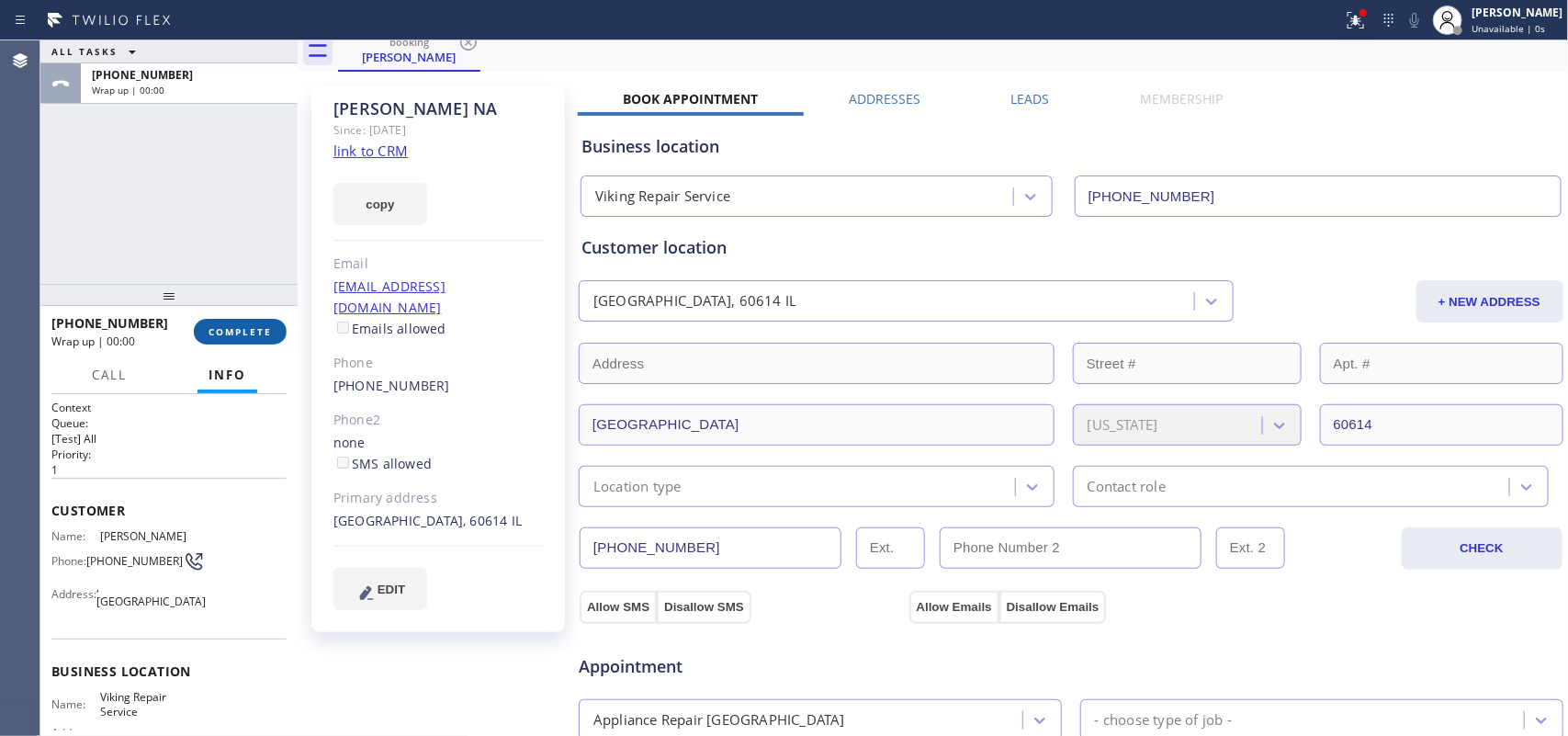
click at [249, 334] on span "COMPLETE" at bounding box center [240, 331] width 64 height 13
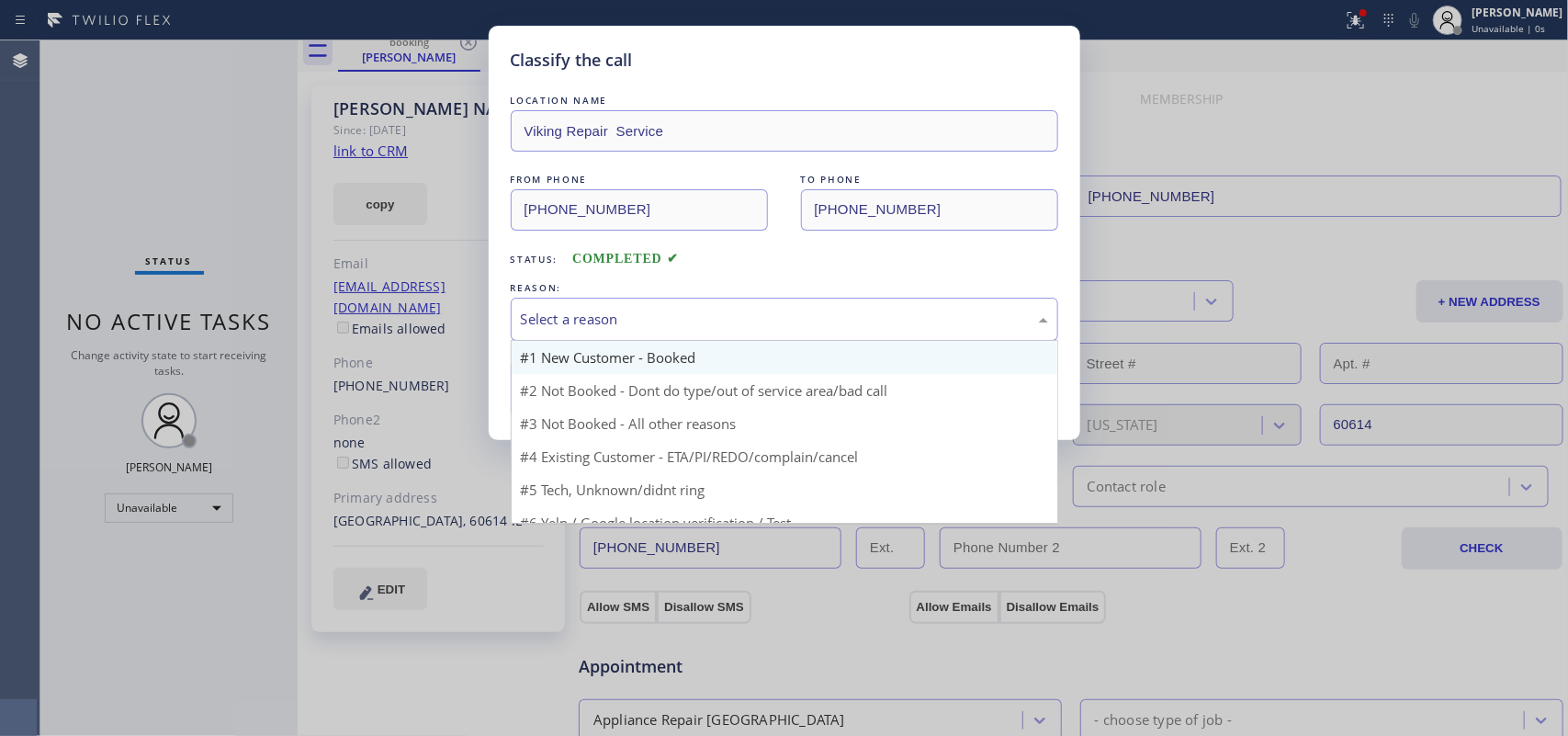
drag, startPoint x: 631, startPoint y: 300, endPoint x: 662, endPoint y: 349, distance: 58.0
click at [633, 300] on div "Select a reason" at bounding box center [785, 319] width 548 height 43
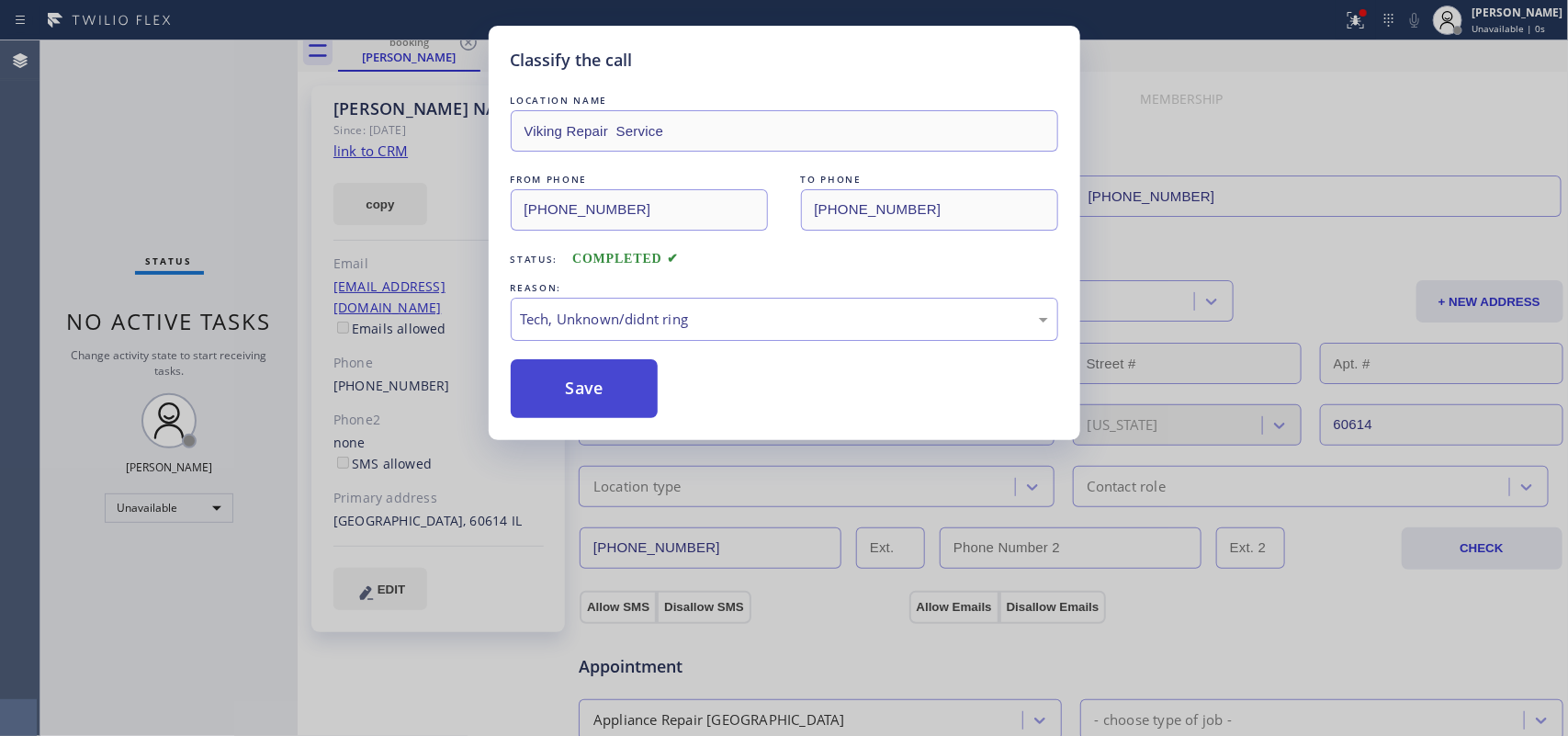
click at [597, 386] on button "Save" at bounding box center [584, 389] width 148 height 59
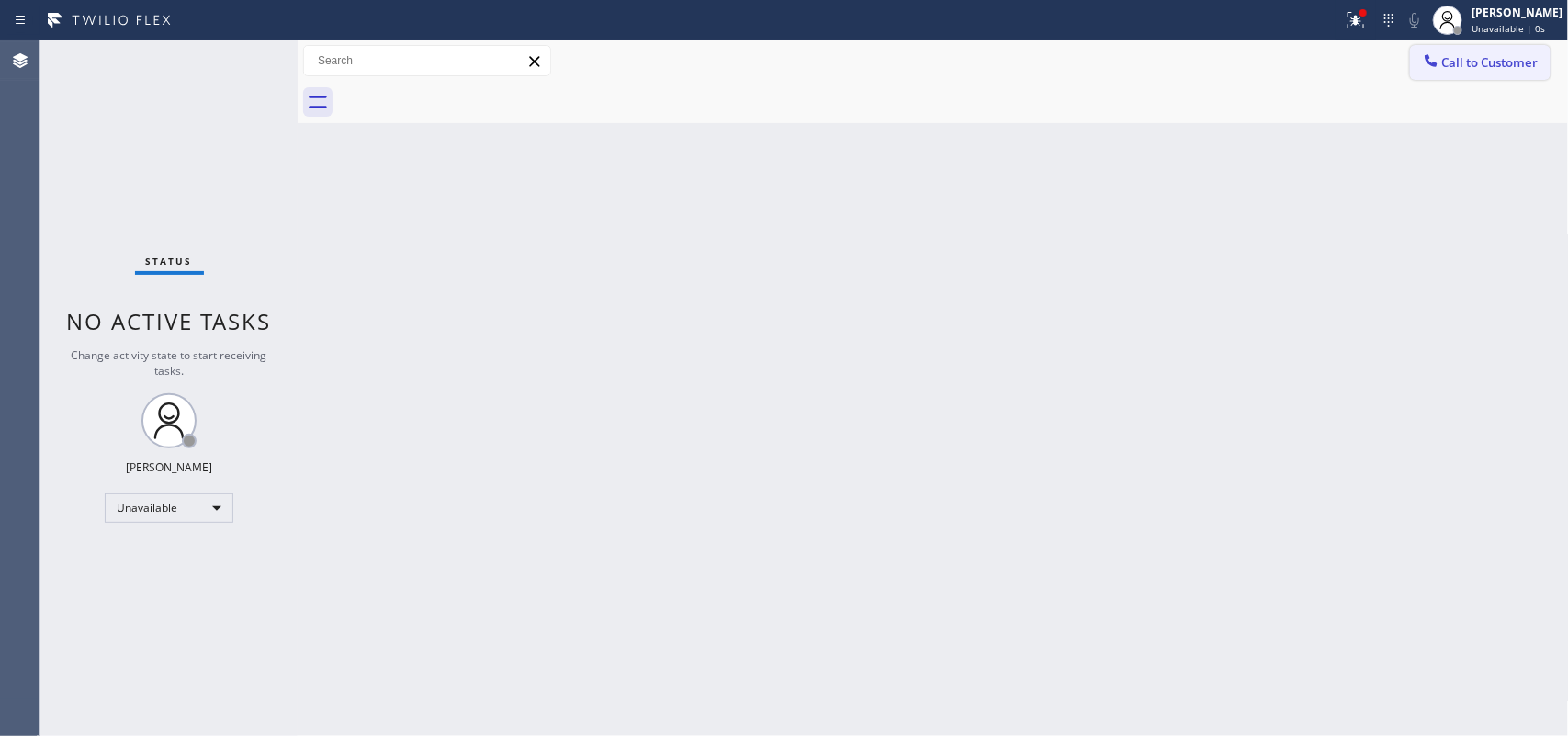
click at [1447, 68] on span "Call to Customer" at bounding box center [1491, 62] width 96 height 16
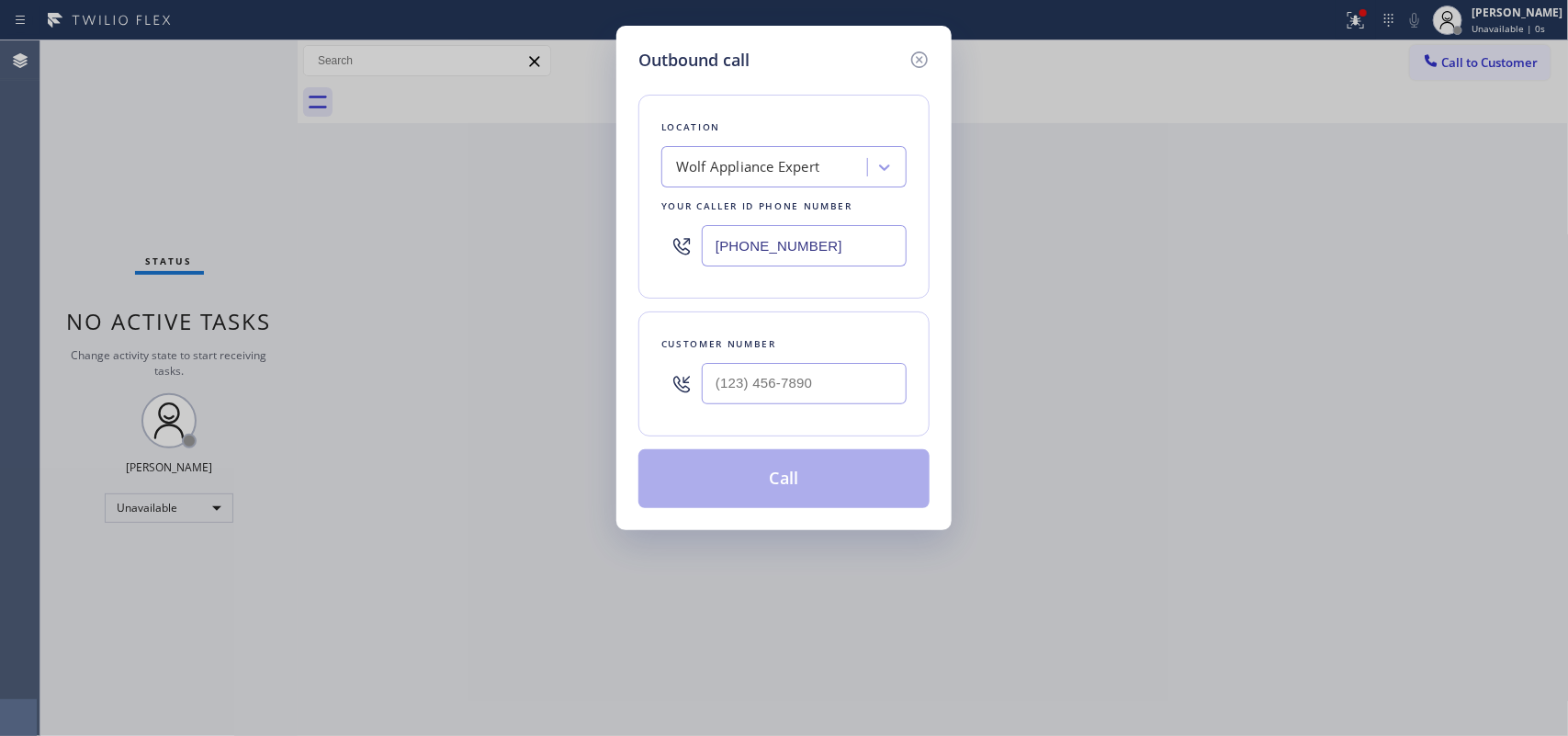
click at [811, 29] on div "Outbound call Location Wolf Appliance Expert Your caller id phone number [PHONE…" at bounding box center [784, 278] width 336 height 504
drag, startPoint x: 838, startPoint y: 365, endPoint x: 673, endPoint y: 377, distance: 165.4
click at [673, 377] on div "(___) ___-____" at bounding box center [784, 384] width 245 height 60
paste input "262) 408-3036"
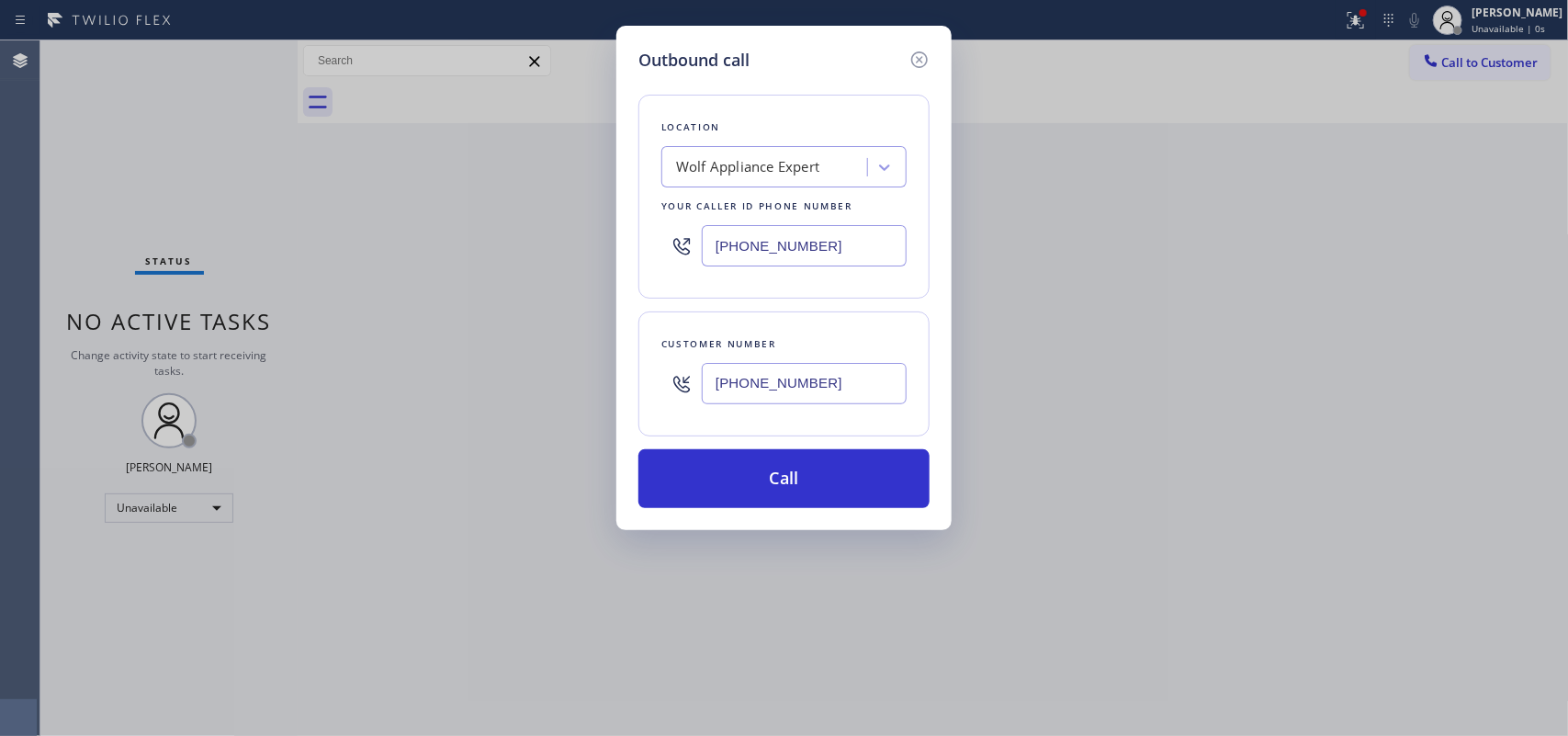
type input "[PHONE_NUMBER]"
click at [771, 28] on div "Outbound call Location Wolf Appliance Expert Your caller id phone number [PHONE…" at bounding box center [784, 278] width 336 height 504
drag, startPoint x: 786, startPoint y: 248, endPoint x: 719, endPoint y: 246, distance: 67.0
click at [719, 246] on input "[PHONE_NUMBER]" at bounding box center [804, 245] width 204 height 41
paste input "602) 878-4370"
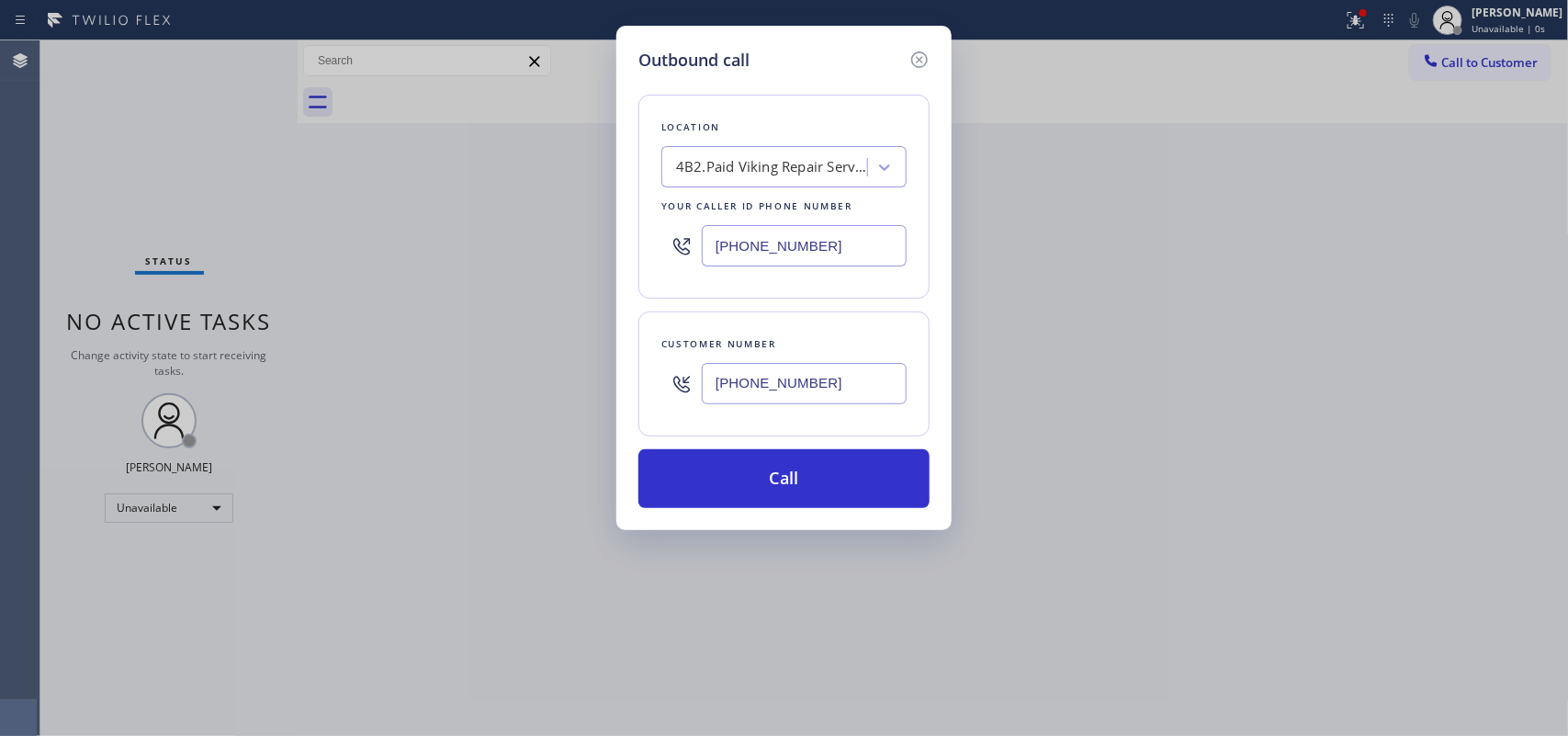
drag, startPoint x: 705, startPoint y: 248, endPoint x: 691, endPoint y: 248, distance: 14.0
click at [691, 248] on div "[PHONE_NUMBER]" at bounding box center [784, 246] width 245 height 60
paste input "text"
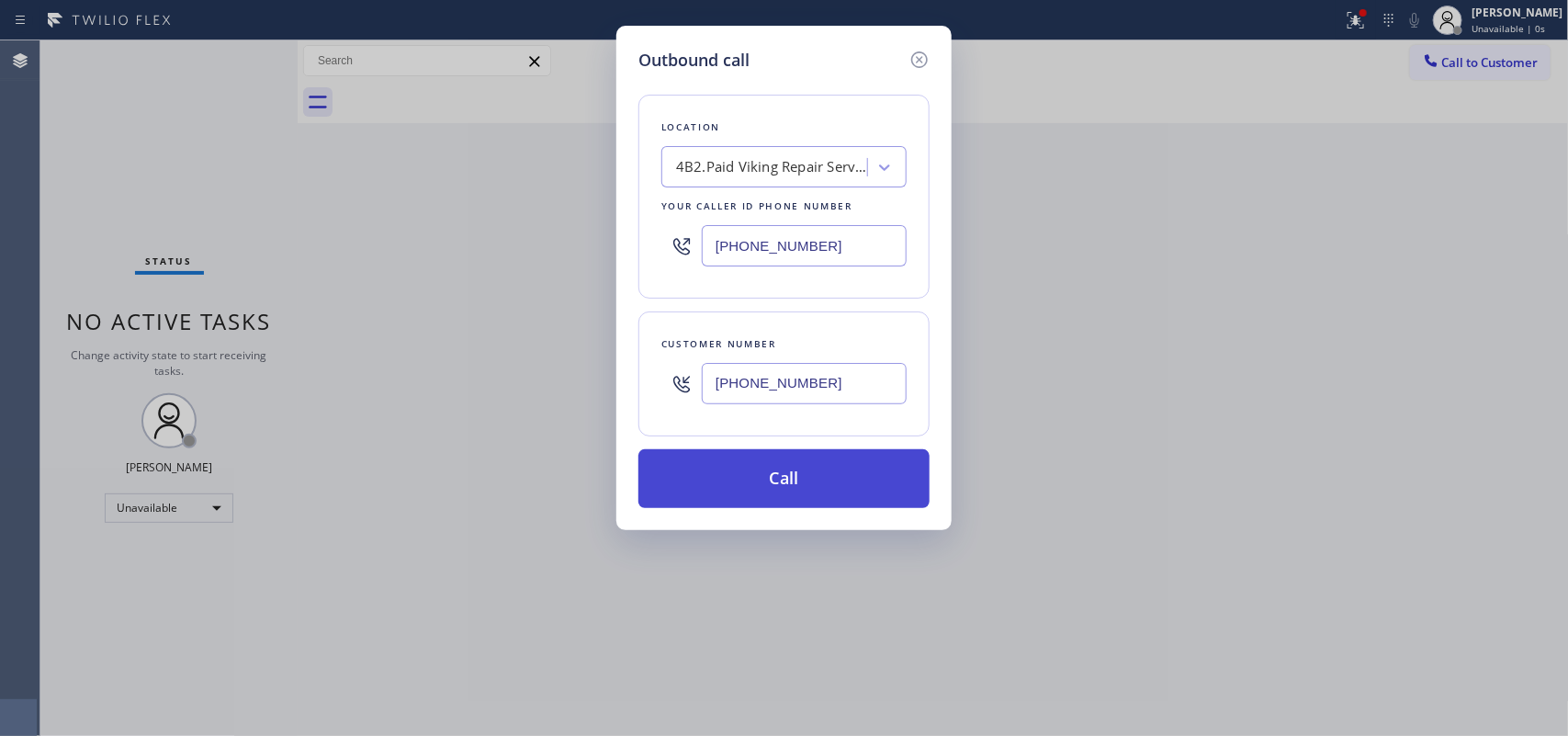
type input "[PHONE_NUMBER]"
click at [828, 471] on button "Call" at bounding box center [784, 478] width 291 height 59
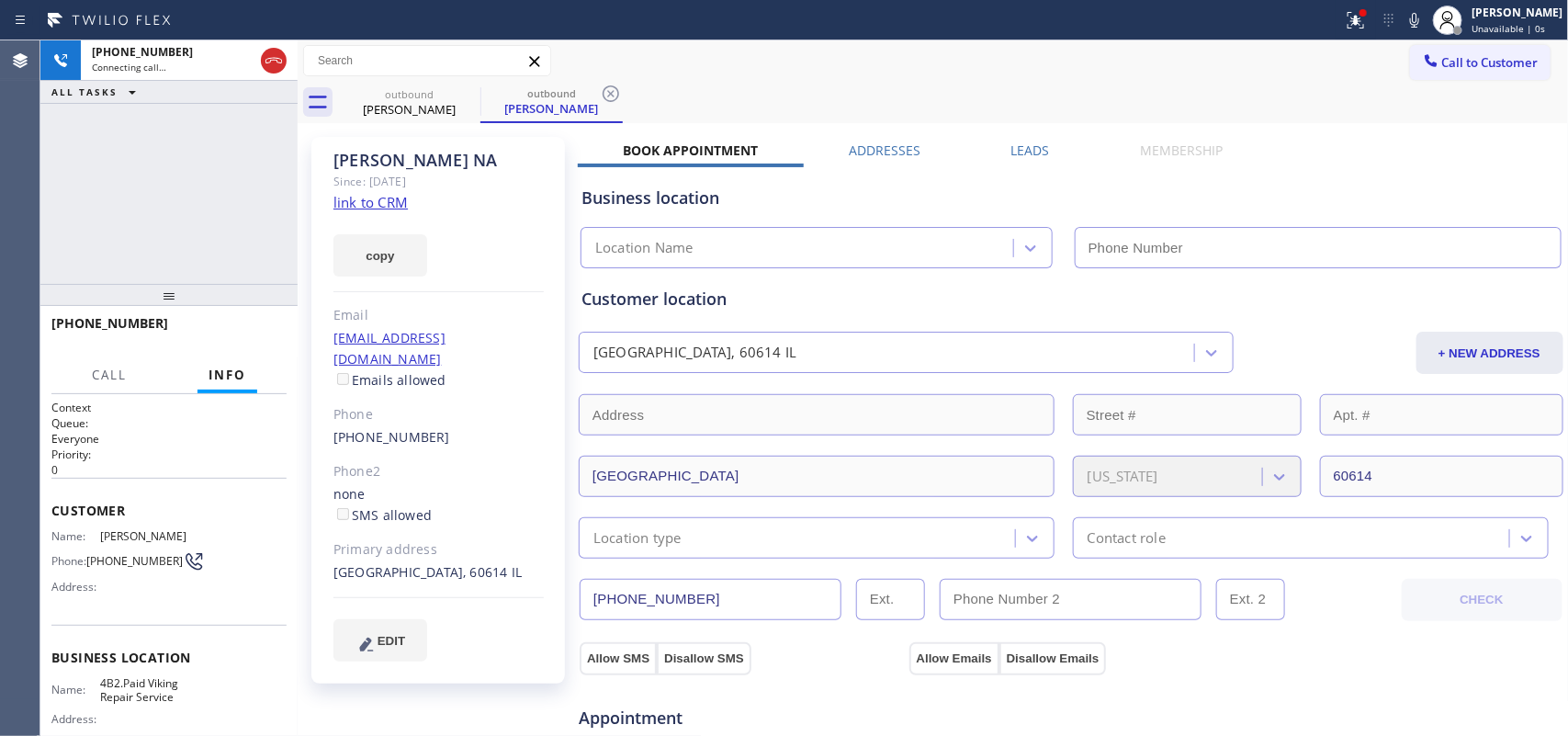
type input "[PHONE_NUMBER]"
click at [284, 334] on button "HANG UP" at bounding box center [244, 332] width 86 height 26
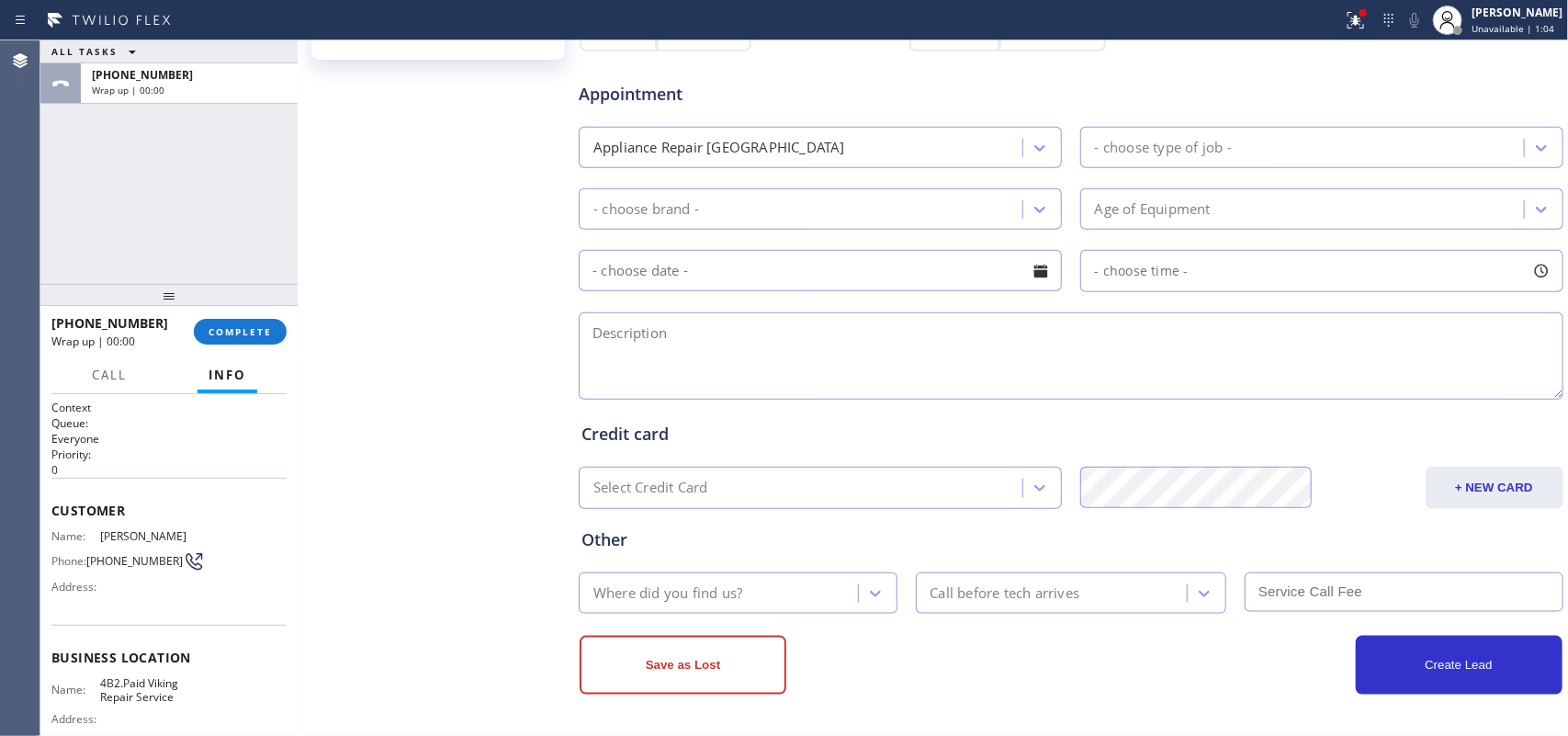
scroll to position [50, 0]
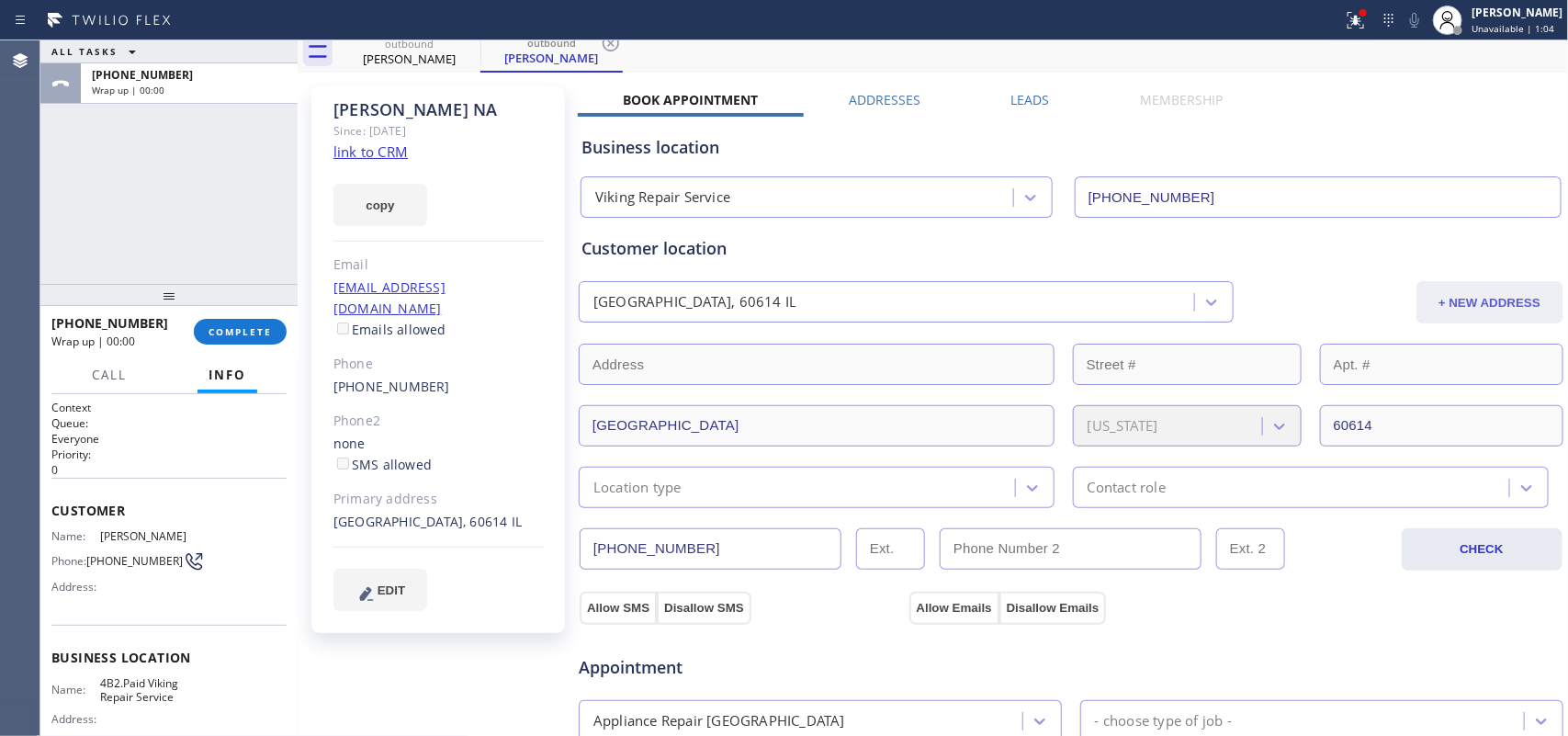
click at [1481, 313] on button "+ NEW ADDRESS" at bounding box center [1490, 303] width 147 height 42
click at [820, 364] on input "text" at bounding box center [817, 364] width 476 height 41
click at [813, 361] on input "text" at bounding box center [817, 364] width 476 height 41
paste input "85255"
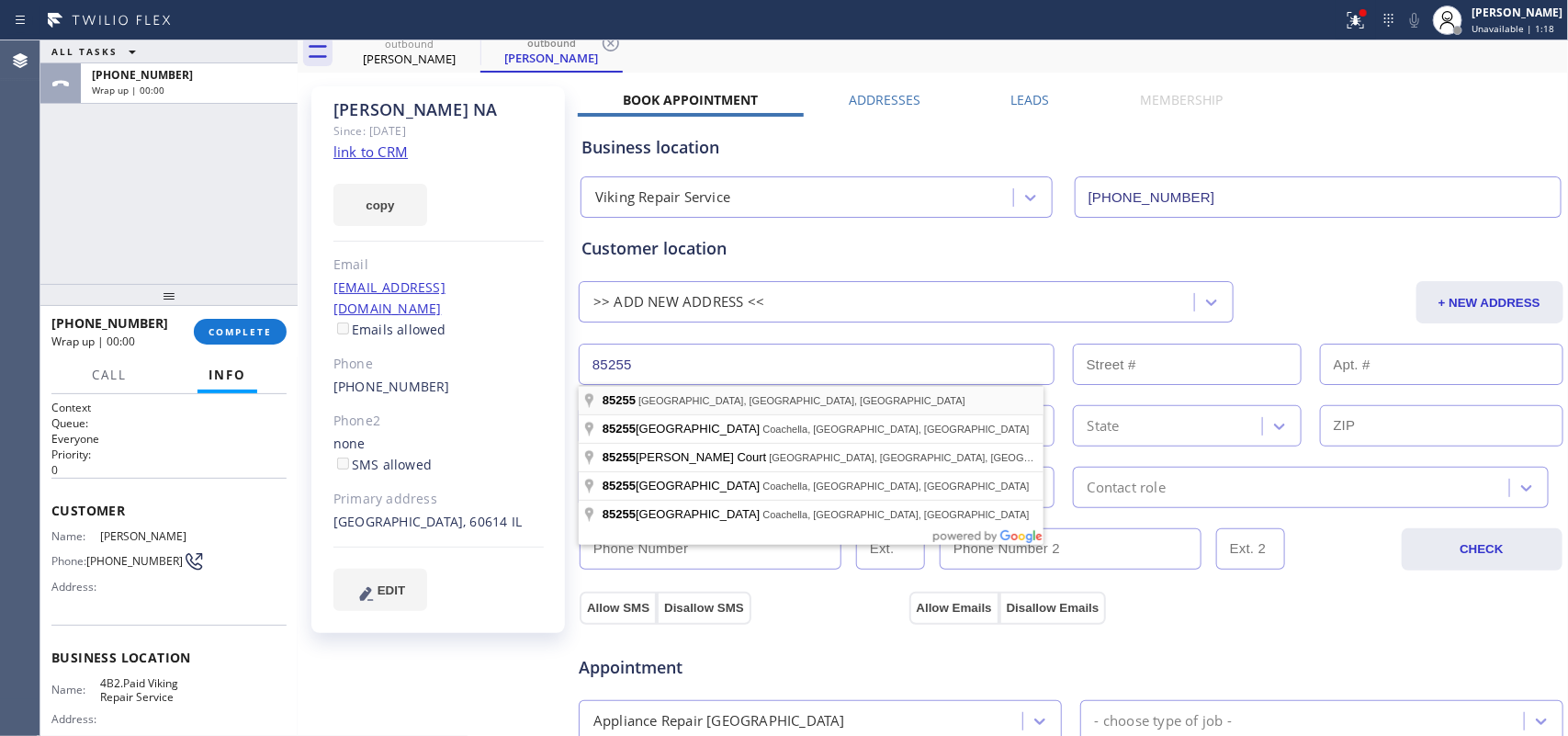
type input "[GEOGRAPHIC_DATA], [GEOGRAPHIC_DATA] 85255, [GEOGRAPHIC_DATA]"
type input "Scottsdale"
type input "85255"
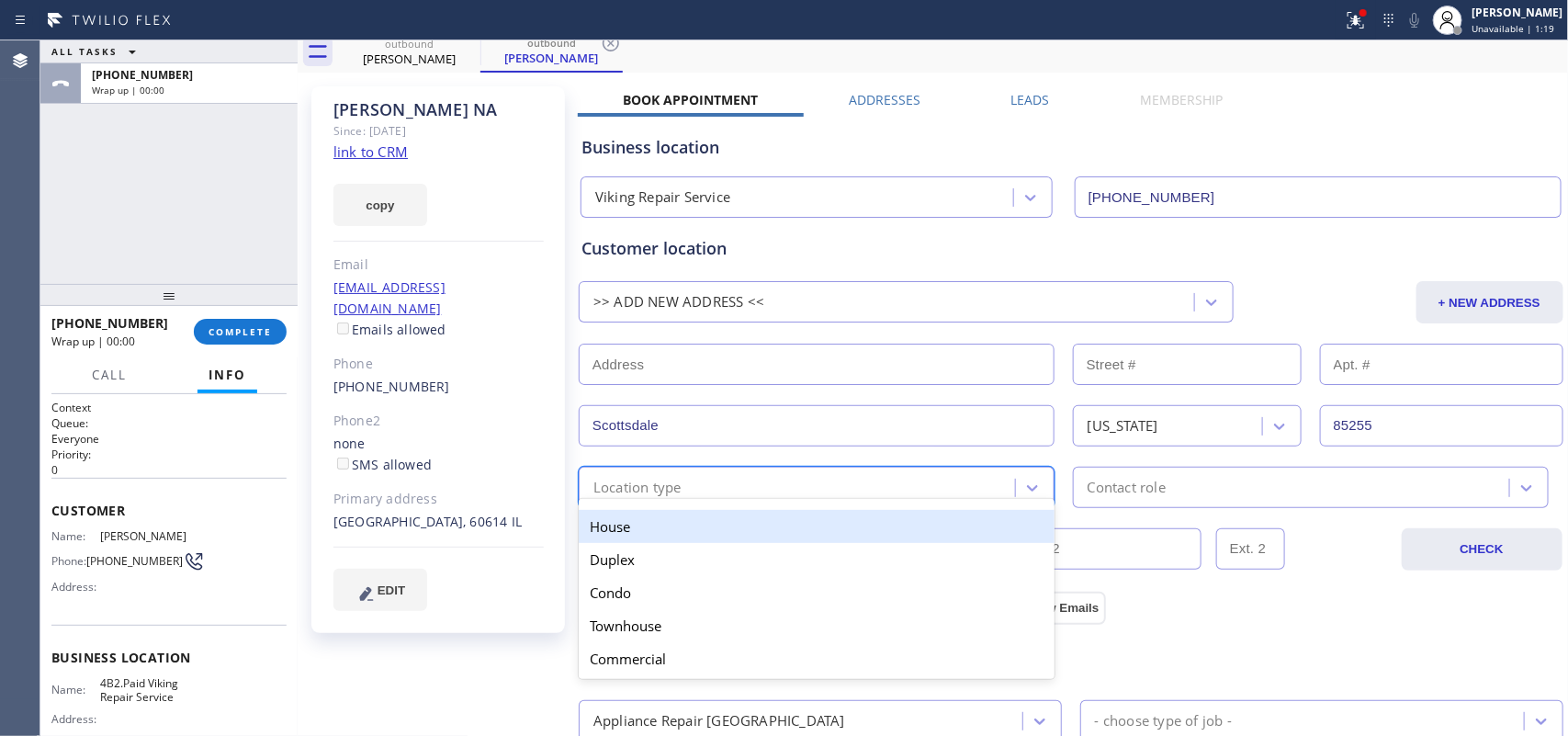
click at [825, 497] on div "Location type" at bounding box center [799, 487] width 431 height 32
click at [820, 531] on div "House" at bounding box center [817, 527] width 476 height 33
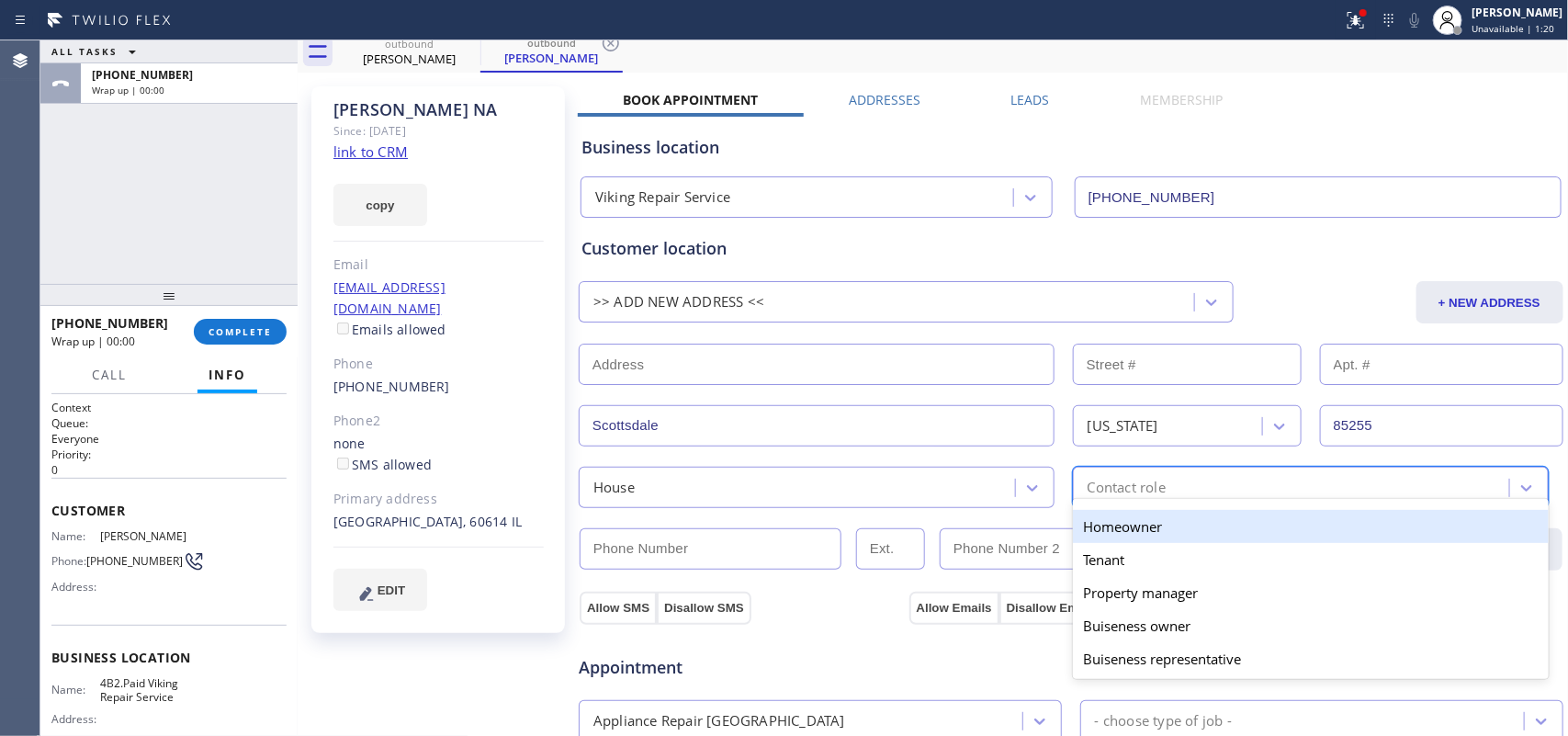
click at [1153, 501] on div "option Homeowner focused, 1 of 5. 5 results available. Use Up and Down to choos…" at bounding box center [1311, 487] width 476 height 41
click at [1150, 540] on div "Homeowner" at bounding box center [1311, 527] width 476 height 33
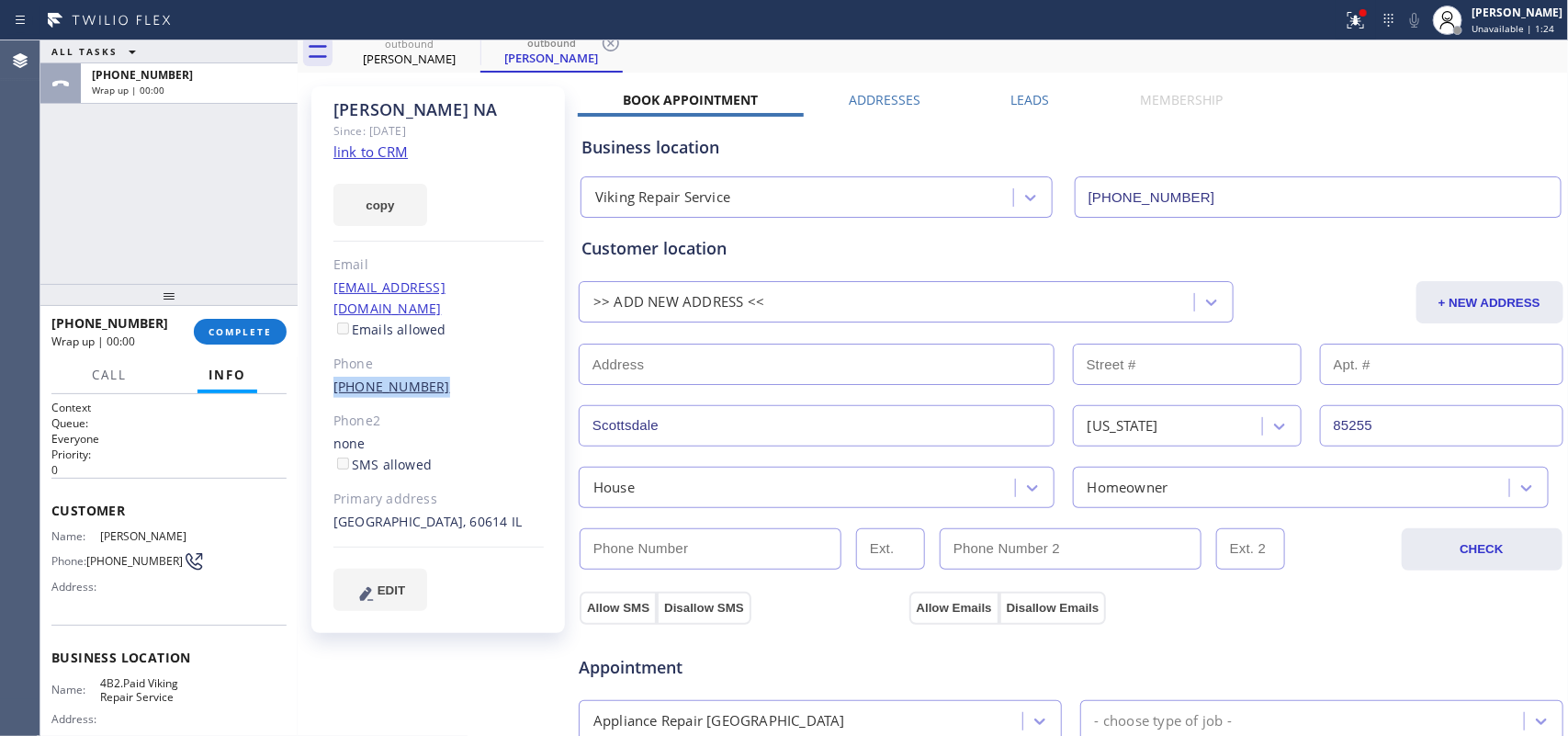
drag, startPoint x: 427, startPoint y: 366, endPoint x: 334, endPoint y: 368, distance: 93.0
click at [334, 377] on div "[PHONE_NUMBER]" at bounding box center [439, 388] width 210 height 21
copy link "[PHONE_NUMBER]"
click at [677, 548] on input "(___) ___-____" at bounding box center [711, 549] width 262 height 41
paste input "262) 408-3036"
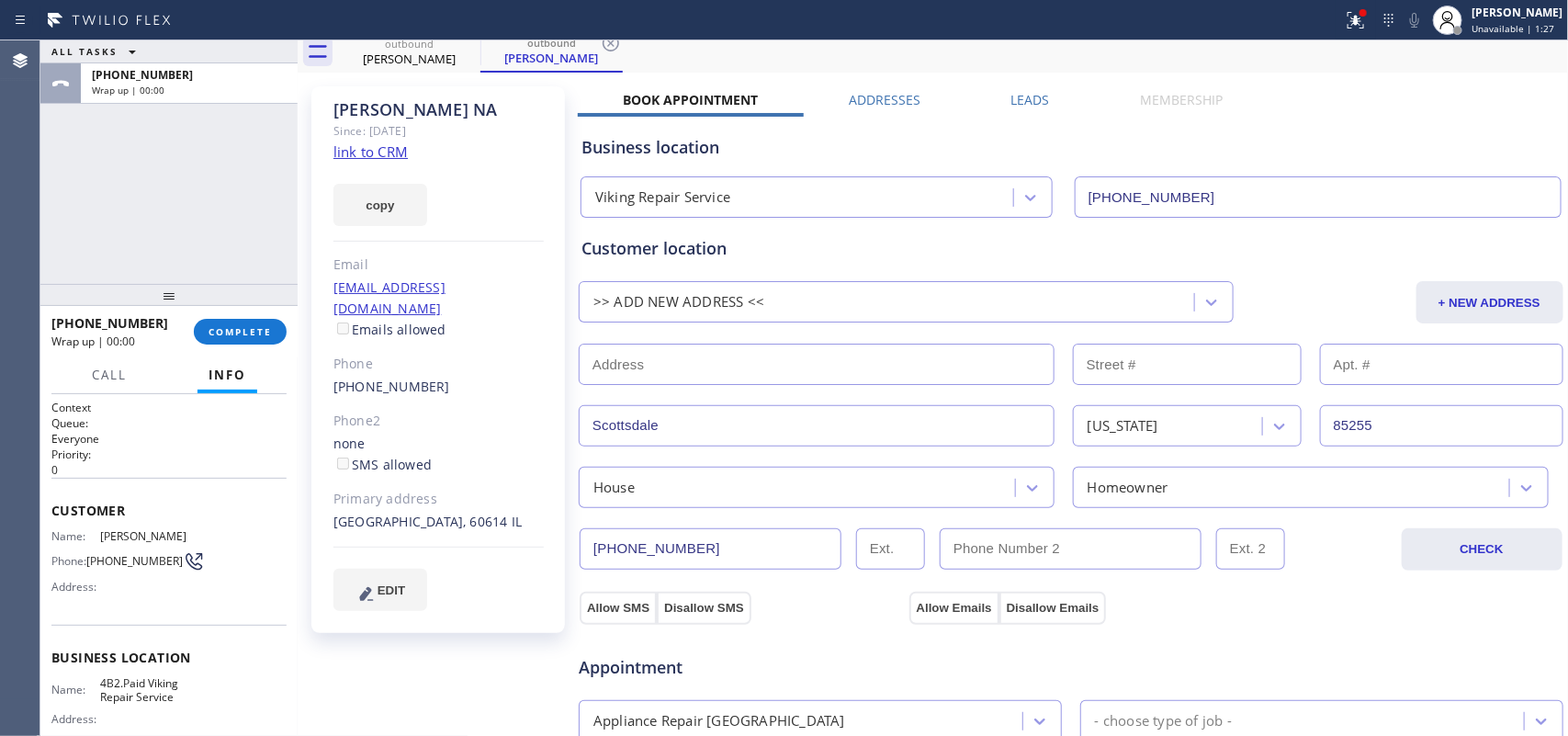
scroll to position [166, 0]
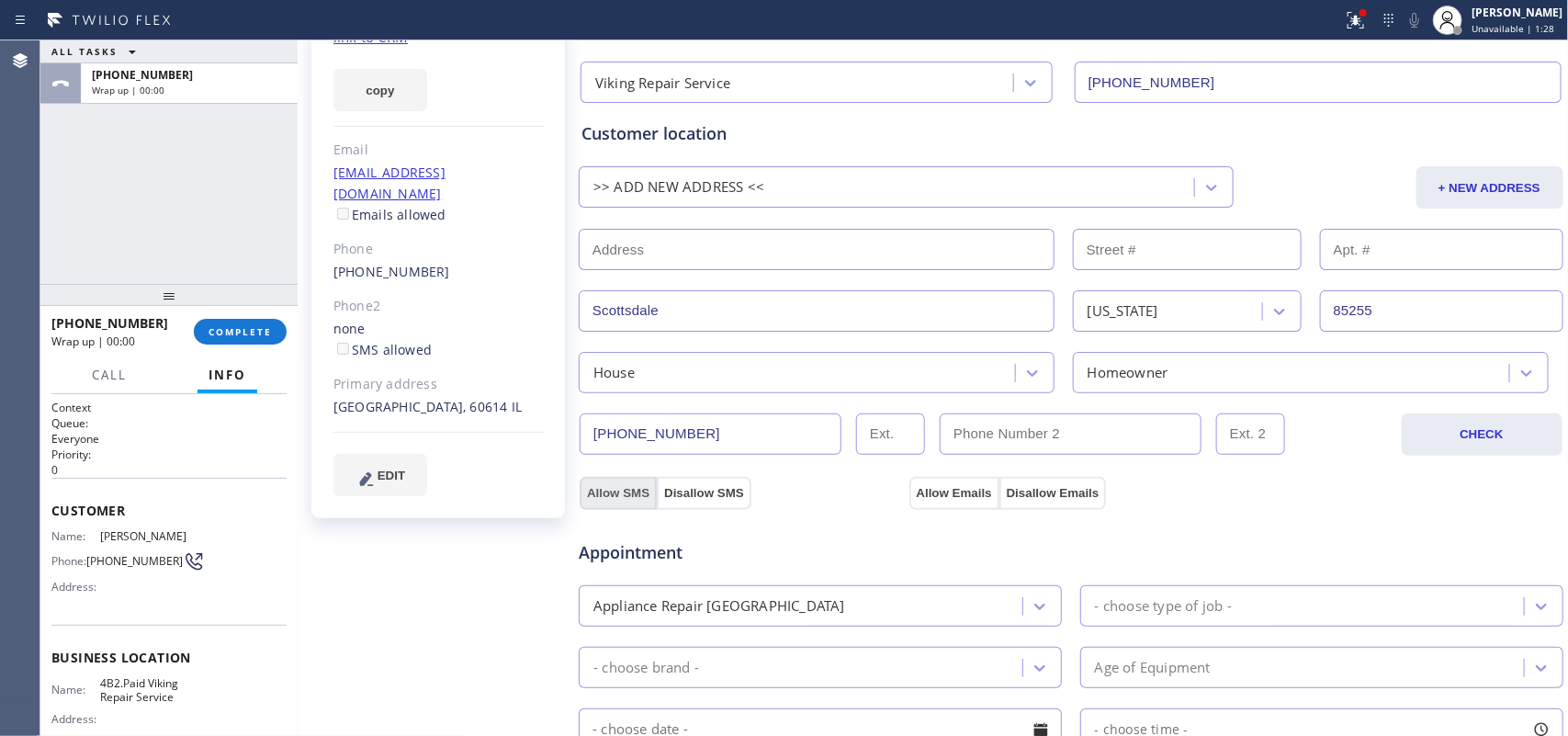
type input "[PHONE_NUMBER]"
click at [626, 497] on button "Allow SMS" at bounding box center [618, 494] width 77 height 33
checkbox input "true"
click at [959, 495] on button "Allow Emails" at bounding box center [954, 494] width 90 height 33
checkbox input "true"
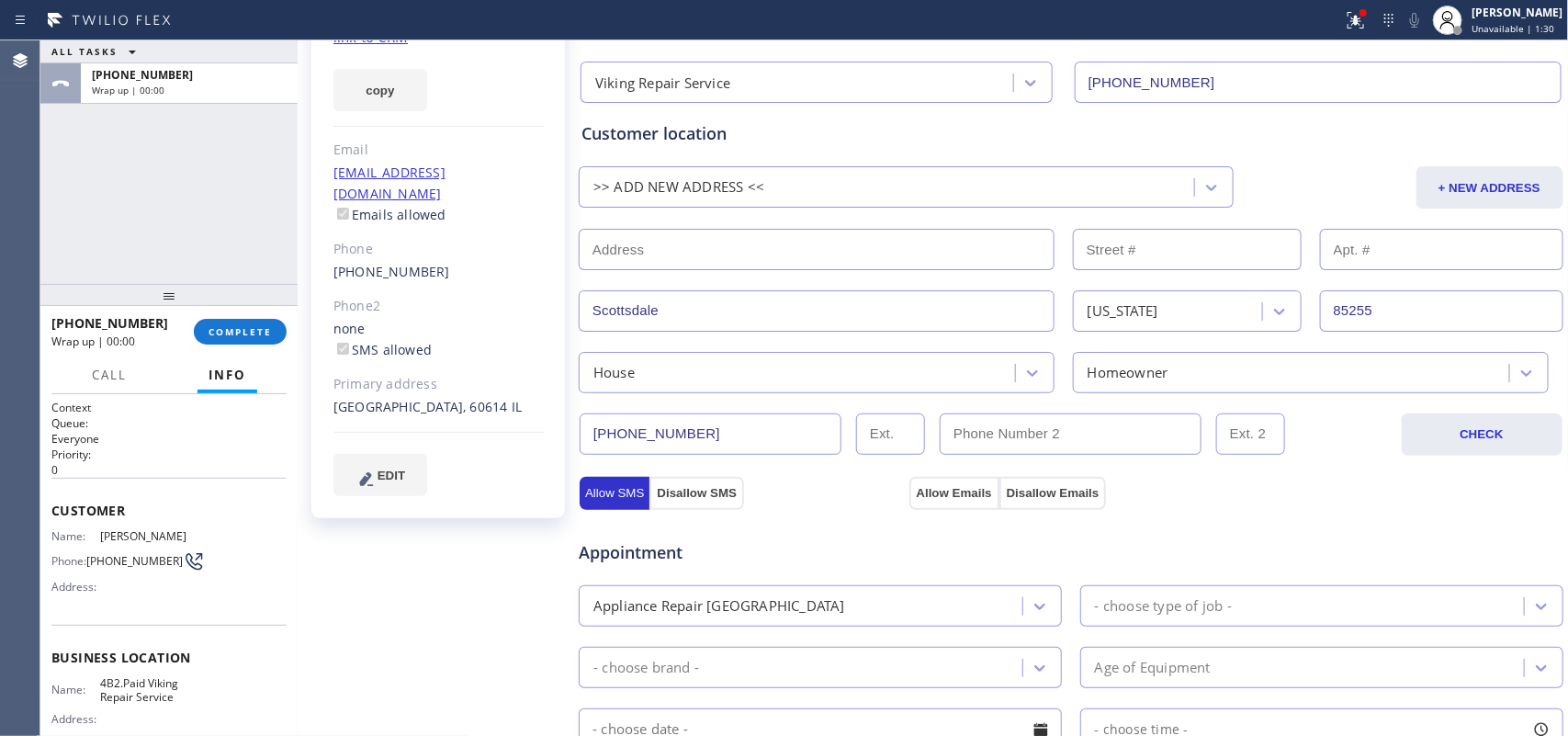
scroll to position [510, 0]
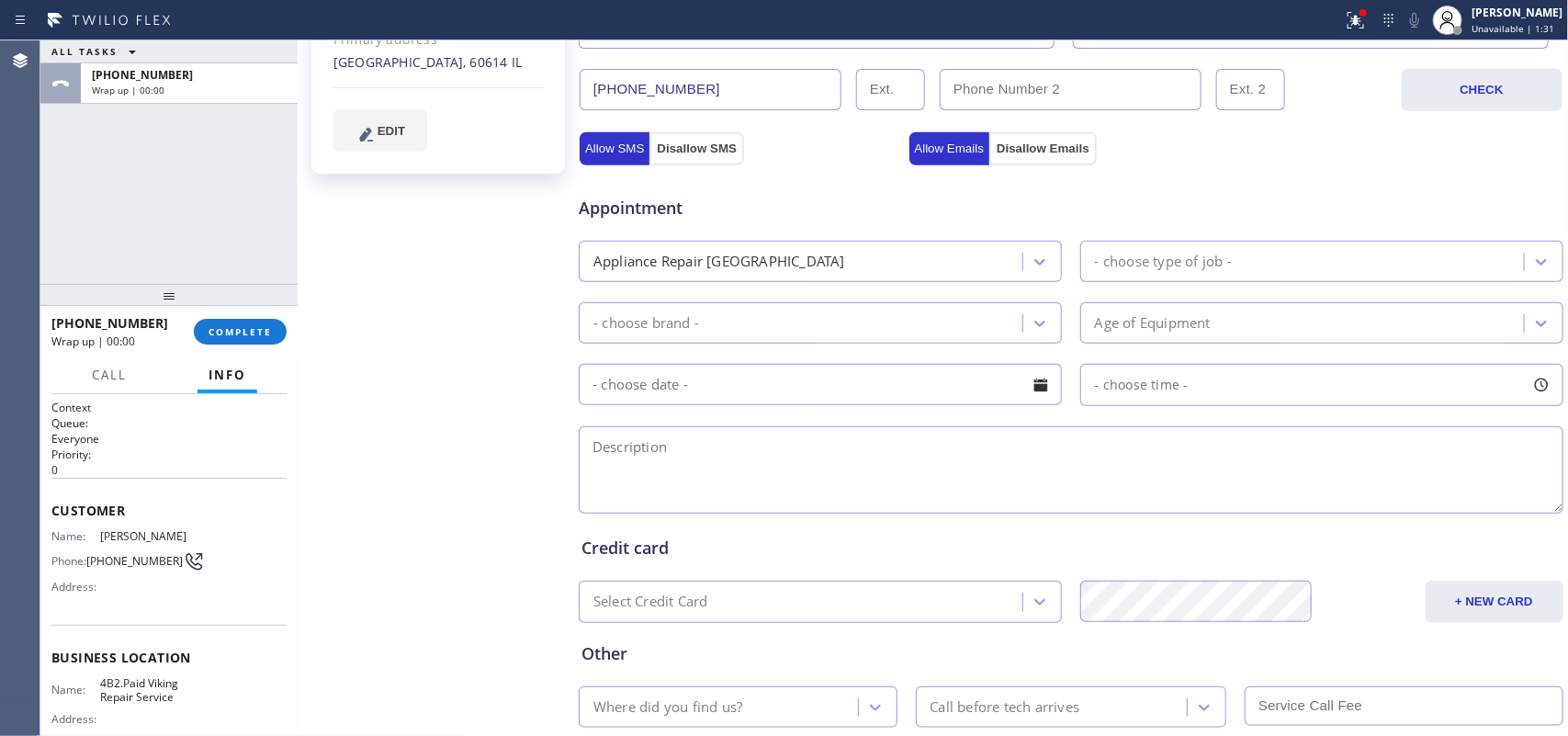
click at [1229, 262] on div "- choose type of job -" at bounding box center [1305, 260] width 438 height 32
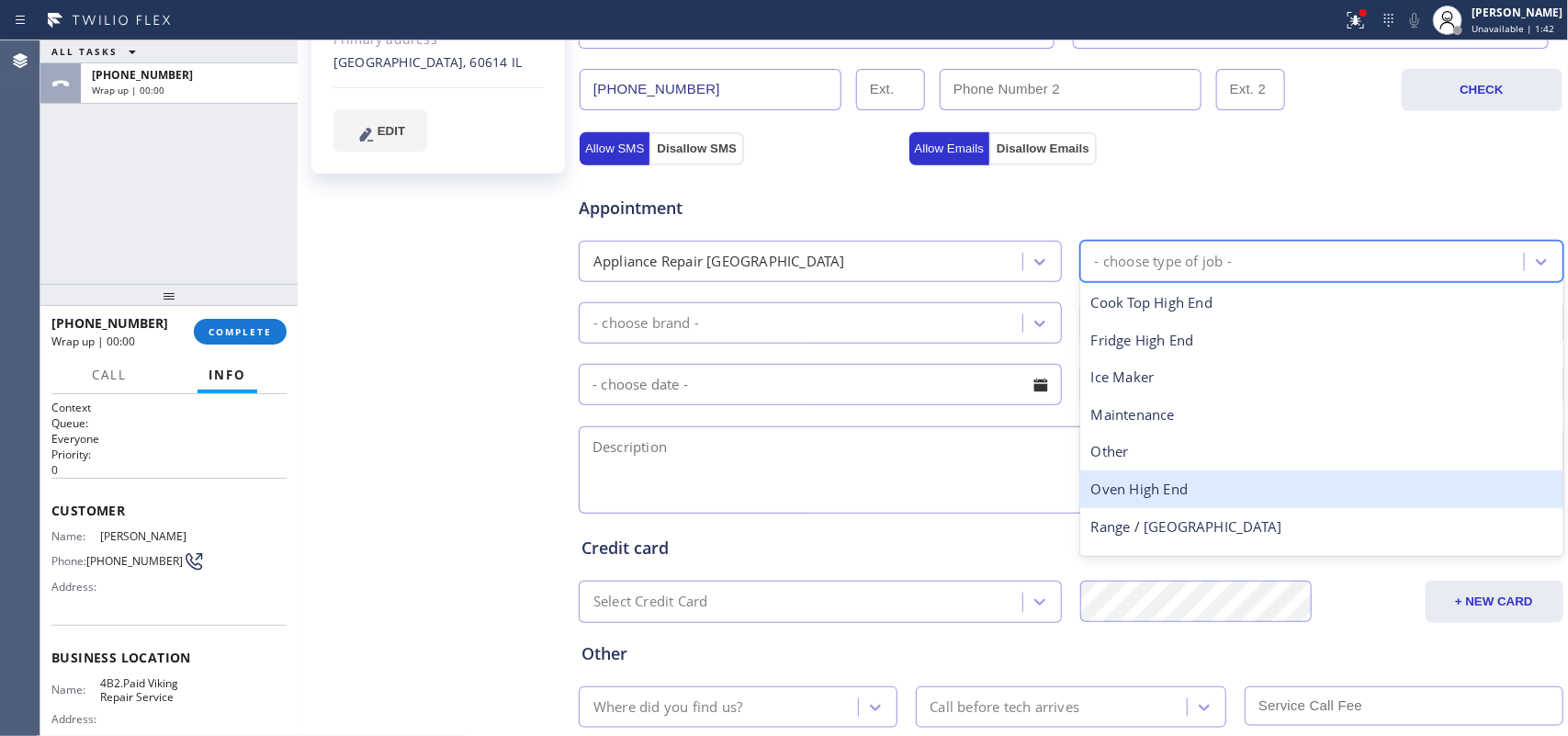
click at [1169, 493] on div "Oven High End" at bounding box center [1322, 489] width 483 height 38
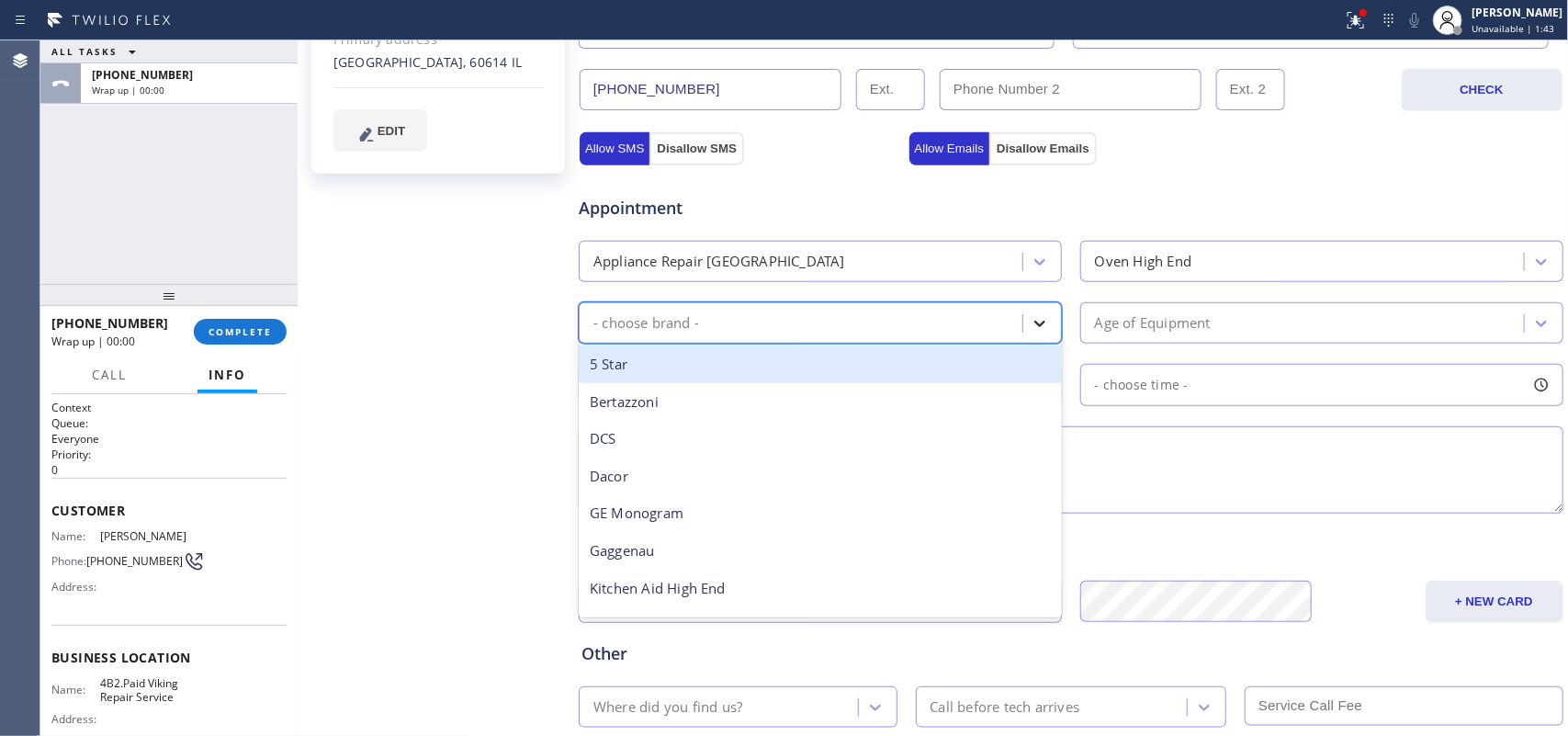
click at [1040, 332] on icon at bounding box center [1040, 323] width 18 height 18
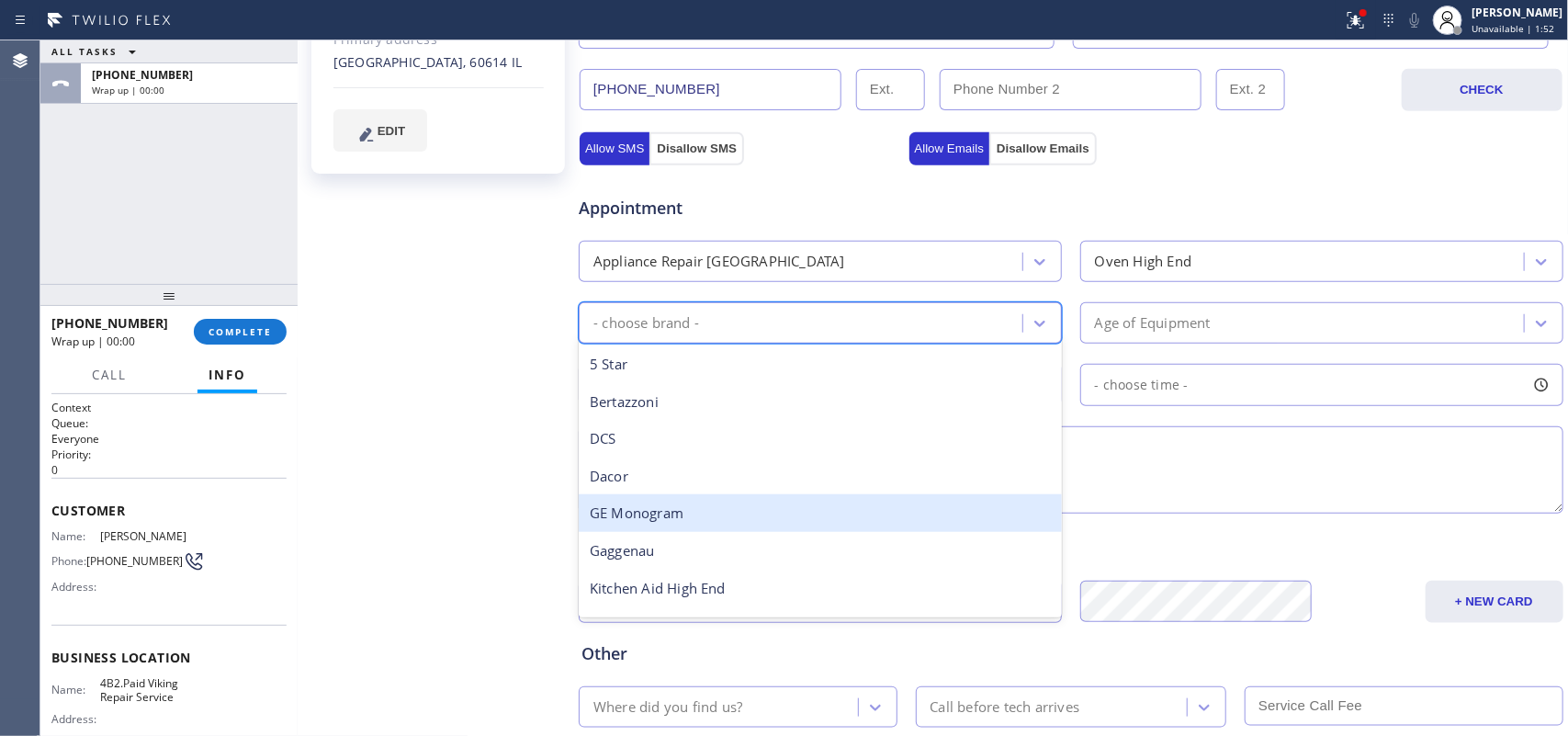
scroll to position [254, 0]
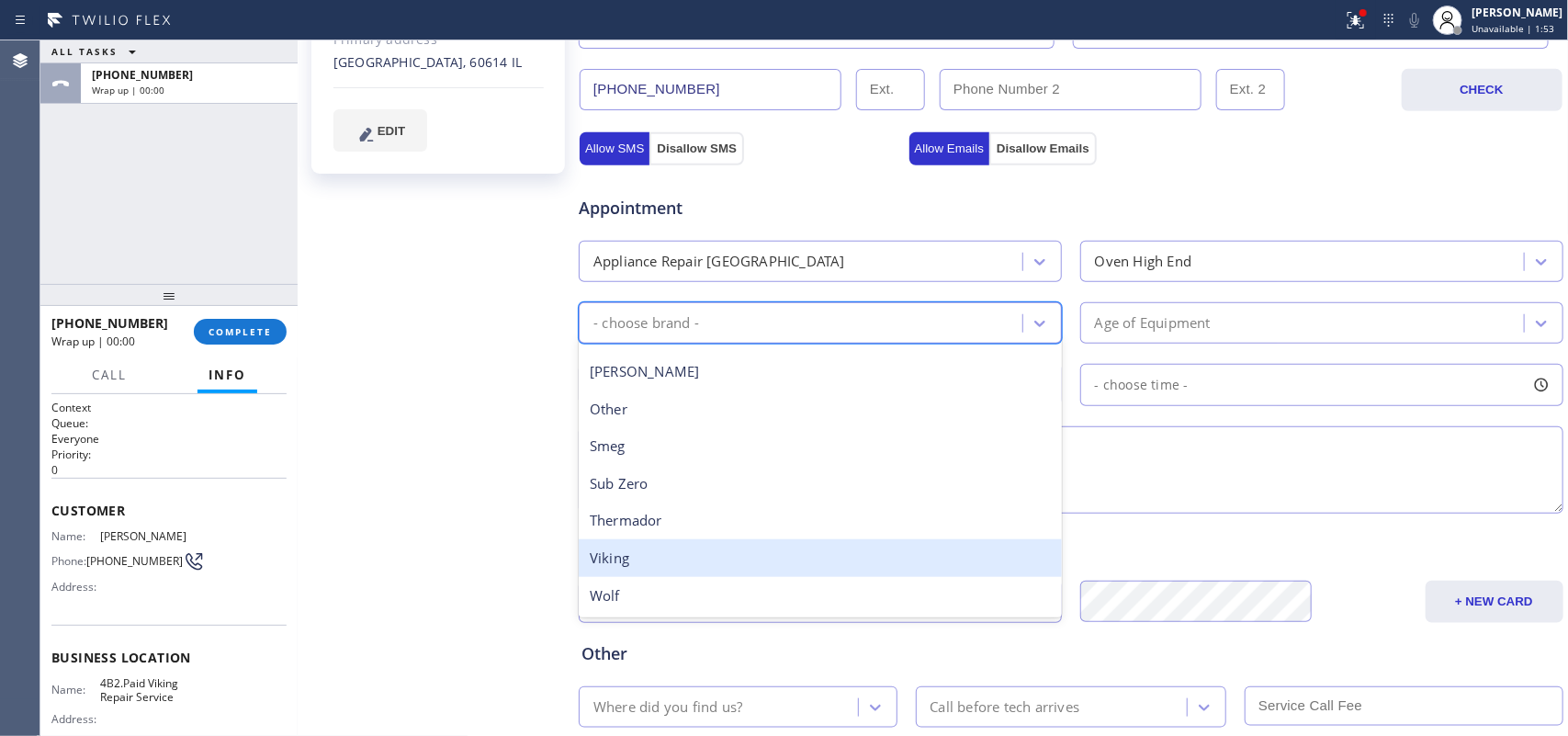
click at [796, 557] on div "Viking" at bounding box center [820, 558] width 483 height 38
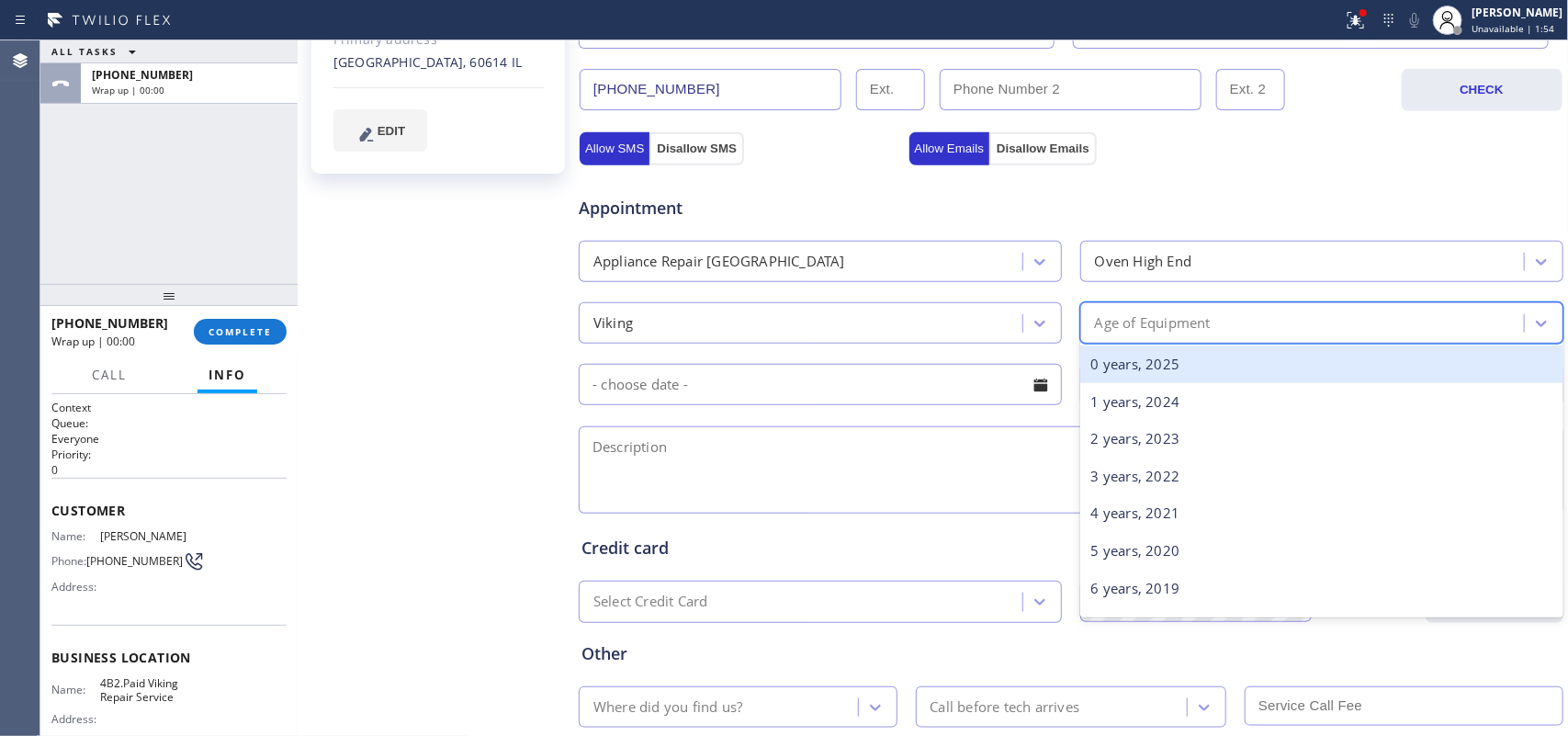
click at [1302, 327] on div "Age of Equipment" at bounding box center [1305, 322] width 438 height 32
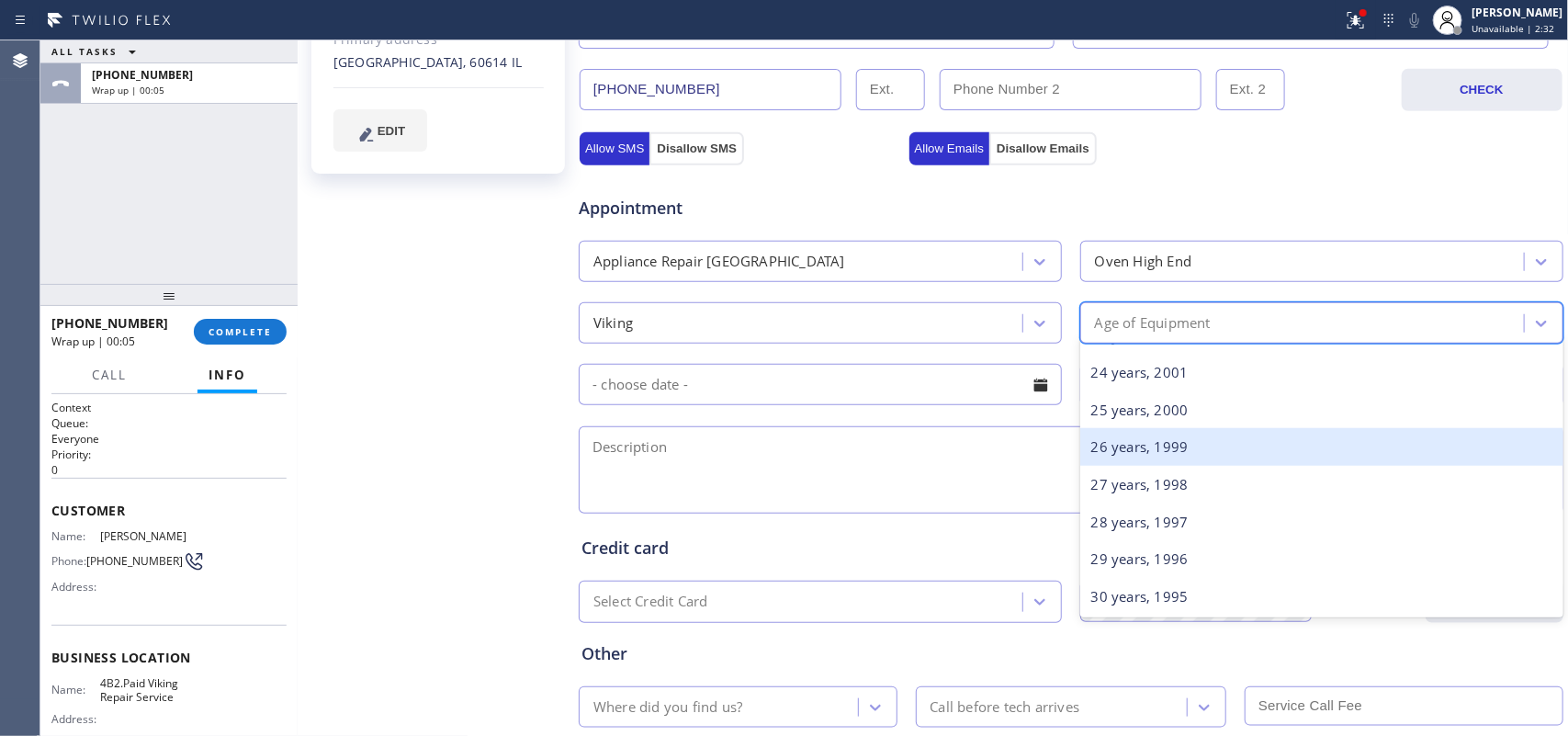
scroll to position [772, 0]
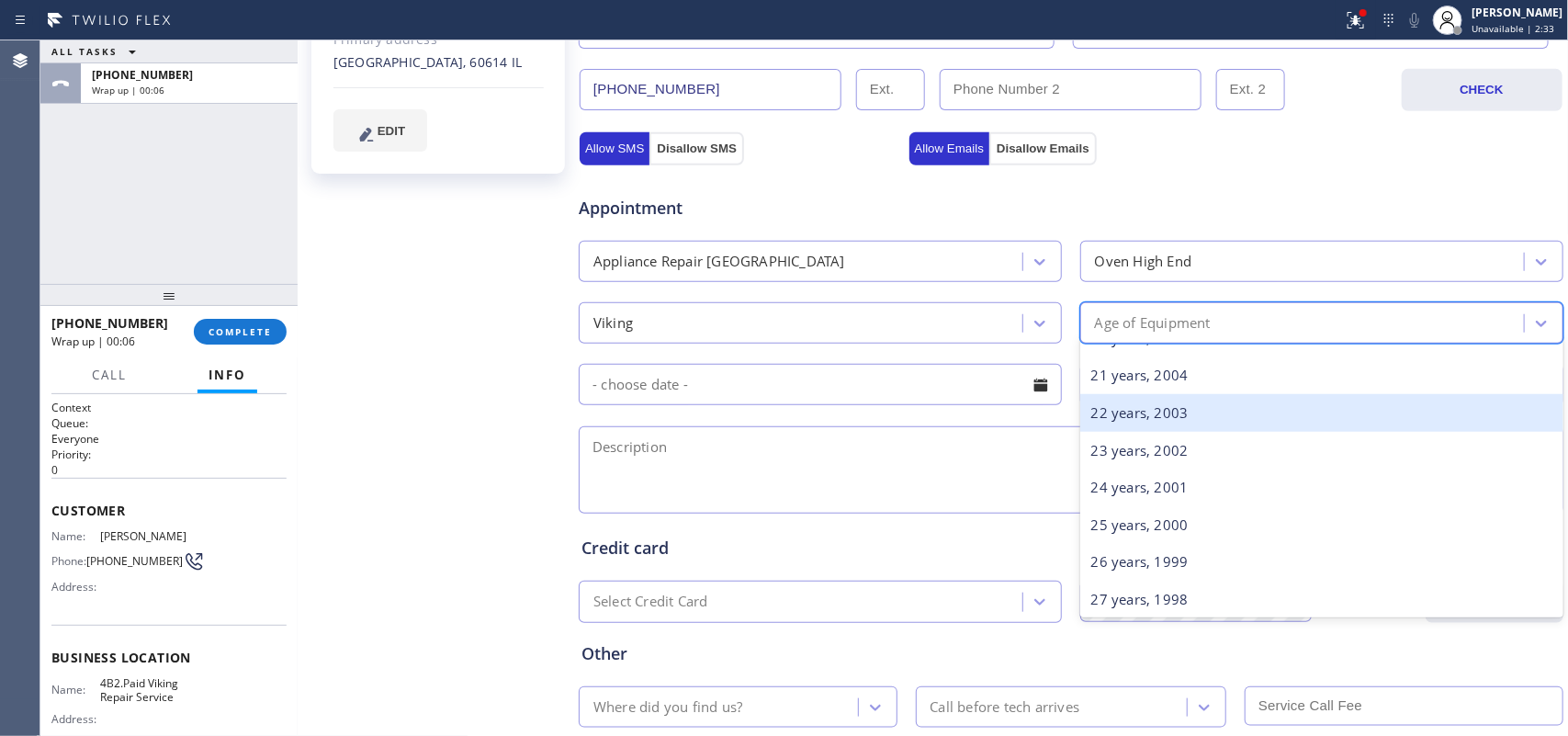
click at [1250, 417] on div "22 years, 2003" at bounding box center [1322, 413] width 483 height 38
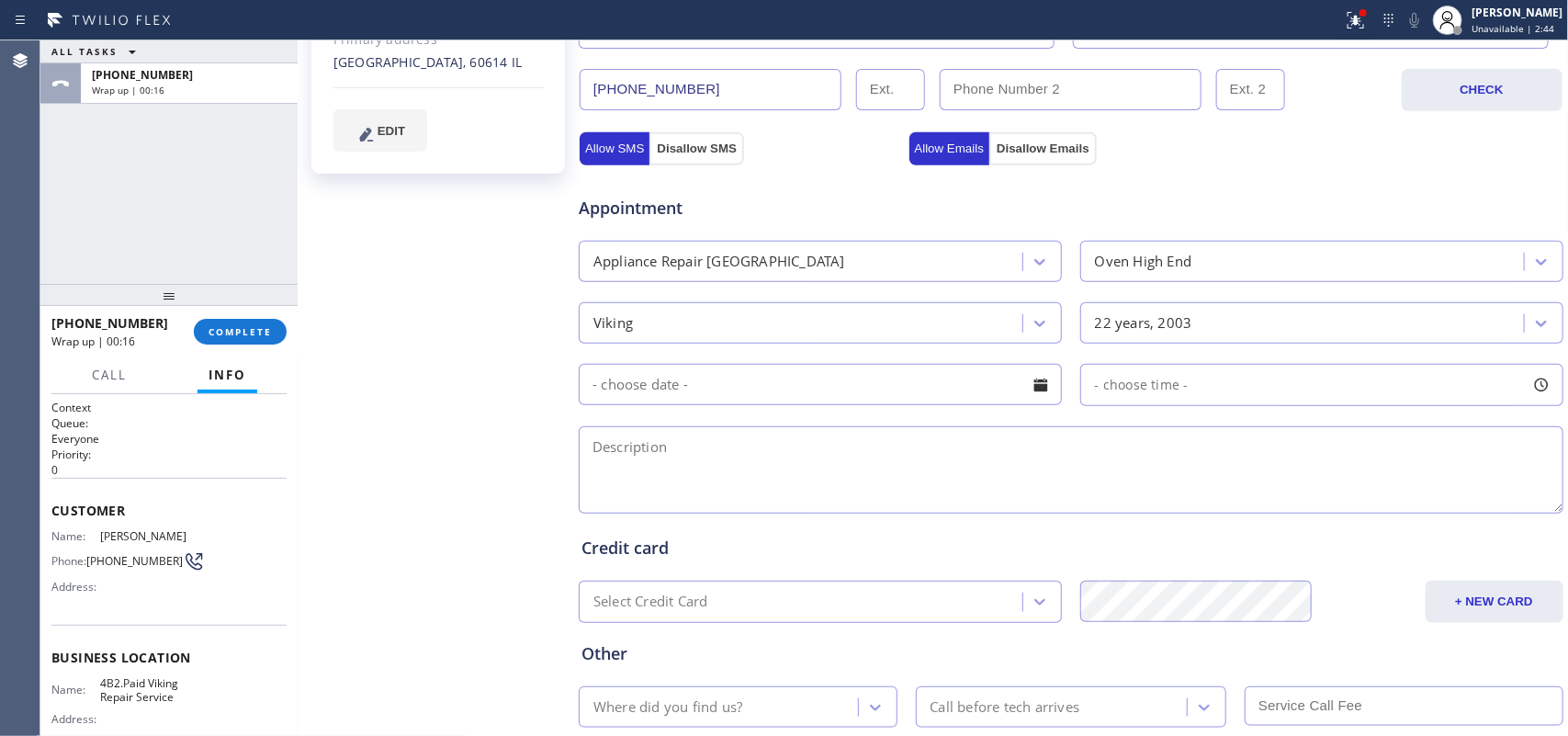
click at [495, 357] on div "[PERSON_NAME] NA Since: [DATE] link to CRM copy Email [EMAIL_ADDRESS][DOMAIN_NA…" at bounding box center [440, 232] width 276 height 1228
click at [744, 467] on textarea at bounding box center [1070, 470] width 985 height 88
paste textarea "Viking oven/ [DEMOGRAPHIC_DATA]/ not heating up properly/"
click at [954, 460] on textarea "Viking oven/ [DEMOGRAPHIC_DATA]/ not heating up properly/" at bounding box center [1070, 470] width 985 height 88
type textarea "Viking oven/ [DEMOGRAPHIC_DATA]/ not heating up properly/ [PERSON_NAME]-oosa/VT…"
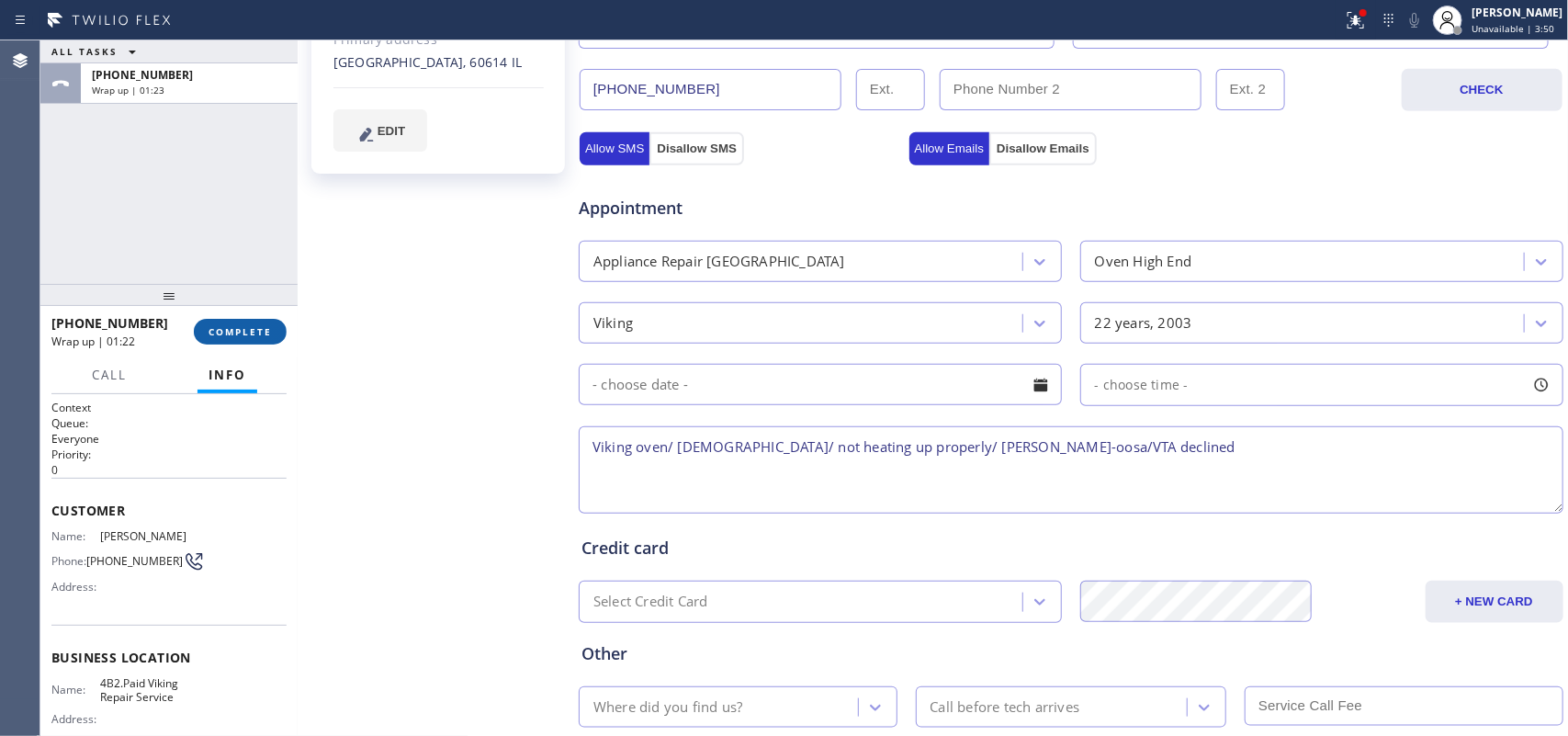
click at [249, 332] on span "COMPLETE" at bounding box center [240, 331] width 64 height 13
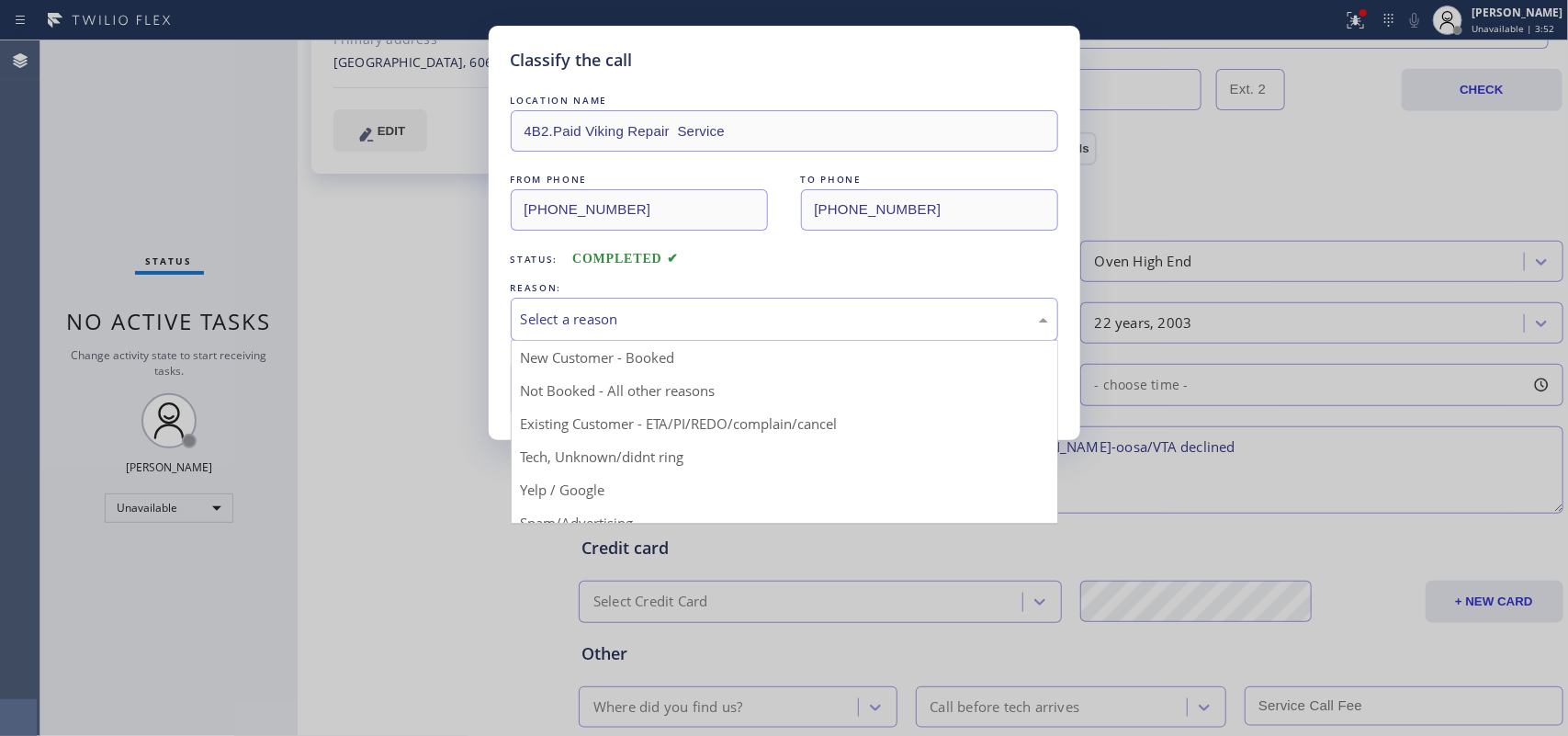
click at [791, 300] on div "Select a reason" at bounding box center [785, 319] width 548 height 43
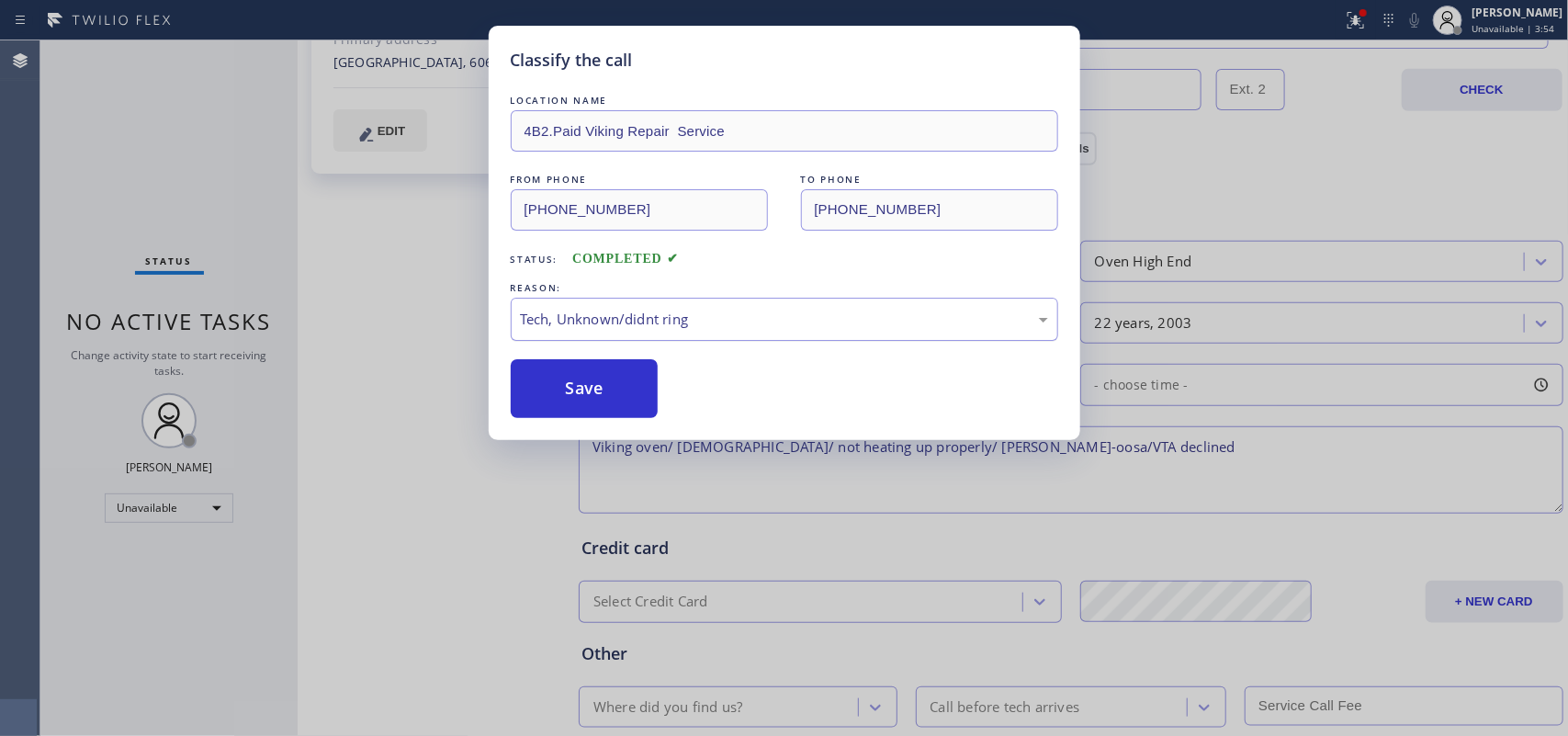
click at [716, 309] on div "Tech, Unknown/didnt ring" at bounding box center [784, 319] width 527 height 21
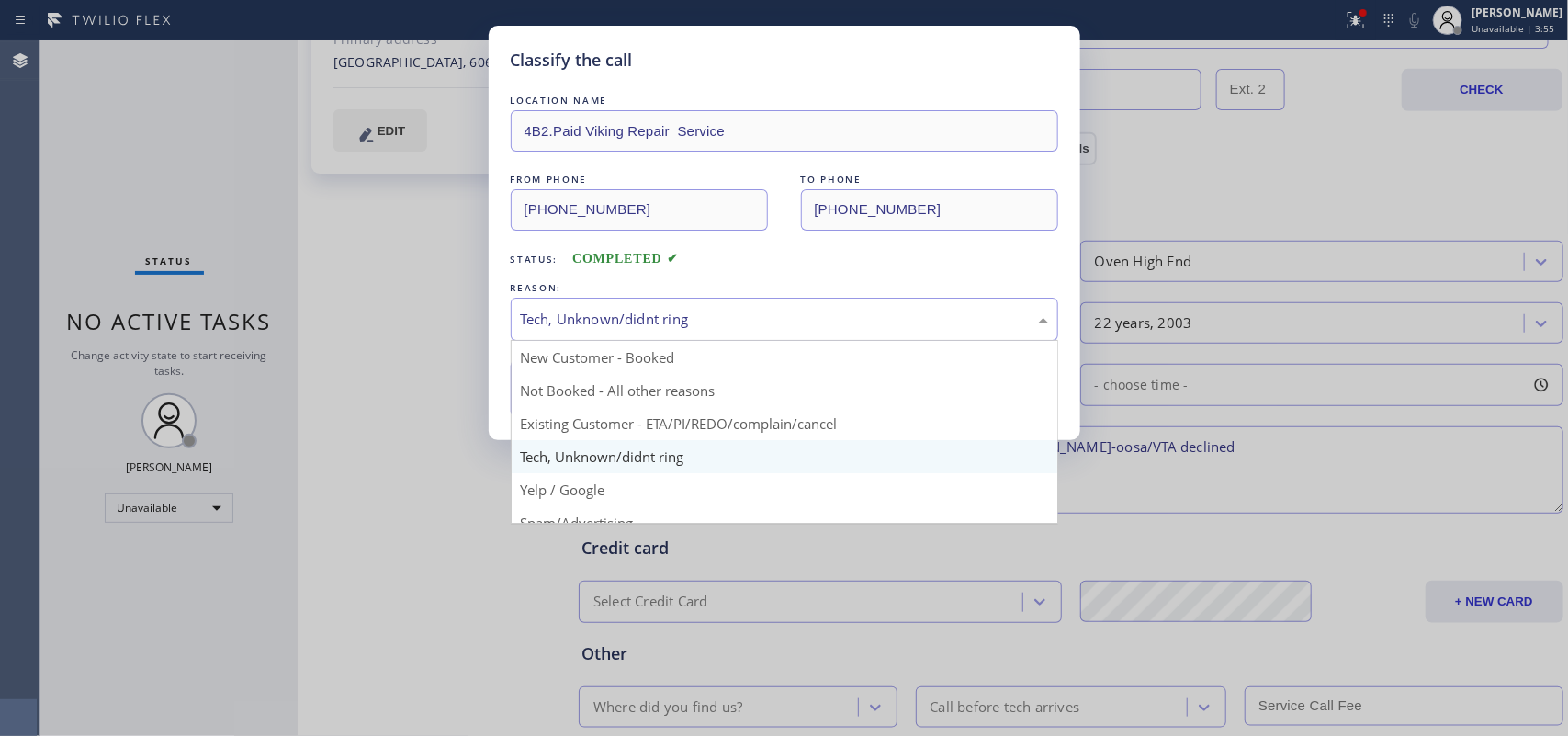
click at [742, 315] on div "Tech, Unknown/didnt ring" at bounding box center [784, 319] width 527 height 21
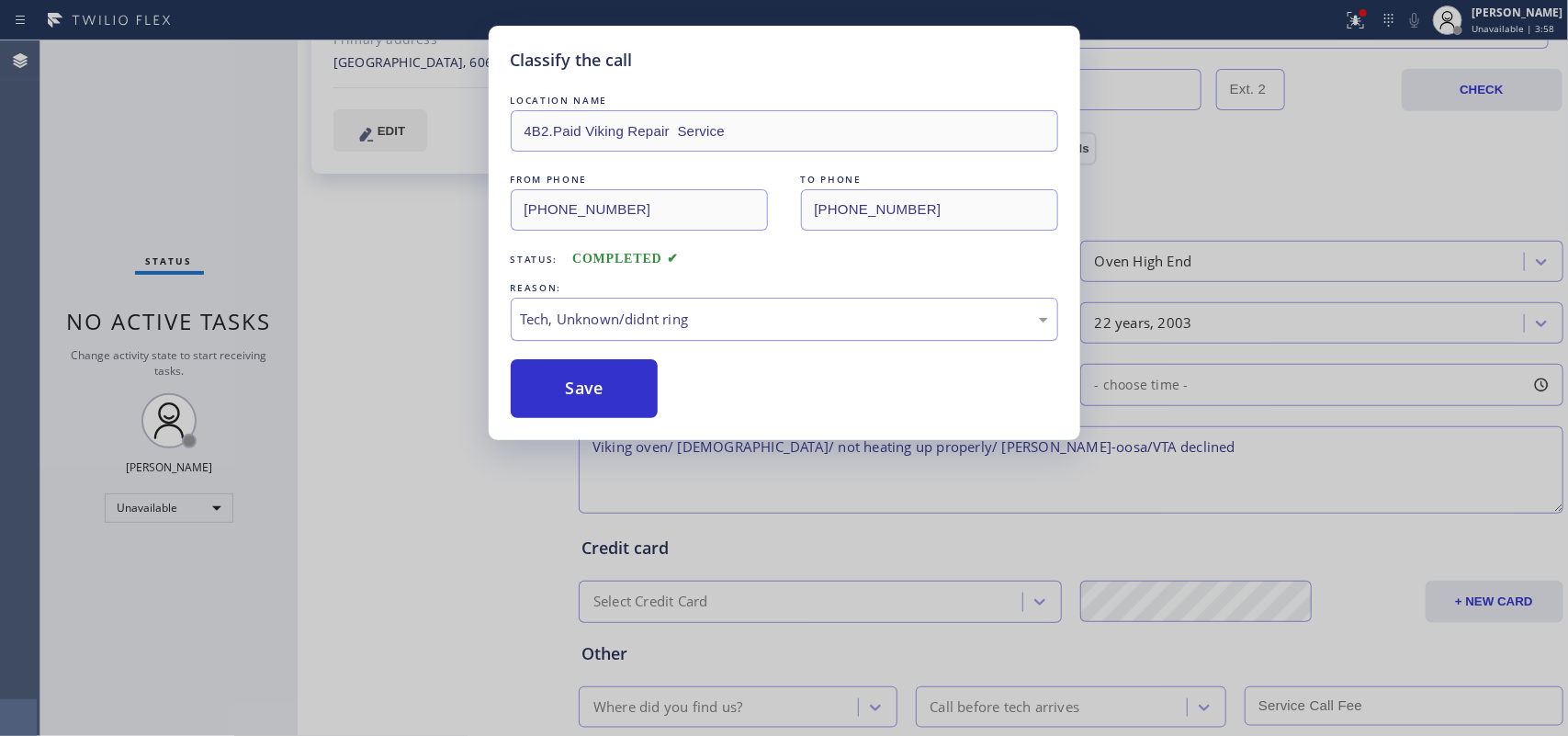
click at [694, 313] on div "Tech, Unknown/didnt ring" at bounding box center [784, 319] width 527 height 21
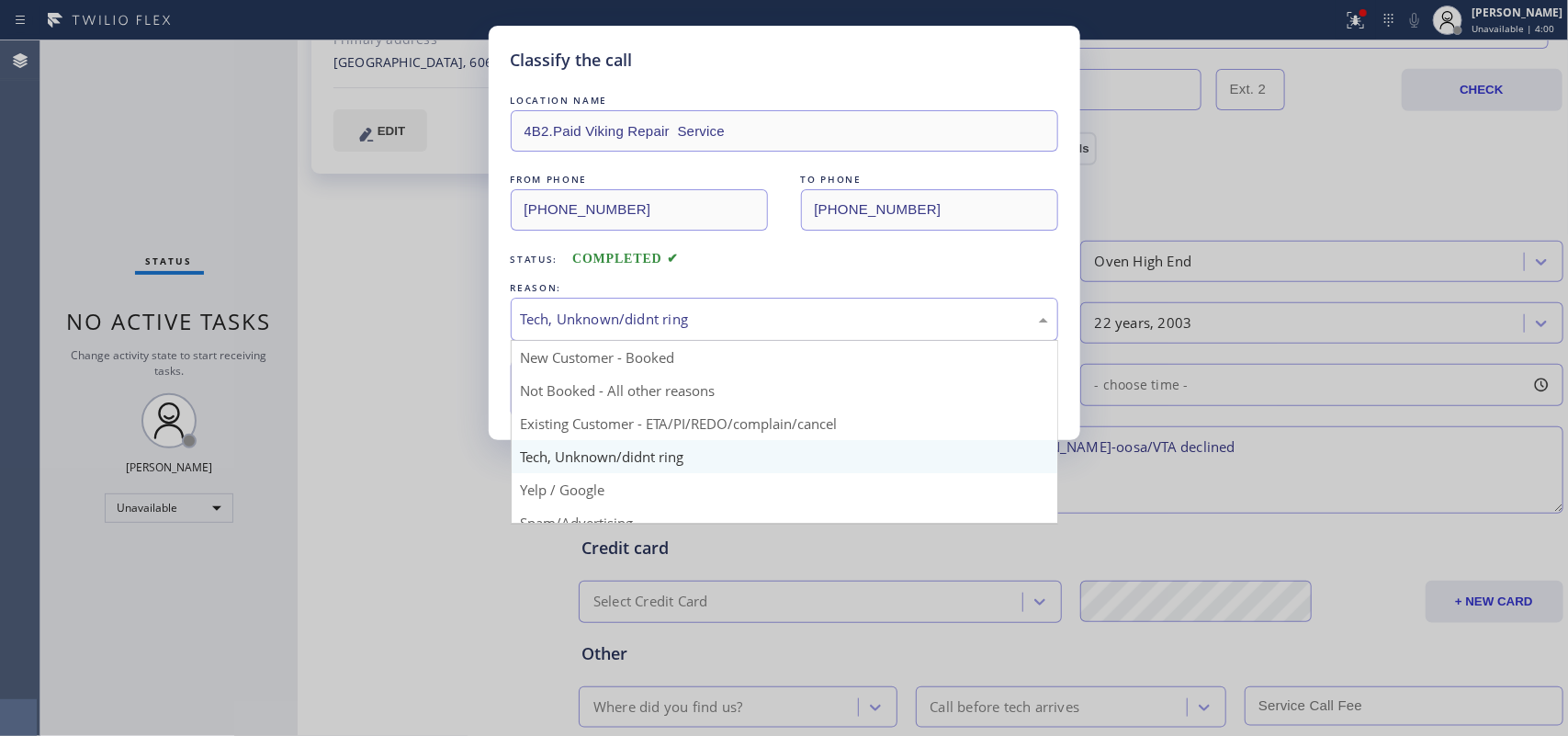
click at [676, 305] on div "Tech, Unknown/didnt ring" at bounding box center [785, 319] width 548 height 43
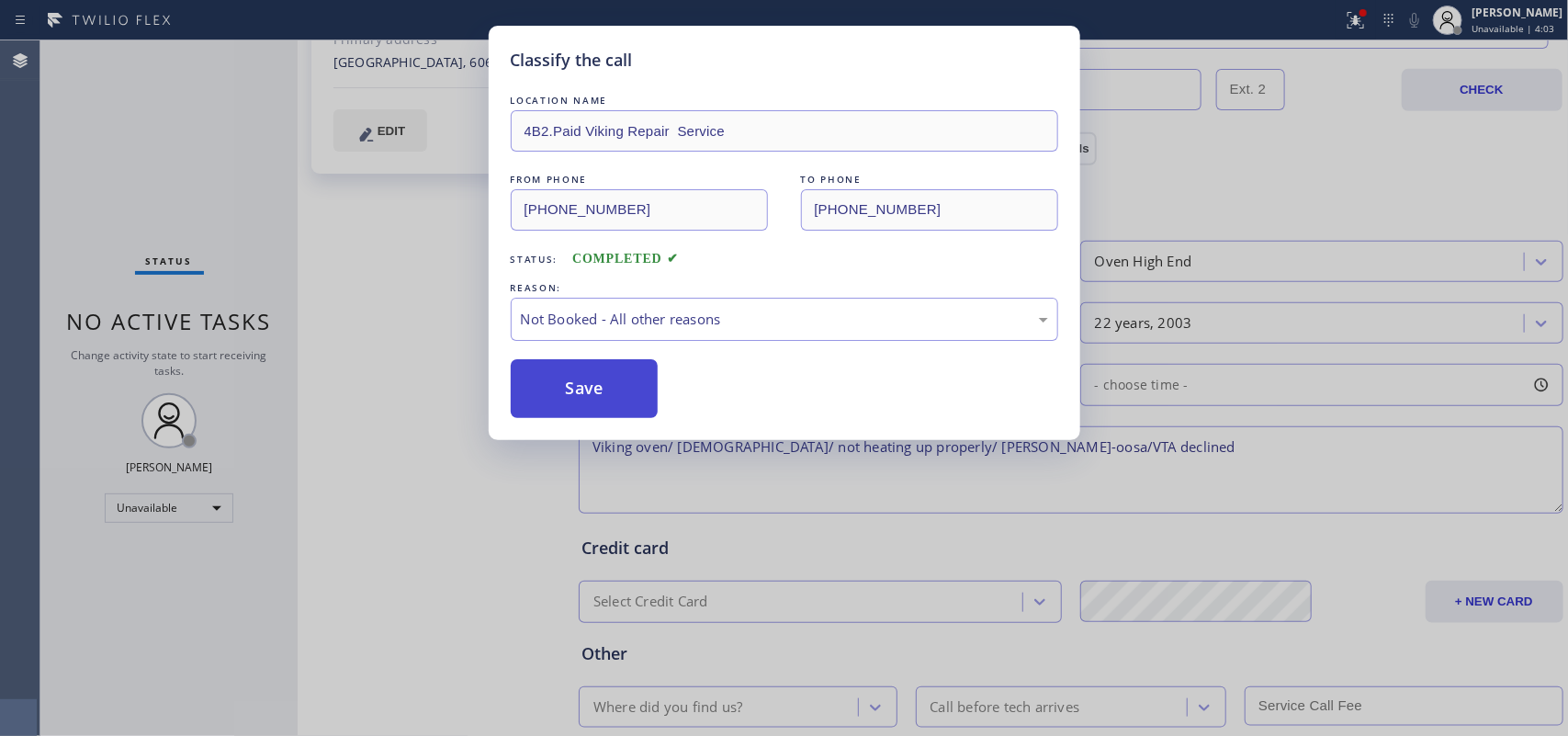
click at [611, 386] on button "Save" at bounding box center [584, 389] width 148 height 59
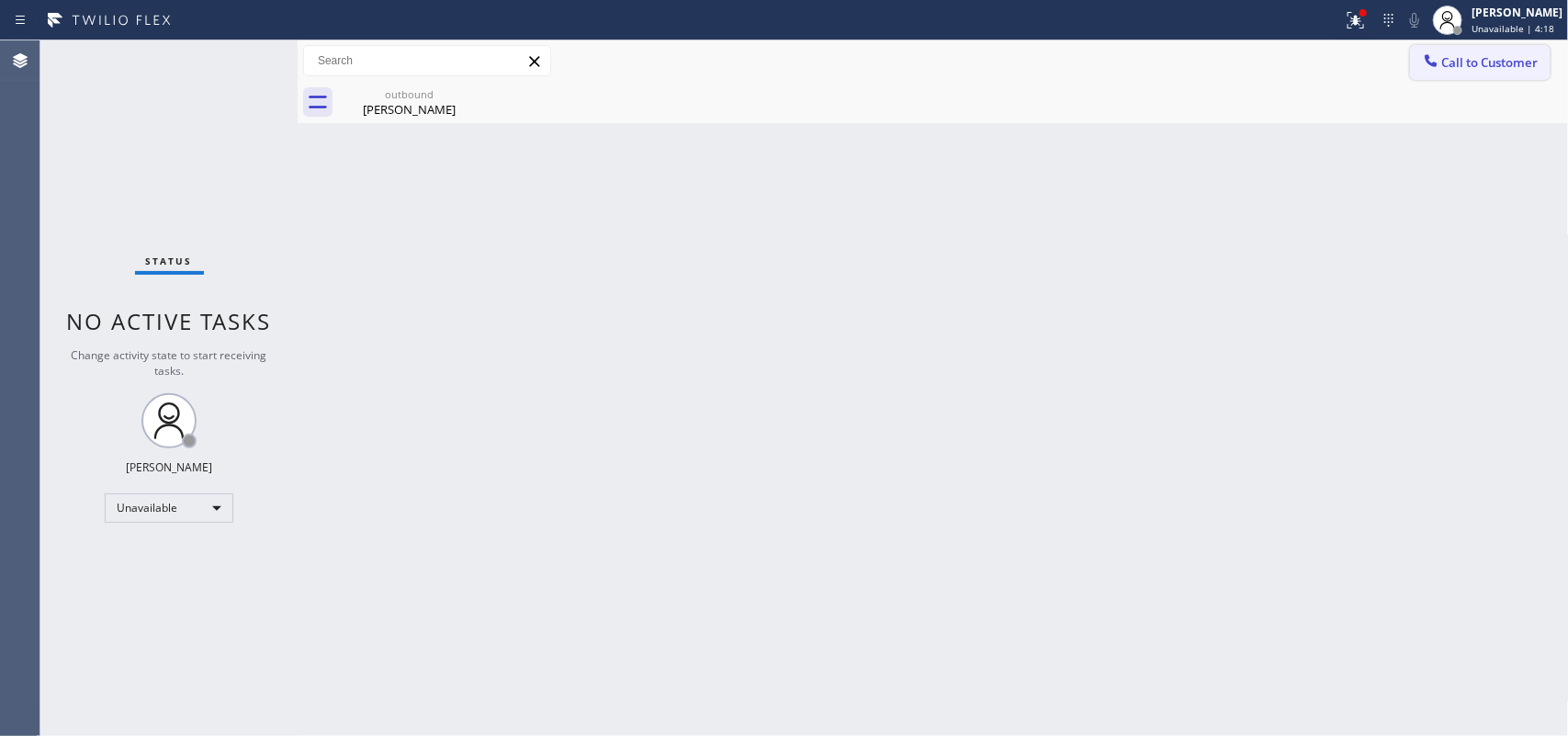
click at [1462, 58] on span "Call to Customer" at bounding box center [1491, 62] width 96 height 16
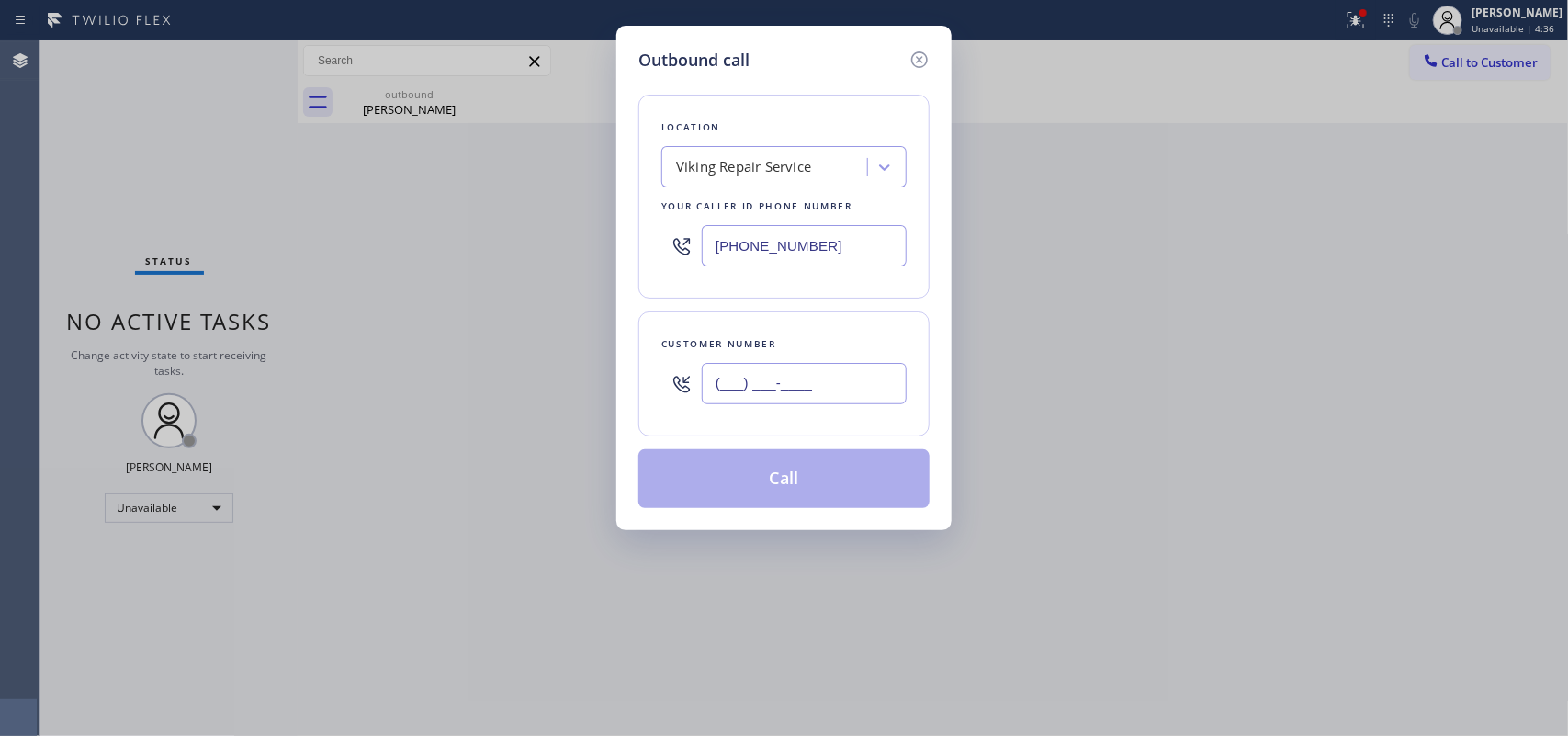
drag, startPoint x: 819, startPoint y: 384, endPoint x: 677, endPoint y: 357, distance: 144.5
click at [680, 357] on div "(___) ___-____" at bounding box center [784, 384] width 245 height 60
paste input "262) 408-3036"
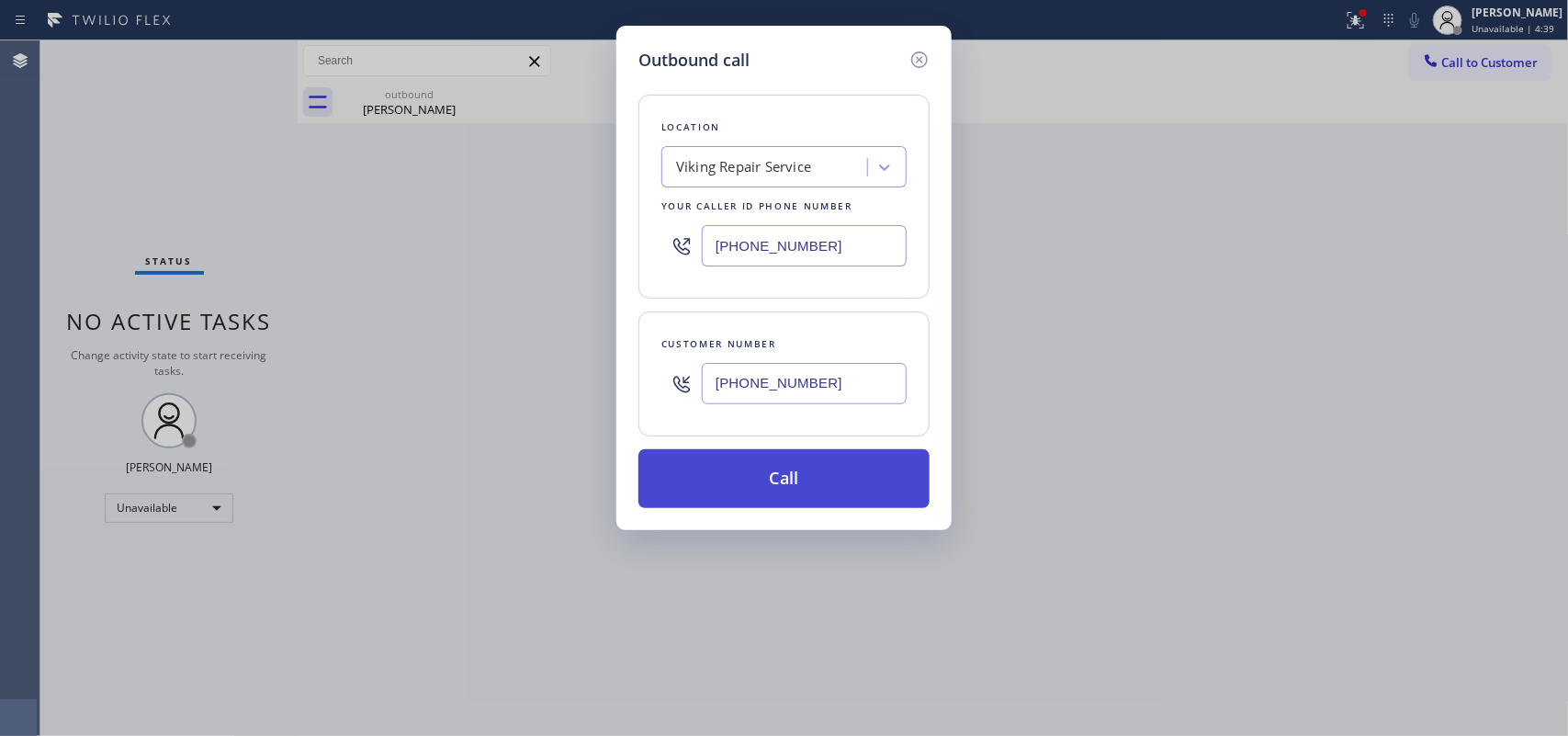
type input "[PHONE_NUMBER]"
click at [832, 484] on button "Call" at bounding box center [784, 478] width 291 height 59
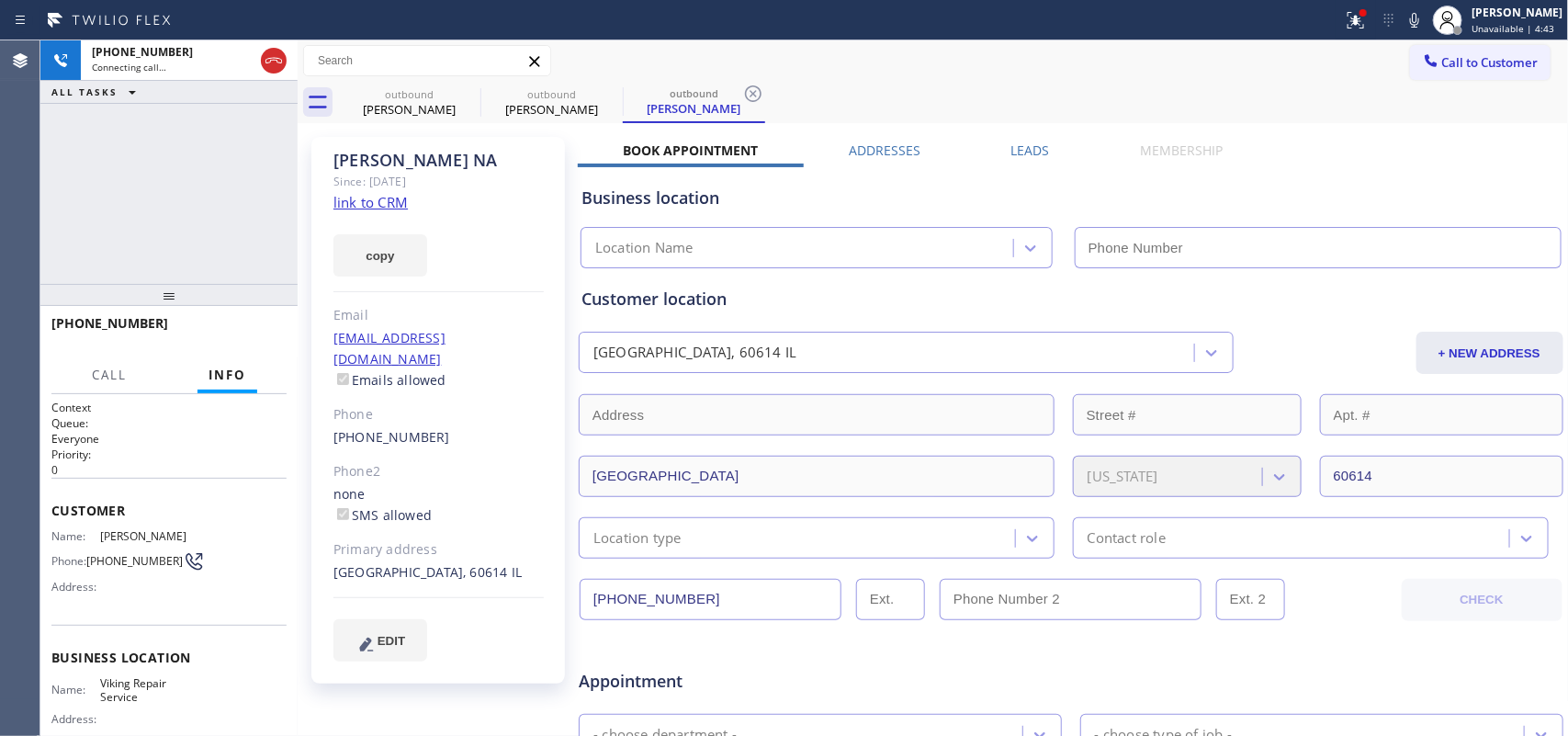
type input "[PHONE_NUMBER]"
click at [240, 214] on div "[PHONE_NUMBER] Connecting call… ALL TASKS ALL TASKS ACTIVE TASKS TASKS IN WRAP …" at bounding box center [169, 162] width 257 height 243
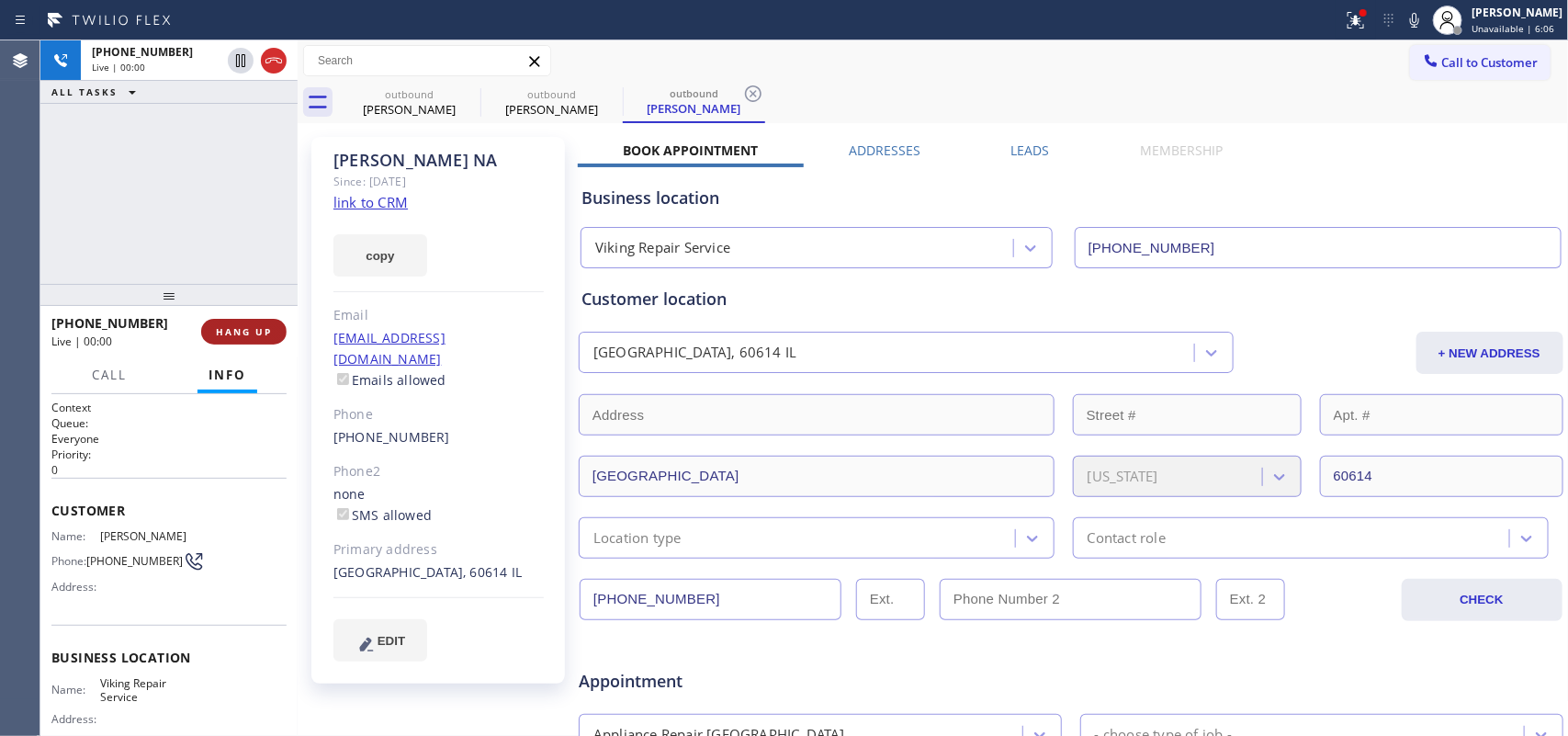
click at [264, 323] on button "HANG UP" at bounding box center [244, 332] width 86 height 26
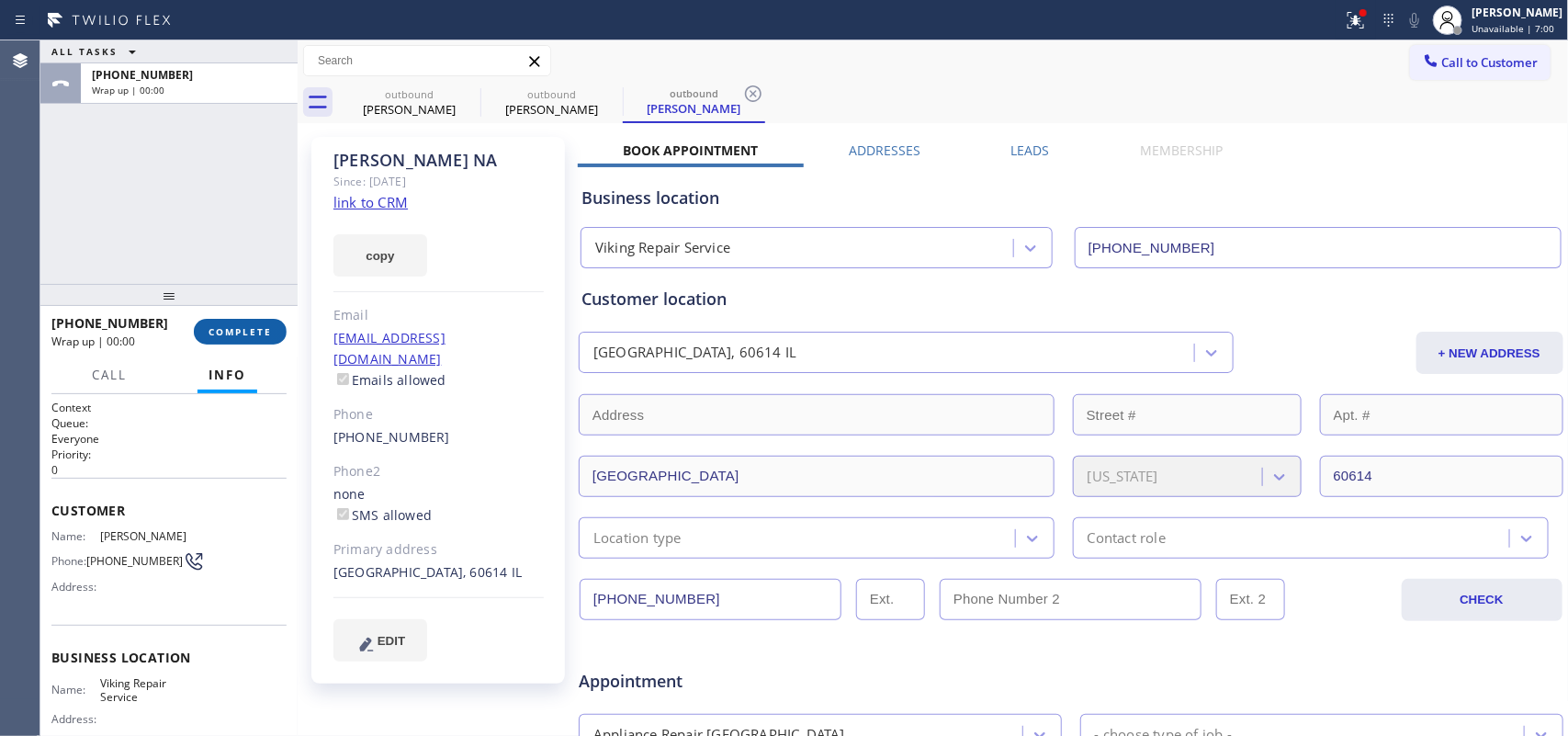
click at [255, 331] on span "COMPLETE" at bounding box center [240, 331] width 64 height 13
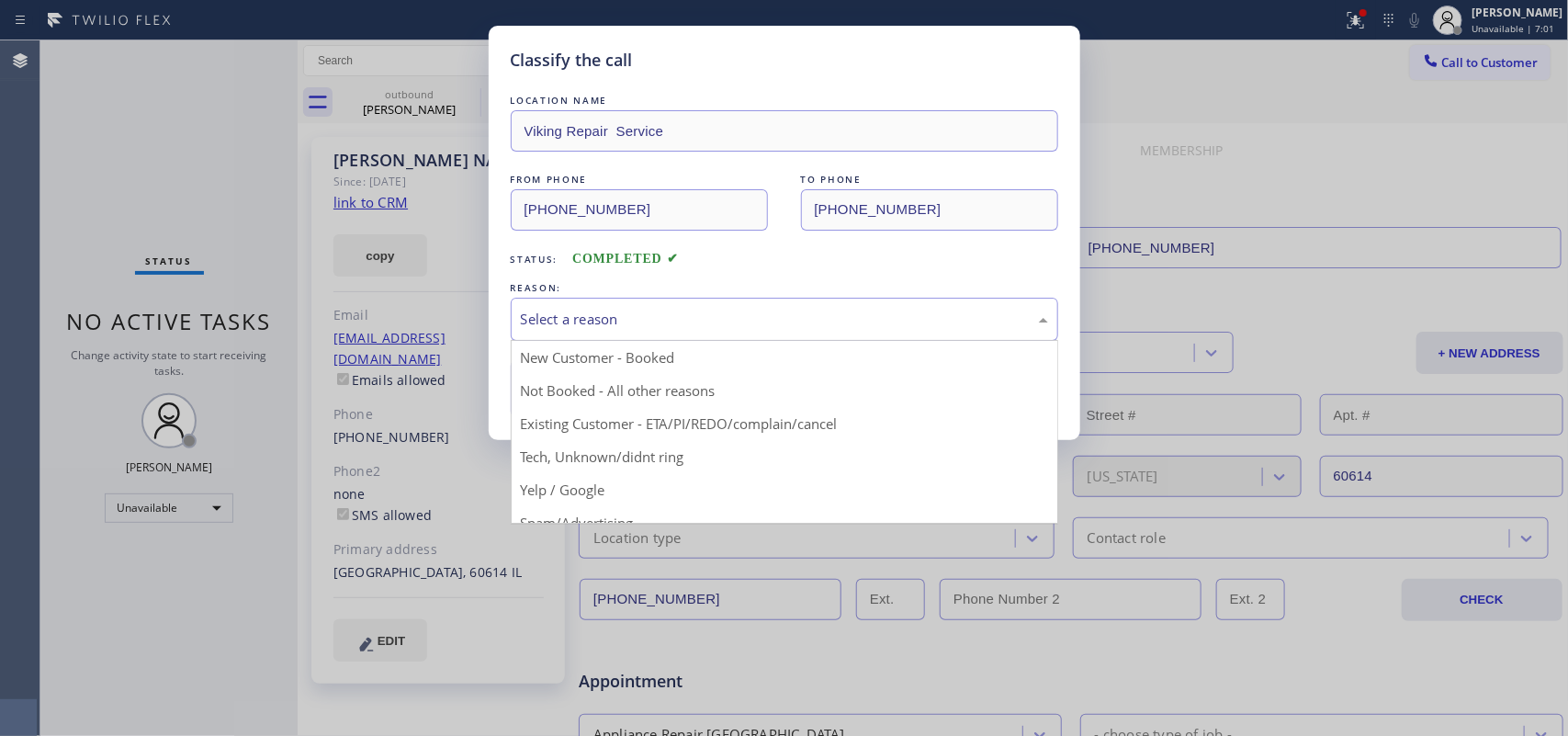
click at [635, 315] on div "Select a reason" at bounding box center [784, 319] width 527 height 21
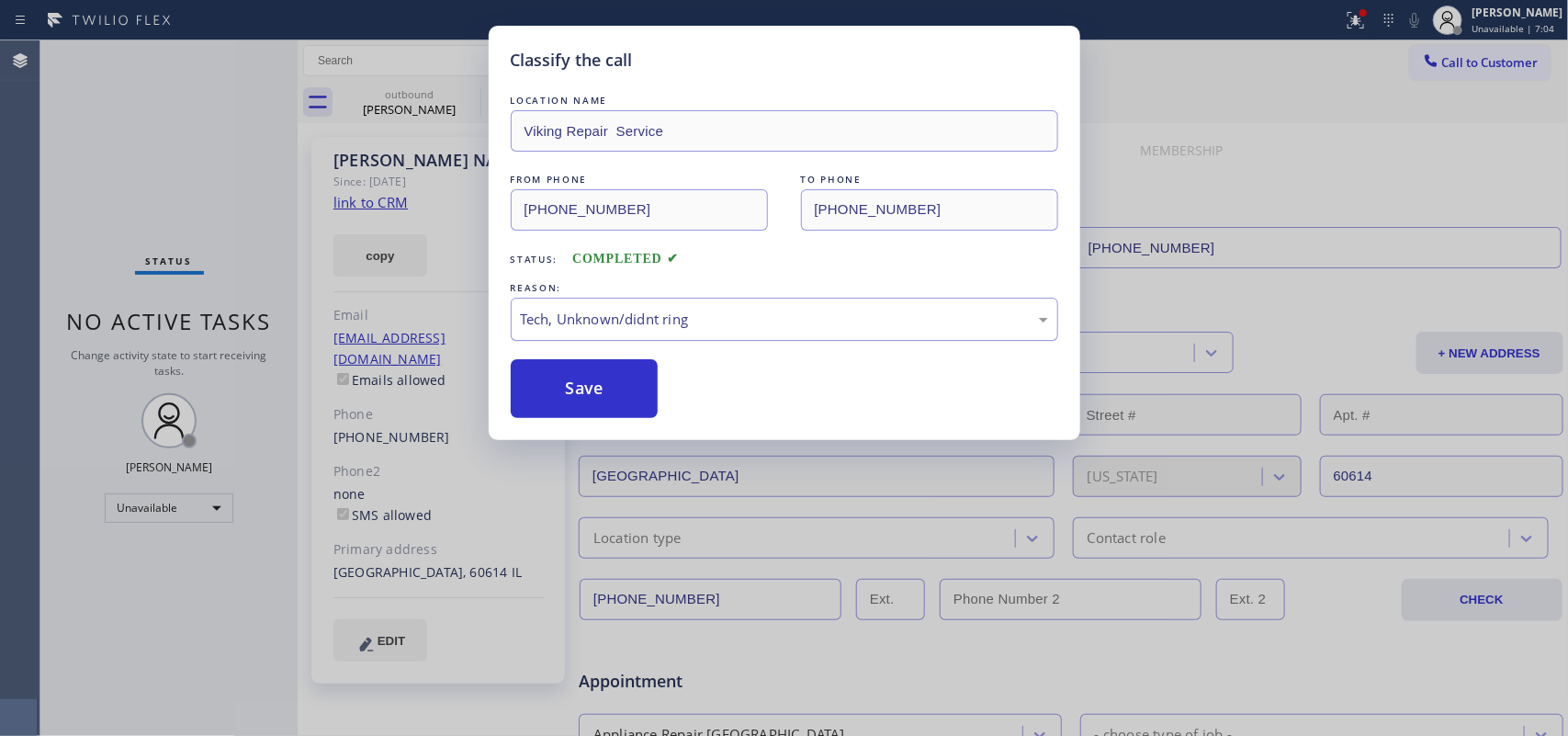
click at [646, 317] on div "Tech, Unknown/didnt ring" at bounding box center [784, 319] width 527 height 21
click at [607, 388] on button "Save" at bounding box center [584, 389] width 148 height 59
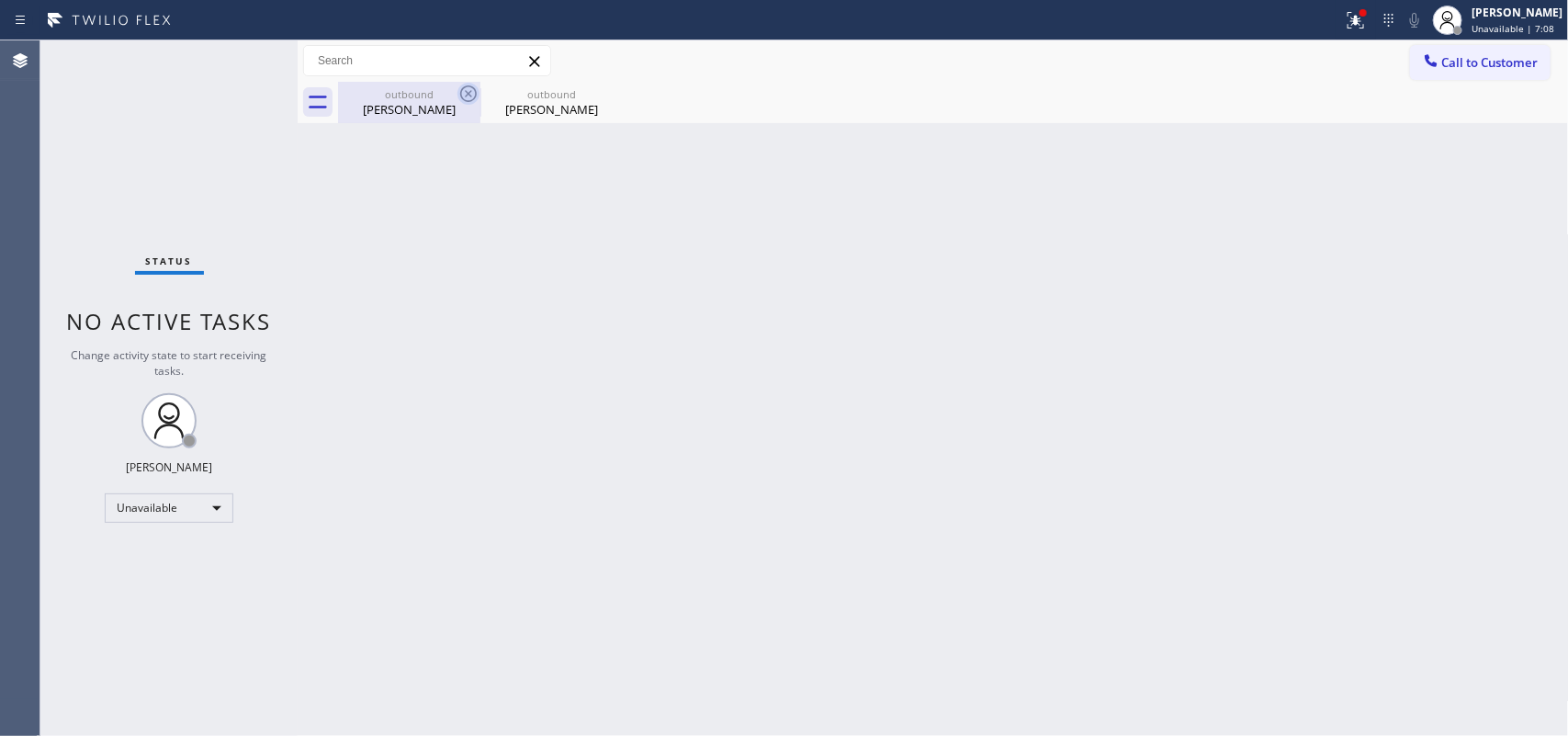
click at [471, 88] on icon at bounding box center [469, 94] width 22 height 22
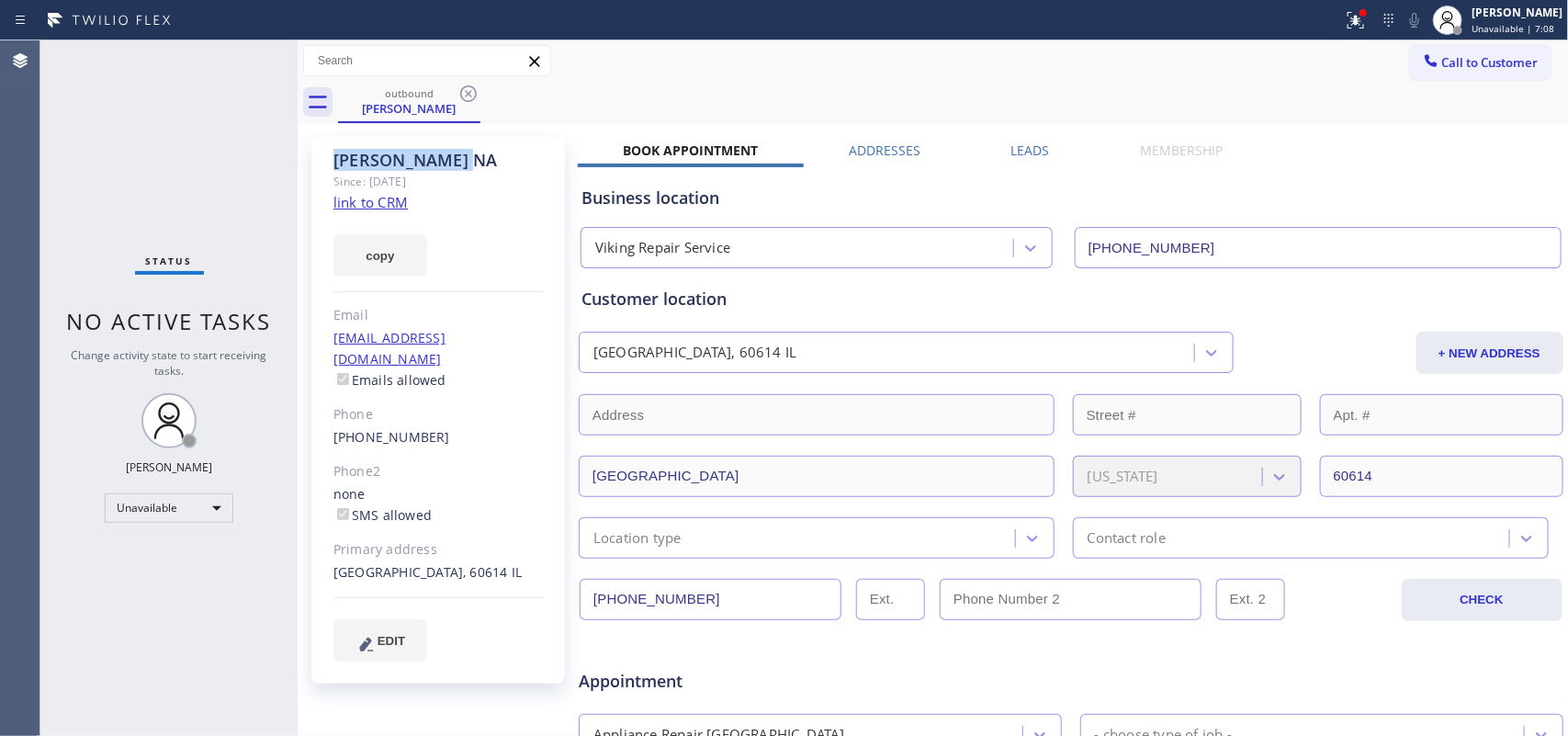
click at [471, 88] on icon at bounding box center [469, 94] width 22 height 22
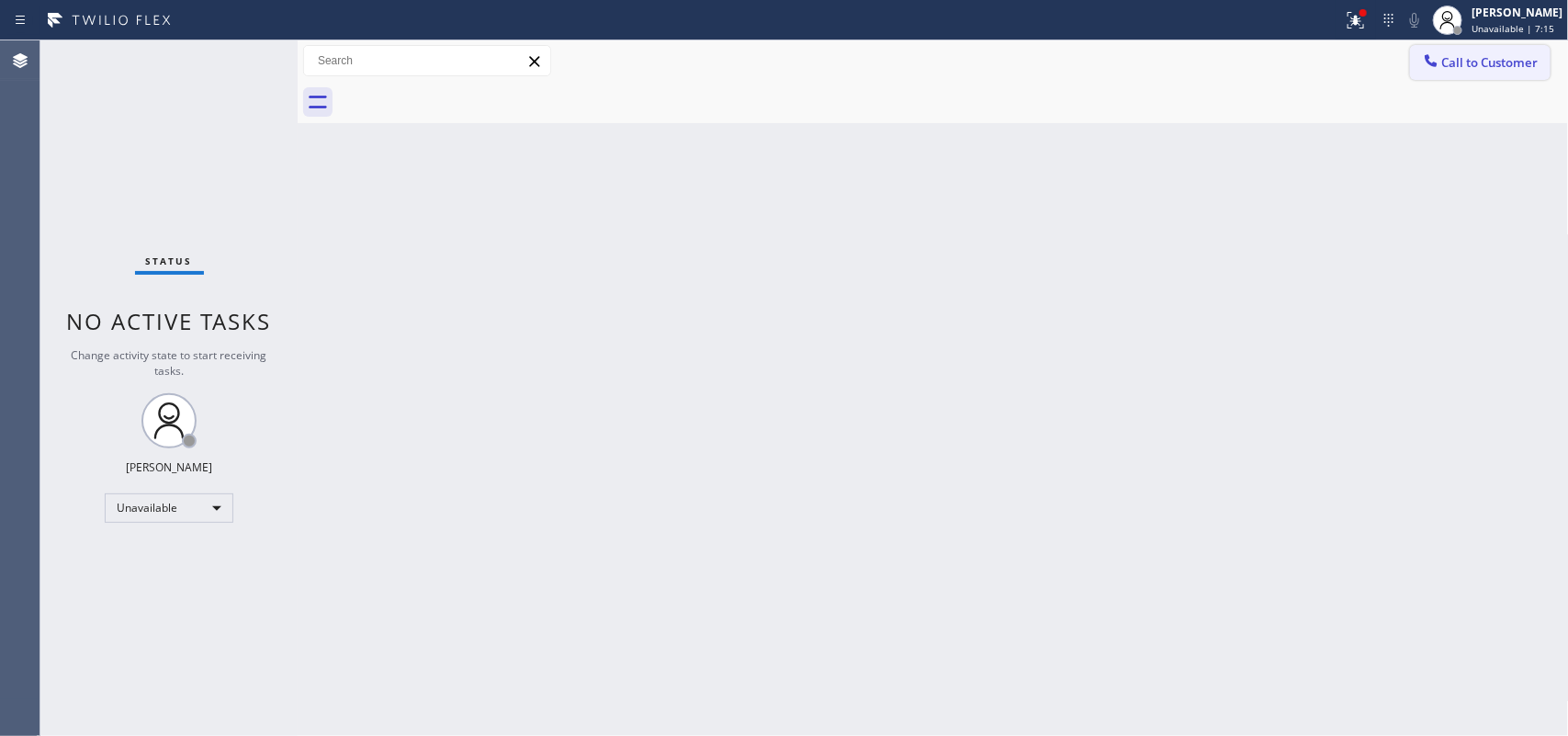
click at [1481, 69] on span "Call to Customer" at bounding box center [1491, 62] width 96 height 16
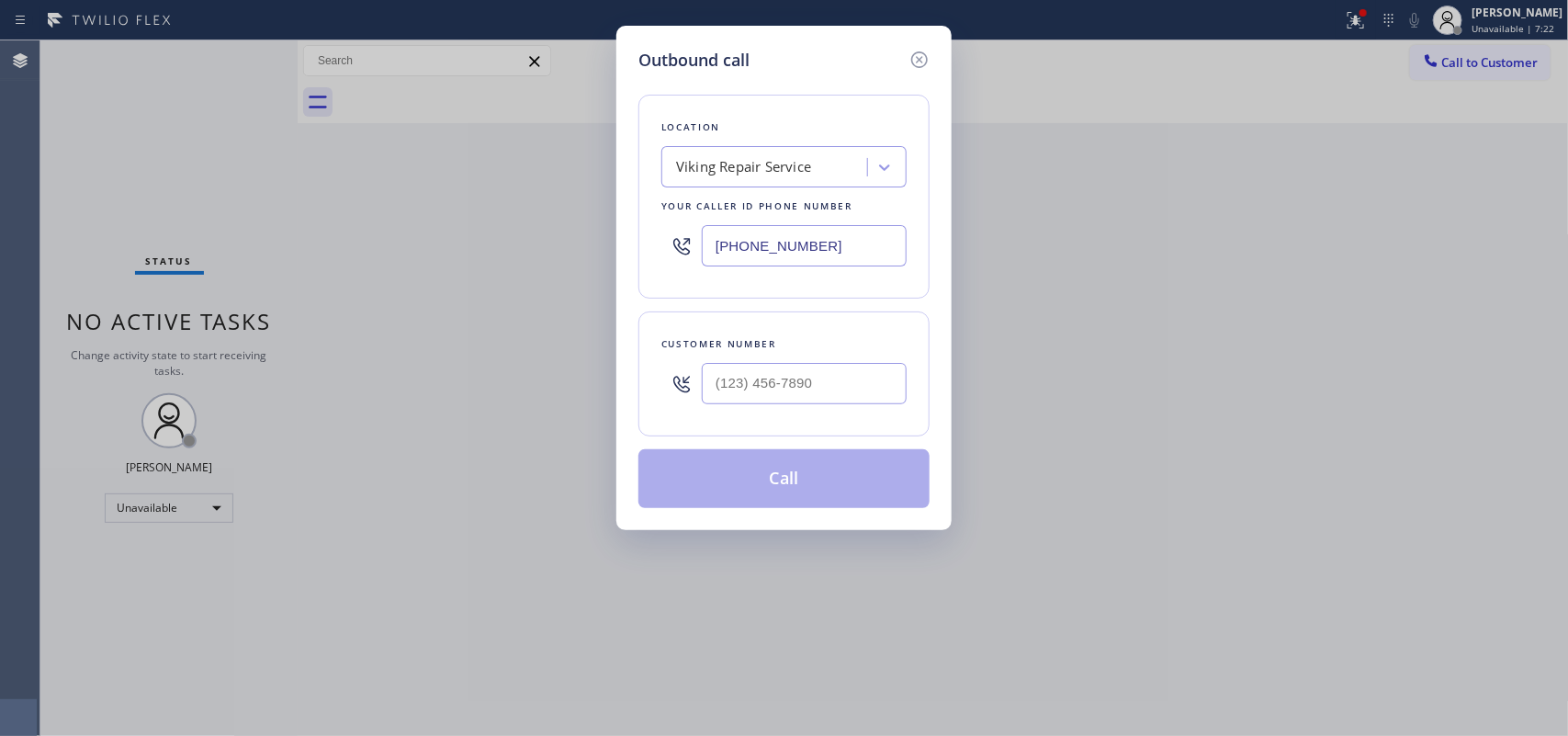
click at [370, 140] on div "Outbound call Location Viking Repair Service Your caller id phone number [PHONE…" at bounding box center [784, 368] width 1568 height 736
drag, startPoint x: 711, startPoint y: 373, endPoint x: 550, endPoint y: 374, distance: 161.0
click at [550, 374] on div "Outbound call Location Viking Repair Service Your caller id phone number [PHONE…" at bounding box center [784, 368] width 1568 height 736
paste input "262) 408-3036"
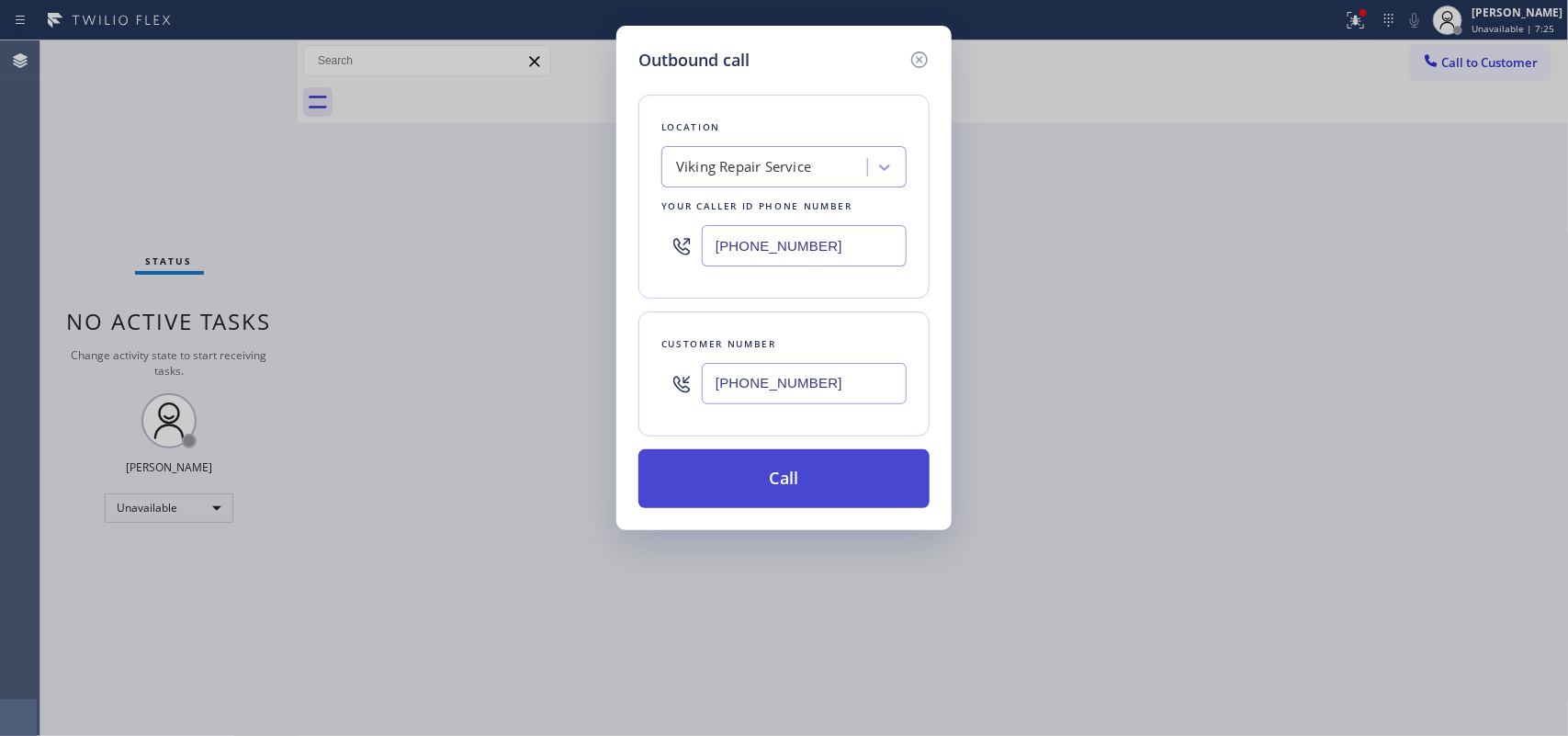
type input "[PHONE_NUMBER]"
click at [813, 494] on button "Call" at bounding box center [784, 478] width 291 height 59
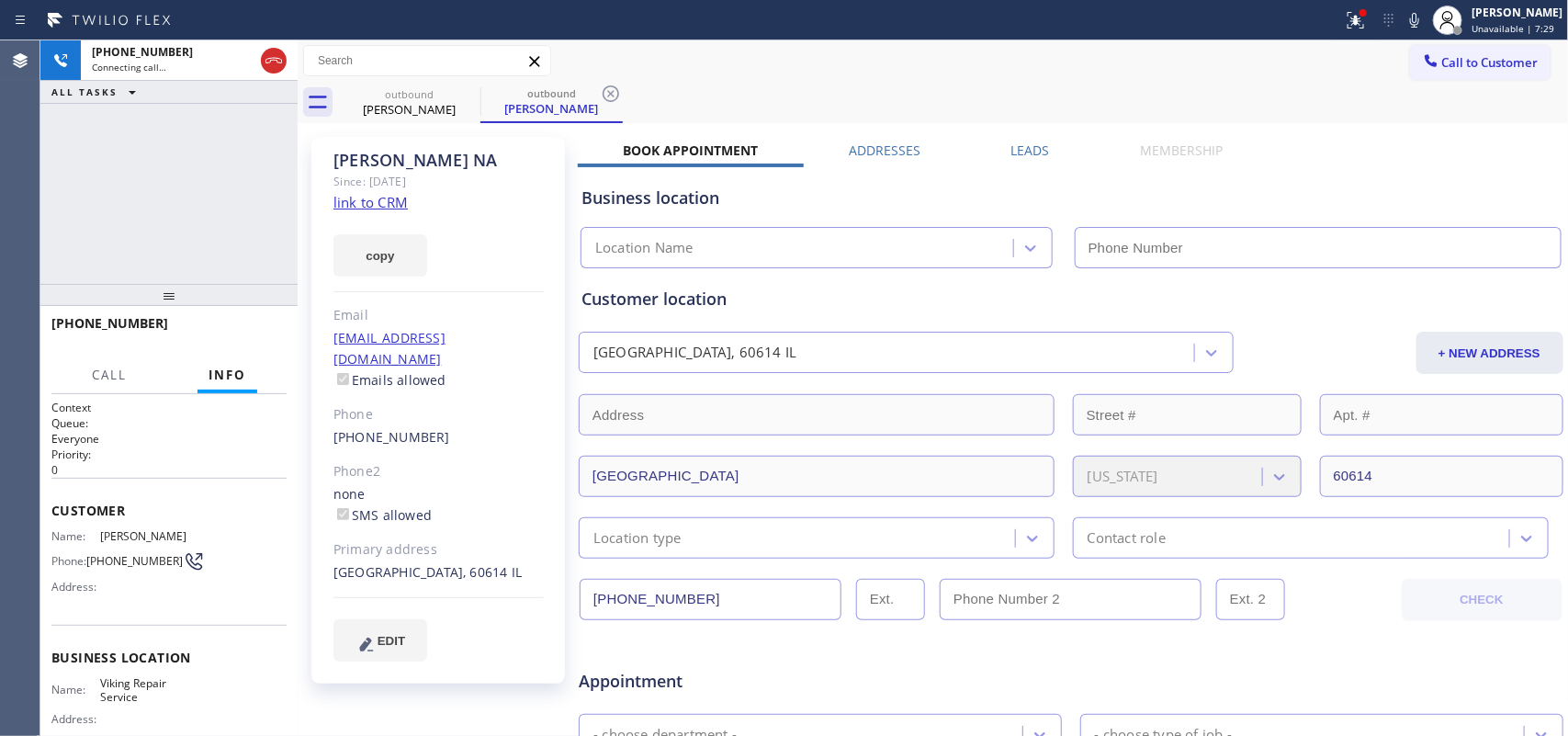
type input "[PHONE_NUMBER]"
click at [143, 232] on div "[PHONE_NUMBER] Connecting call… ALL TASKS ALL TASKS ACTIVE TASKS TASKS IN WRAP …" at bounding box center [169, 162] width 257 height 243
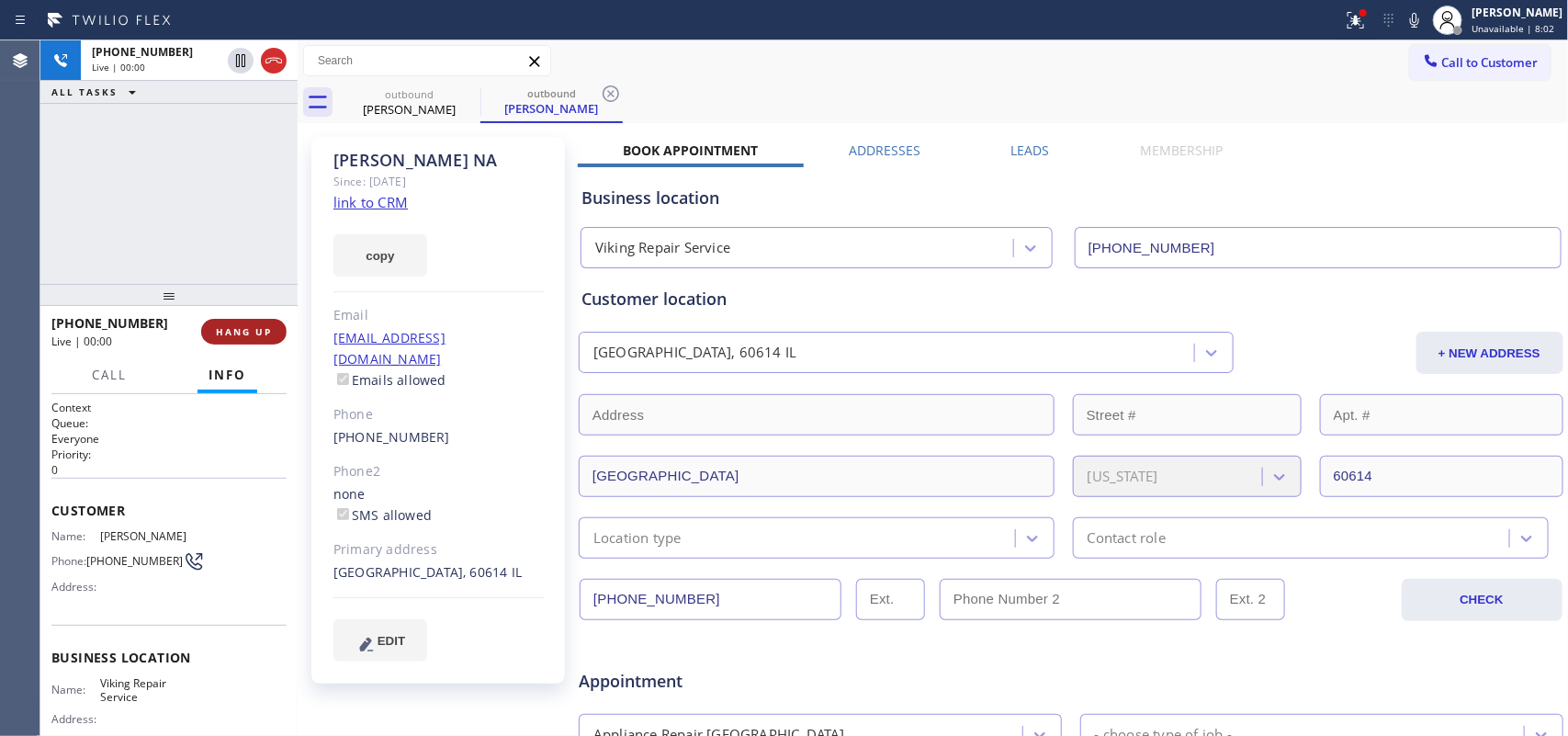
click at [254, 333] on span "HANG UP" at bounding box center [244, 331] width 56 height 13
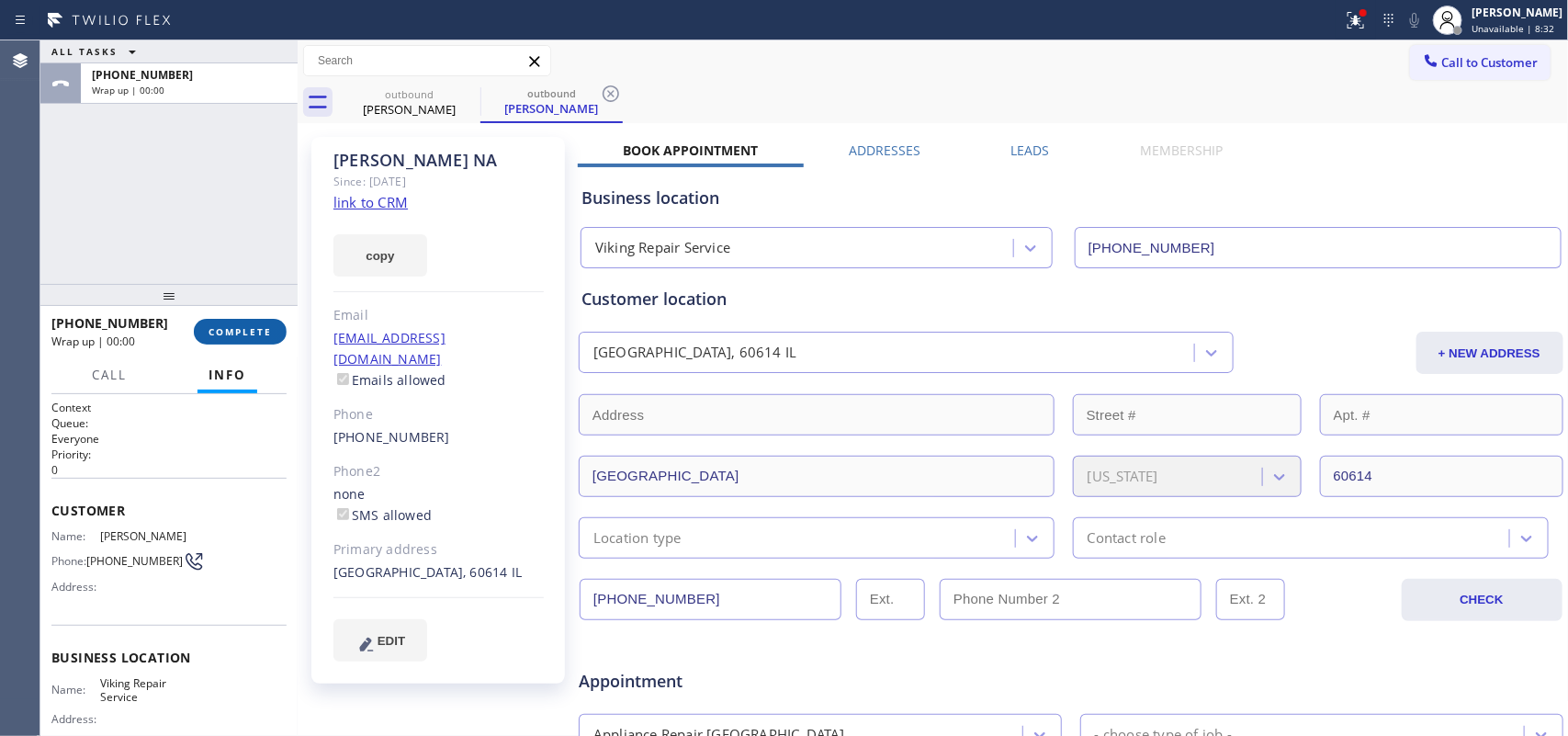
click at [244, 329] on span "COMPLETE" at bounding box center [240, 331] width 64 height 13
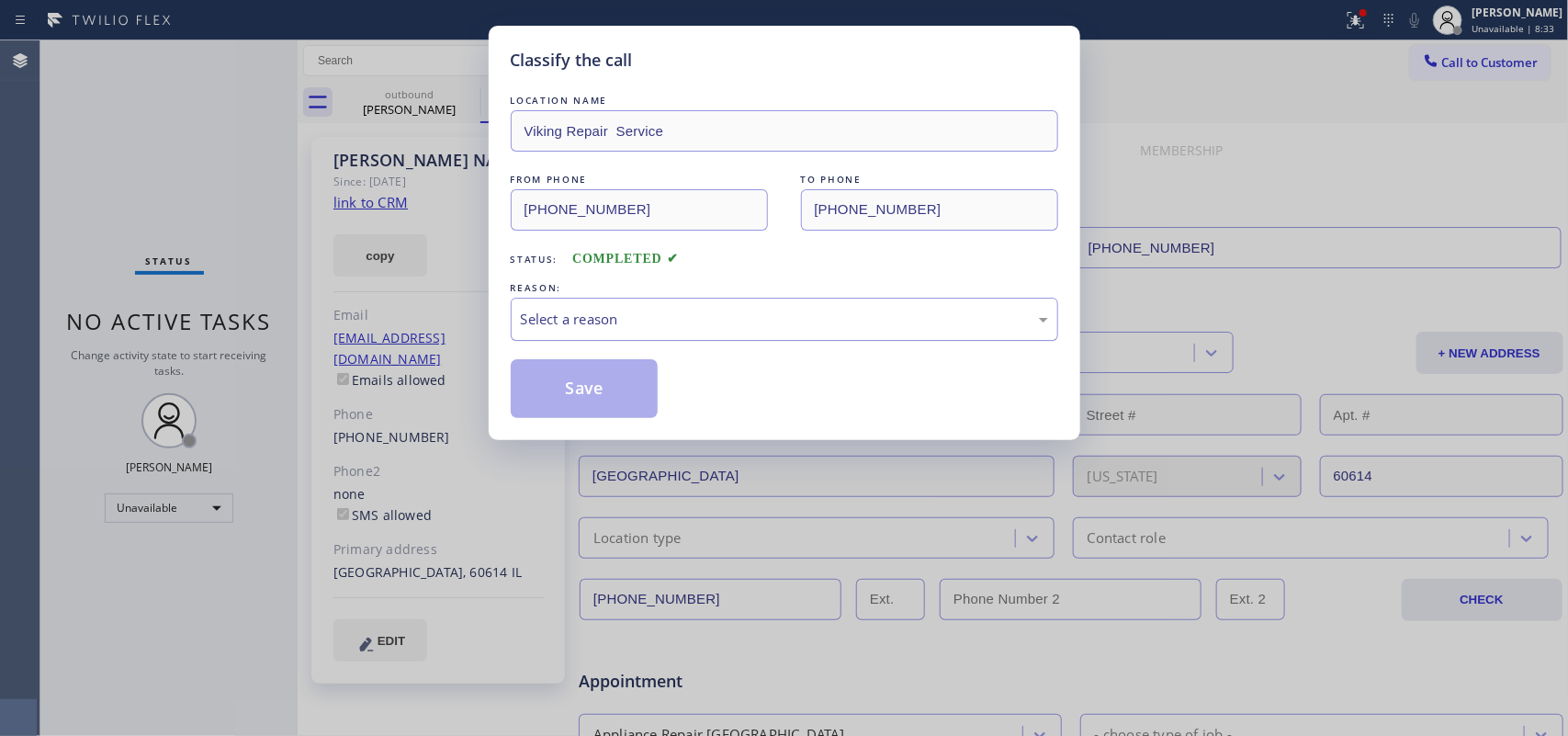
click at [682, 319] on div "Select a reason" at bounding box center [784, 319] width 527 height 21
click at [662, 303] on div "Tech, Unknown/didnt ring" at bounding box center [785, 319] width 548 height 43
click at [633, 313] on div "Existing Customer - ETA/PI/REDO/complain/cancel" at bounding box center [784, 319] width 527 height 21
click at [597, 380] on button "Save" at bounding box center [584, 389] width 148 height 59
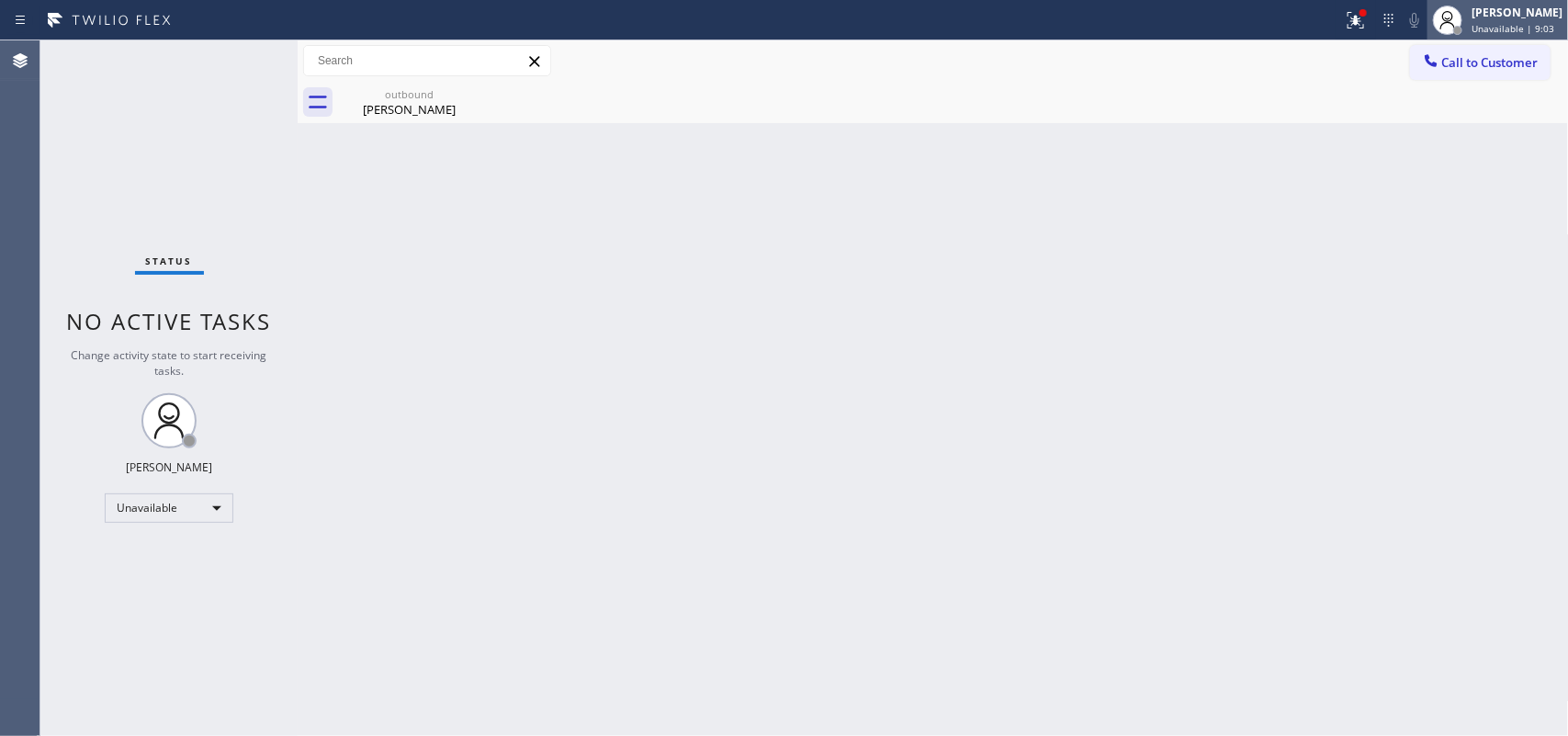
click at [1559, 19] on div "[PERSON_NAME]" at bounding box center [1517, 13] width 91 height 15
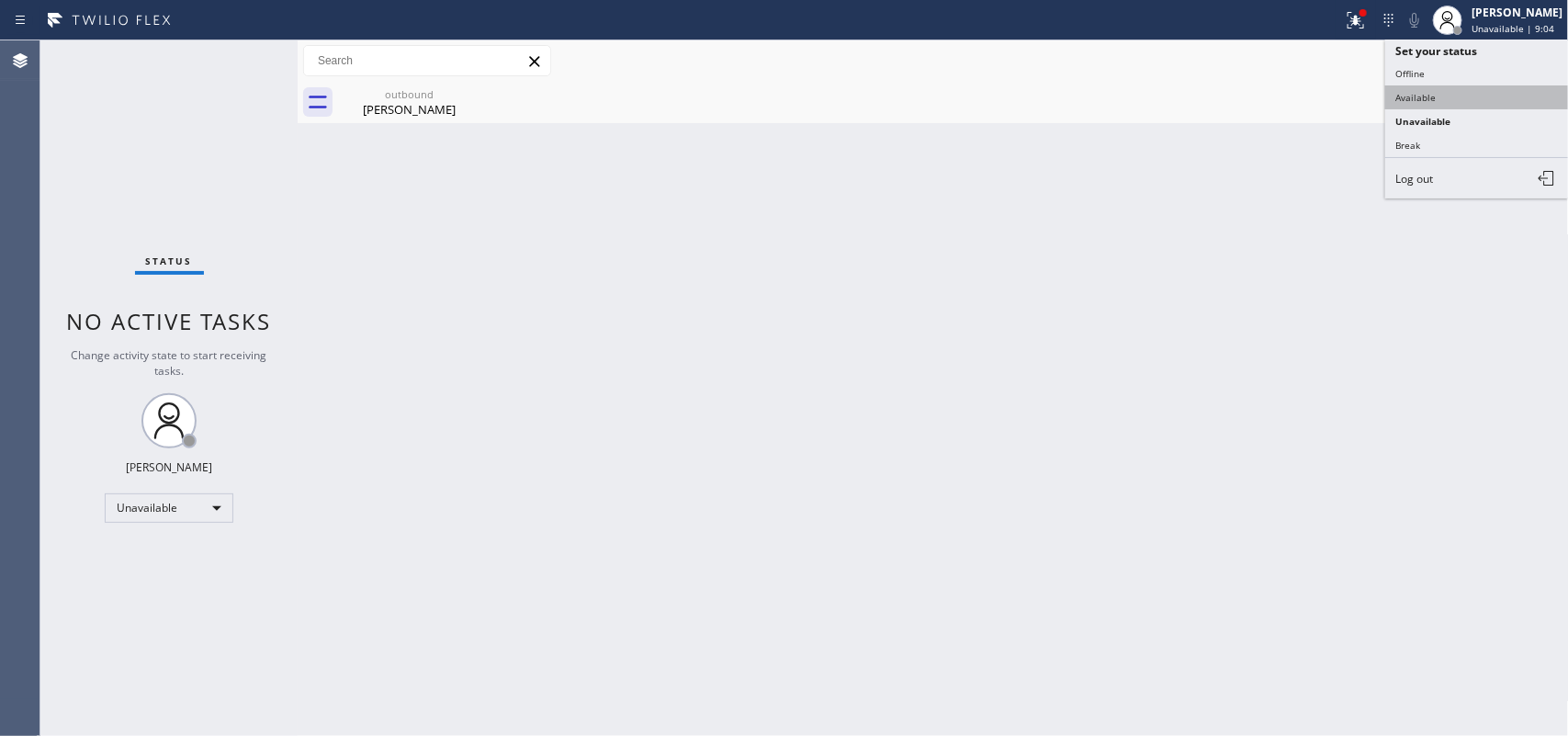
click at [1457, 94] on button "Available" at bounding box center [1477, 97] width 184 height 24
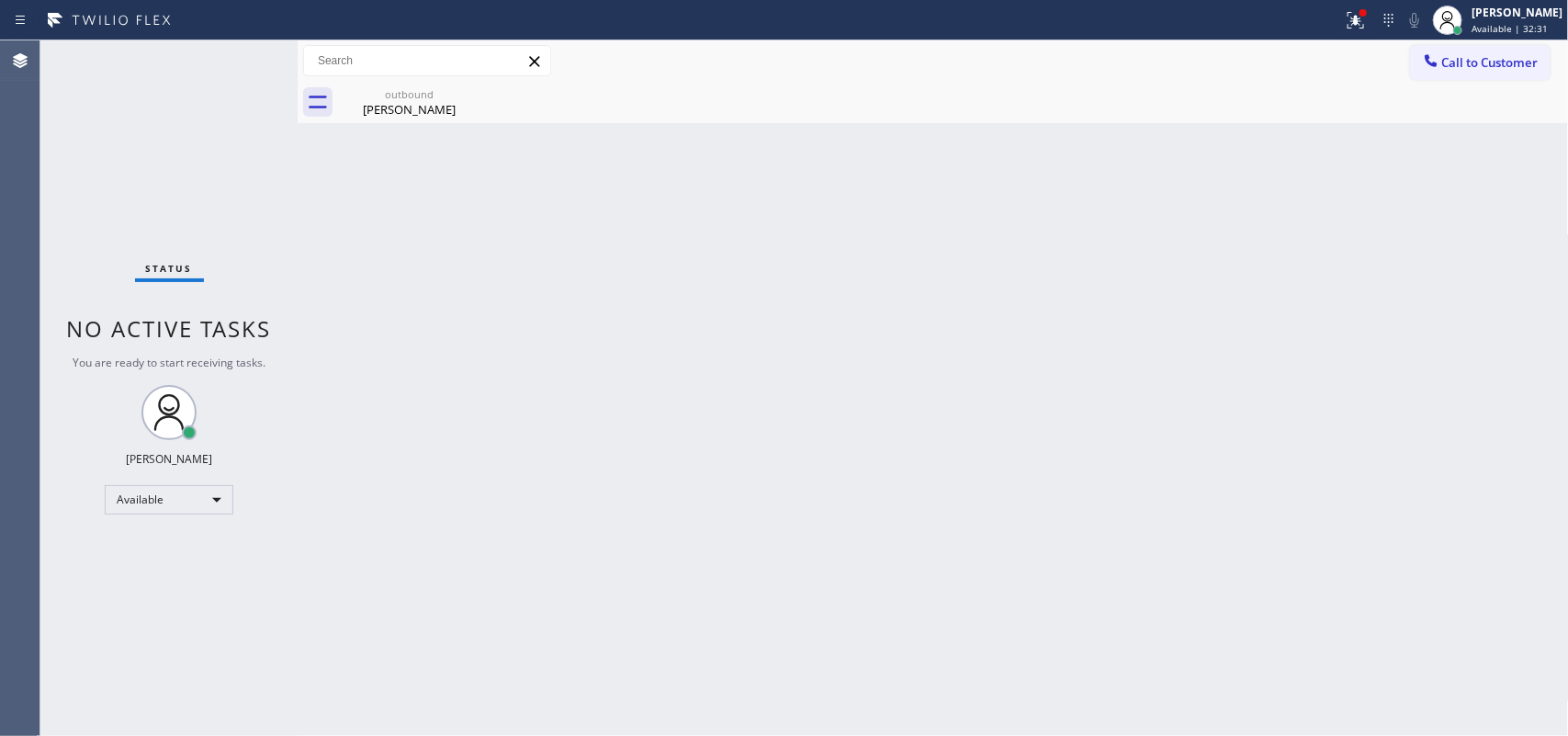
click at [598, 359] on div "Back to Dashboard Change Sender ID Customers Technicians Select a contact Outbo…" at bounding box center [933, 388] width 1272 height 695
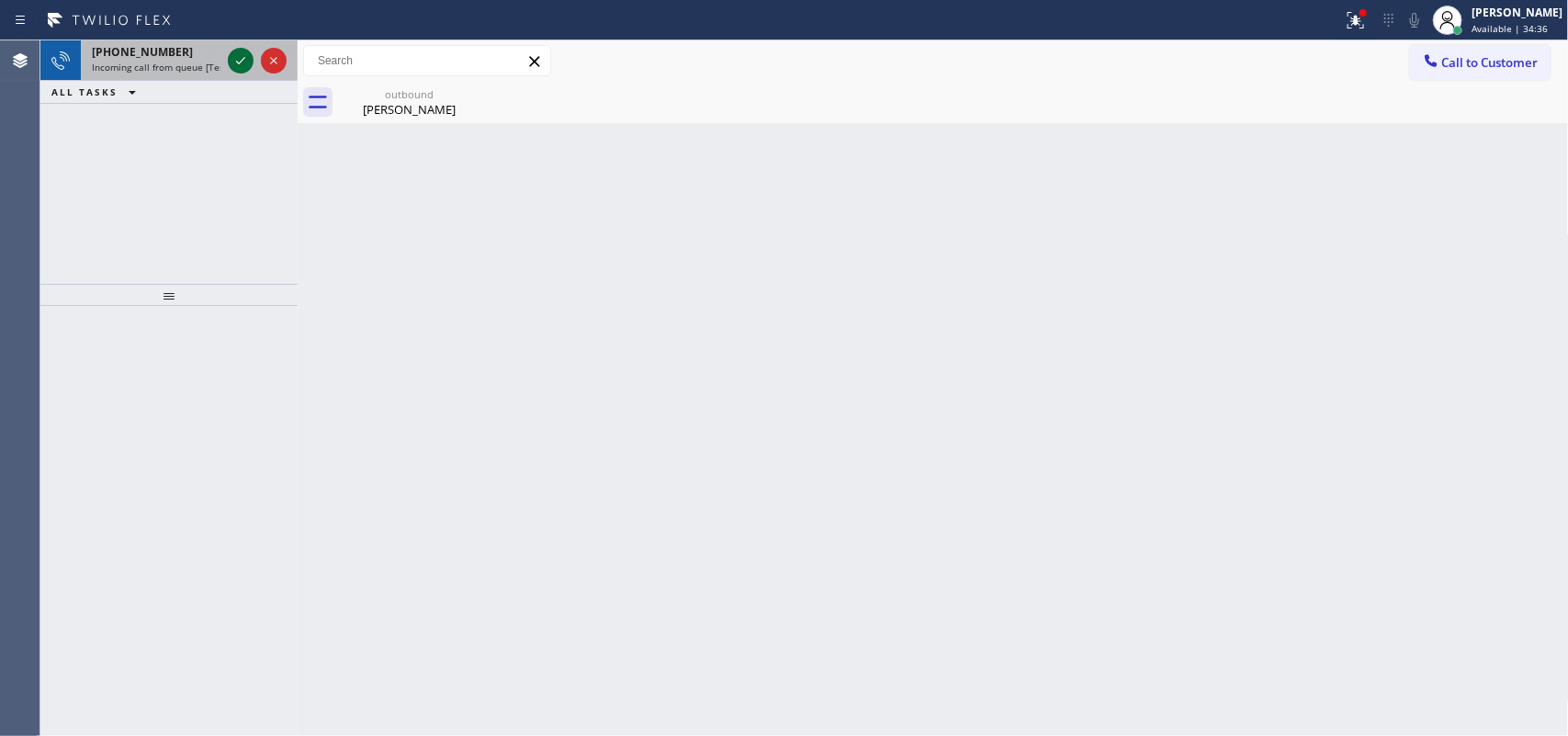
click at [237, 51] on icon at bounding box center [240, 60] width 22 height 22
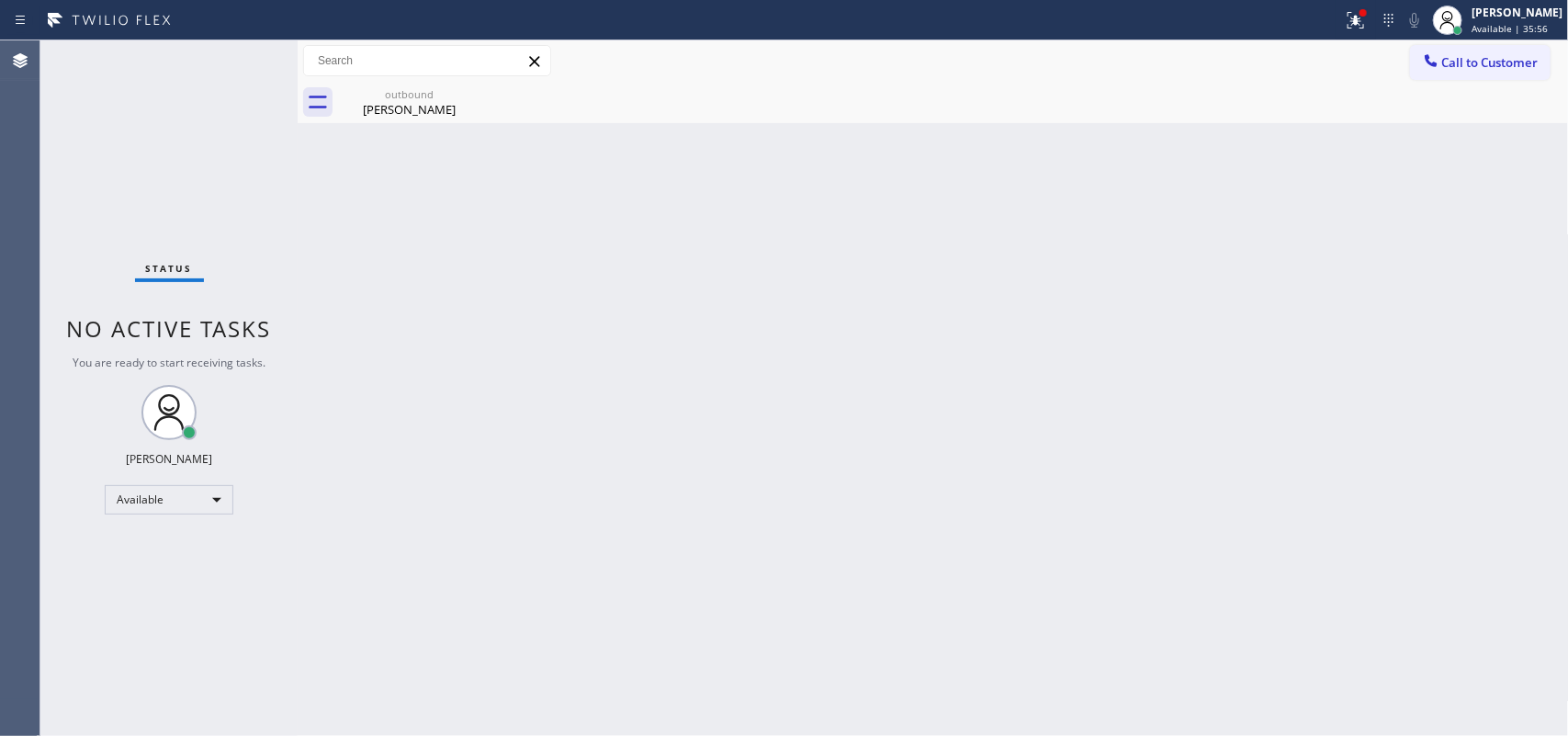
click at [242, 58] on div "Status No active tasks You are ready to start receiving tasks. [PERSON_NAME] Av…" at bounding box center [169, 388] width 257 height 695
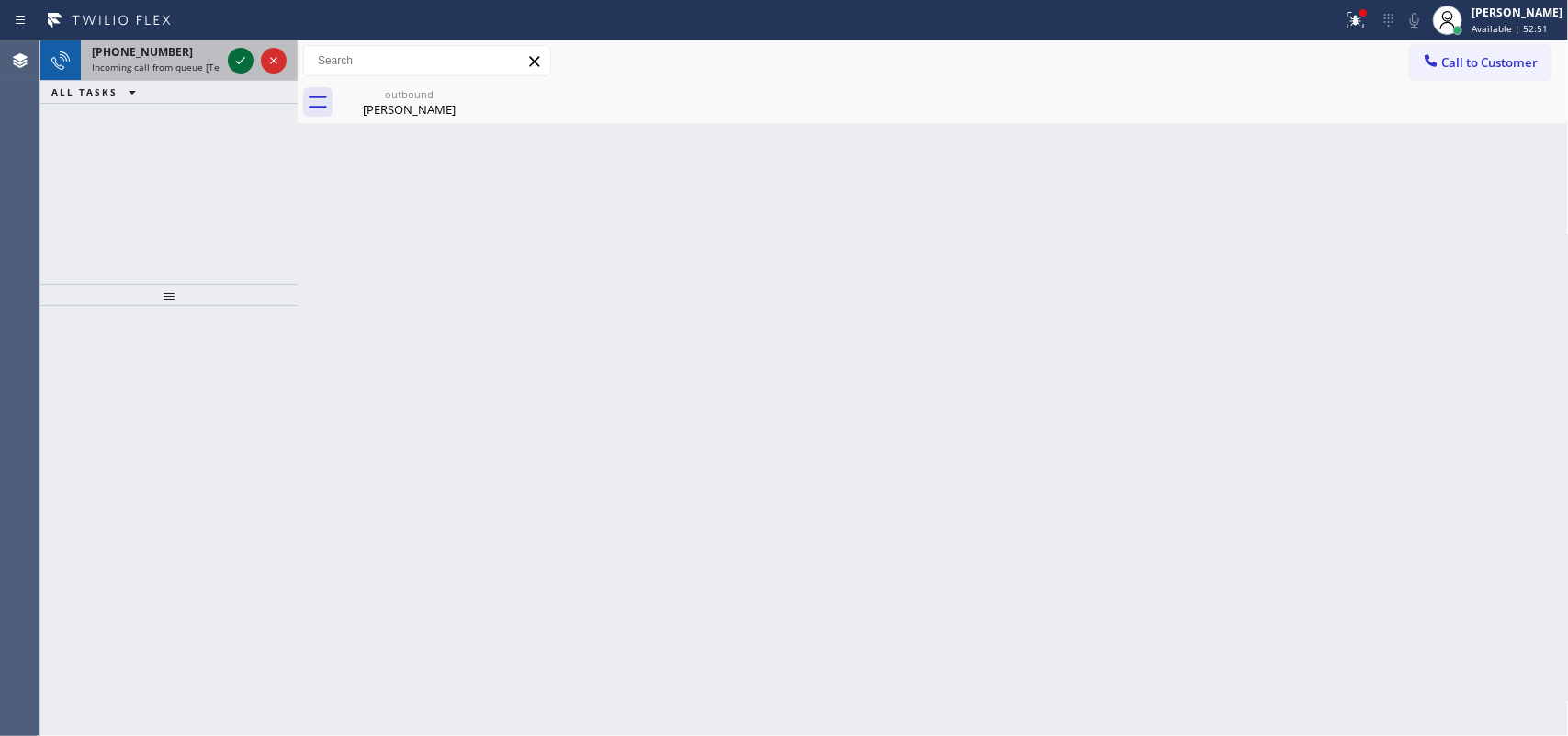
click at [241, 60] on icon at bounding box center [240, 60] width 22 height 22
click at [245, 61] on icon at bounding box center [240, 60] width 22 height 22
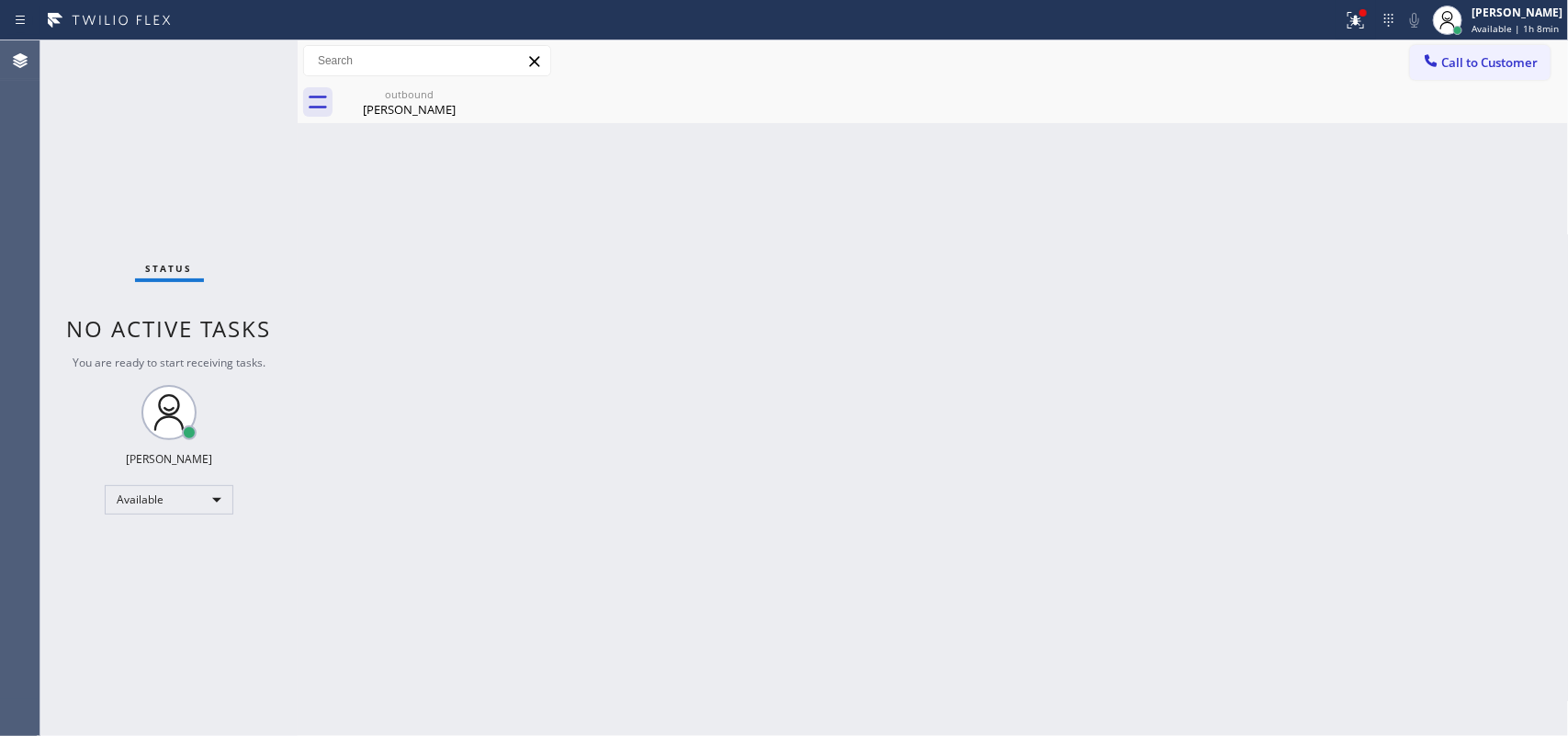
click at [221, 76] on div "Status No active tasks You are ready to start receiving tasks. [PERSON_NAME] Av…" at bounding box center [169, 388] width 257 height 695
click at [243, 55] on div "Status No active tasks You are ready to start receiving tasks. [PERSON_NAME] Av…" at bounding box center [169, 388] width 257 height 695
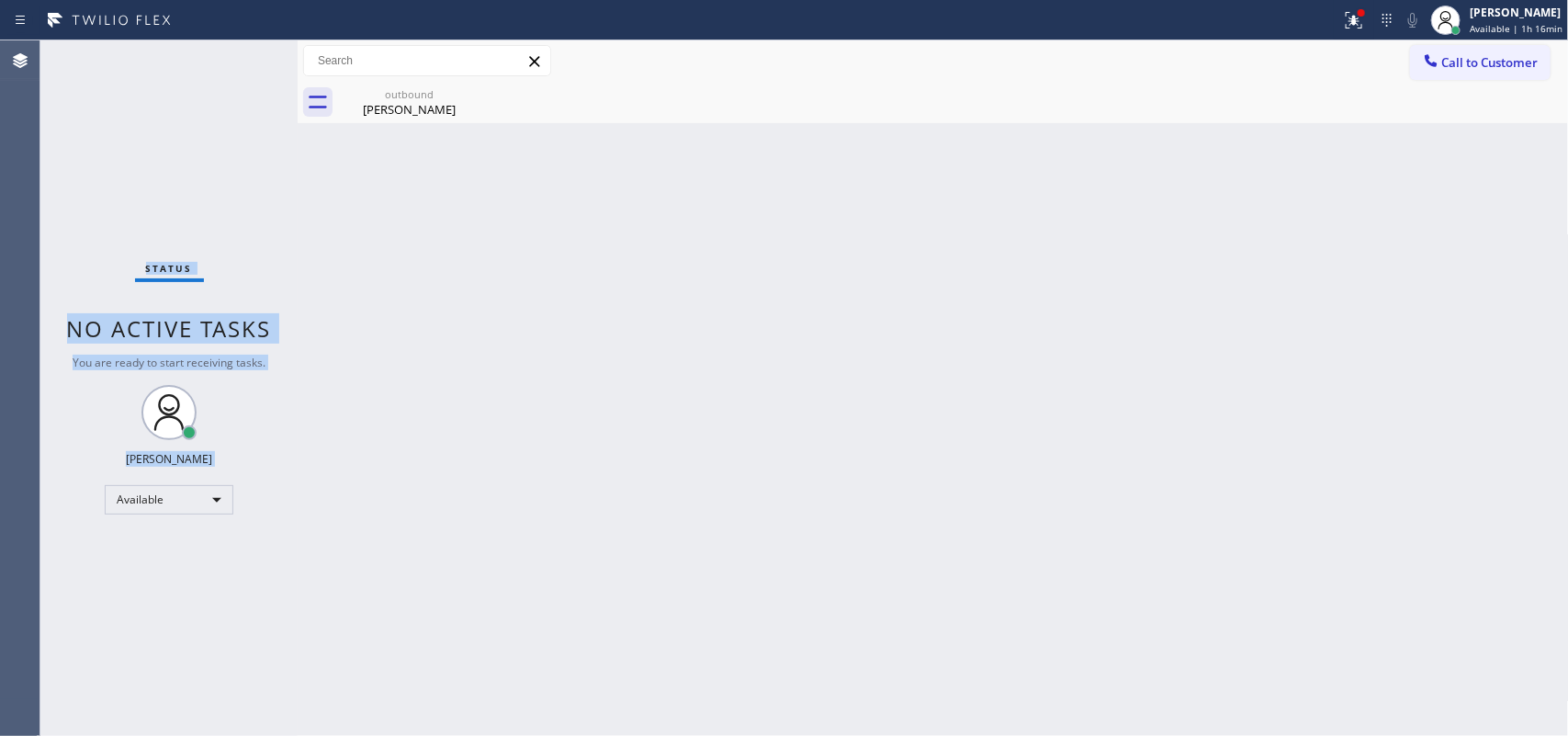
click at [245, 55] on div "Status No active tasks You are ready to start receiving tasks. [PERSON_NAME] Av…" at bounding box center [169, 388] width 257 height 695
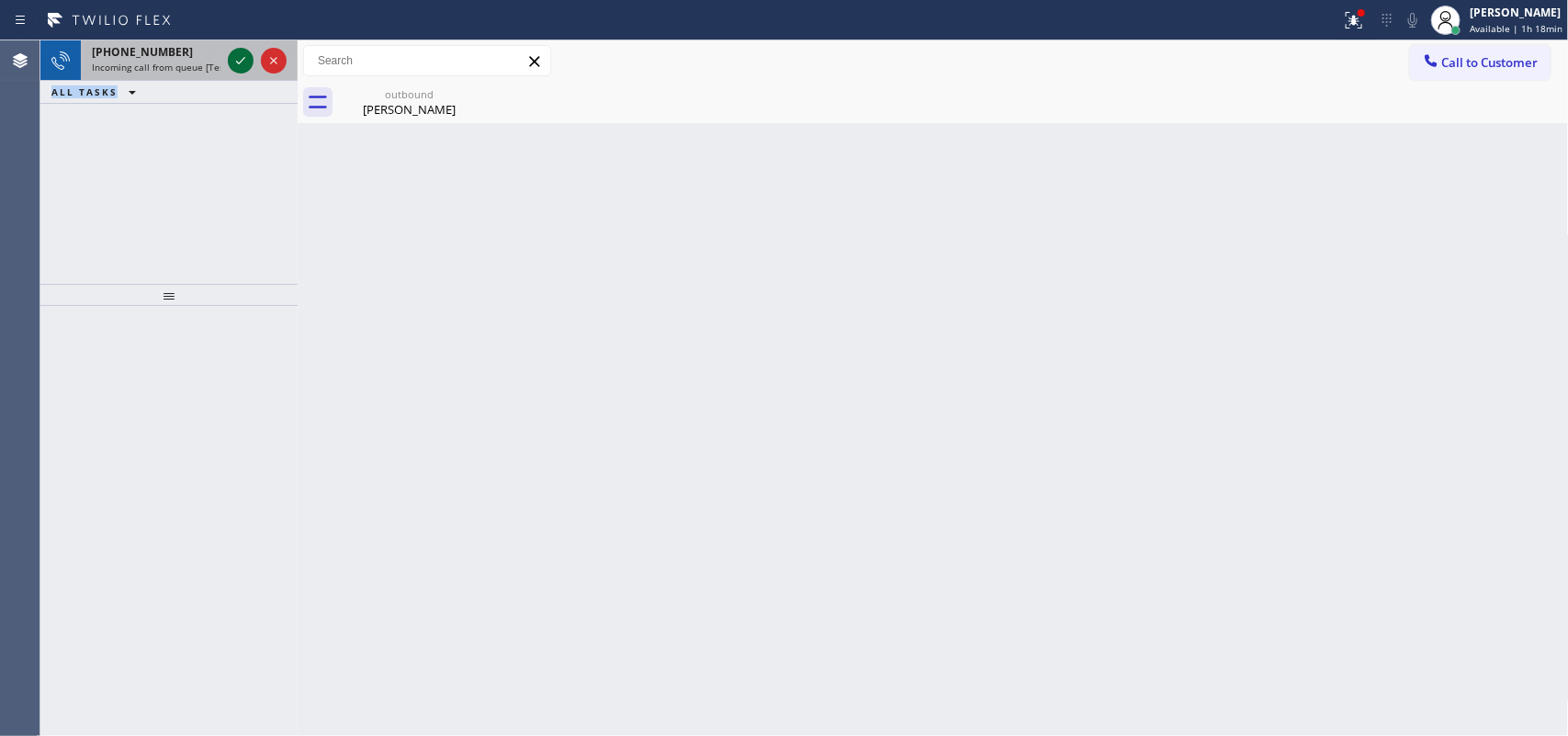
click at [242, 55] on icon at bounding box center [240, 60] width 22 height 22
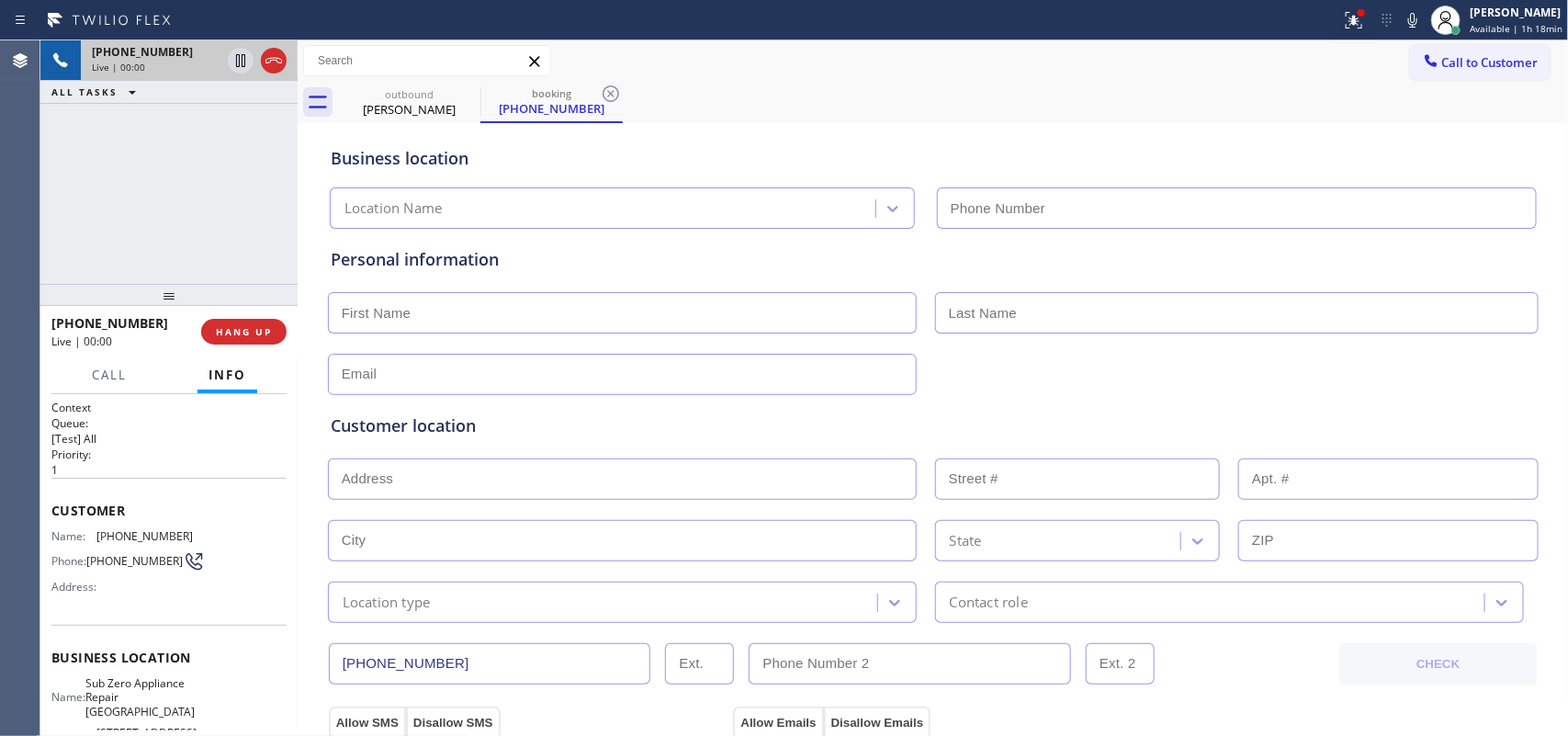
type input "[PHONE_NUMBER]"
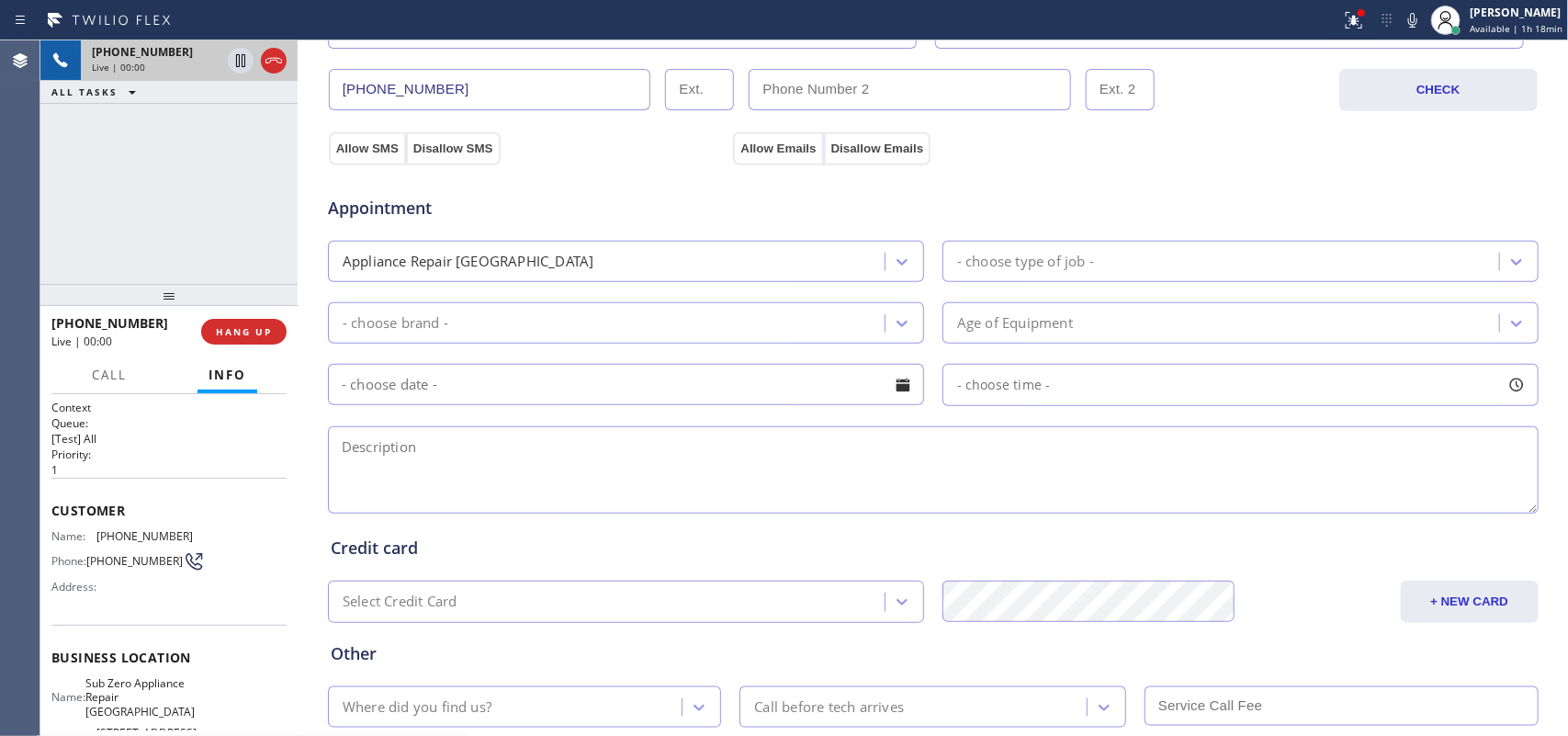
scroll to position [692, 0]
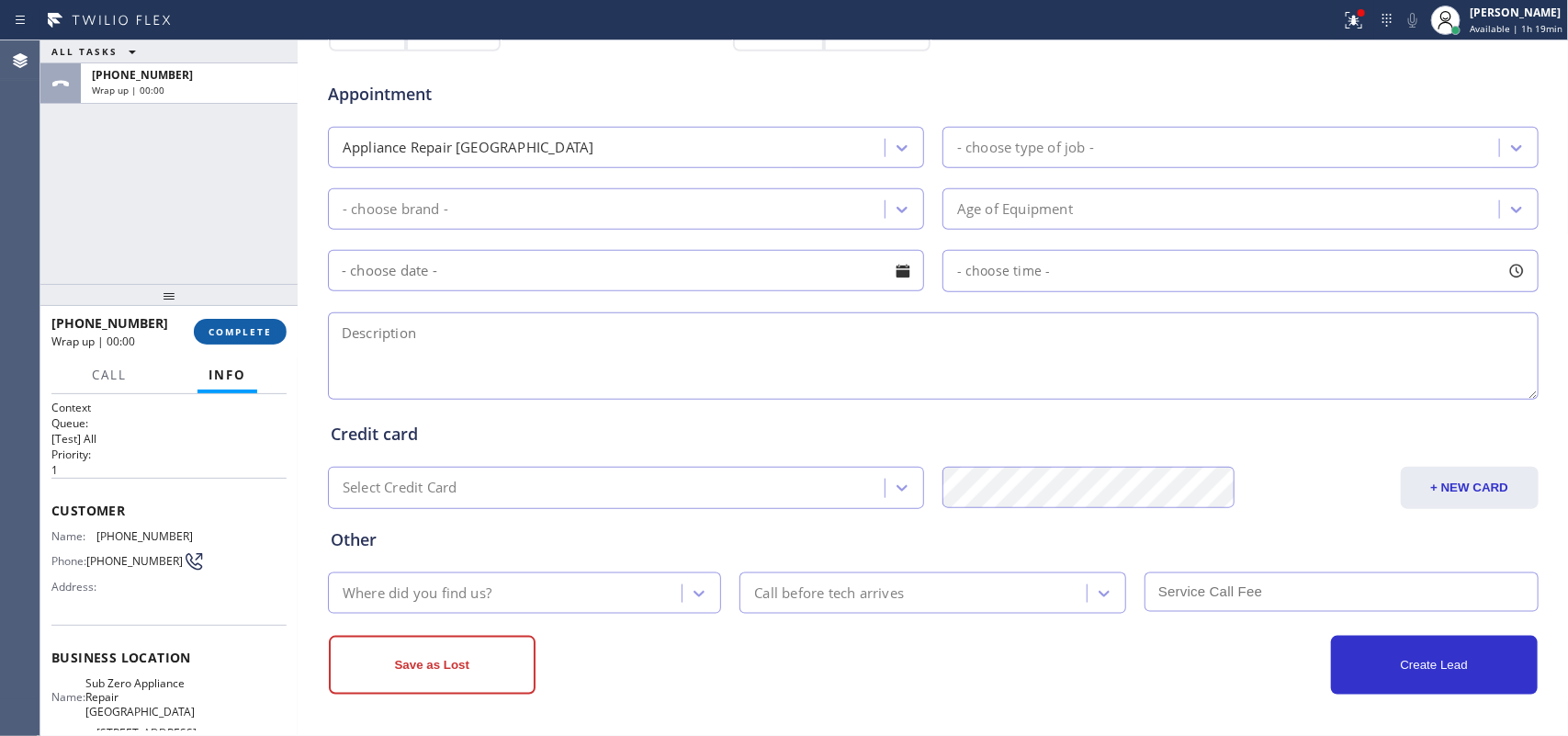
click at [266, 325] on span "COMPLETE" at bounding box center [240, 331] width 64 height 13
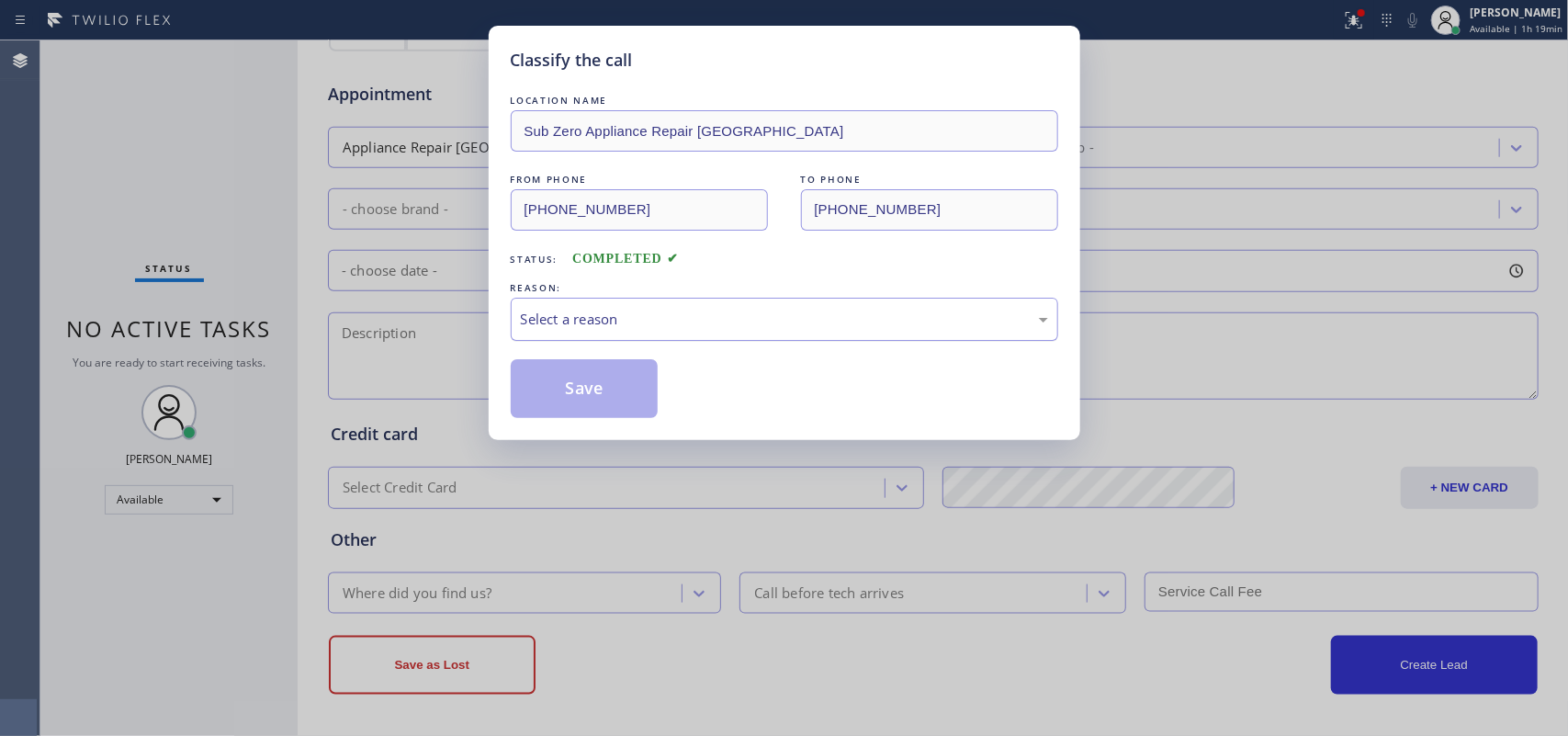
click at [662, 313] on div "Select a reason" at bounding box center [784, 319] width 527 height 21
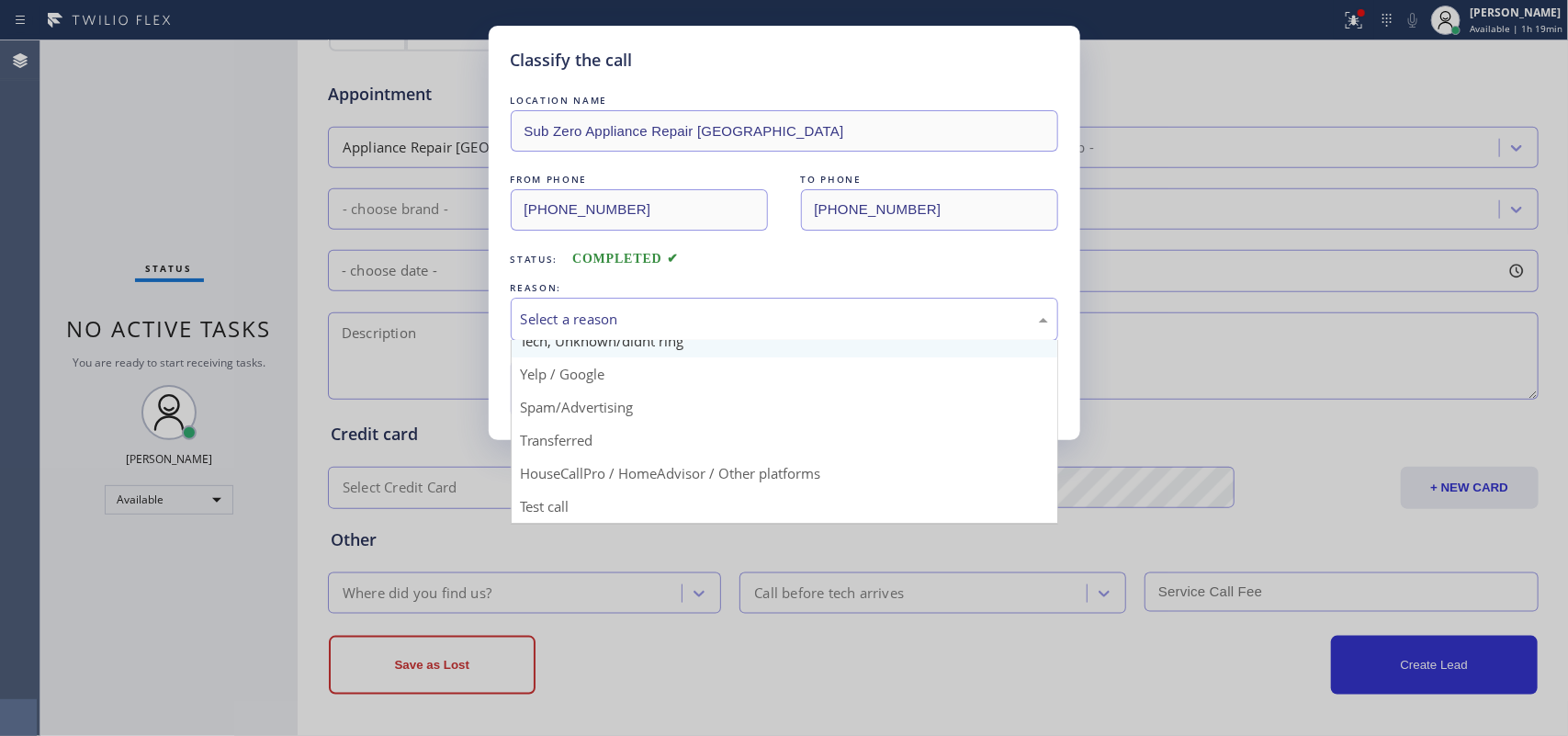
scroll to position [11, 0]
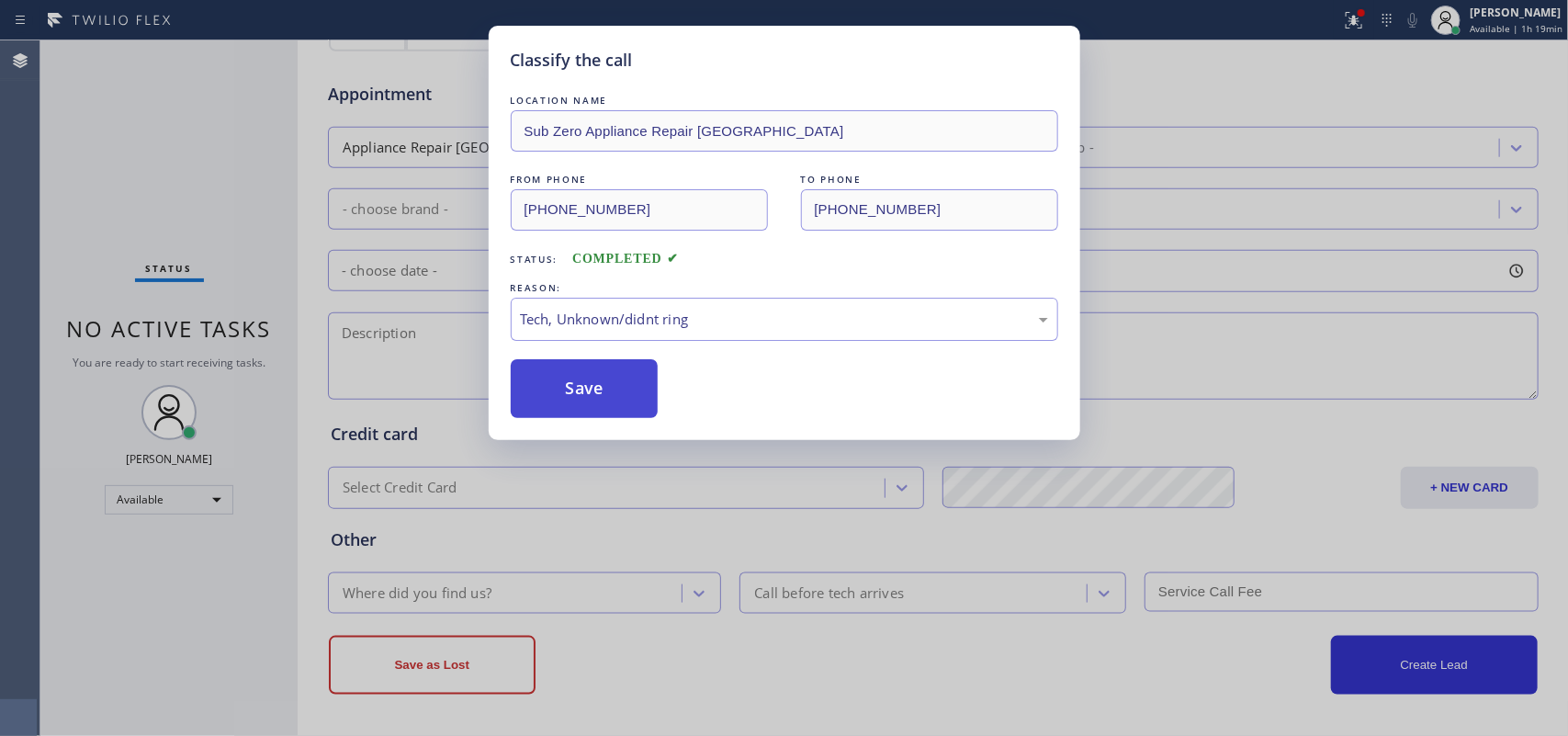
click at [640, 414] on button "Save" at bounding box center [584, 389] width 148 height 59
type input "[PHONE_NUMBER]"
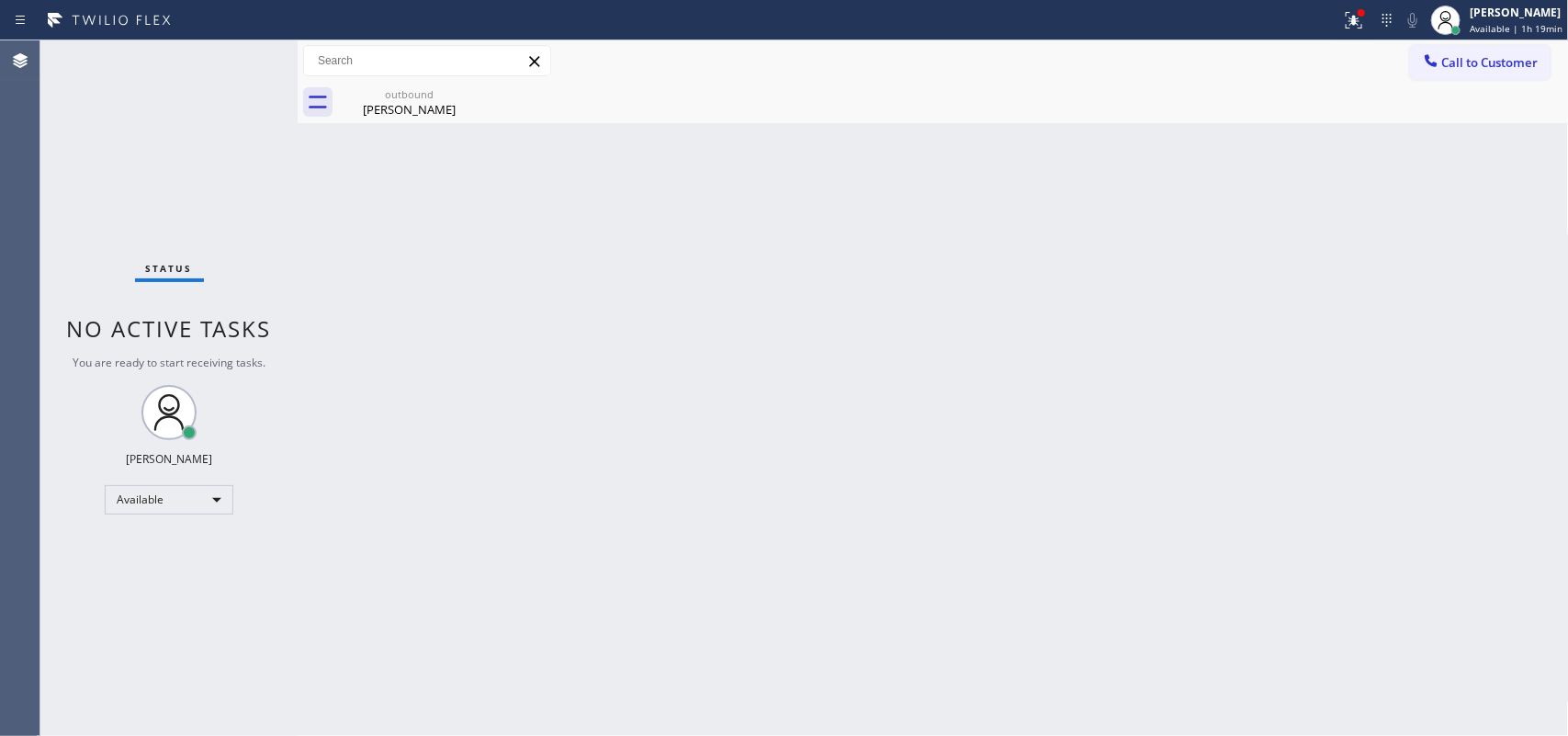
scroll to position [0, 0]
click at [66, 185] on div "Status No active tasks You are ready to start receiving tasks. [PERSON_NAME] Av…" at bounding box center [169, 388] width 257 height 695
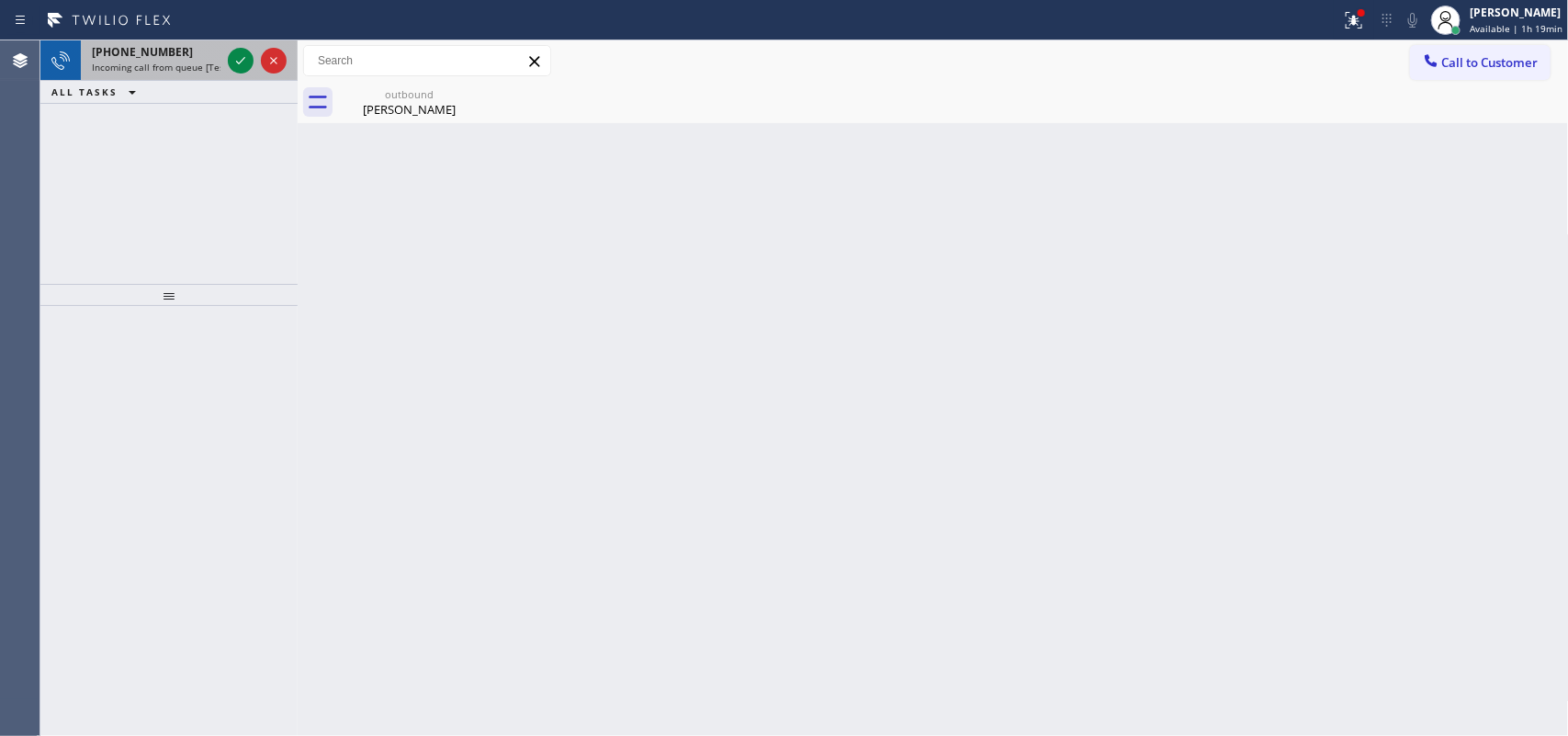
click at [115, 42] on div "[PHONE_NUMBER] Incoming call from queue [Test] All" at bounding box center [152, 61] width 144 height 41
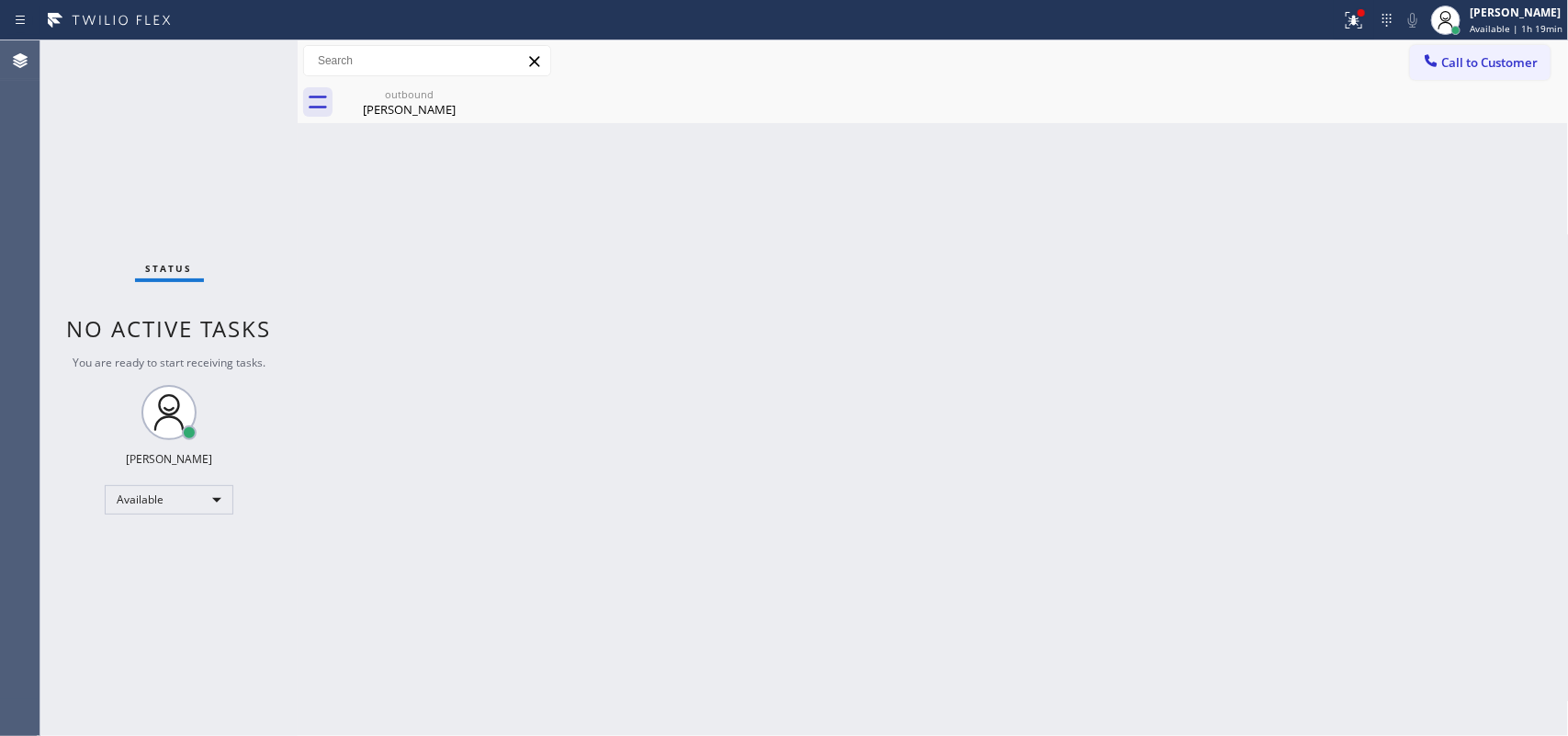
drag, startPoint x: 232, startPoint y: 61, endPoint x: 860, endPoint y: 532, distance: 785.0
click at [1467, 33] on div at bounding box center [1446, 20] width 41 height 41
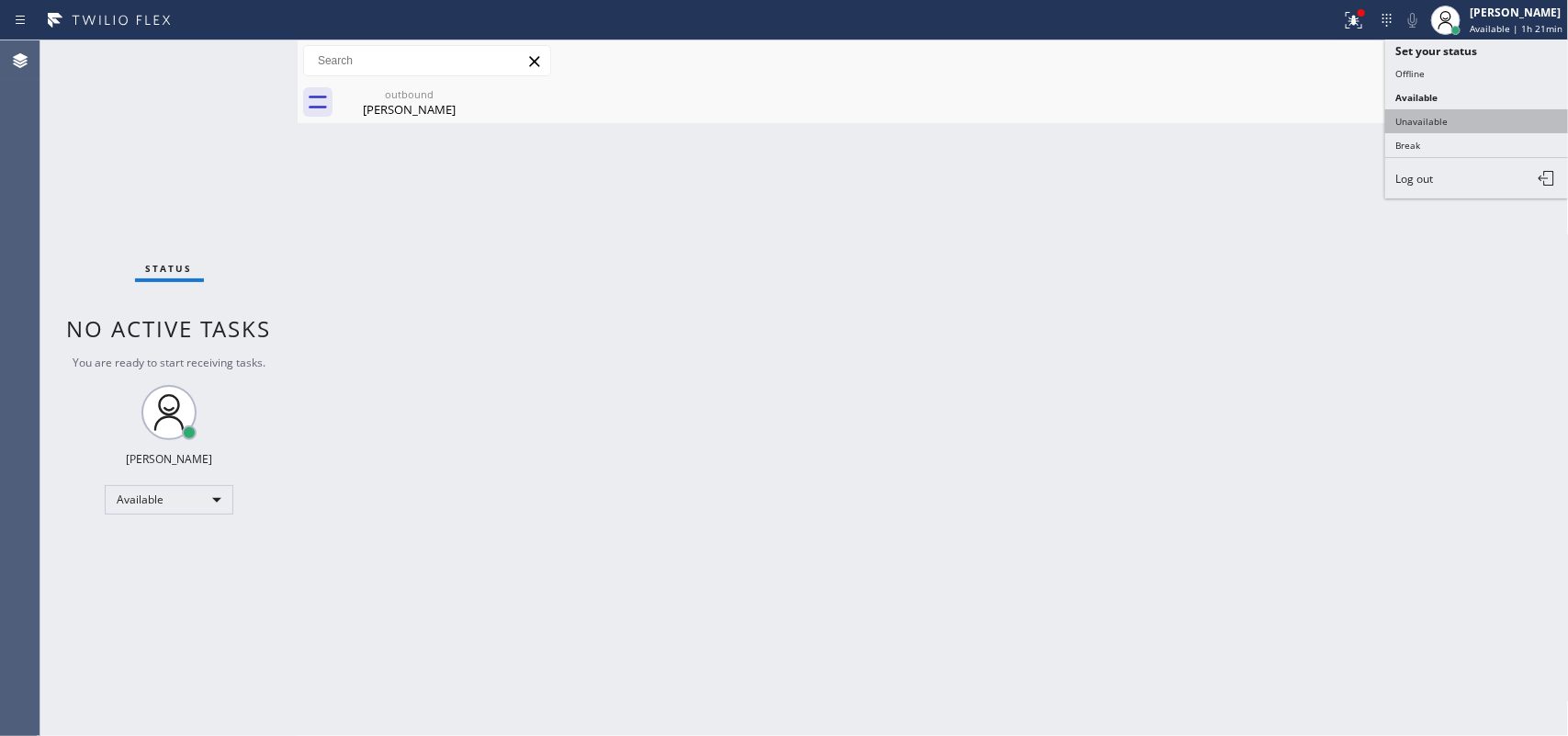
click at [1440, 117] on button "Unavailable" at bounding box center [1477, 121] width 184 height 24
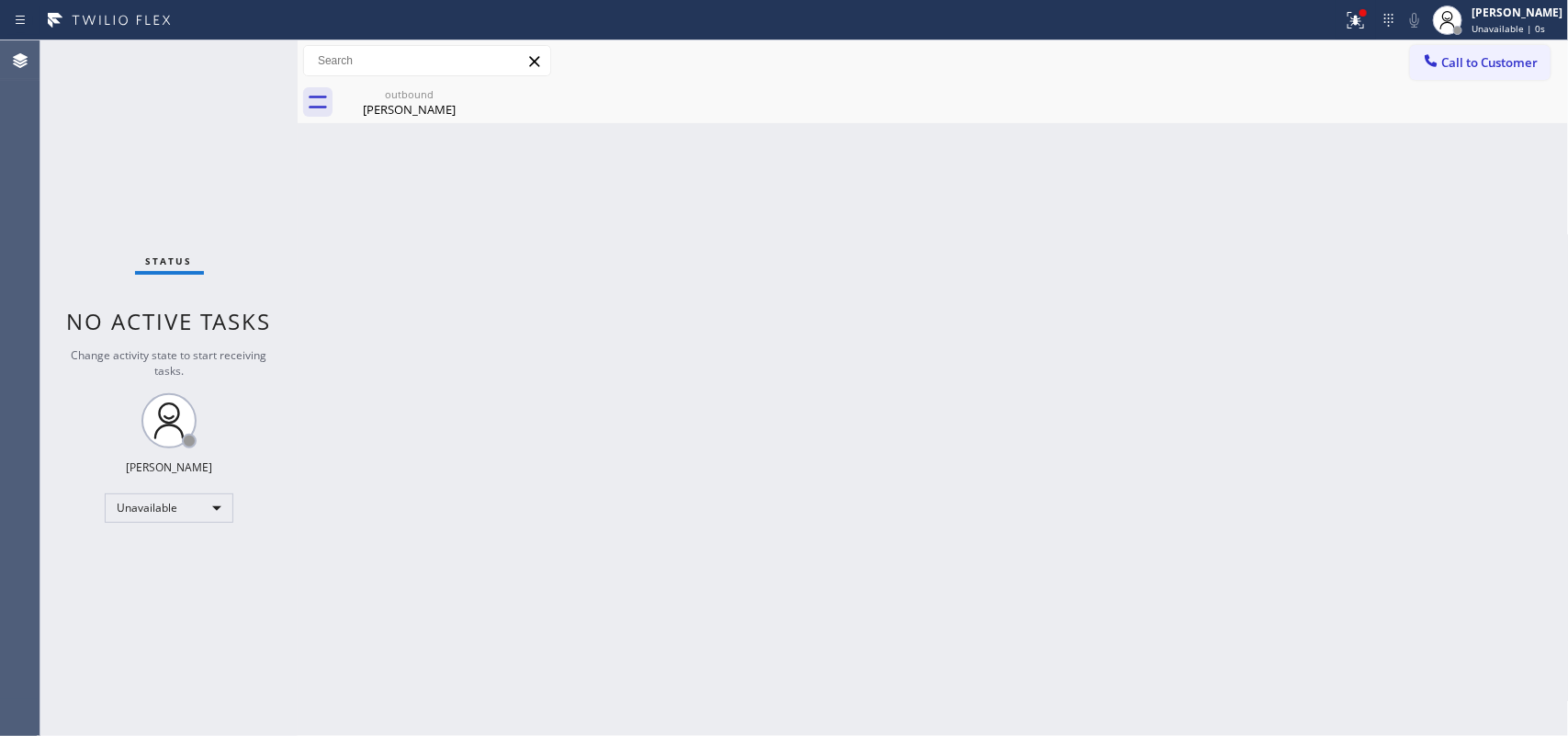
click at [677, 134] on div "Back to Dashboard Change Sender ID Customers Technicians Select a contact Outbo…" at bounding box center [933, 388] width 1272 height 695
drag, startPoint x: 469, startPoint y: 93, endPoint x: 740, endPoint y: 97, distance: 271.0
click at [0, 0] on icon at bounding box center [0, 0] width 0 height 0
click at [430, 101] on div "[PERSON_NAME]" at bounding box center [410, 109] width 139 height 16
click at [1452, 57] on span "Call to Customer" at bounding box center [1491, 62] width 96 height 16
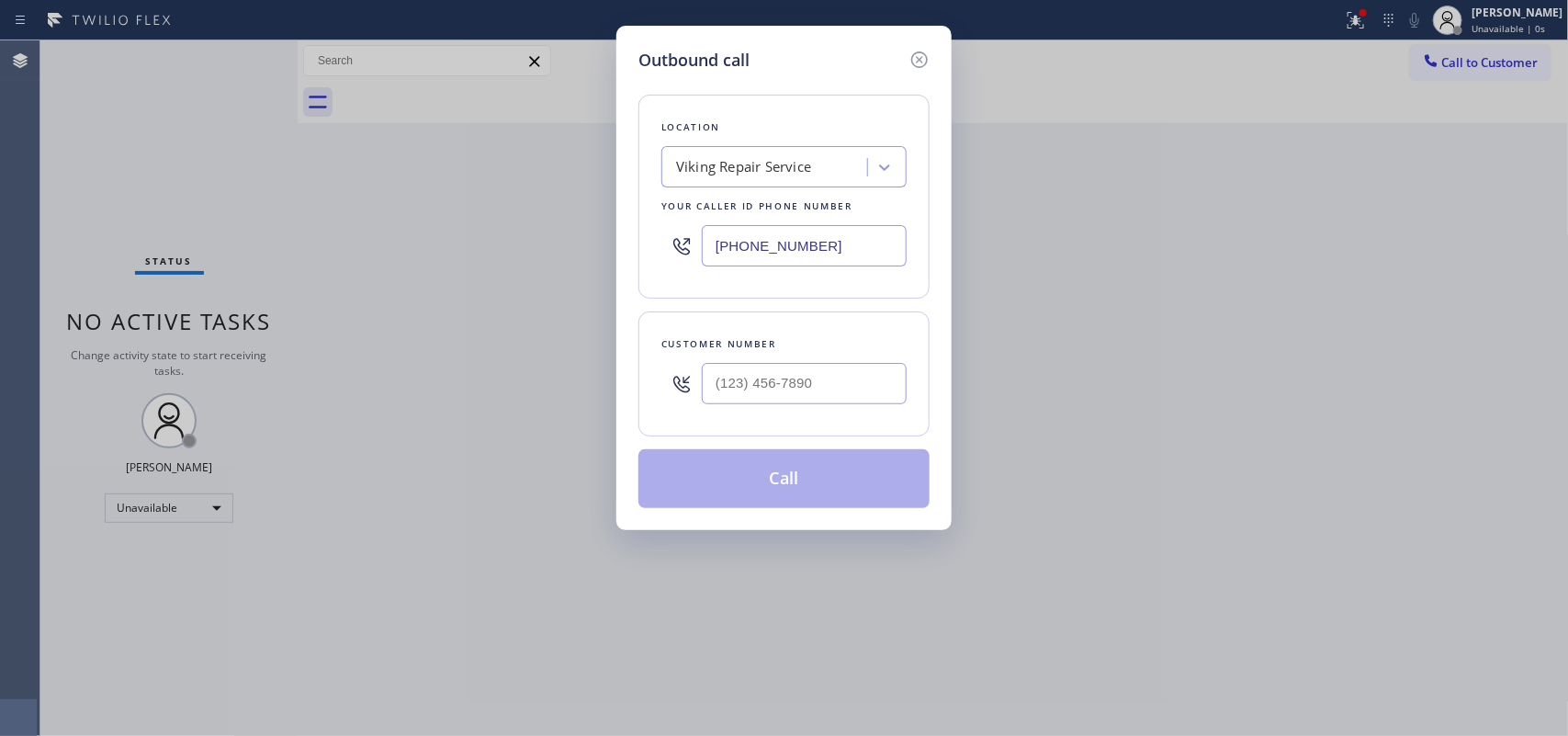
click at [681, 99] on div "Location Viking Repair Service Your caller id phone number [PHONE_NUMBER]" at bounding box center [784, 197] width 291 height 204
click at [768, 386] on input "(___) ___-____" at bounding box center [804, 383] width 204 height 41
paste input "262) 408-3036"
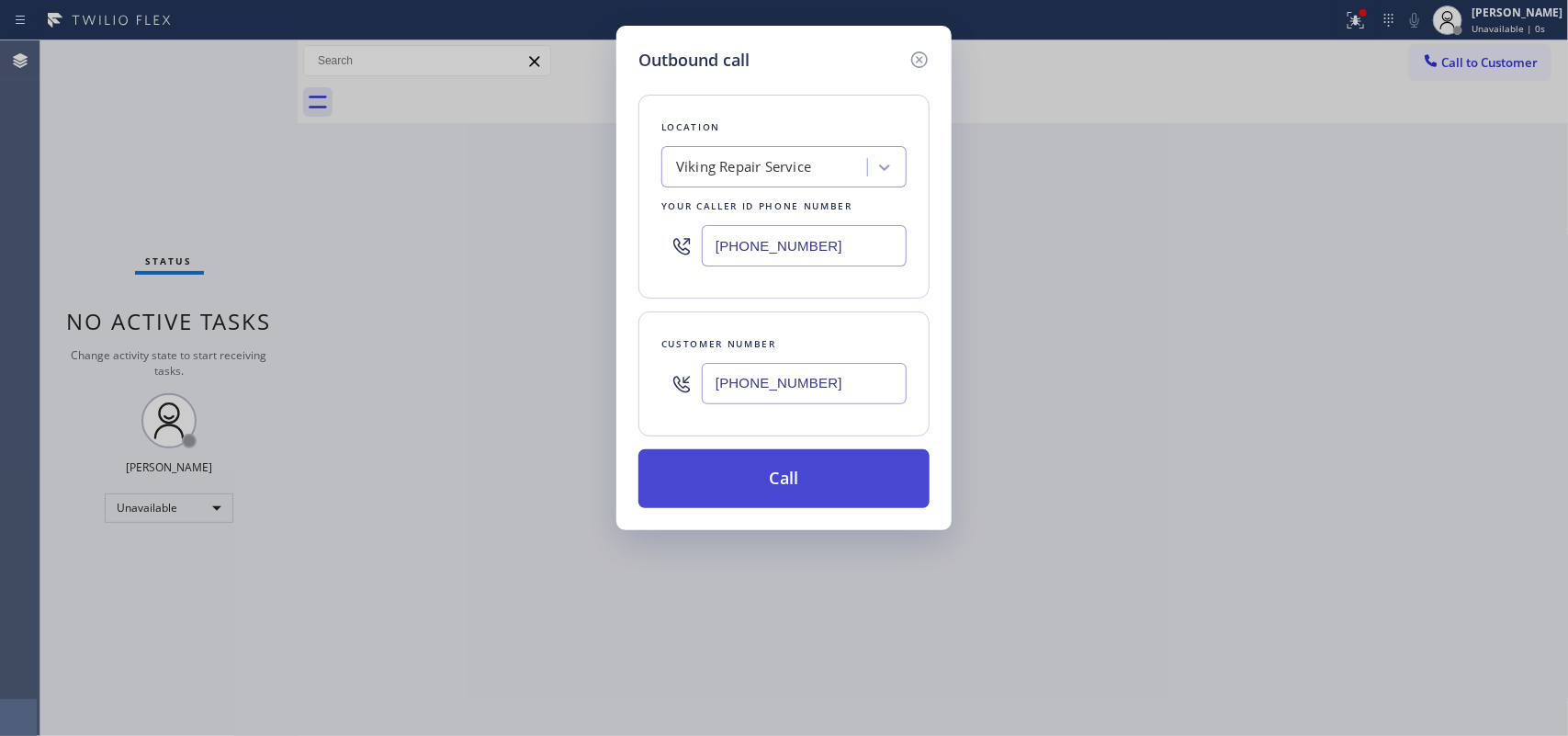
type input "[PHONE_NUMBER]"
click at [818, 490] on button "Call" at bounding box center [784, 478] width 291 height 59
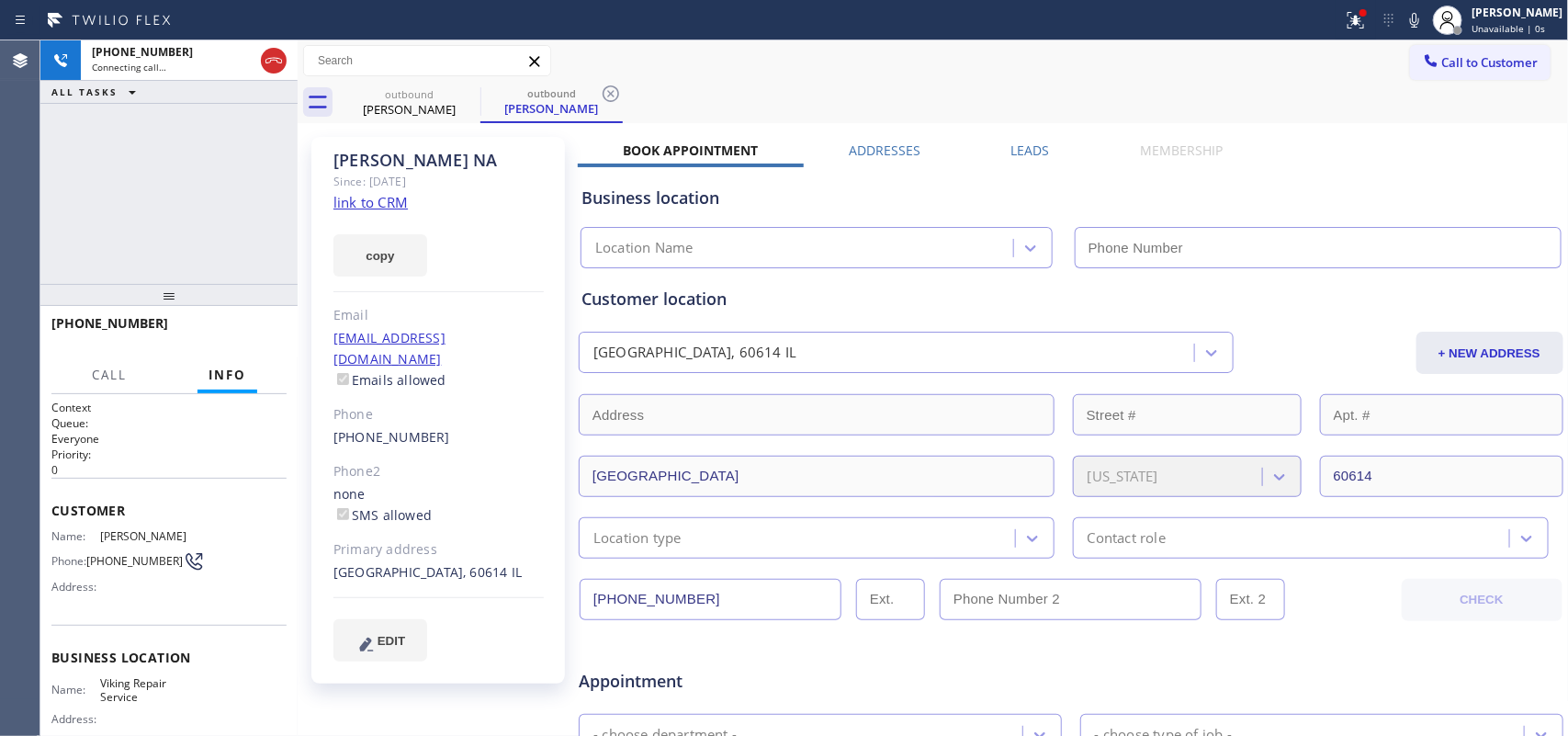
click at [356, 204] on link "link to CRM" at bounding box center [370, 202] width 74 height 18
type input "[PHONE_NUMBER]"
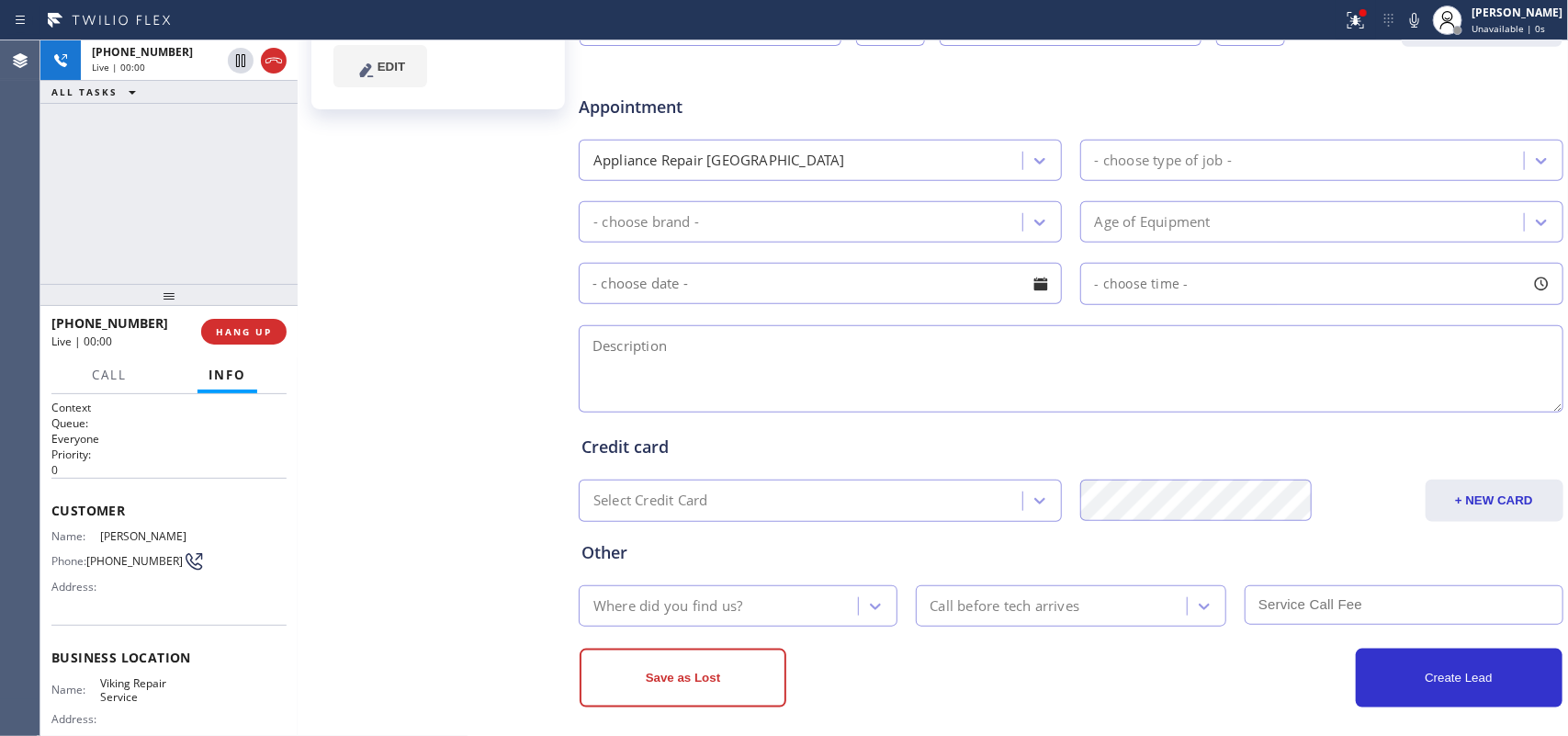
scroll to position [588, 0]
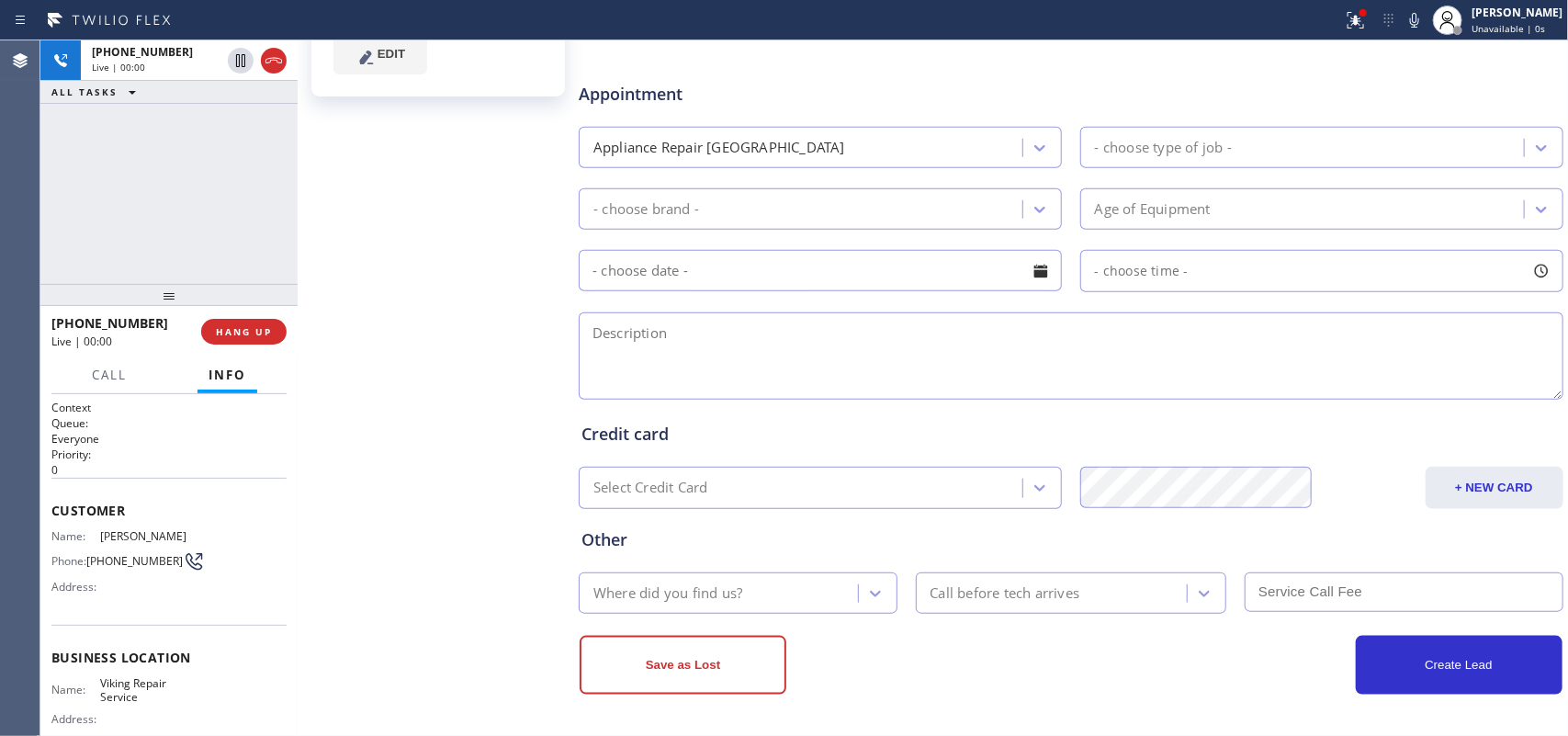
click at [412, 147] on div "[PERSON_NAME] NA Since: [DATE] link to CRM copy Email [EMAIL_ADDRESS][DOMAIN_NA…" at bounding box center [440, 136] width 276 height 1191
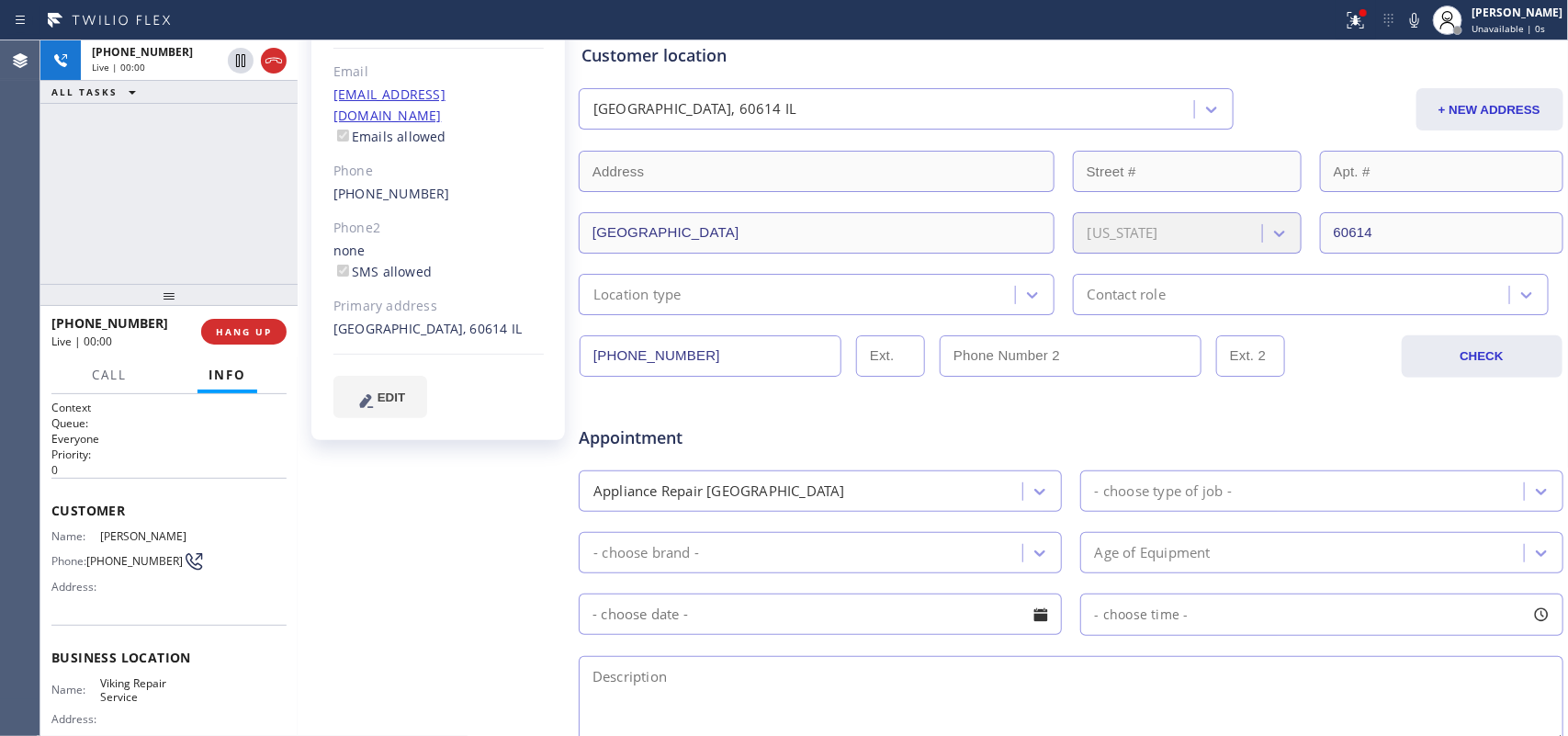
scroll to position [128, 0]
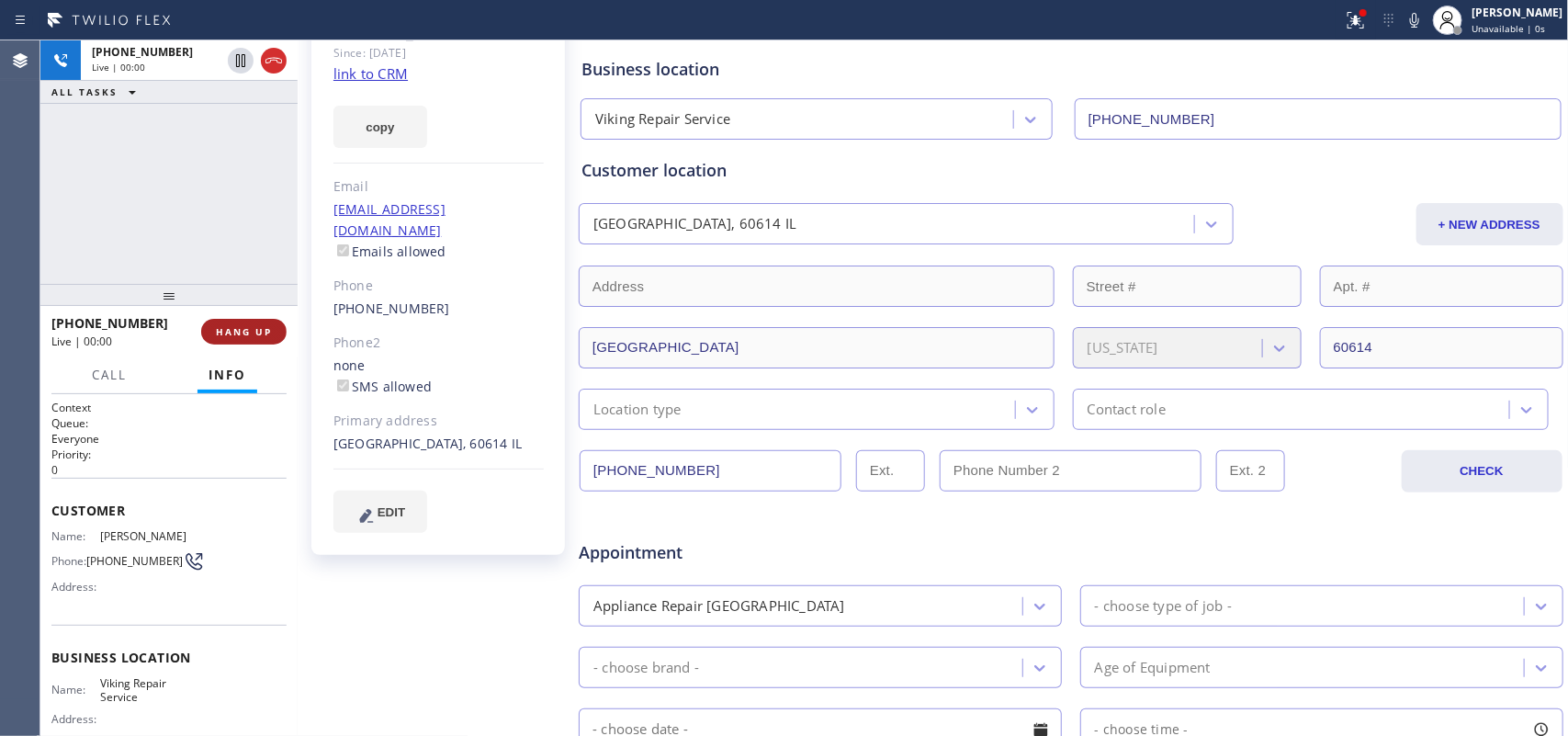
click at [263, 333] on span "HANG UP" at bounding box center [244, 331] width 56 height 13
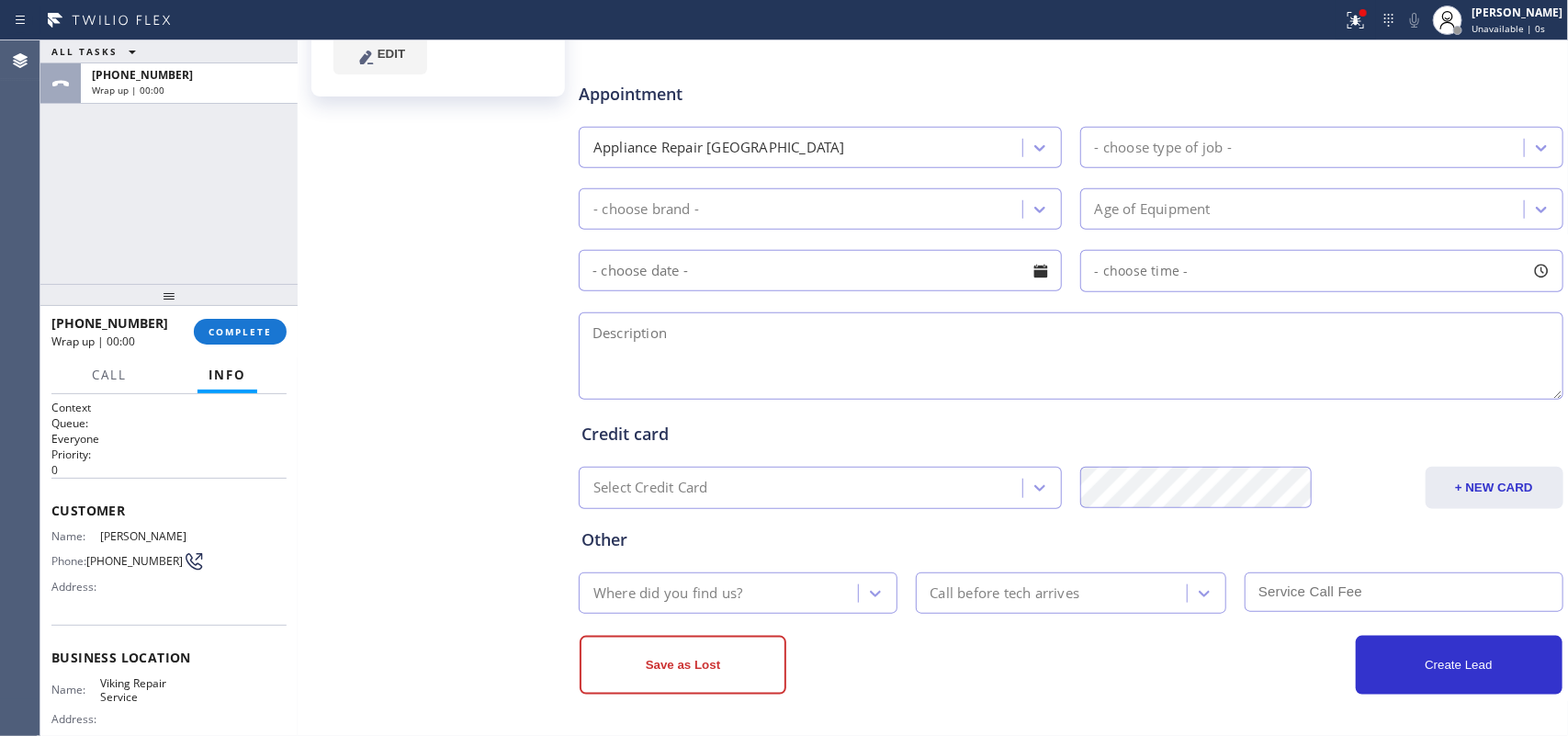
scroll to position [243, 0]
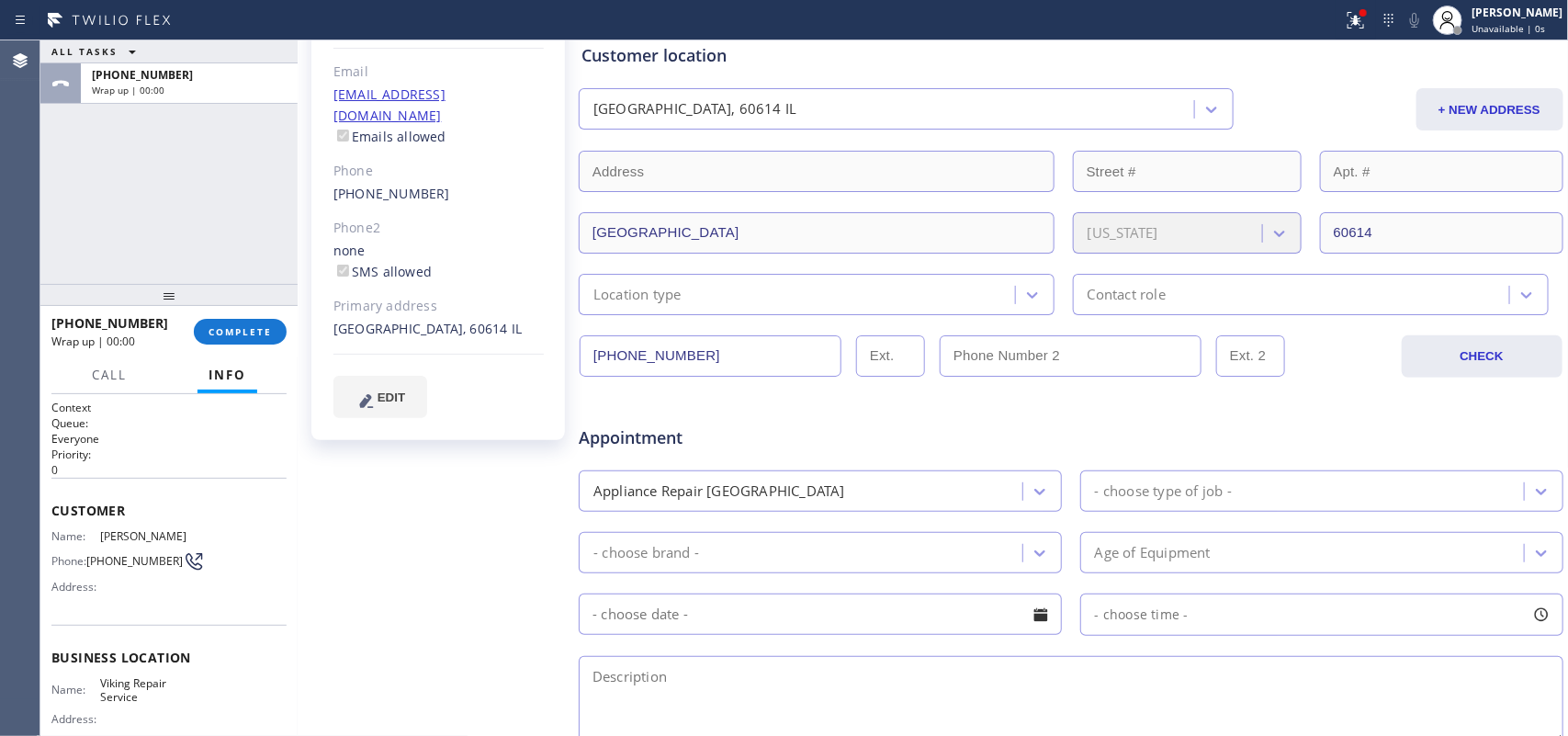
click at [1508, 67] on div "Customer location" at bounding box center [1071, 56] width 980 height 25
click at [1536, 19] on div "[PERSON_NAME]" at bounding box center [1517, 13] width 91 height 15
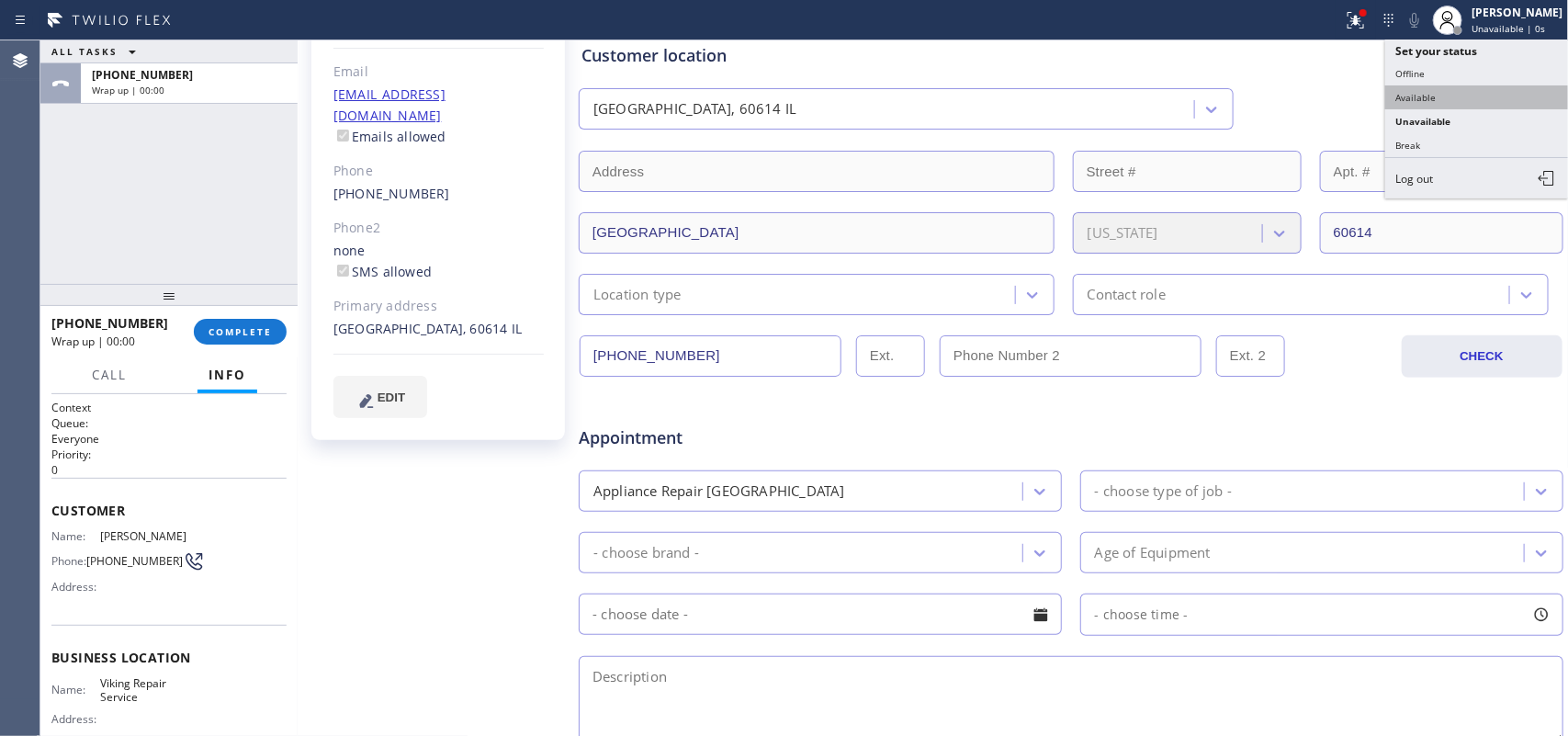
click at [1461, 104] on button "Available" at bounding box center [1477, 97] width 184 height 24
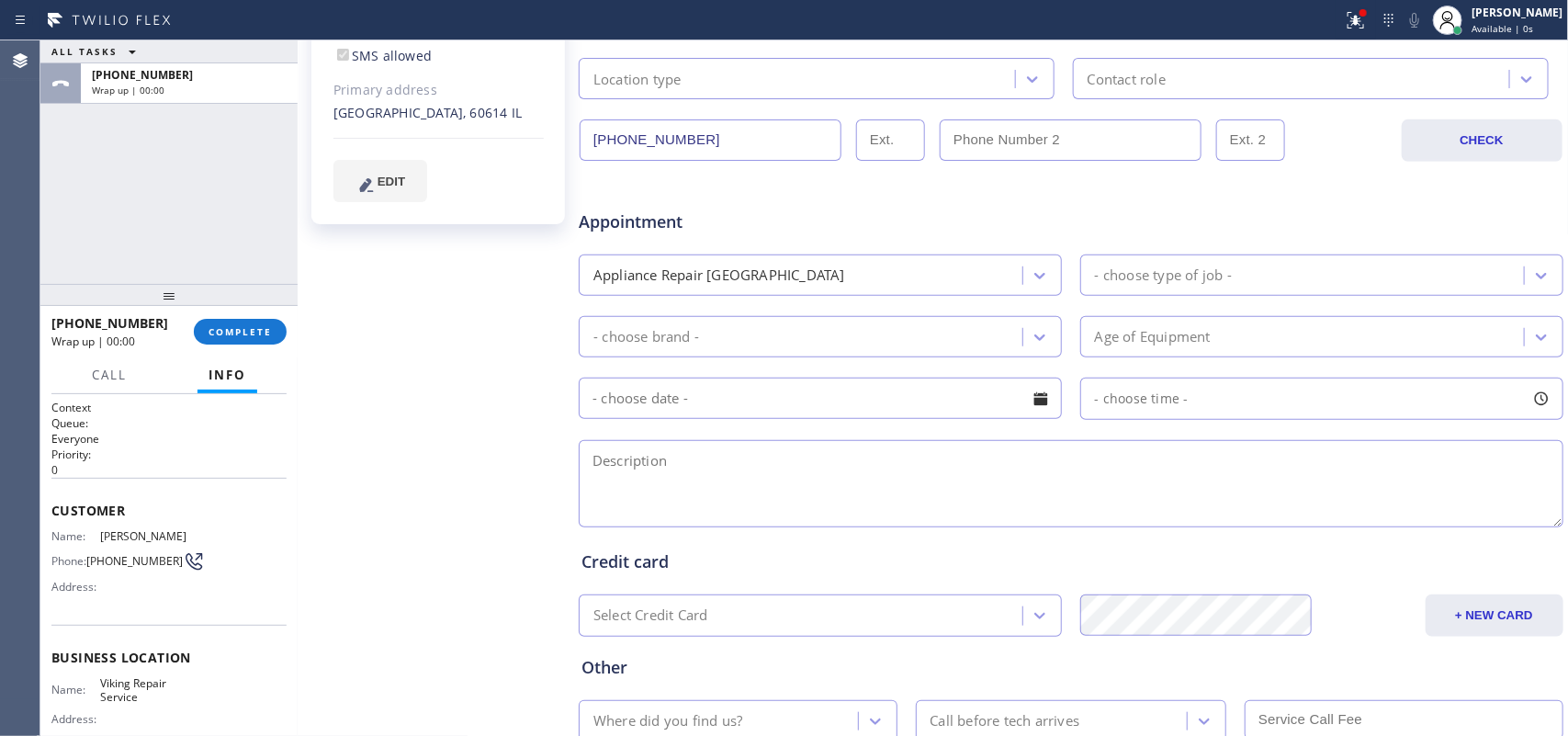
scroll to position [115, 0]
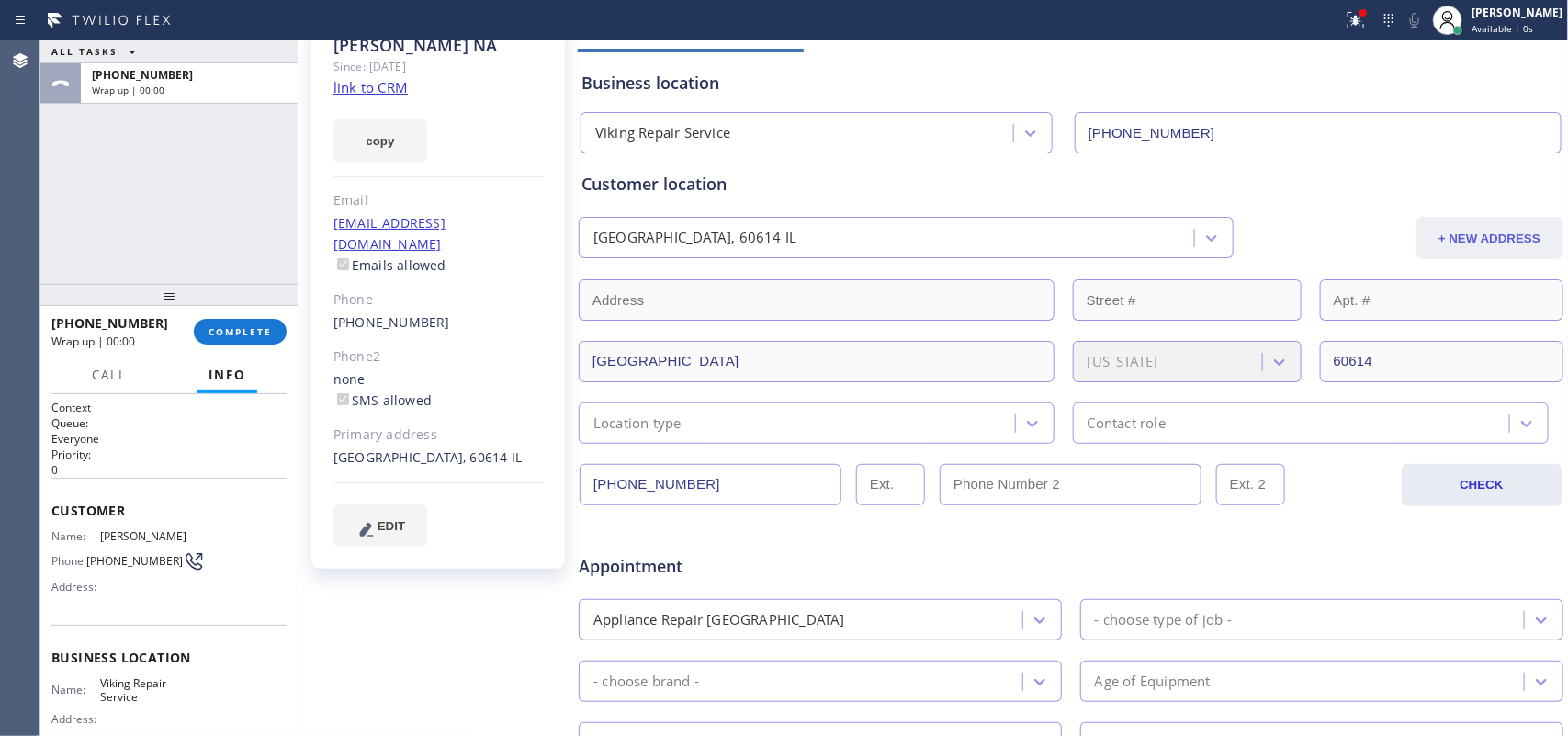
click at [1464, 242] on button "+ NEW ADDRESS" at bounding box center [1490, 238] width 147 height 42
click at [819, 302] on input "text" at bounding box center [817, 300] width 476 height 41
paste input "85255"
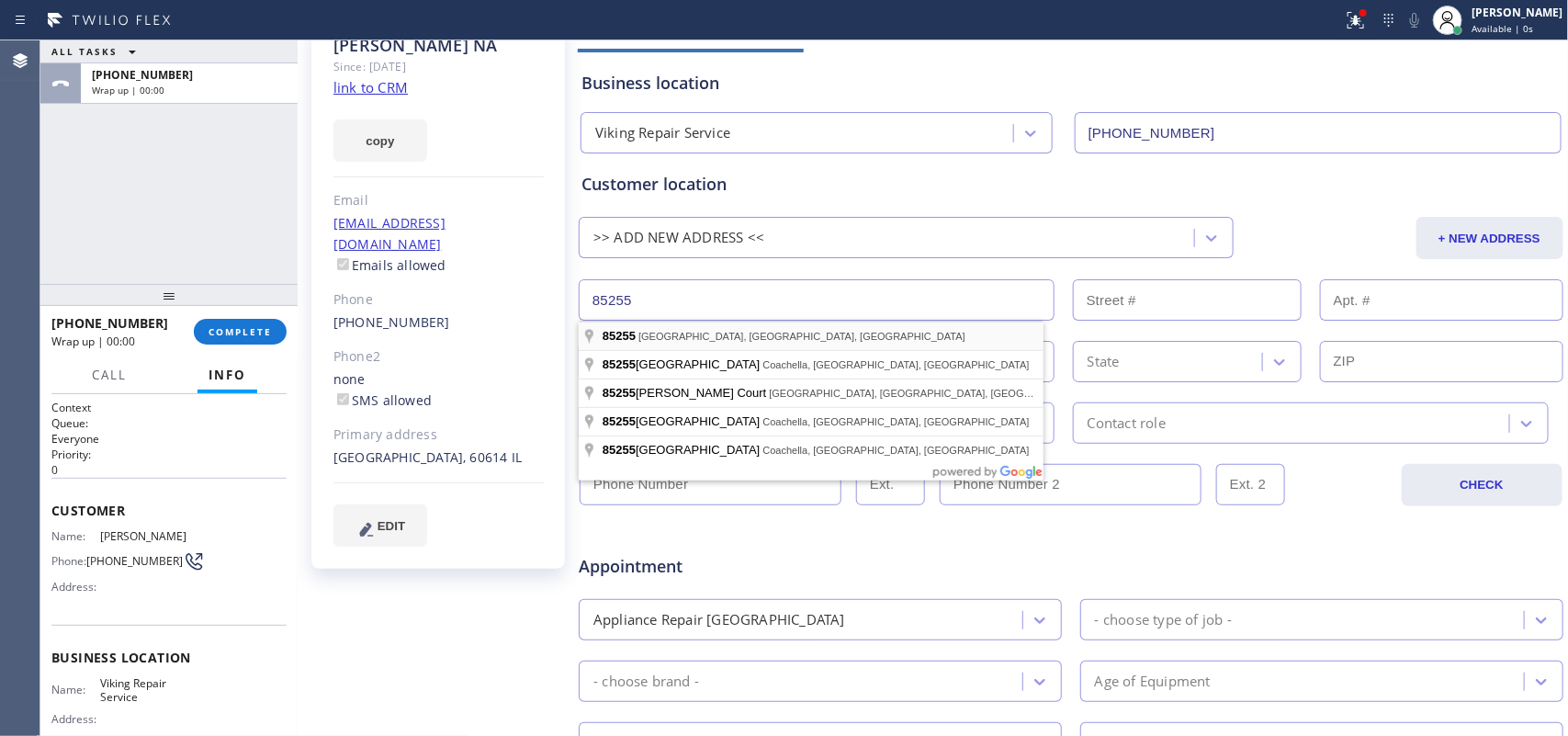
type input "[GEOGRAPHIC_DATA], [GEOGRAPHIC_DATA] 85255, [GEOGRAPHIC_DATA]"
type input "Scottsdale"
type input "85255"
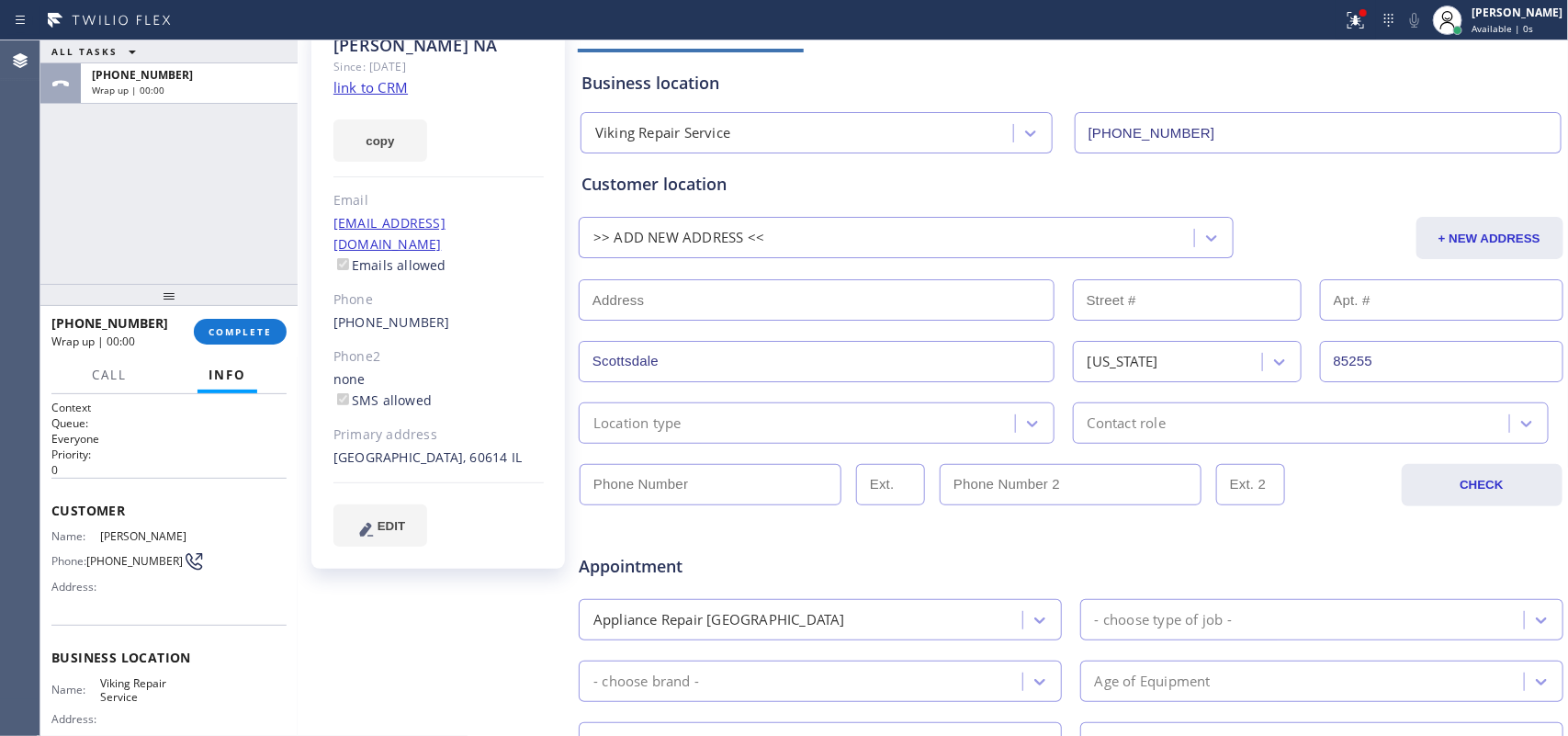
scroll to position [230, 0]
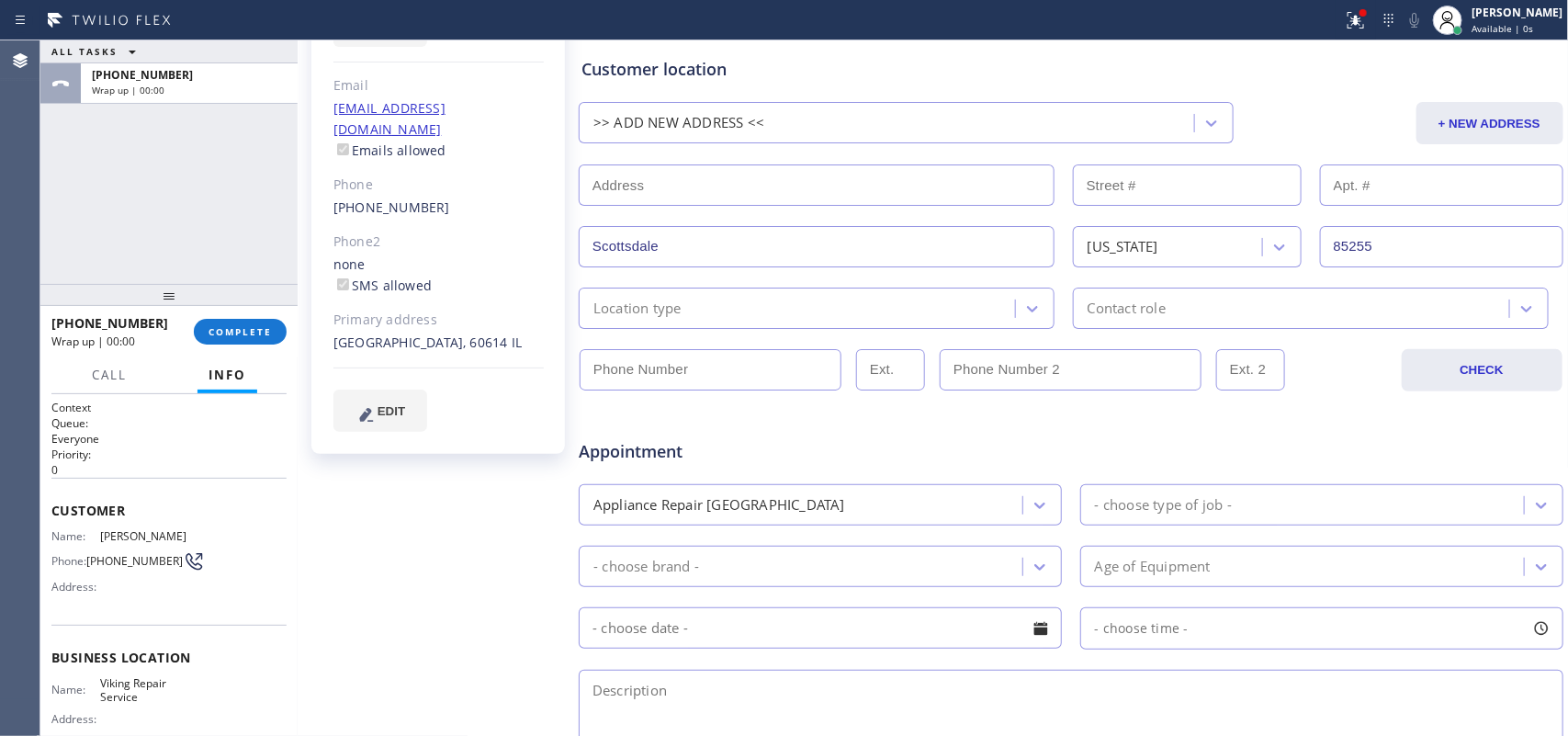
click at [963, 306] on div "Location type" at bounding box center [799, 308] width 431 height 32
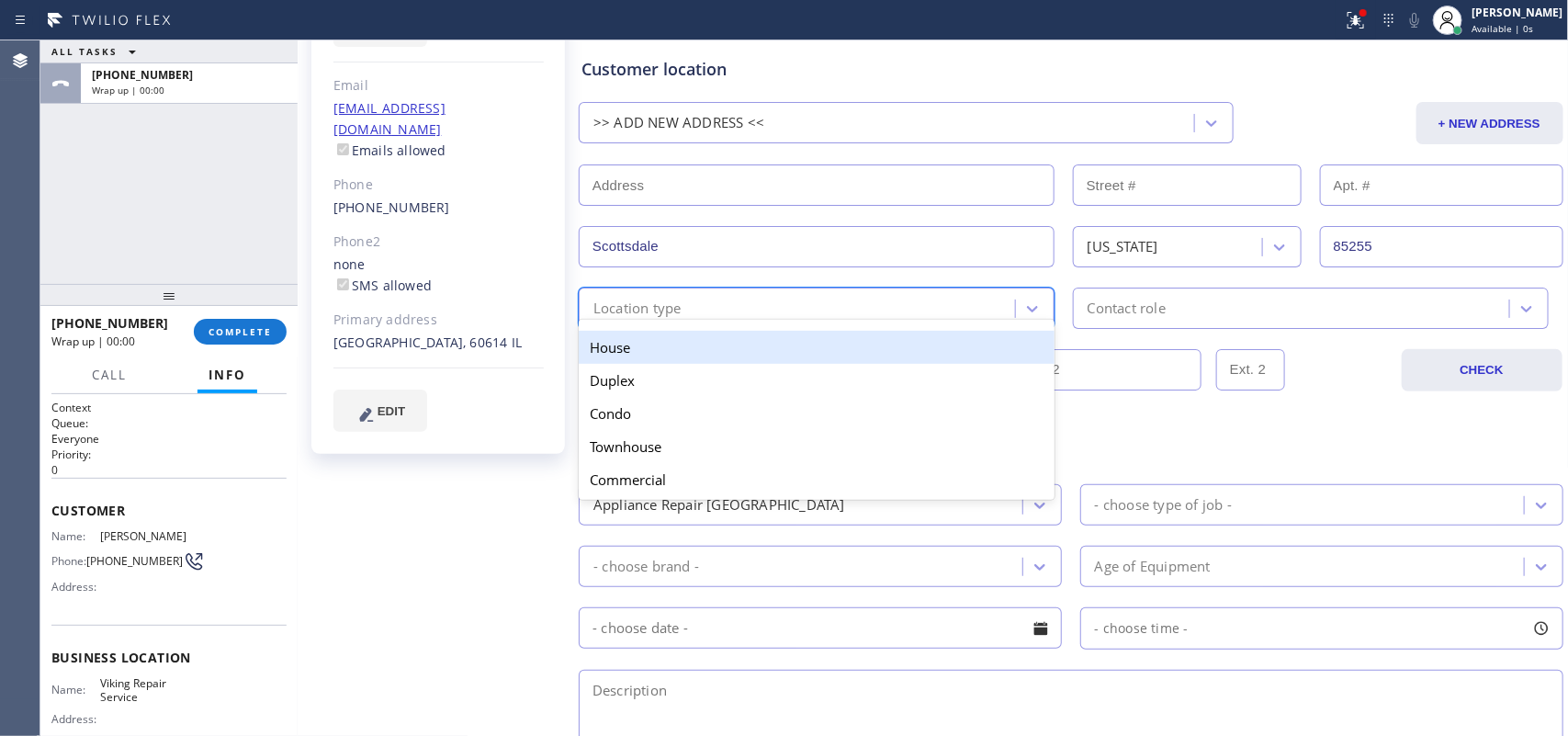
drag, startPoint x: 925, startPoint y: 356, endPoint x: 1094, endPoint y: 345, distance: 169.4
click at [928, 354] on div "House" at bounding box center [817, 347] width 476 height 33
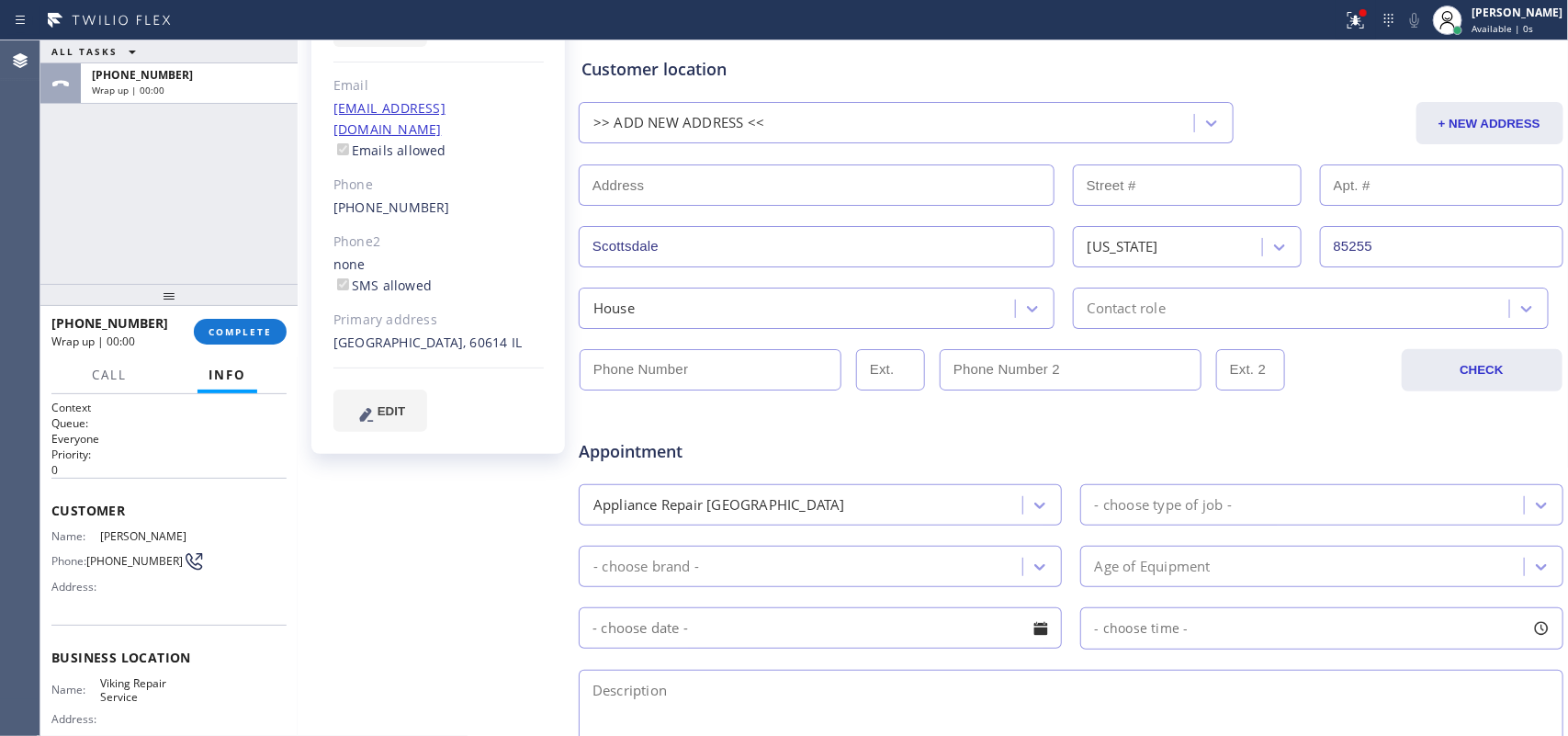
click at [1137, 332] on div "CHECK" at bounding box center [1070, 360] width 987 height 63
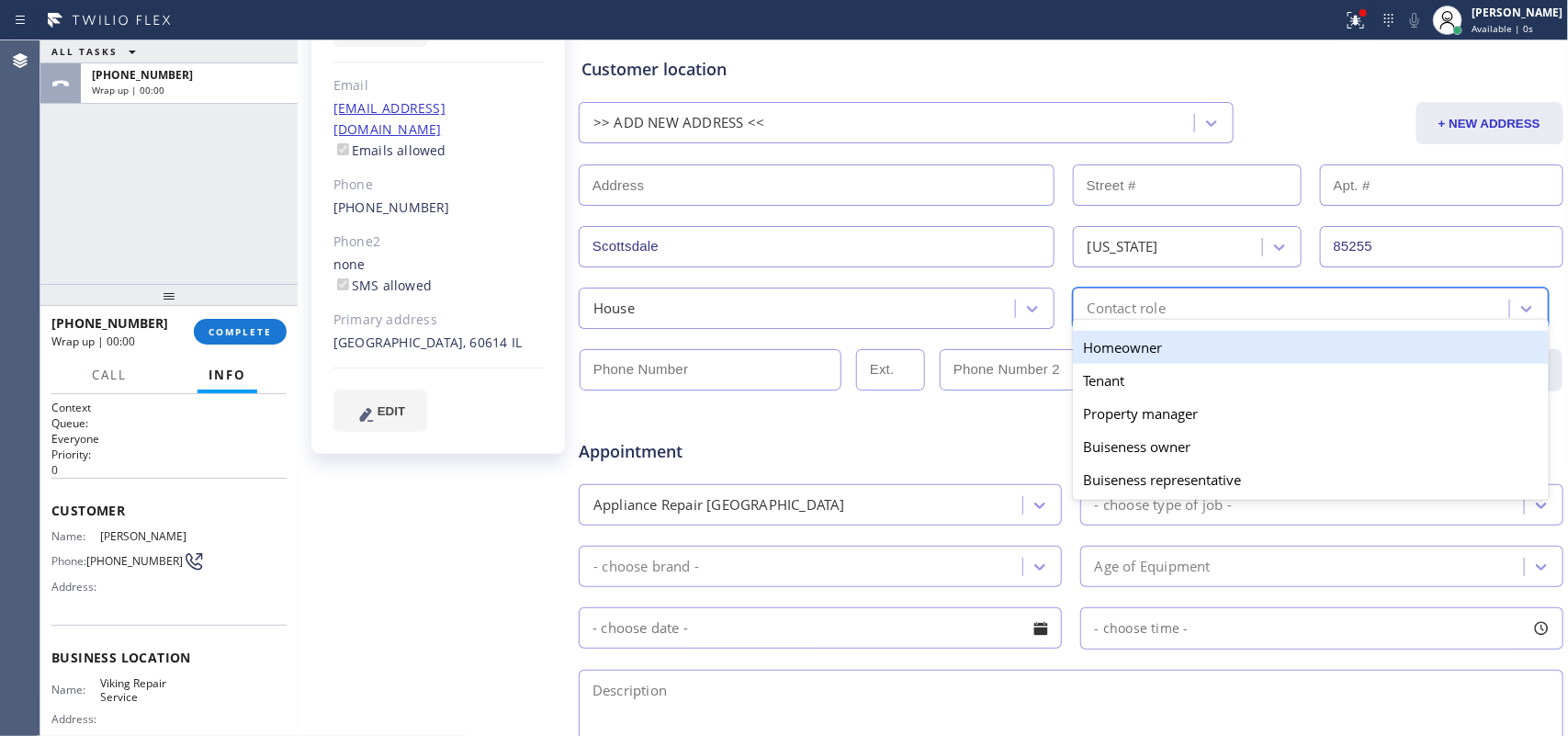
click at [1153, 319] on div "Contact role" at bounding box center [1126, 309] width 78 height 21
click at [1144, 342] on div "Homeowner" at bounding box center [1311, 347] width 476 height 33
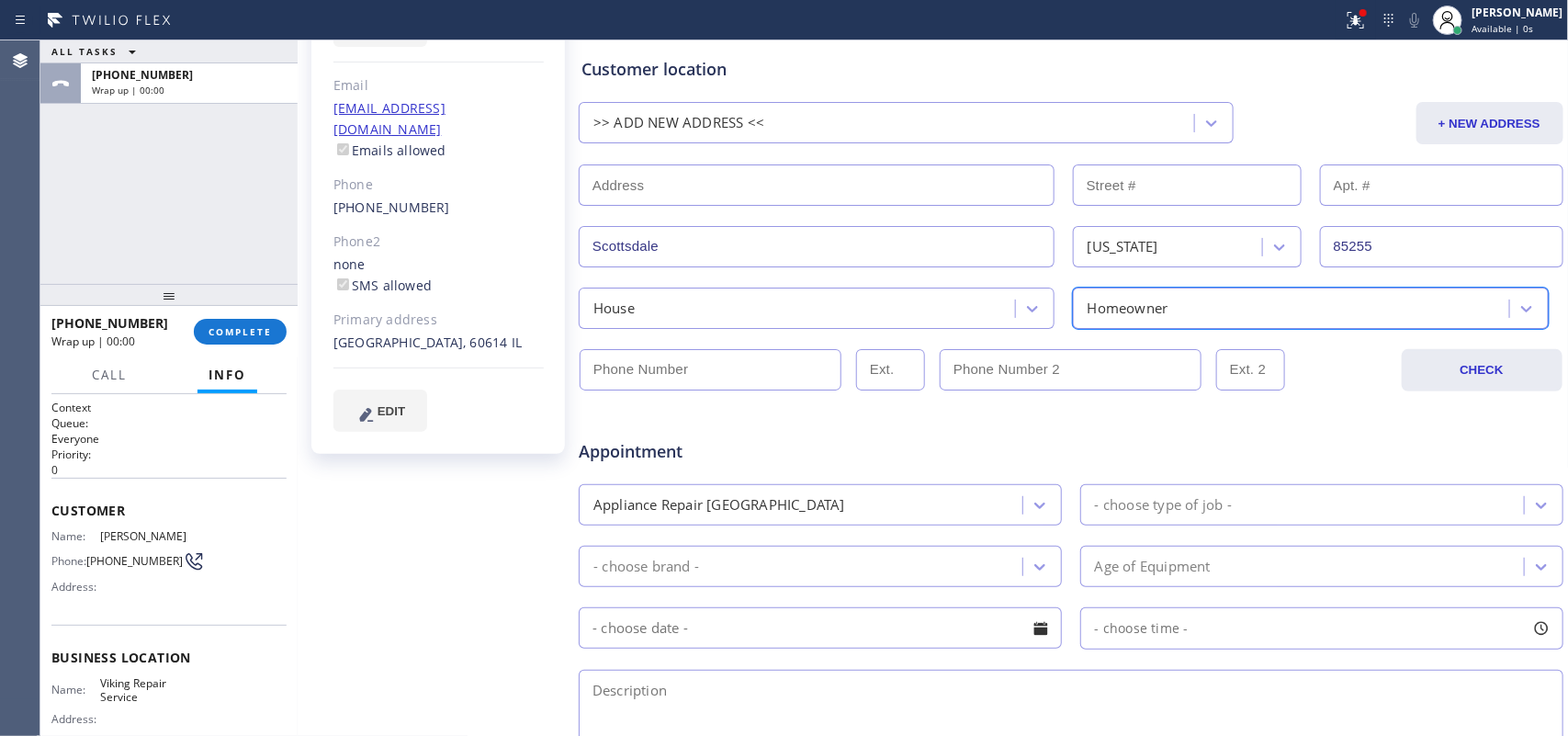
type input "(___) ___-____"
click at [766, 370] on input "(___) ___-____" at bounding box center [711, 369] width 262 height 41
drag, startPoint x: 430, startPoint y: 185, endPoint x: 315, endPoint y: 184, distance: 115.0
click at [315, 184] on div "[PERSON_NAME] NA Since: [DATE] link to CRM copy Email [EMAIL_ADDRESS][DOMAIN_NA…" at bounding box center [438, 180] width 254 height 547
copy link "[PHONE_NUMBER]"
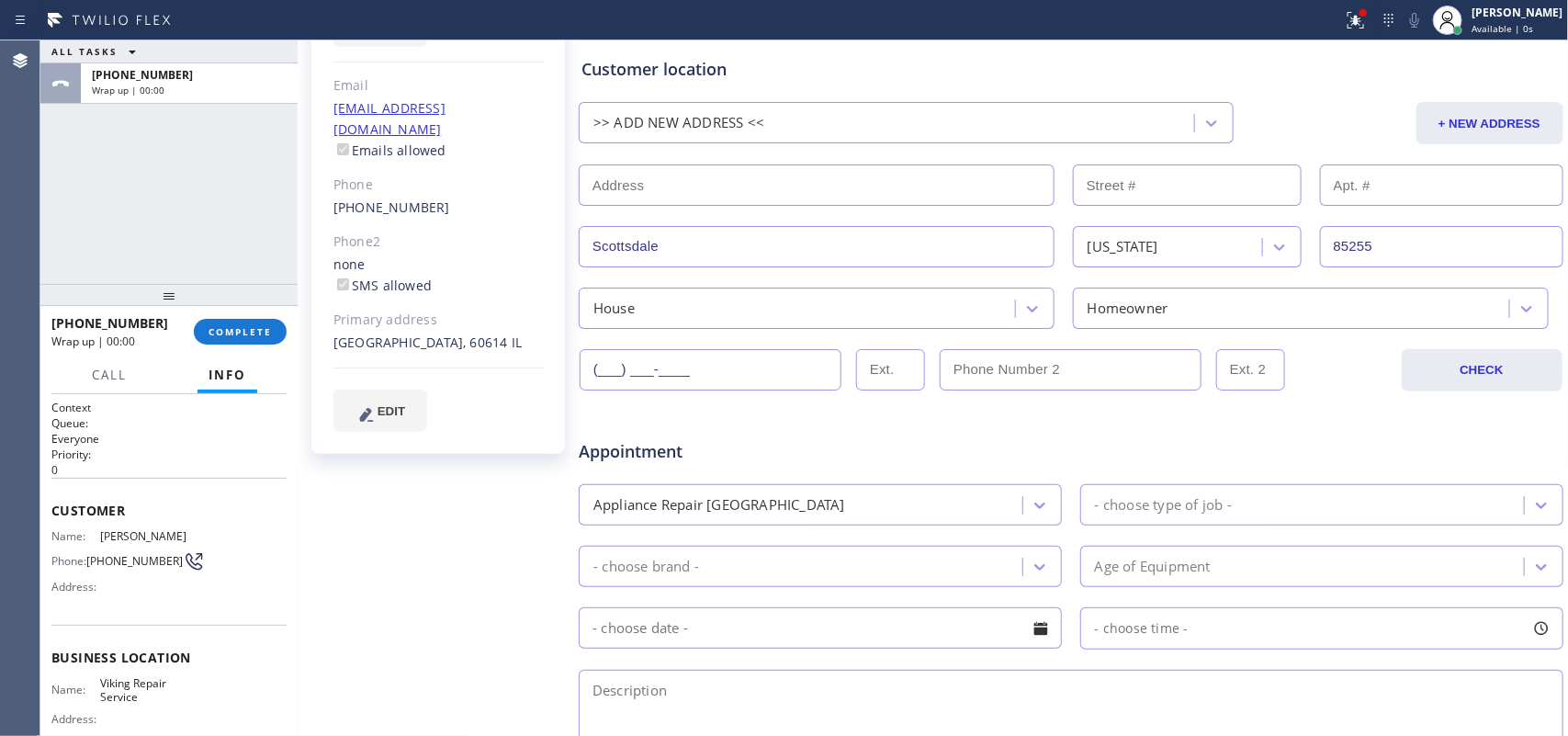
click at [673, 366] on input "(___) ___-____" at bounding box center [711, 369] width 262 height 41
paste input "262) 408-3036"
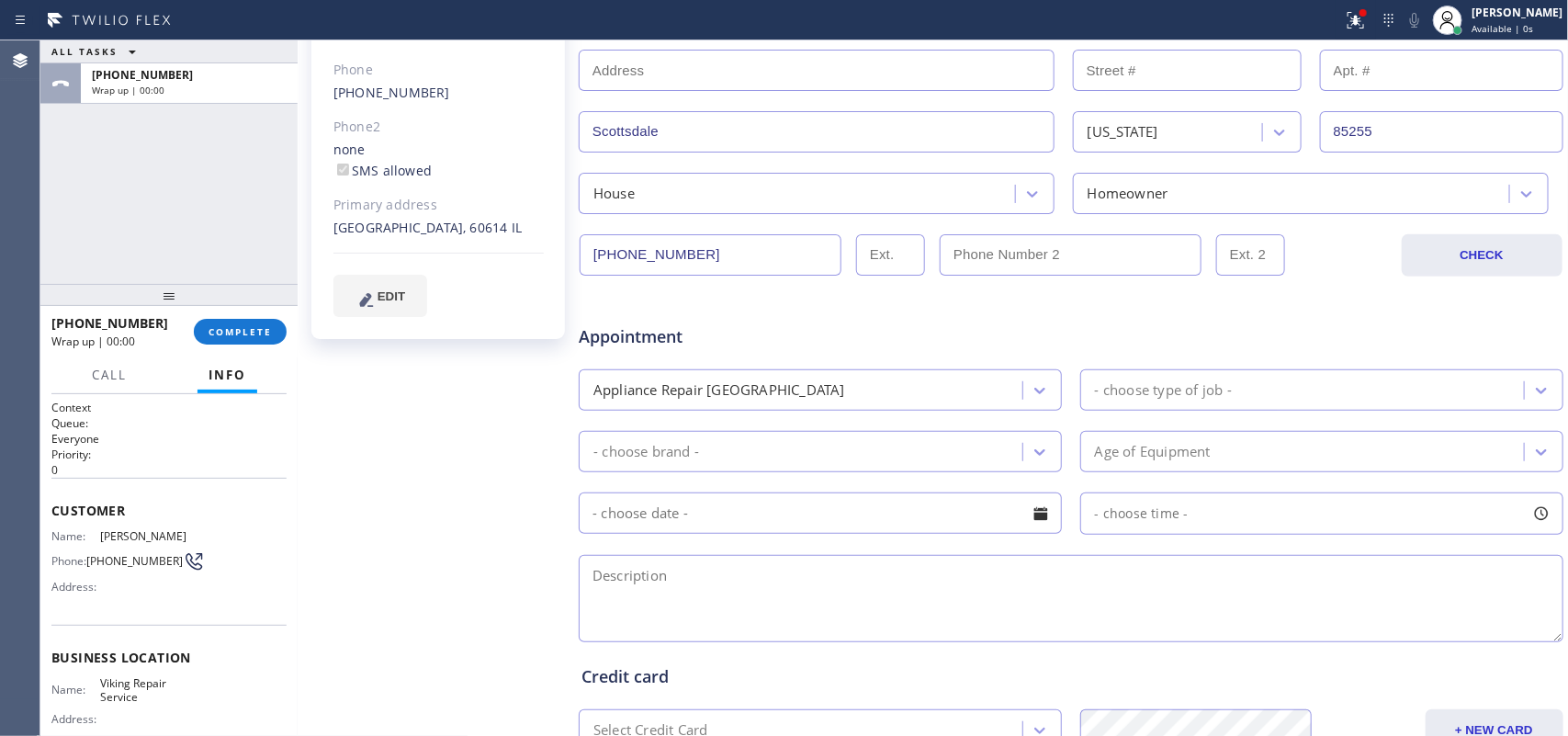
scroll to position [459, 0]
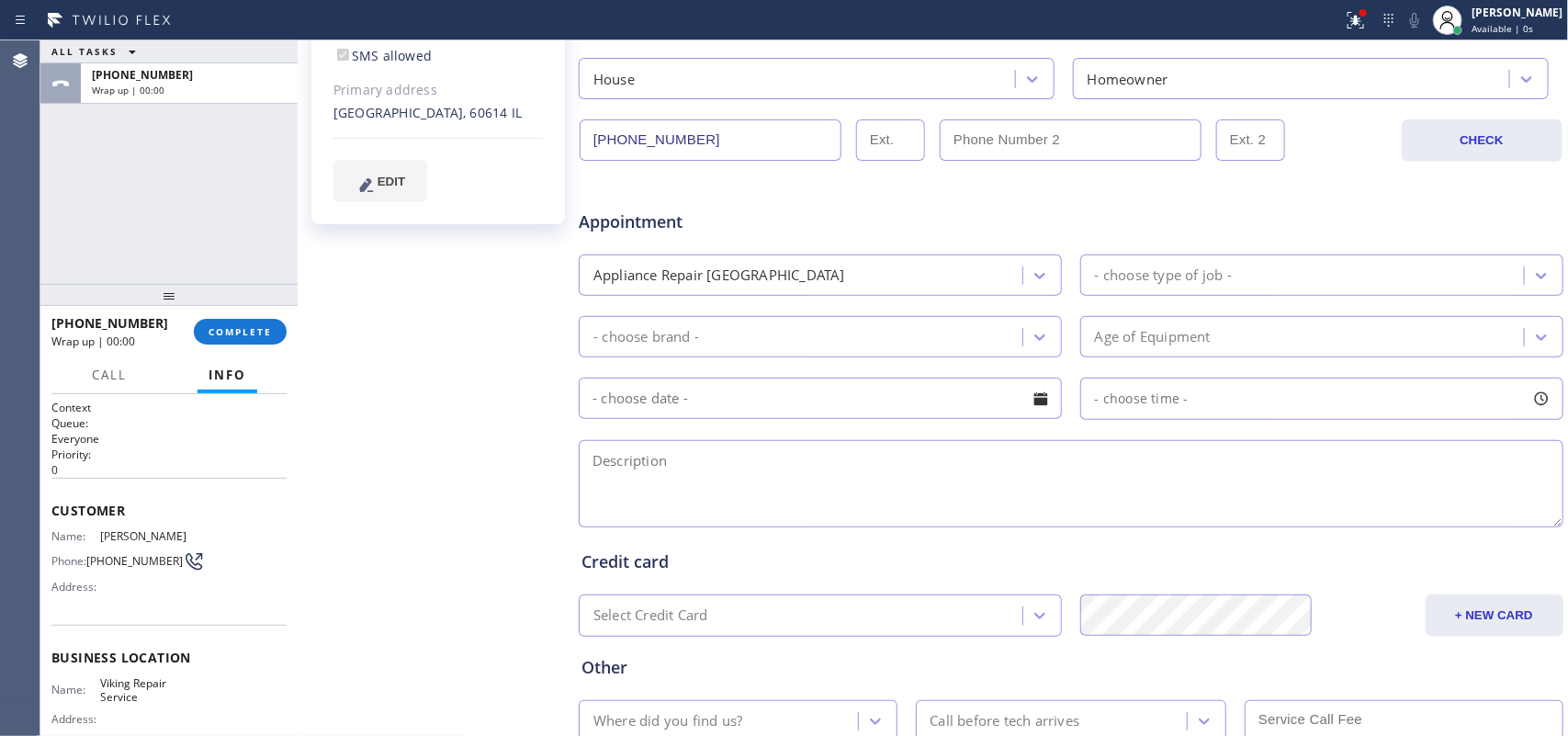
type input "[PHONE_NUMBER]"
click at [1170, 273] on div "- choose type of job -" at bounding box center [1164, 275] width 137 height 21
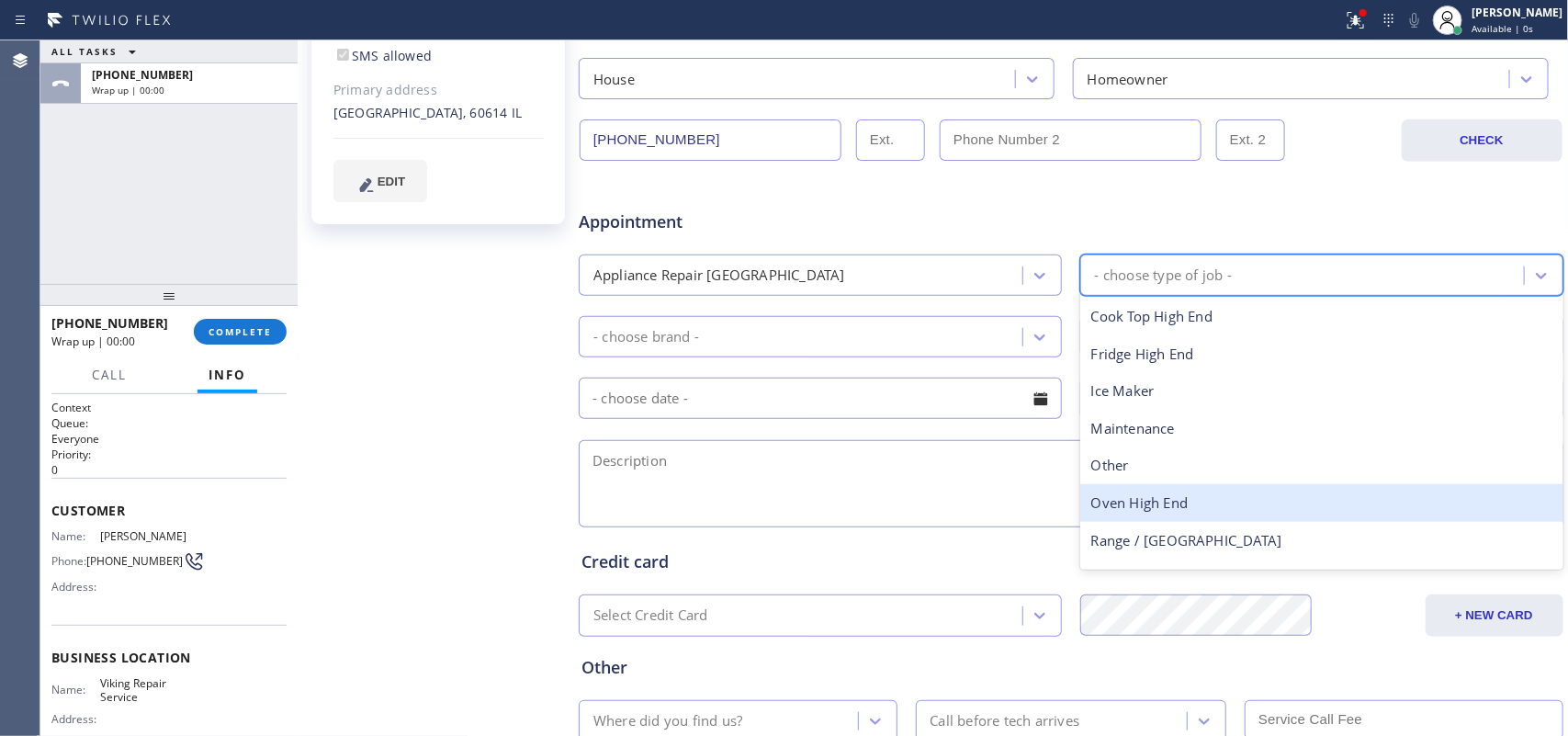
click at [1163, 497] on div "Oven High End" at bounding box center [1322, 503] width 483 height 38
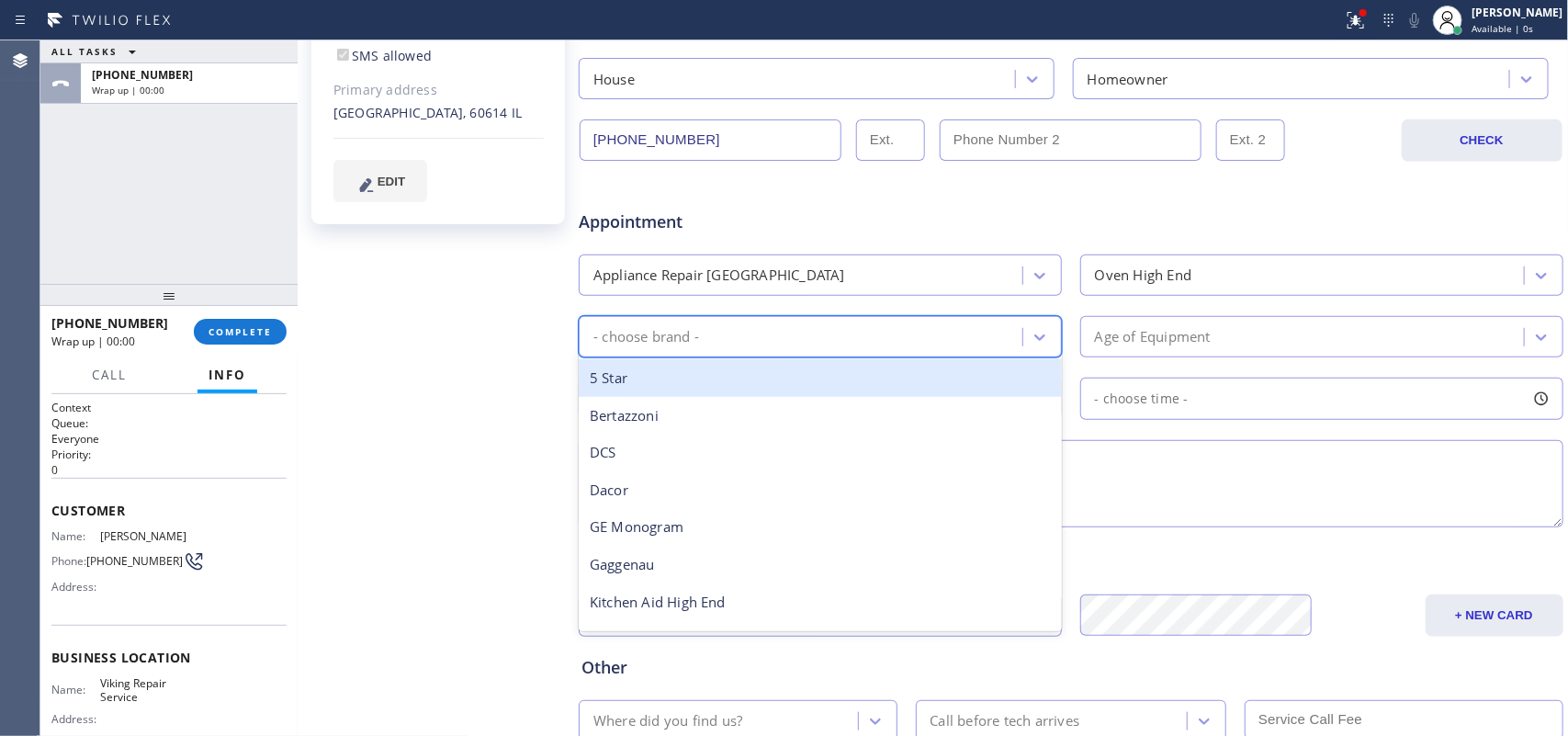
click at [1026, 357] on div "- choose brand -" at bounding box center [820, 337] width 483 height 41
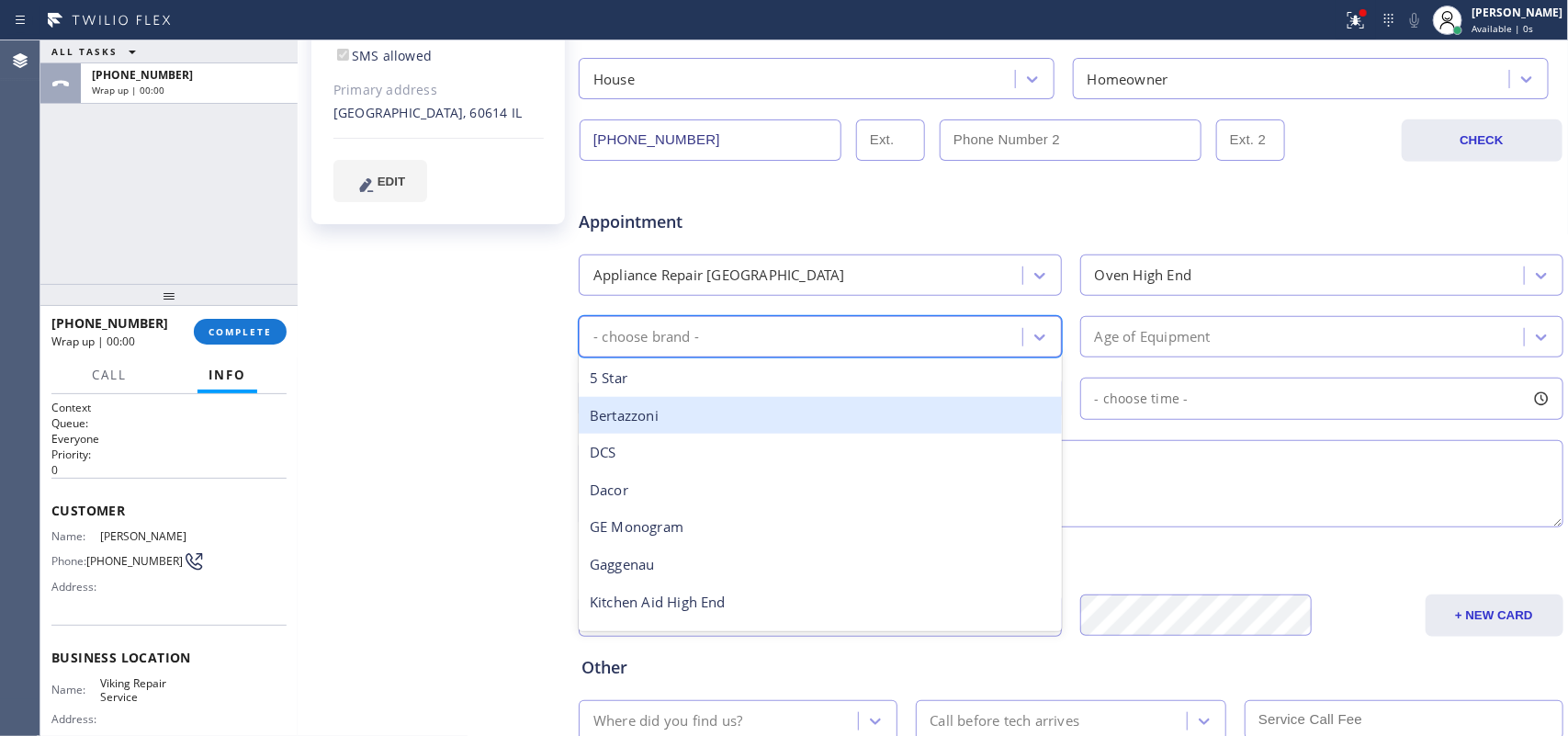
scroll to position [254, 0]
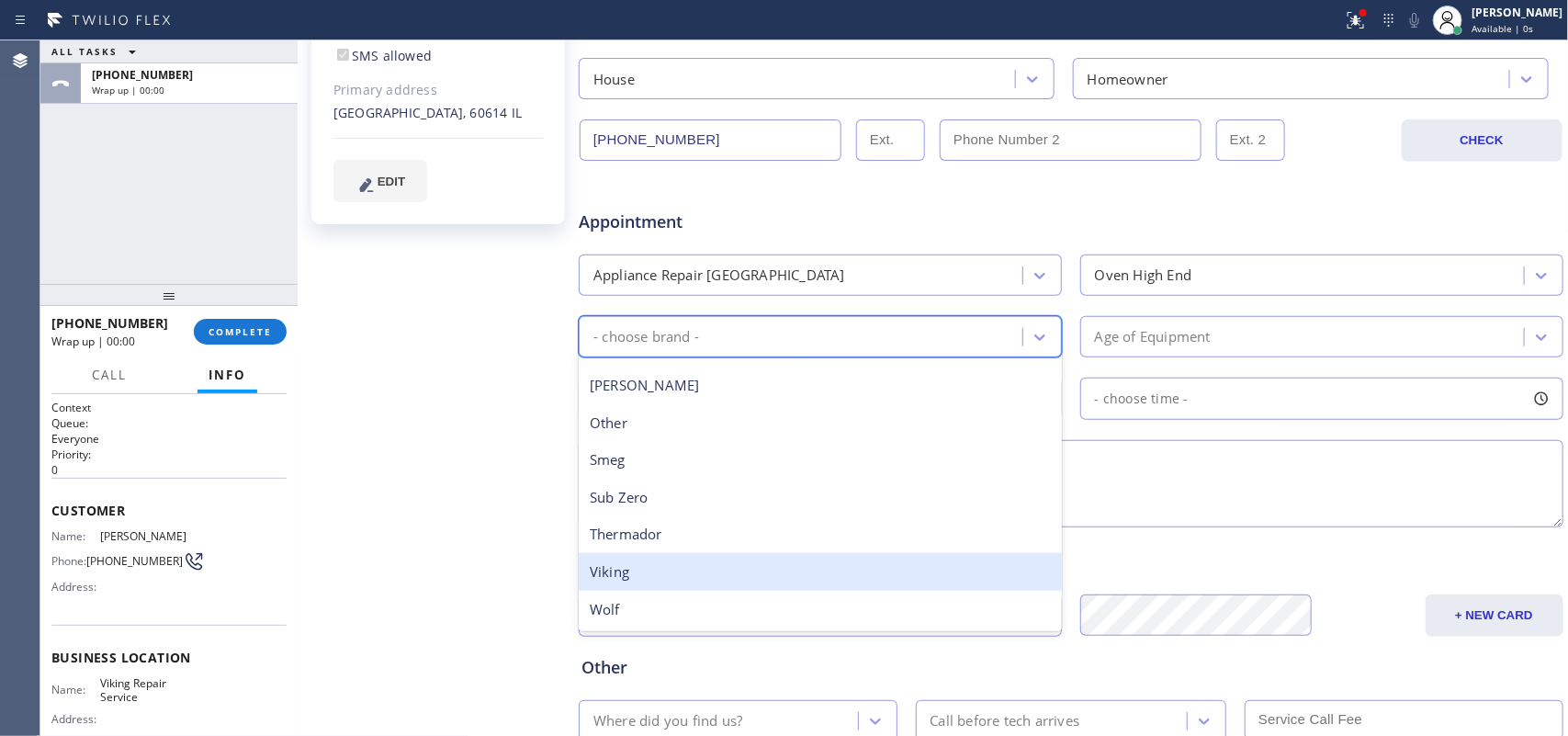
click at [869, 559] on div "Viking" at bounding box center [820, 572] width 483 height 38
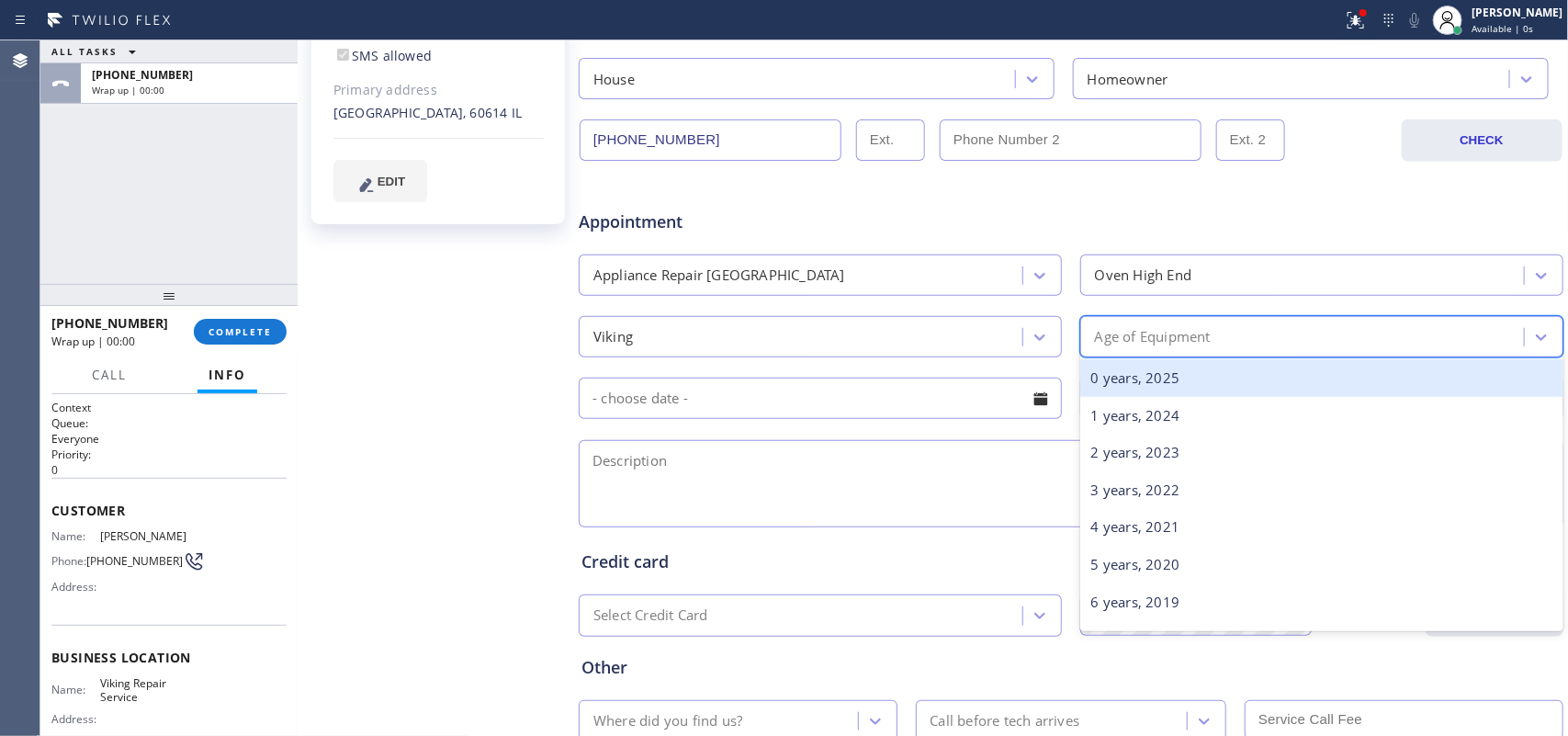
click at [1205, 341] on div "Age of Equipment" at bounding box center [1305, 337] width 438 height 32
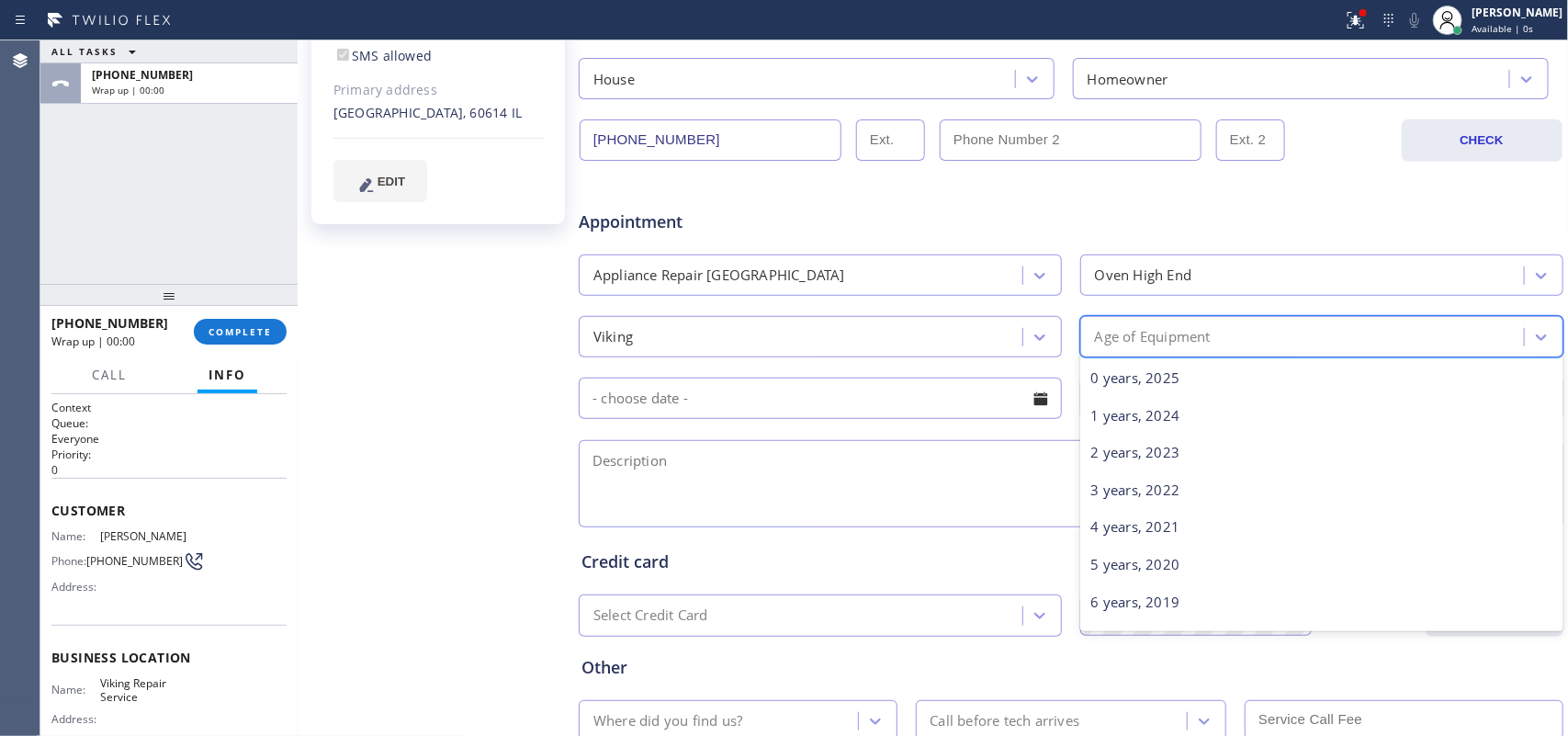
scroll to position [690, 0]
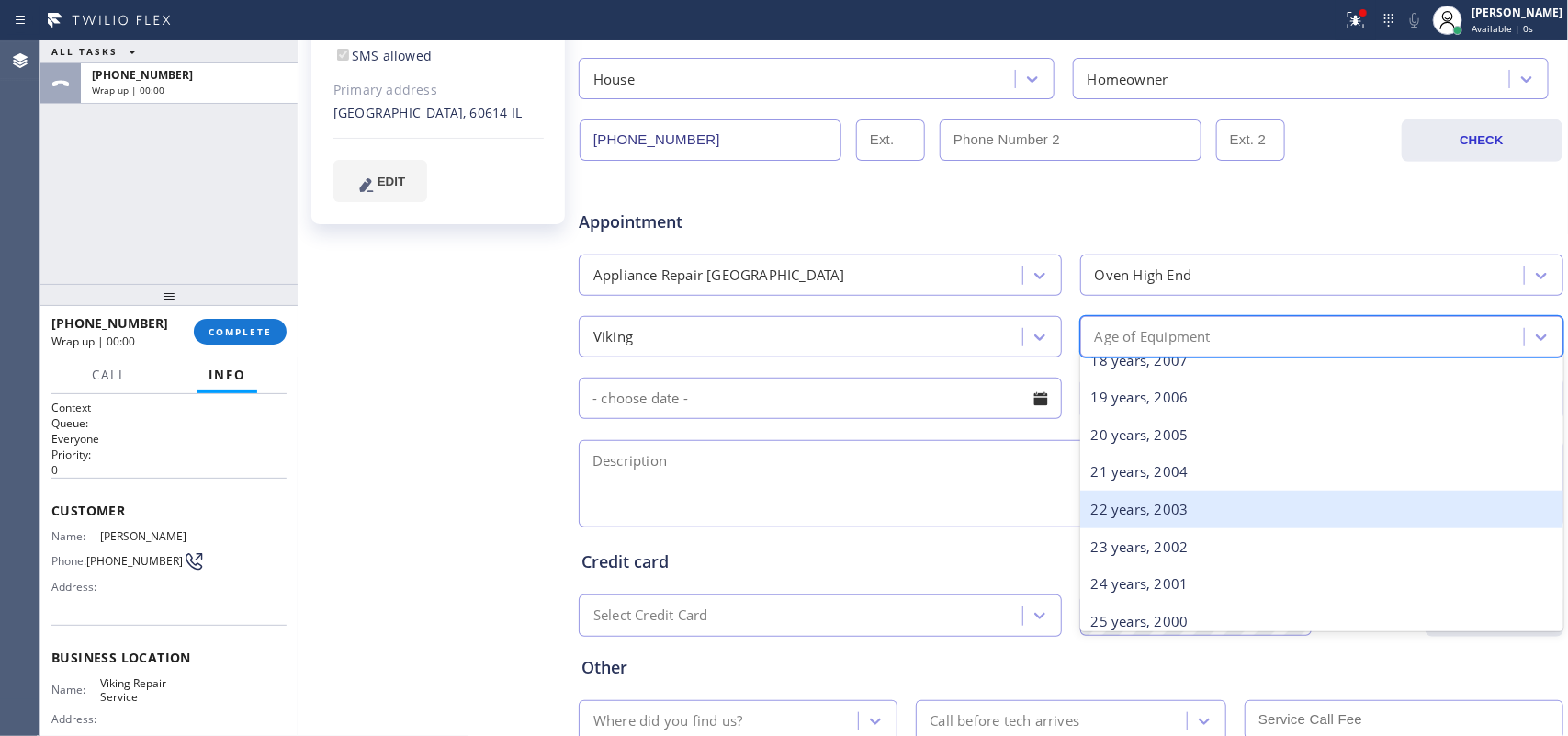
click at [1181, 497] on div "22 years, 2003" at bounding box center [1322, 509] width 483 height 38
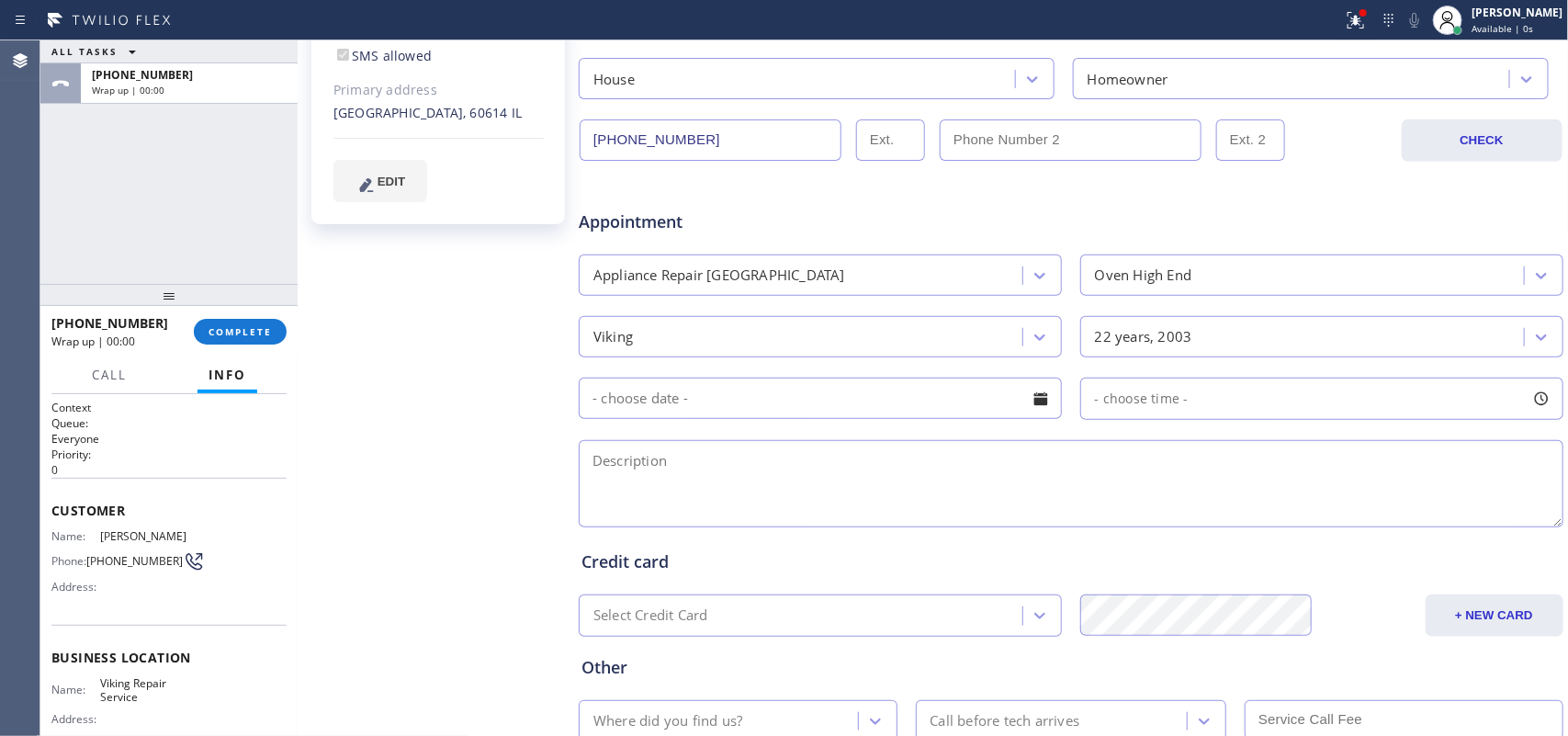
drag, startPoint x: 334, startPoint y: 517, endPoint x: 388, endPoint y: 521, distance: 54.1
click at [334, 517] on div "[PERSON_NAME] NA Since: [DATE] link to CRM copy Email [EMAIL_ADDRESS][DOMAIN_NA…" at bounding box center [440, 263] width 276 height 1191
click at [887, 489] on textarea at bounding box center [1070, 483] width 985 height 88
paste textarea "Viking oven/ [DEMOGRAPHIC_DATA]/ not heating up properly/"
click at [962, 483] on textarea "Viking oven/ [DEMOGRAPHIC_DATA]/ not heating up properly/" at bounding box center [1070, 483] width 985 height 88
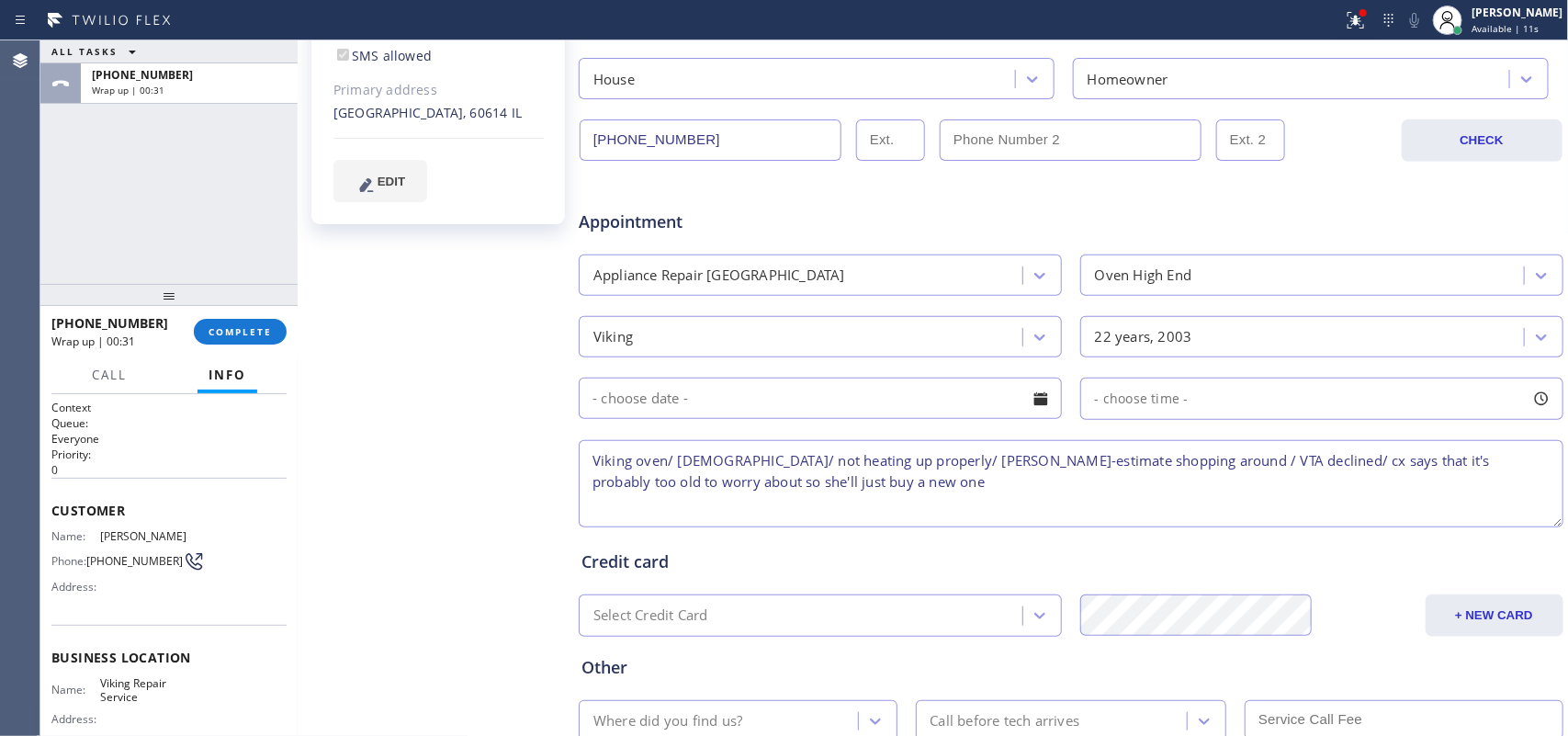
scroll to position [588, 0]
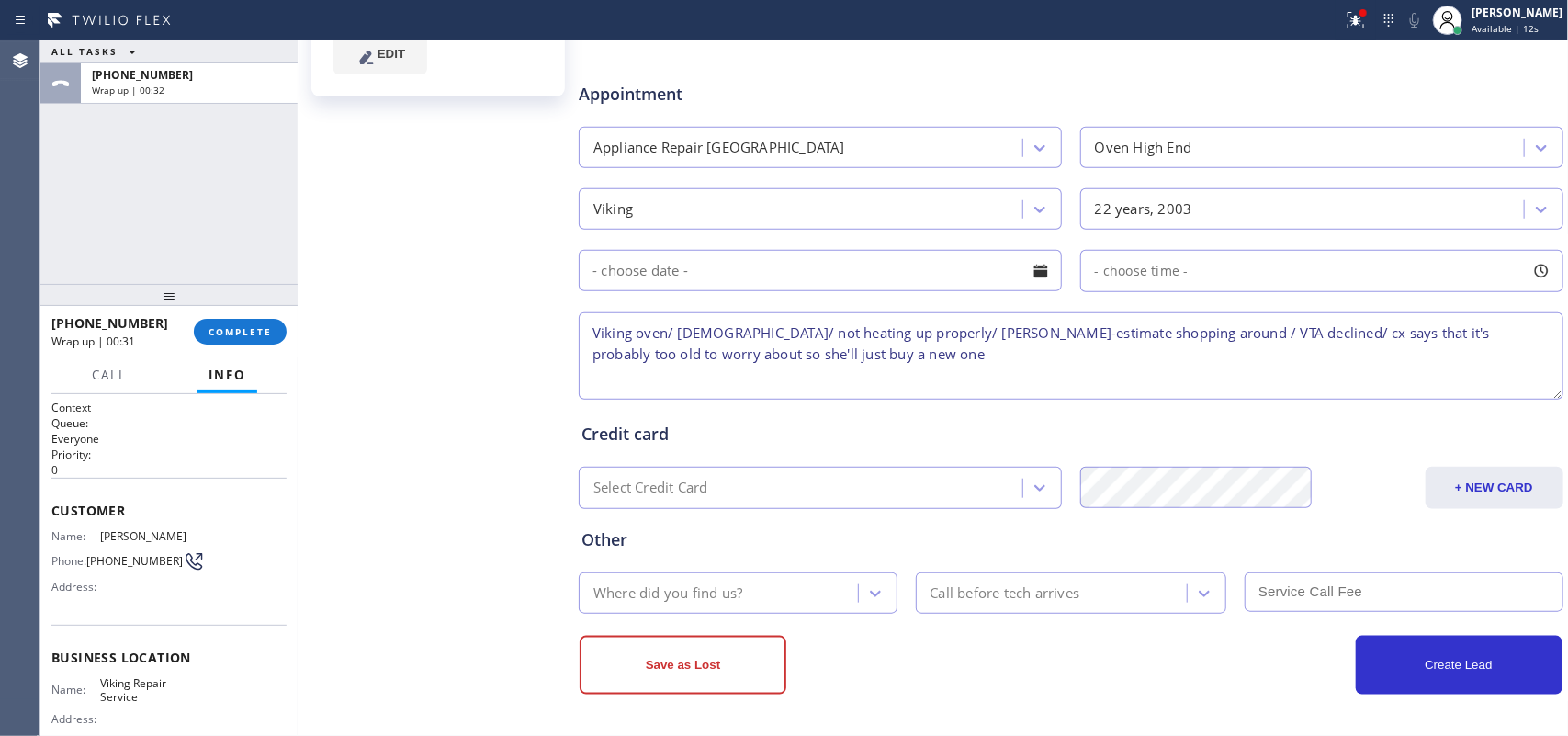
type textarea "Viking oven/ [DEMOGRAPHIC_DATA]/ not heating up properly/ [PERSON_NAME]-estimat…"
click at [769, 594] on div "Where did you find us?" at bounding box center [721, 592] width 274 height 32
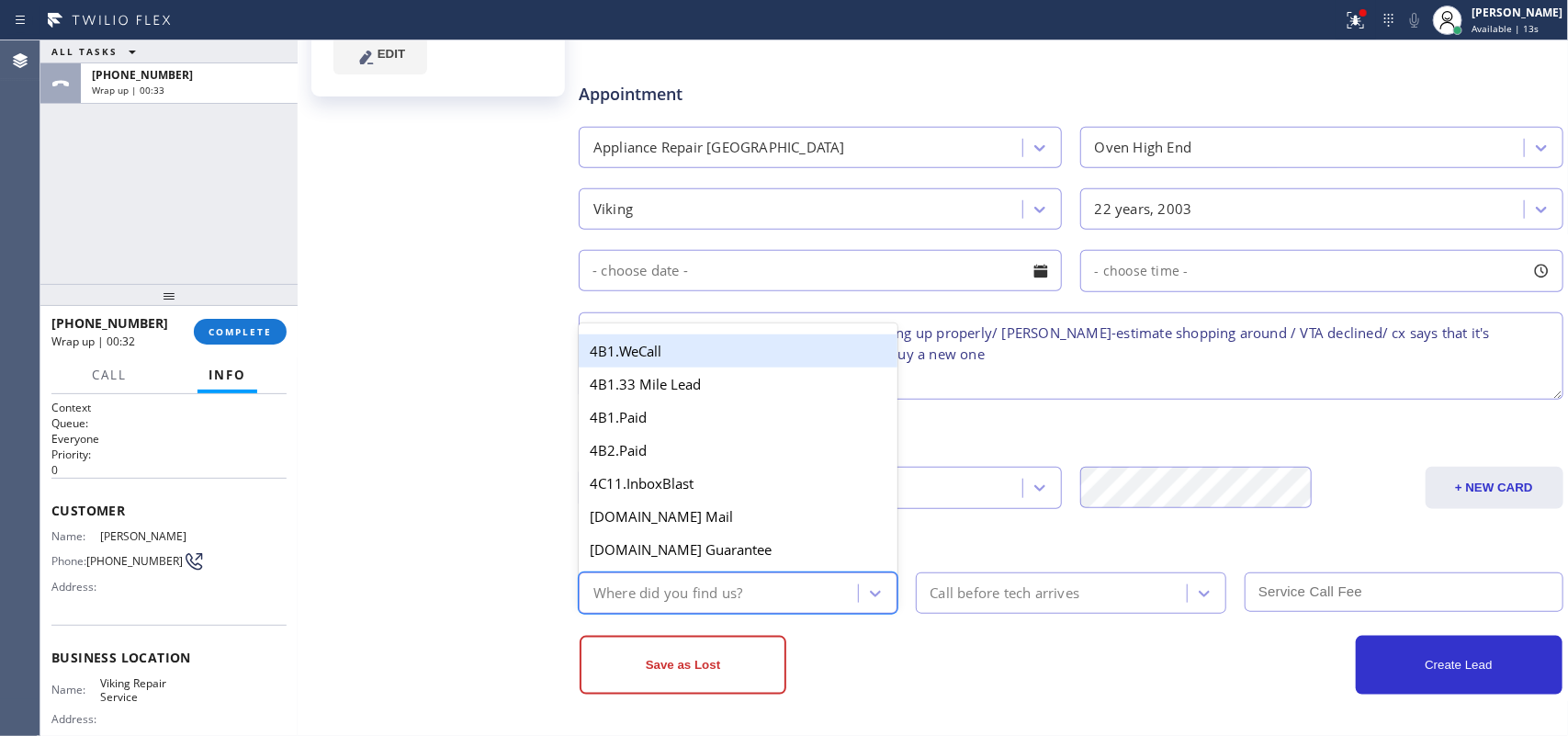
type input "g"
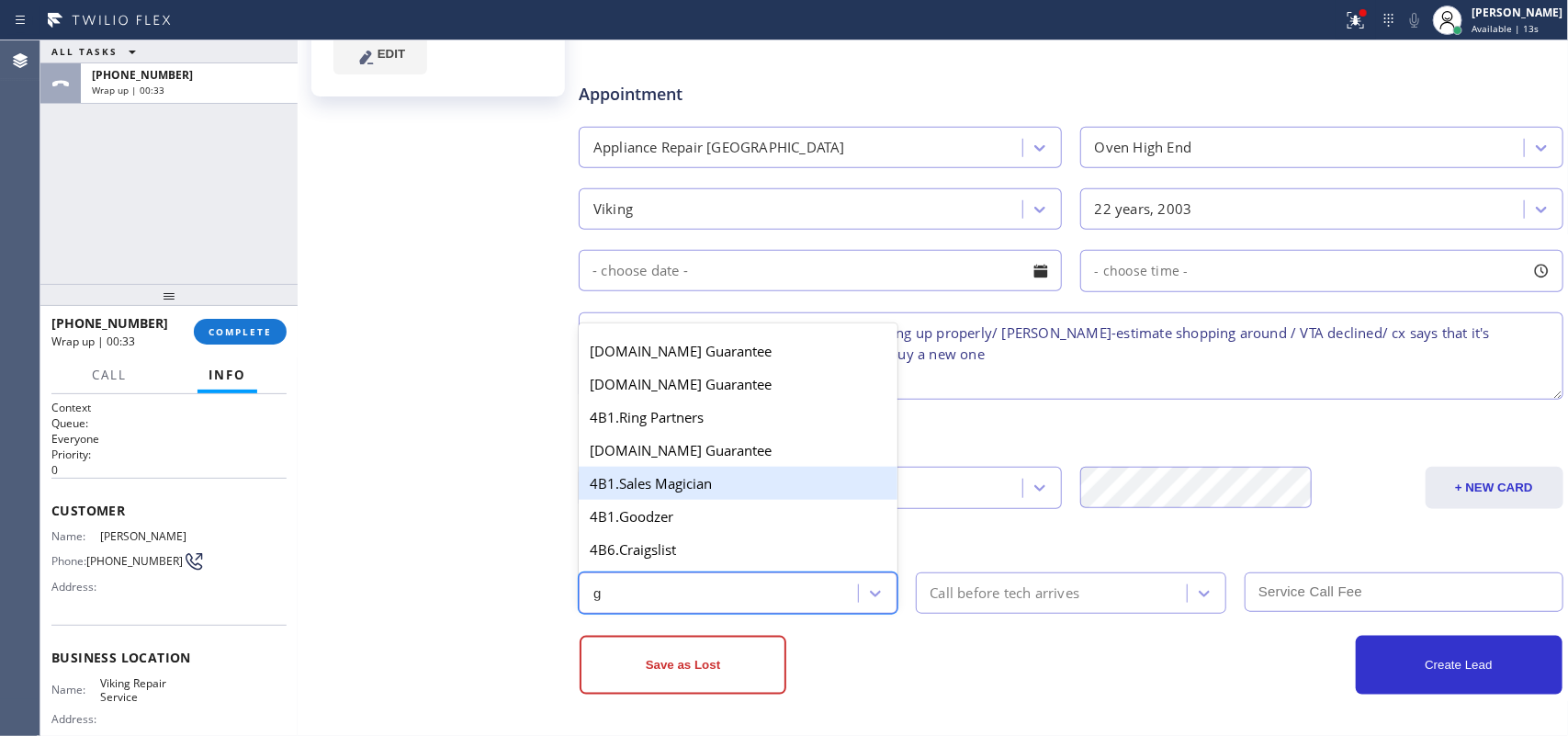
scroll to position [230, 0]
click at [708, 499] on div "4A. Google/G+" at bounding box center [738, 485] width 319 height 33
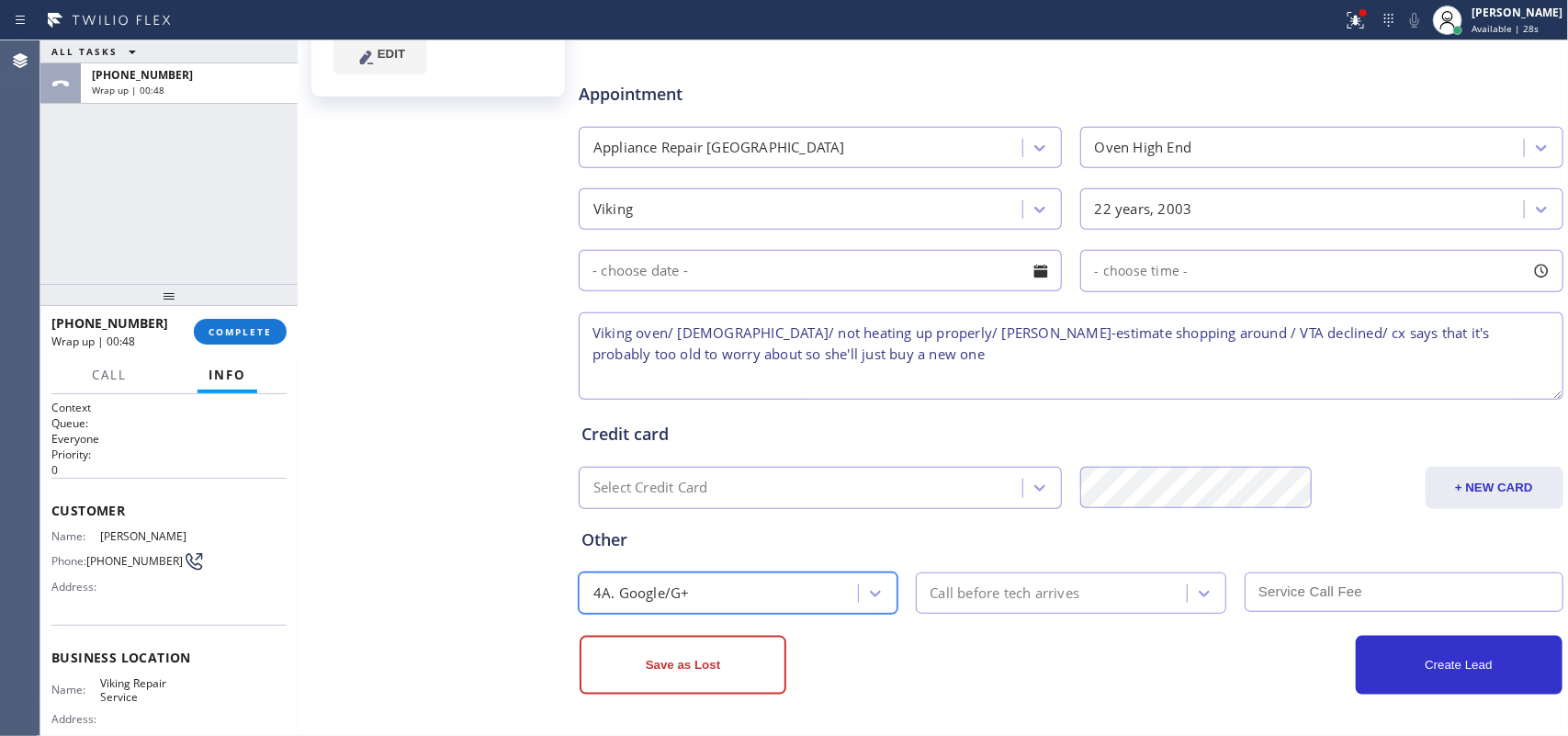
click at [939, 366] on textarea "Viking oven/ [DEMOGRAPHIC_DATA]/ not heating up properly/ [PERSON_NAME]-estimat…" at bounding box center [1070, 356] width 985 height 88
click at [1187, 338] on textarea "Viking oven/ [DEMOGRAPHIC_DATA]/ not heating up properly/ [PERSON_NAME]-estimat…" at bounding box center [1070, 356] width 985 height 88
drag, startPoint x: 940, startPoint y: 373, endPoint x: 589, endPoint y: 333, distance: 353.3
click at [589, 333] on textarea "Viking oven/ [DEMOGRAPHIC_DATA]/ not heating up properly/ [PERSON_NAME]-estimat…" at bounding box center [1070, 356] width 985 height 88
type textarea "Viking oven/ [DEMOGRAPHIC_DATA]/ not heating up properly/ [PERSON_NAME]-estimat…"
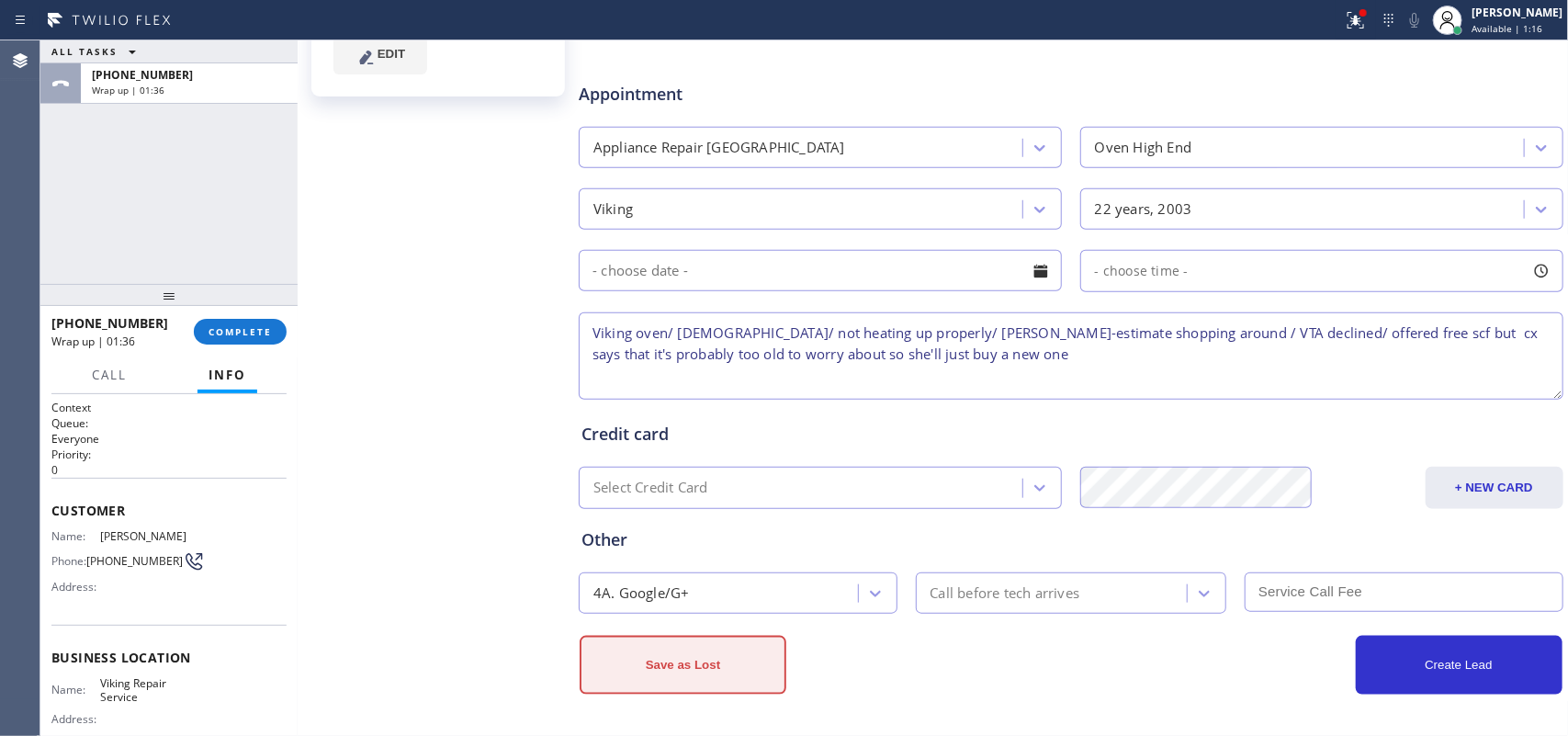
click at [735, 657] on button "Save as Lost" at bounding box center [683, 665] width 206 height 59
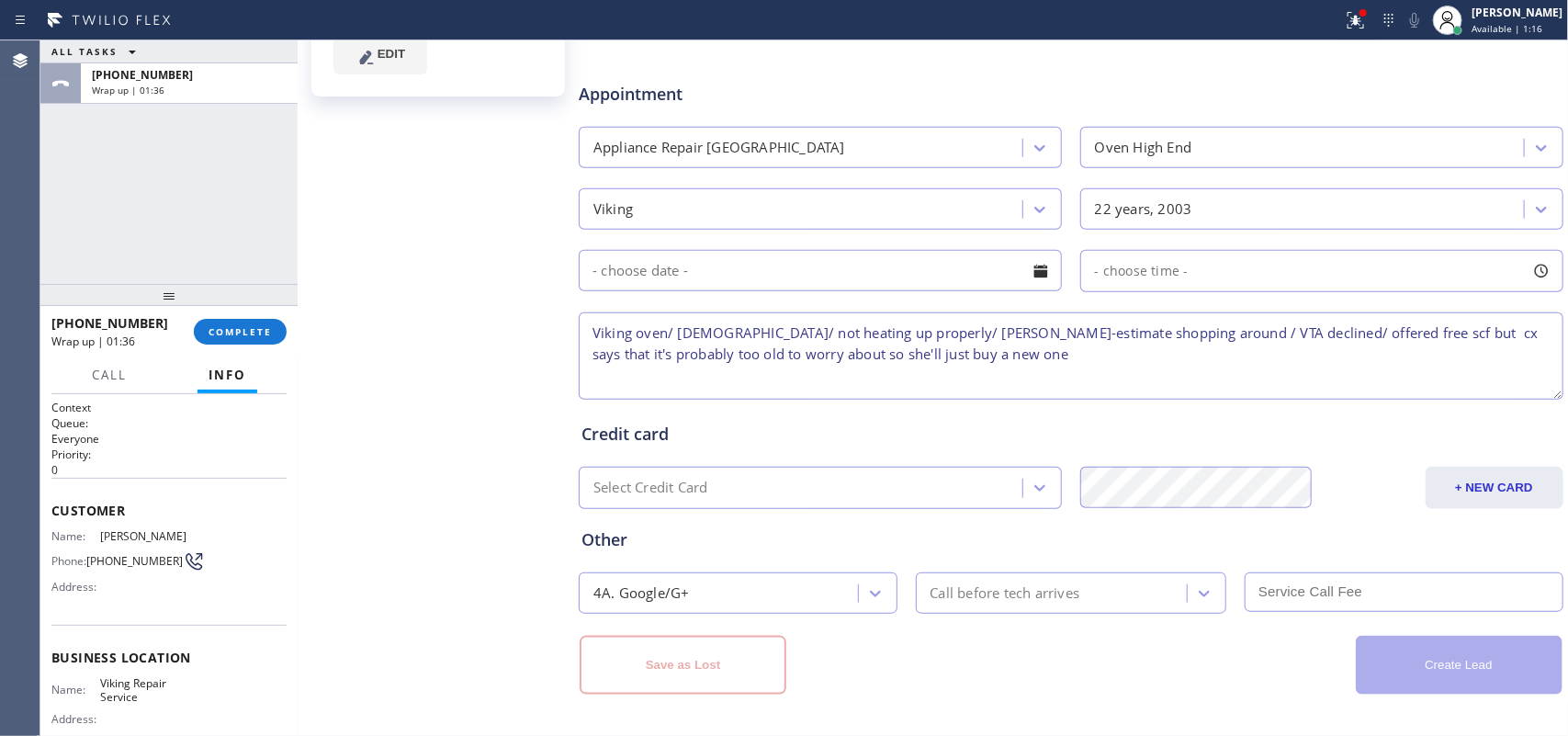
scroll to position [0, 0]
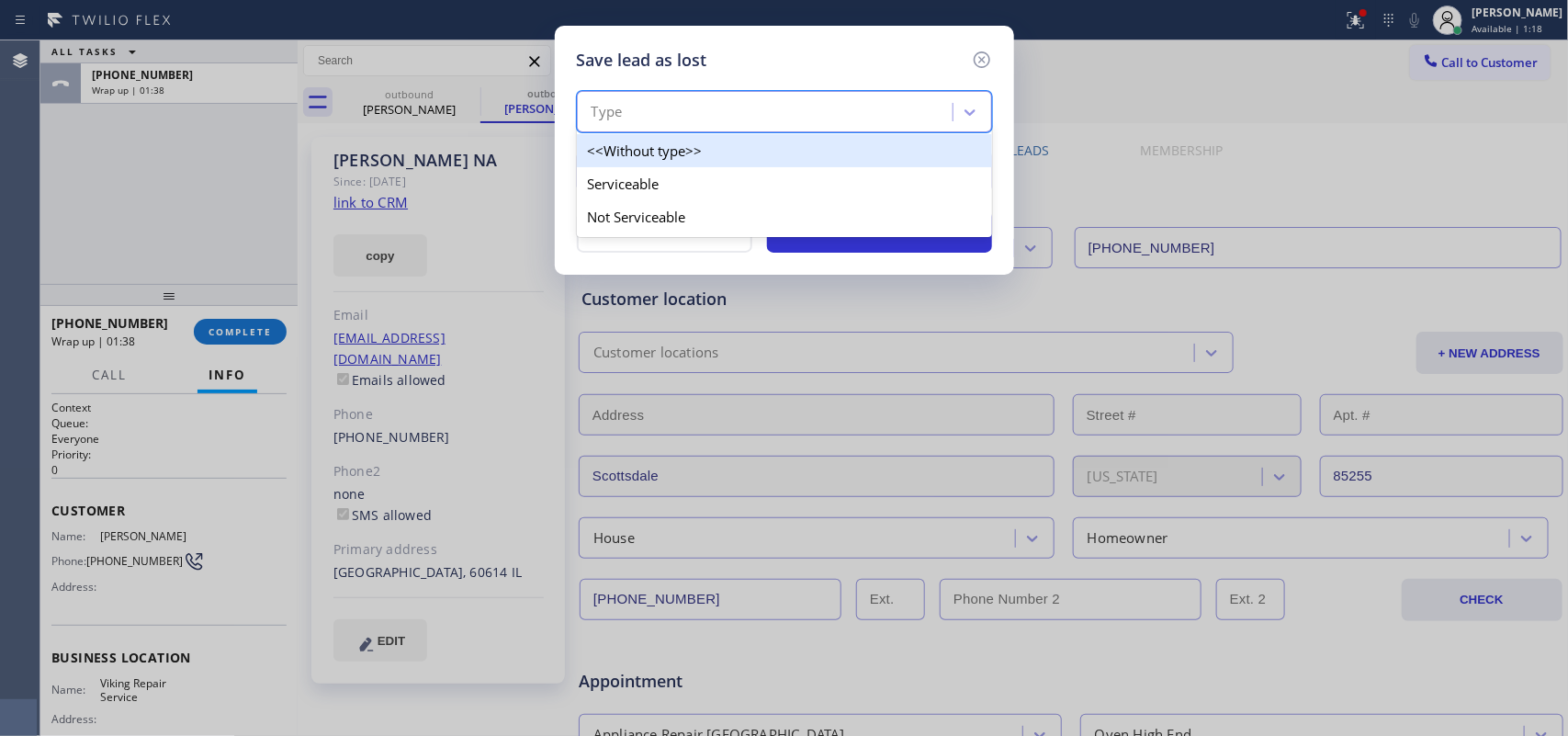
click at [818, 110] on div "Type" at bounding box center [768, 112] width 370 height 32
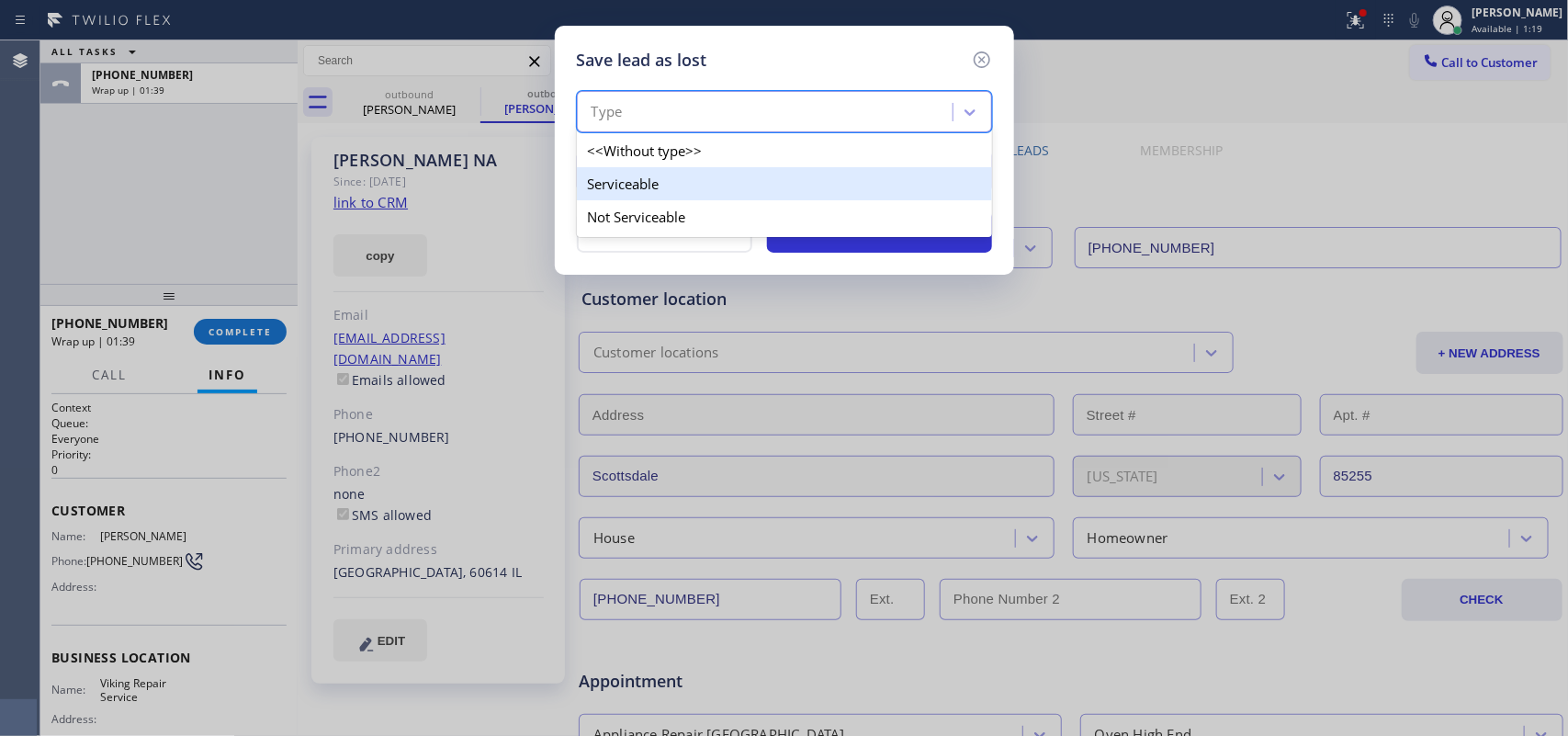
click at [808, 172] on div "Serviceable" at bounding box center [784, 183] width 416 height 33
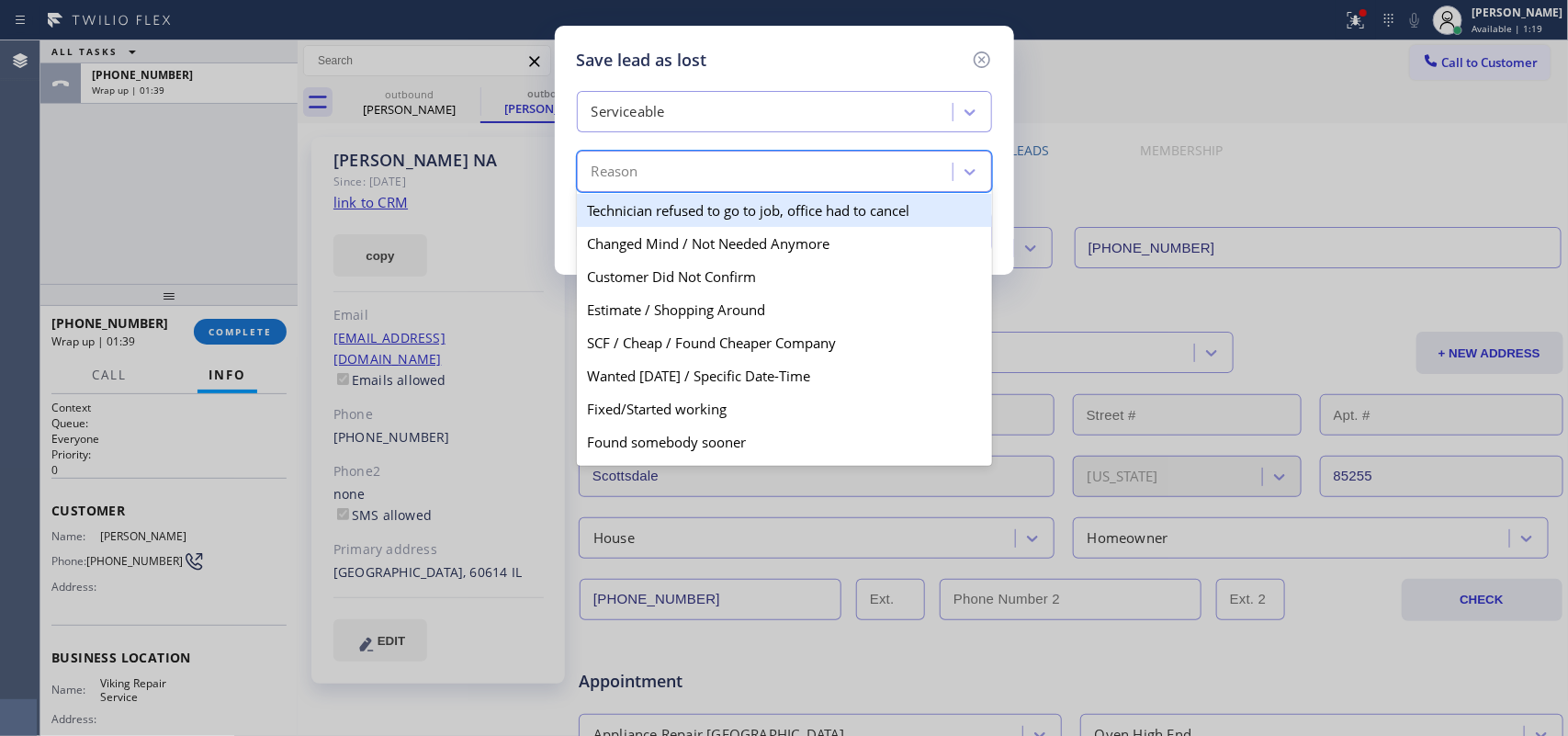
click at [808, 172] on div "Reason" at bounding box center [768, 172] width 370 height 32
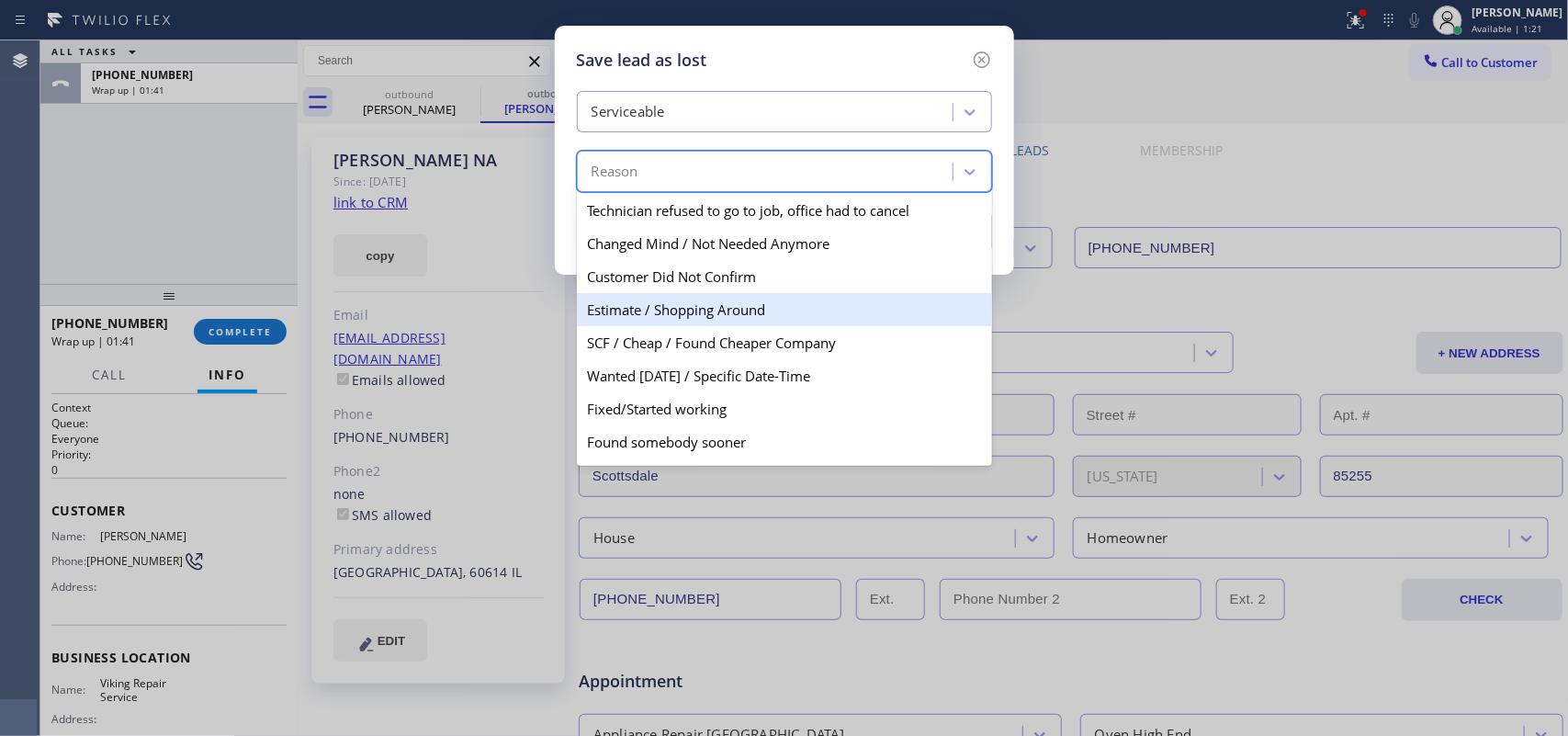
click at [787, 317] on div "Estimate / Shopping Around" at bounding box center [784, 310] width 416 height 33
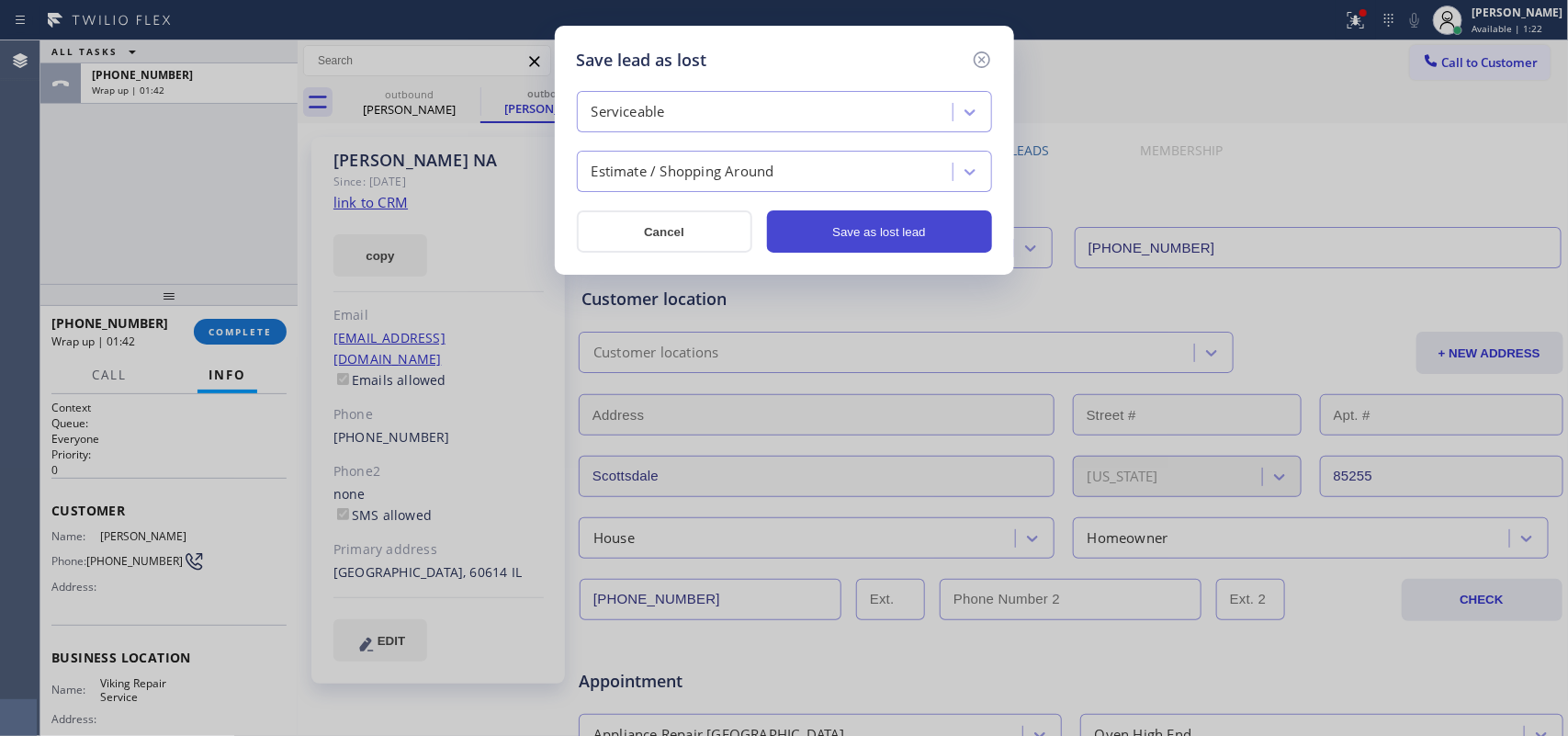
click at [916, 244] on button "Save as lost lead" at bounding box center [879, 232] width 225 height 42
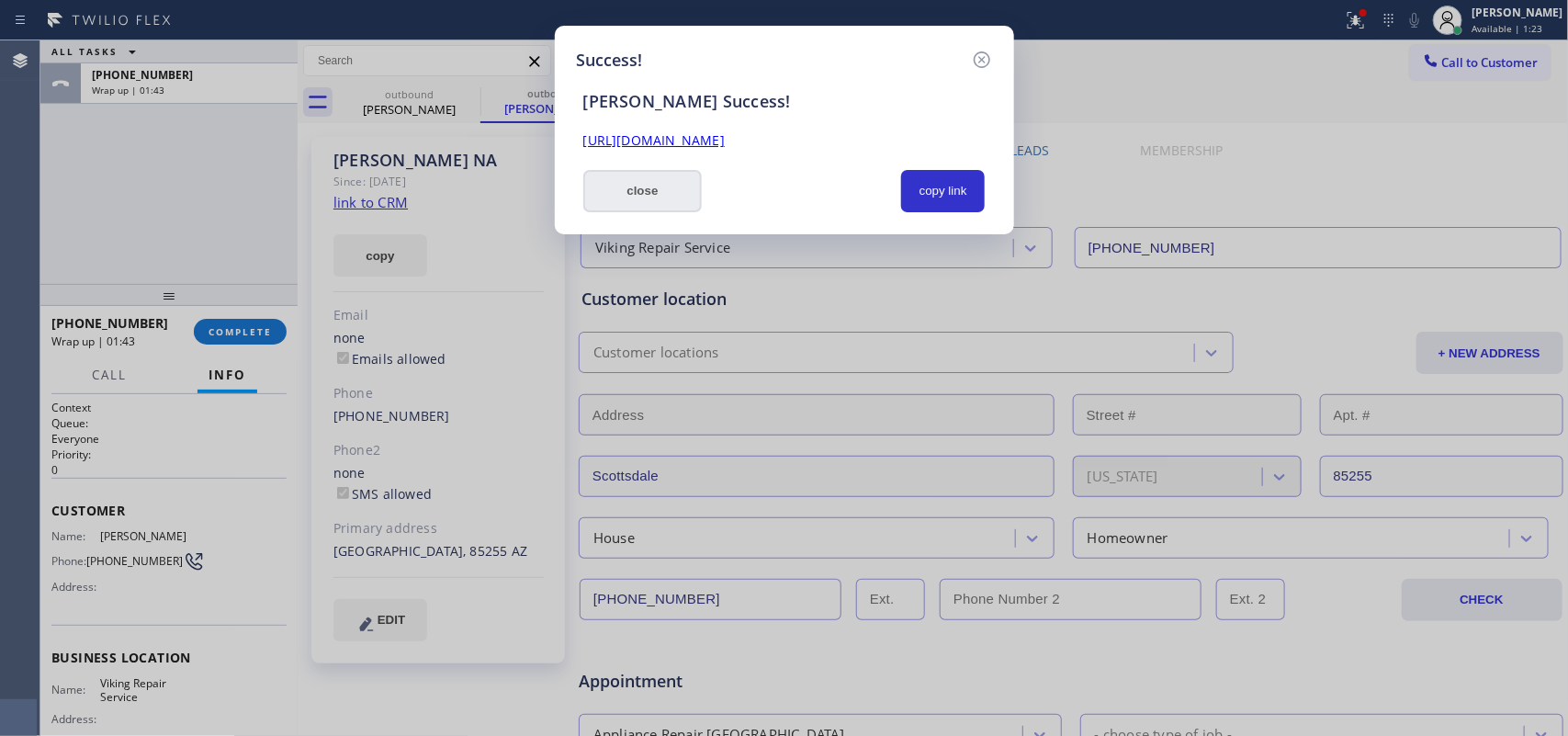
click at [677, 186] on button "close" at bounding box center [643, 191] width 120 height 42
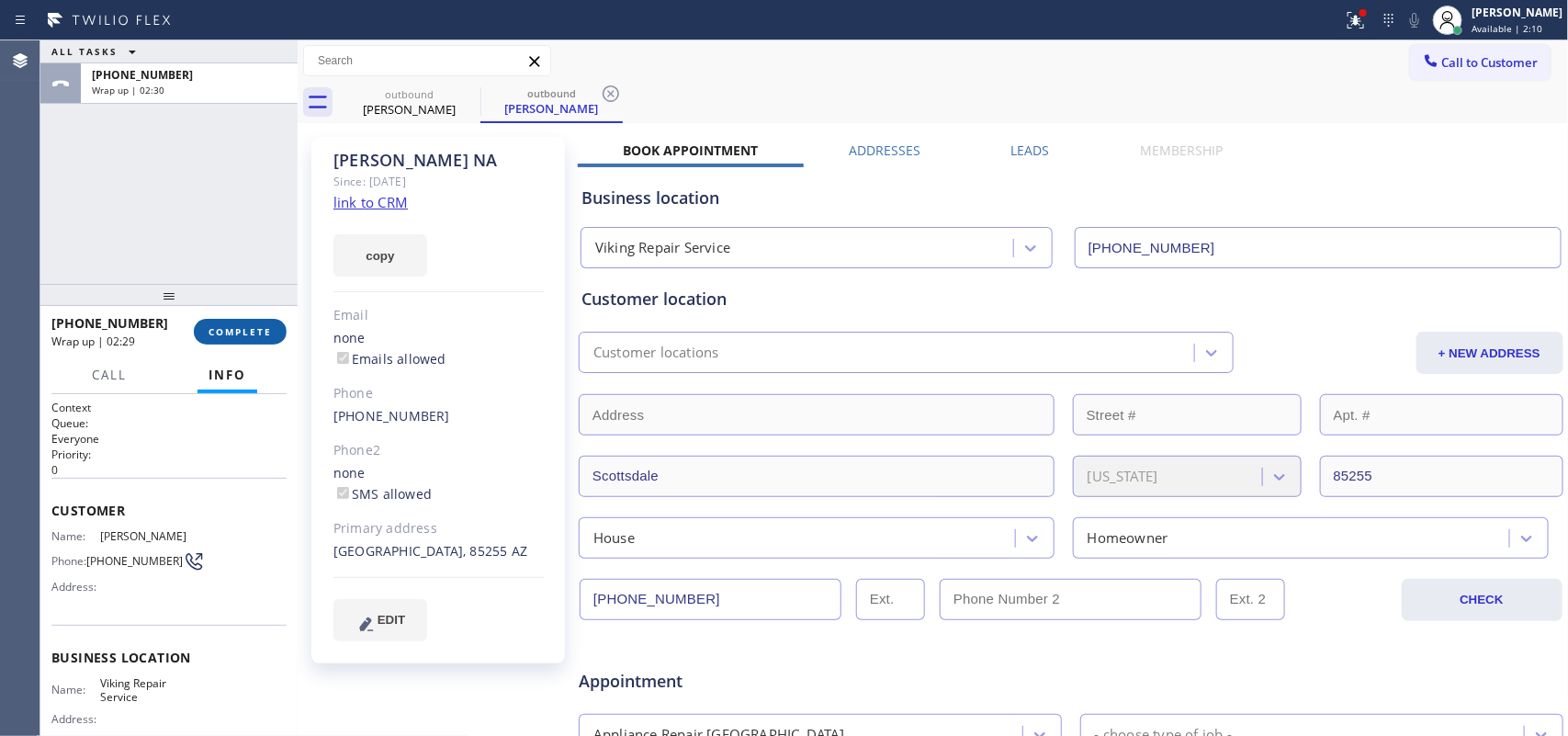
click at [237, 336] on span "COMPLETE" at bounding box center [240, 331] width 64 height 13
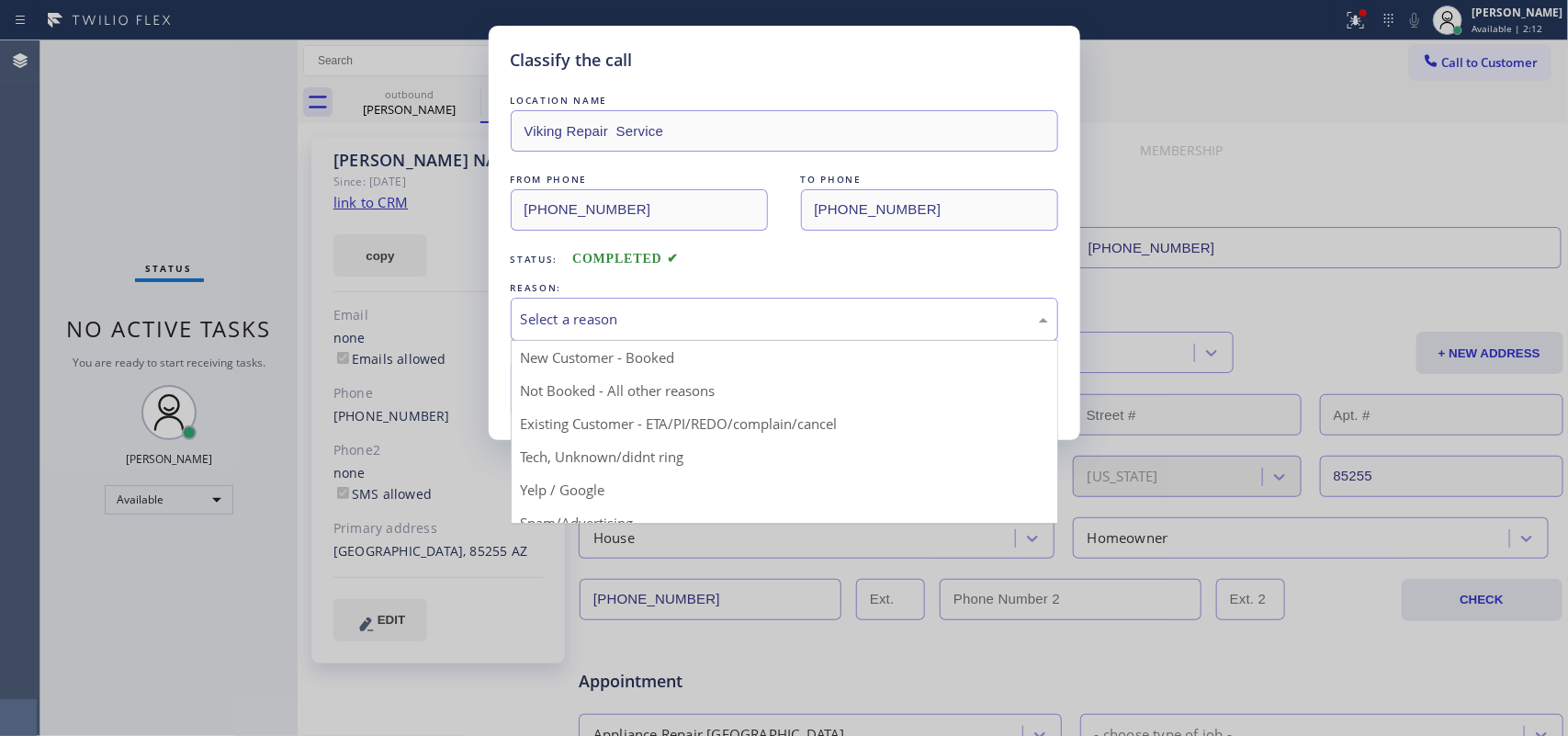
click at [750, 326] on div "Select a reason" at bounding box center [784, 319] width 527 height 21
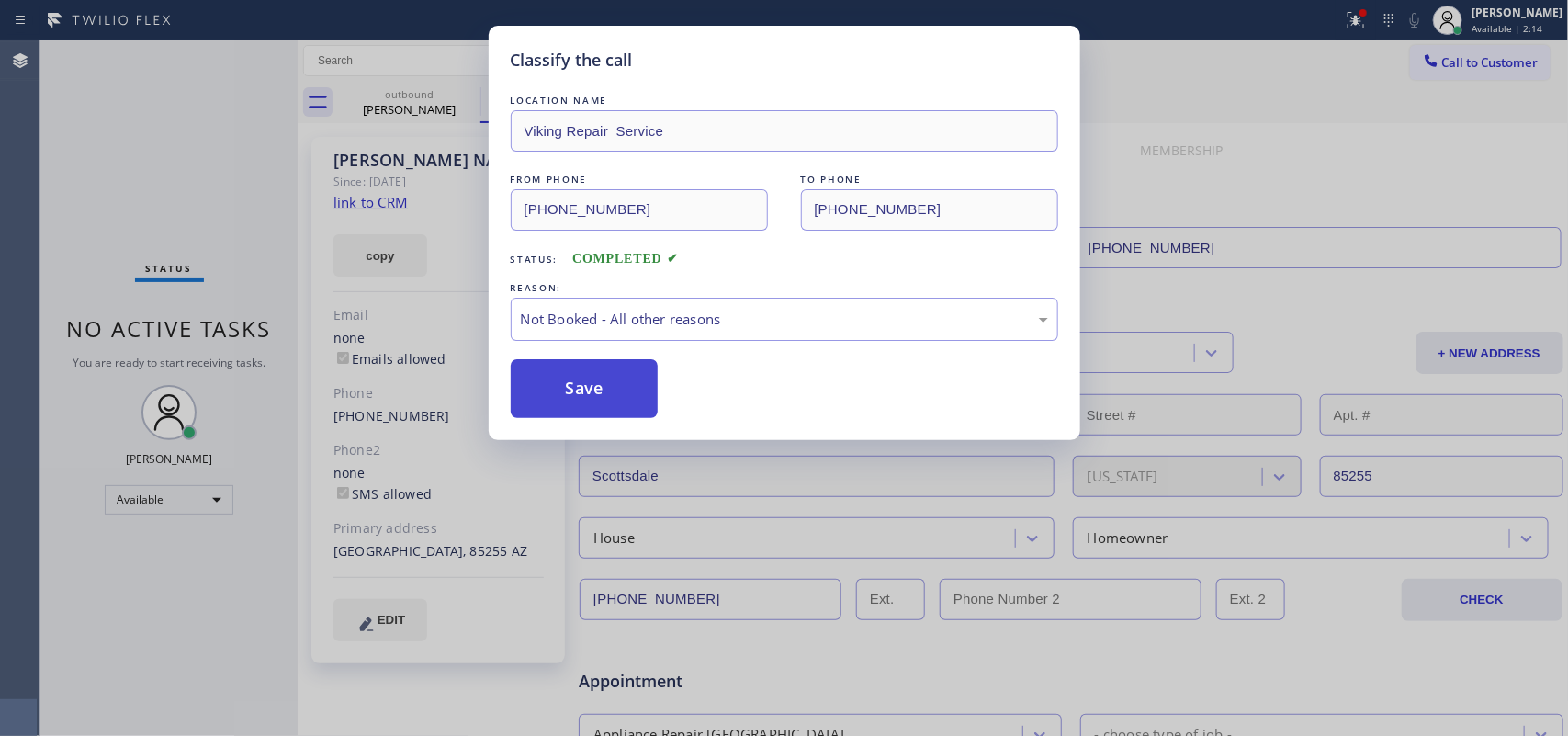
click at [594, 386] on button "Save" at bounding box center [584, 389] width 148 height 59
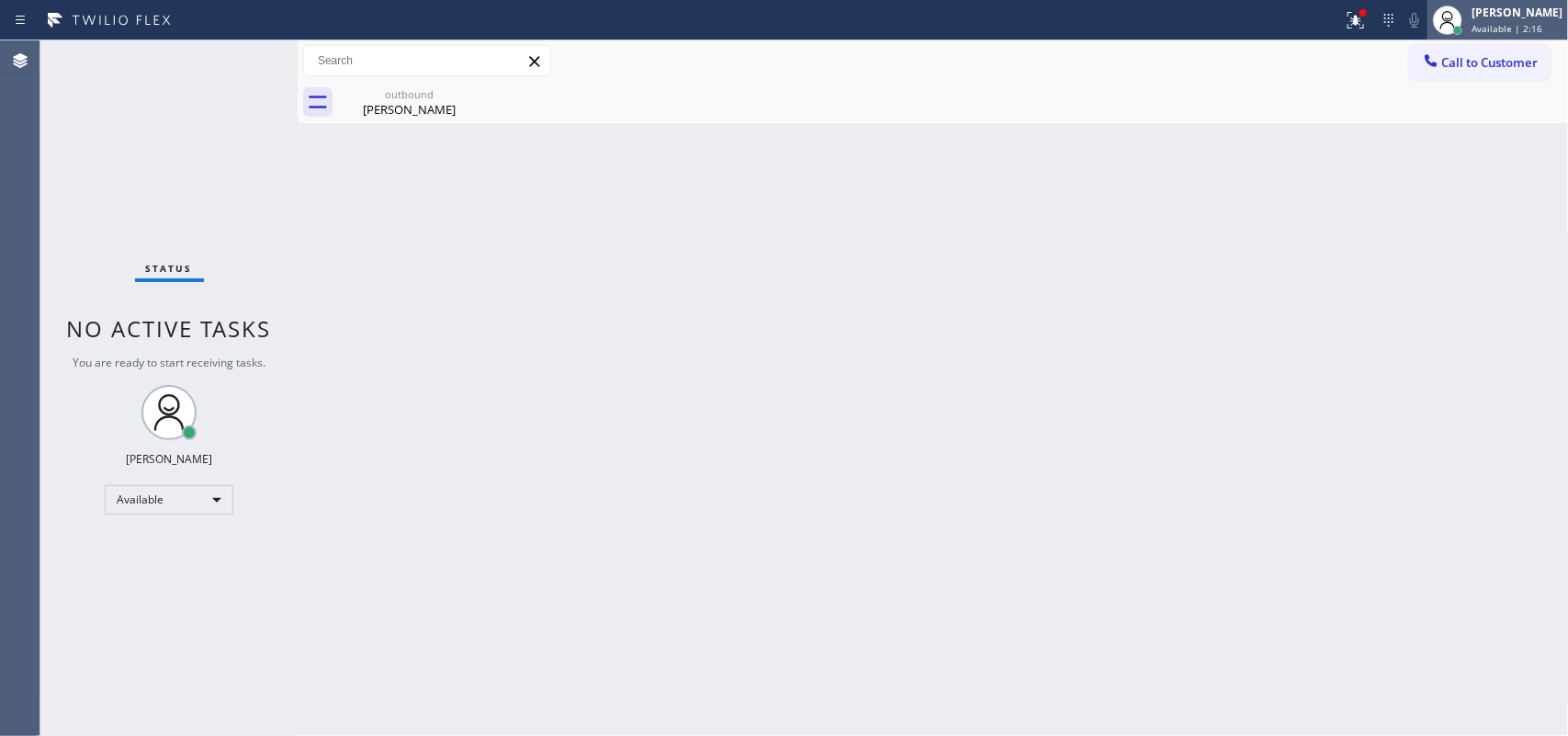
click at [1513, 22] on span "Available | 2:16" at bounding box center [1506, 28] width 70 height 13
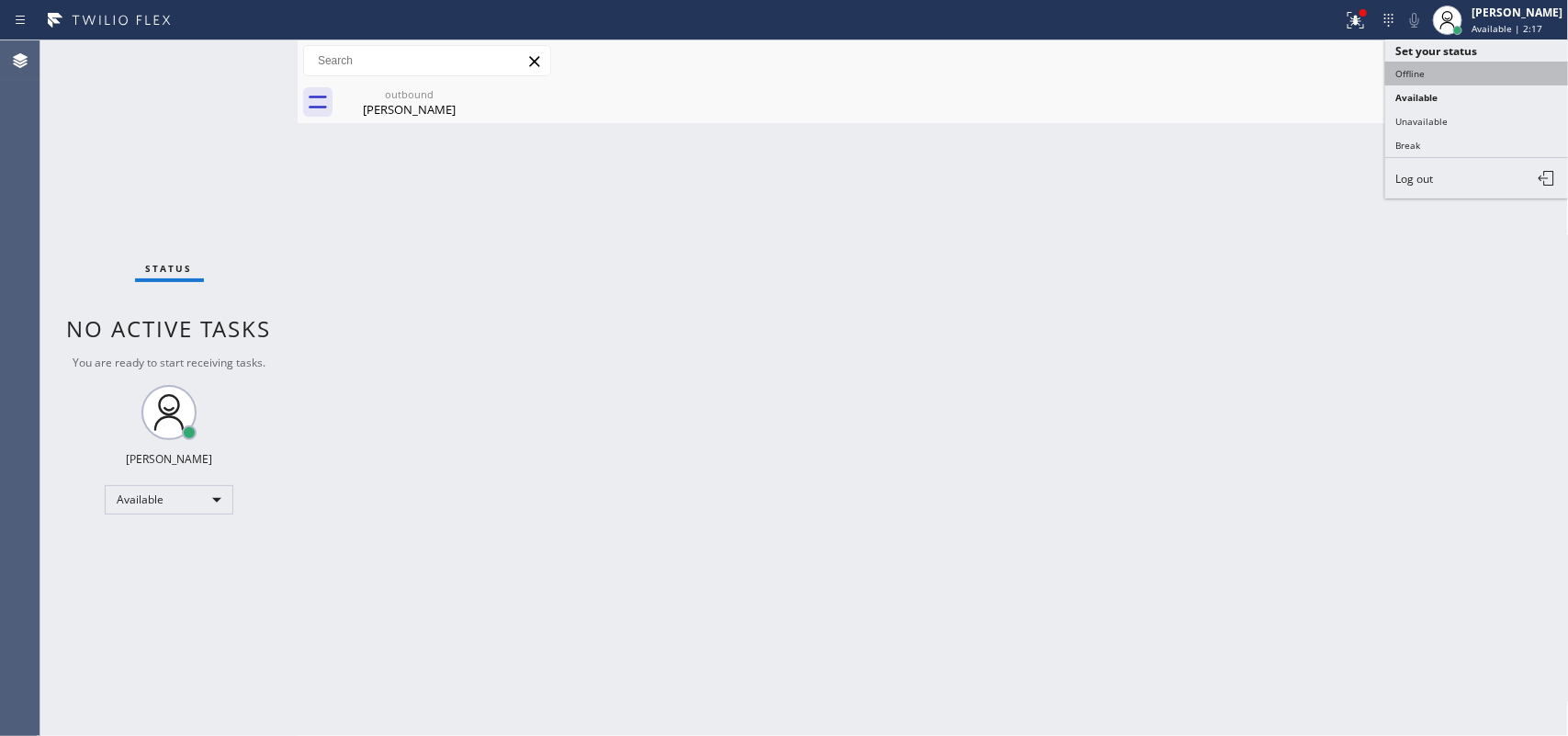
click at [1472, 79] on button "Offline" at bounding box center [1477, 73] width 184 height 24
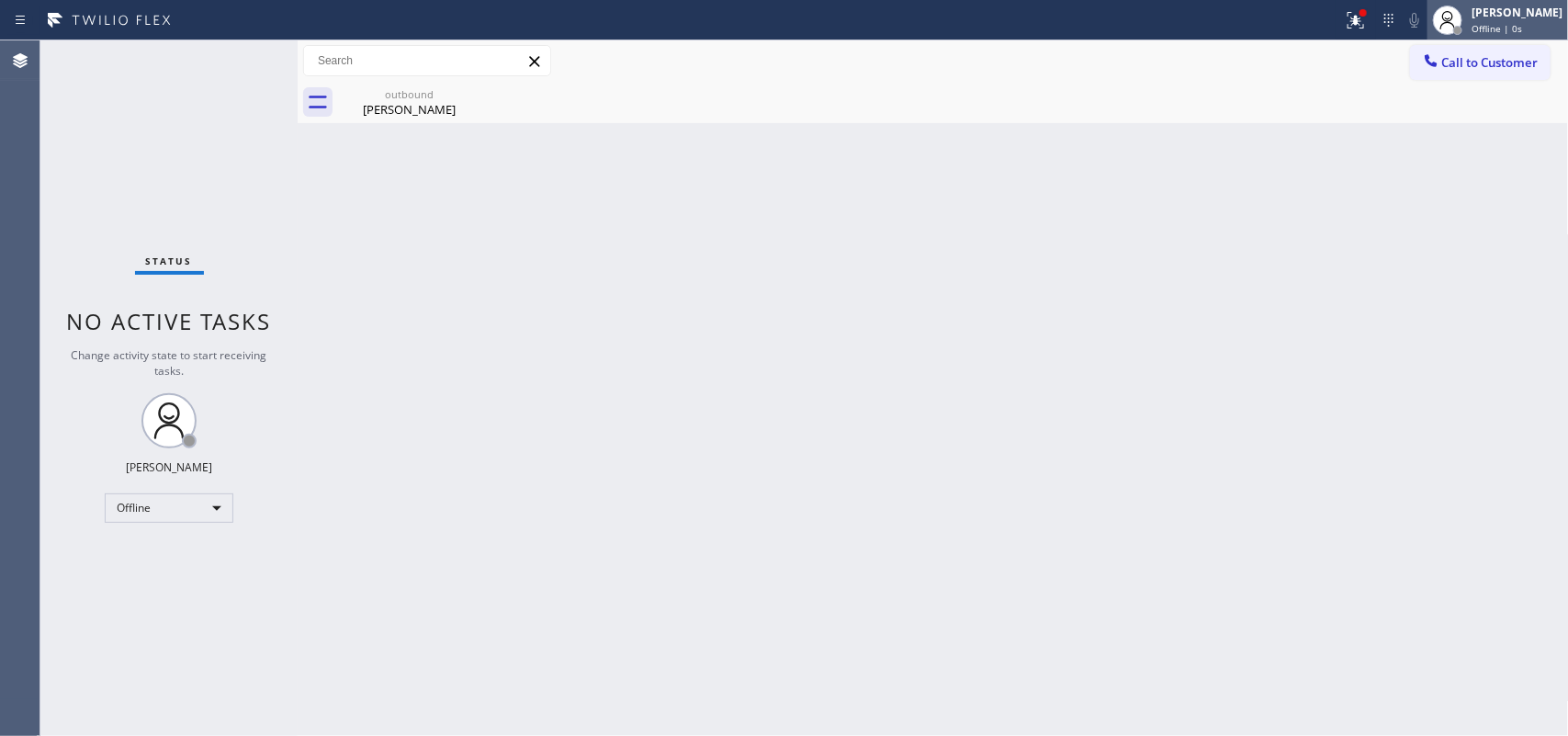
click at [1508, 24] on span "Offline | 0s" at bounding box center [1497, 28] width 50 height 13
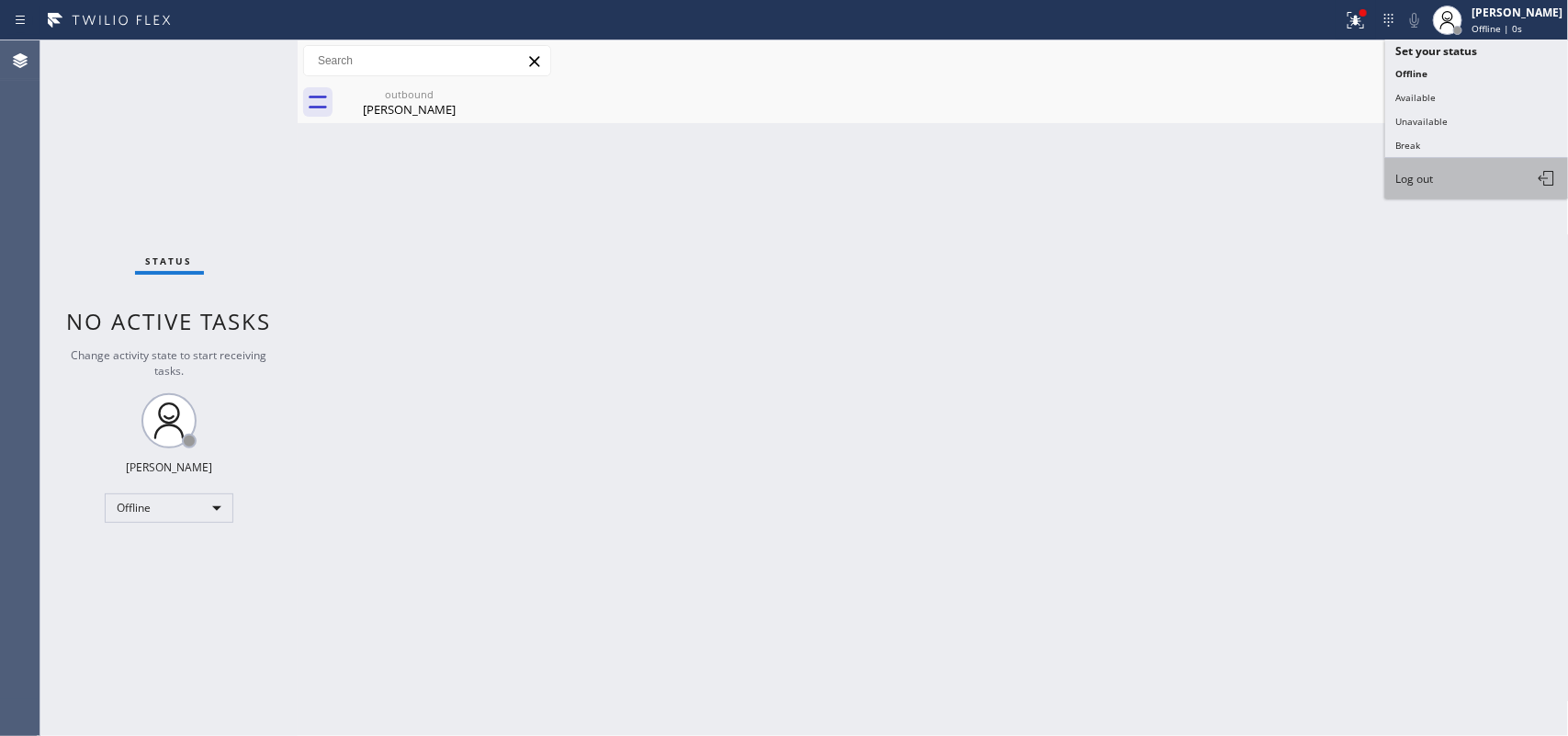
click at [1489, 166] on button "Log out" at bounding box center [1477, 178] width 184 height 41
